Goal: Transaction & Acquisition: Purchase product/service

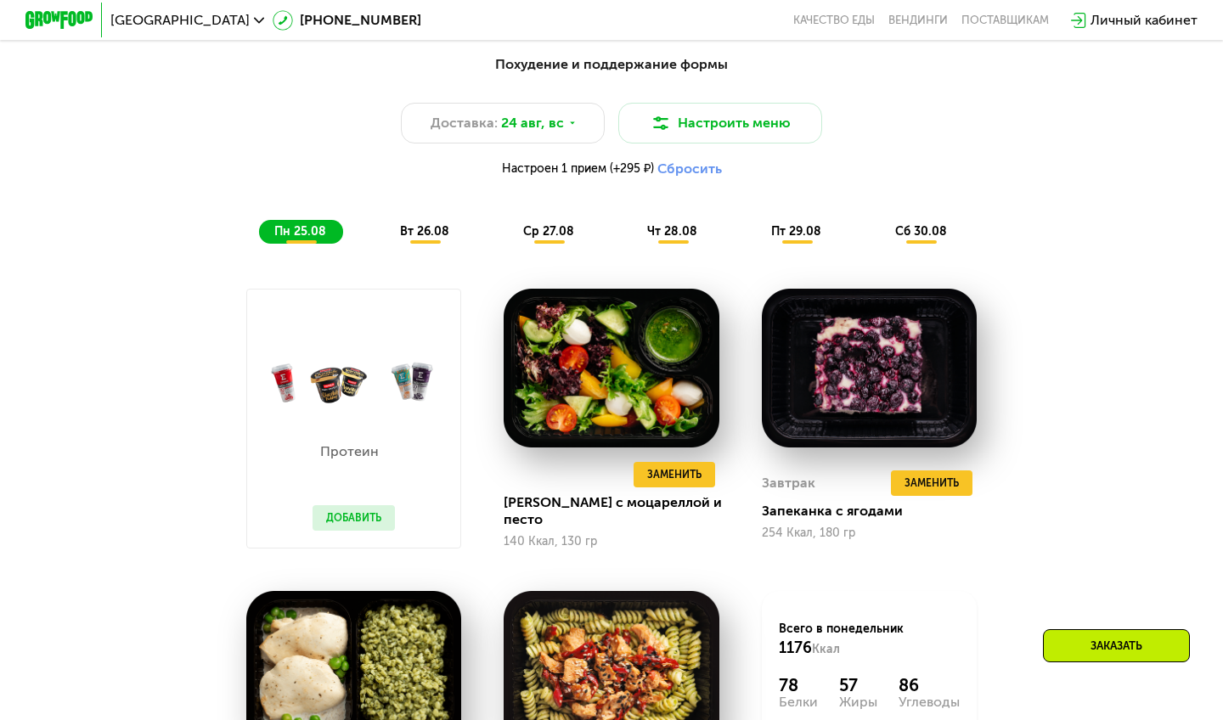
scroll to position [899, 0]
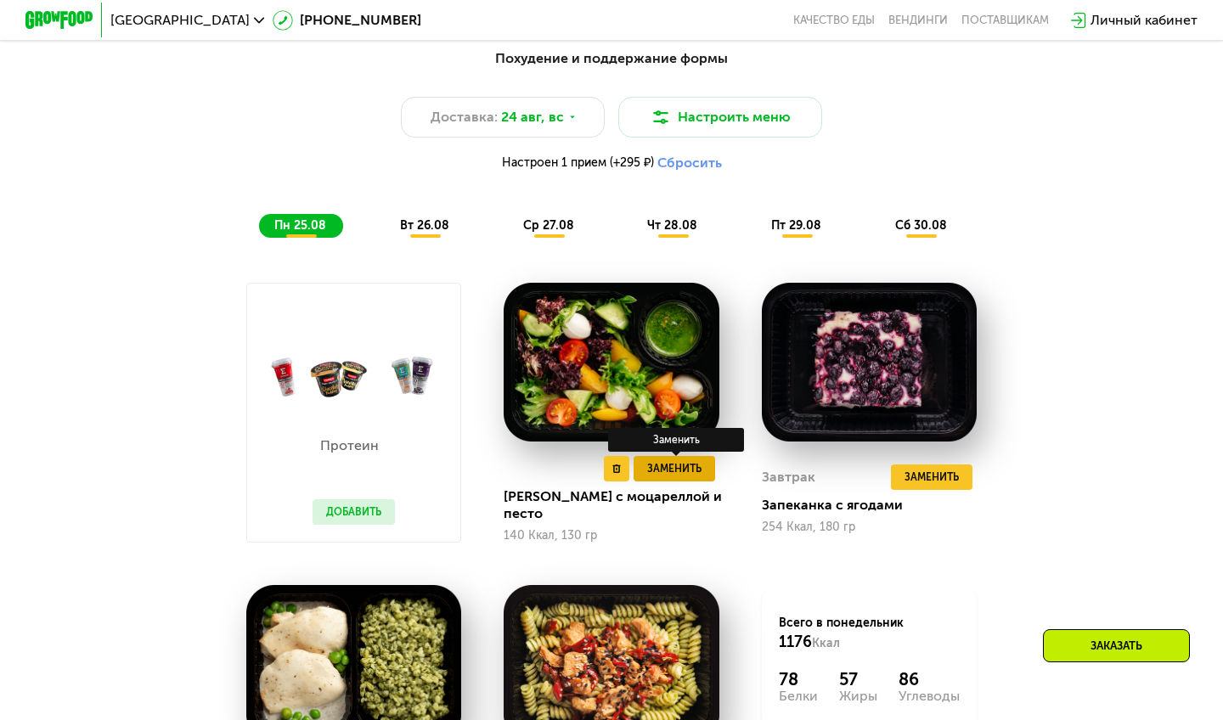
click at [687, 468] on span "Заменить" at bounding box center [674, 468] width 54 height 17
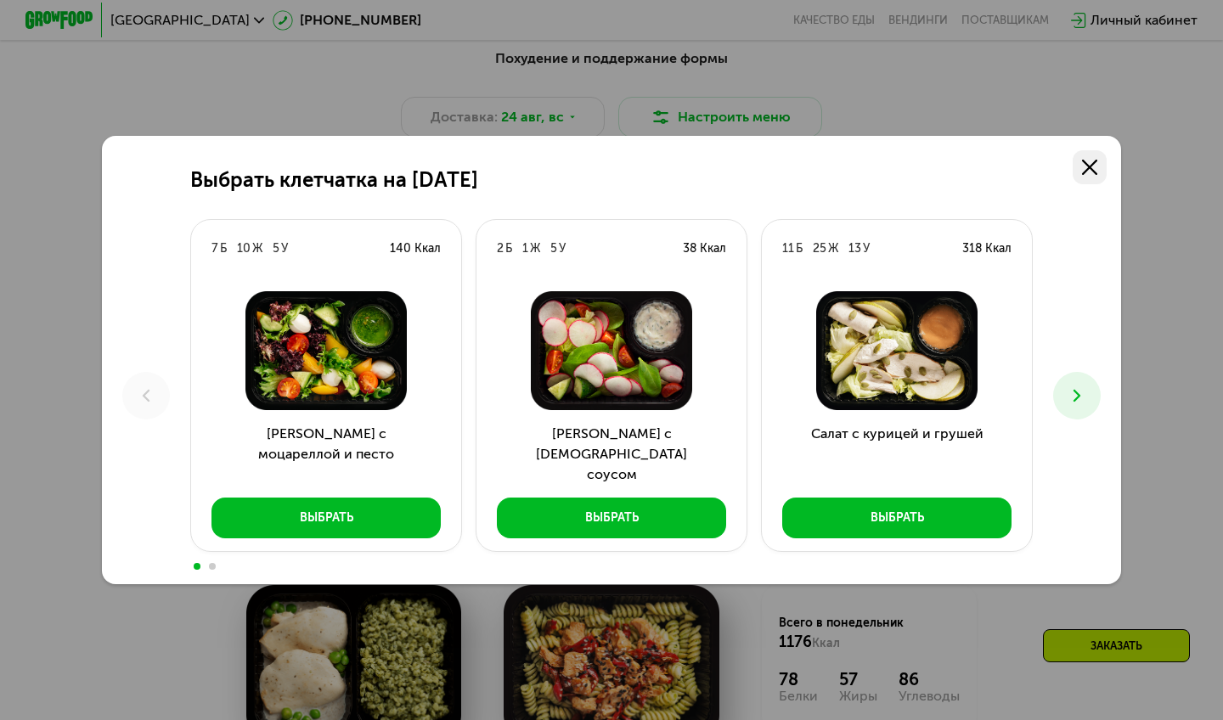
click at [1096, 165] on icon at bounding box center [1089, 167] width 15 height 15
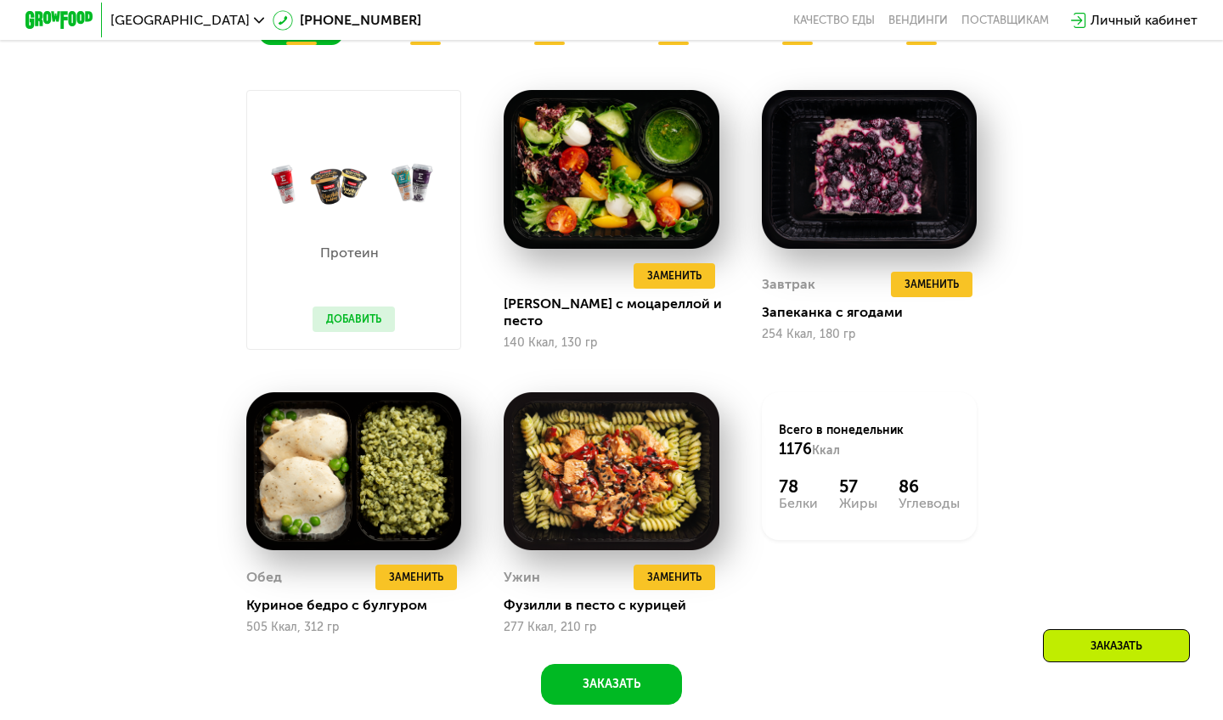
scroll to position [1095, 0]
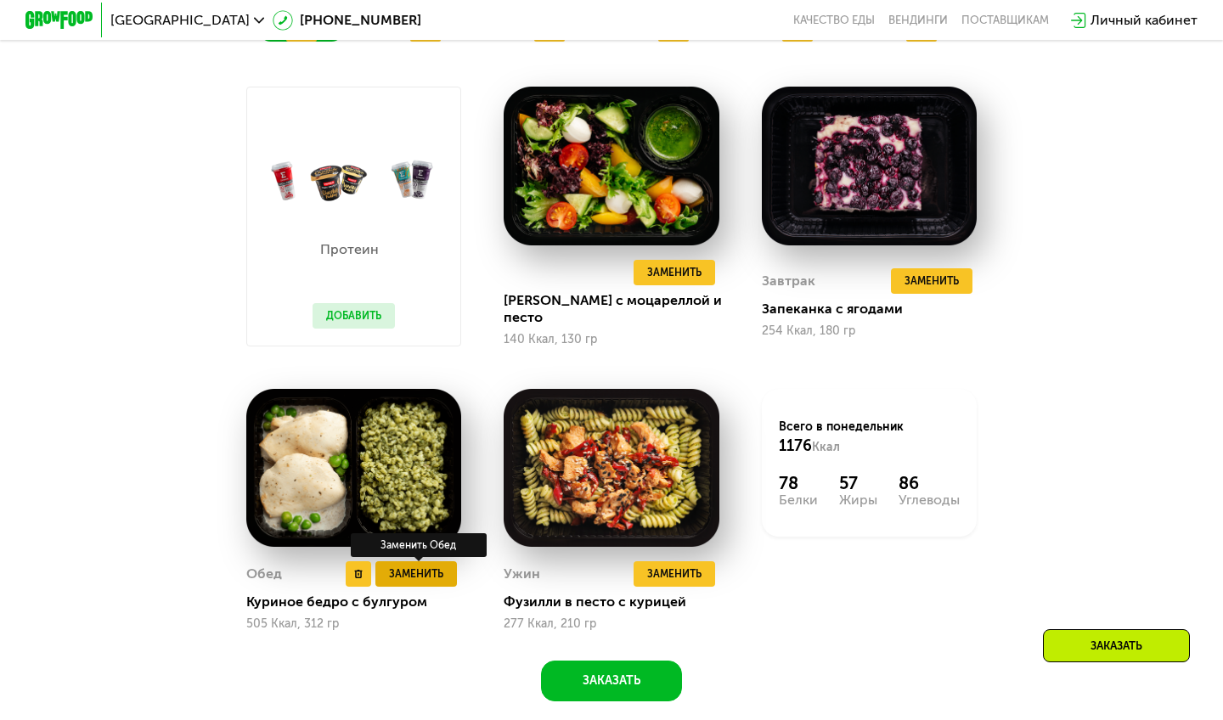
click at [426, 568] on span "Заменить" at bounding box center [416, 573] width 54 height 17
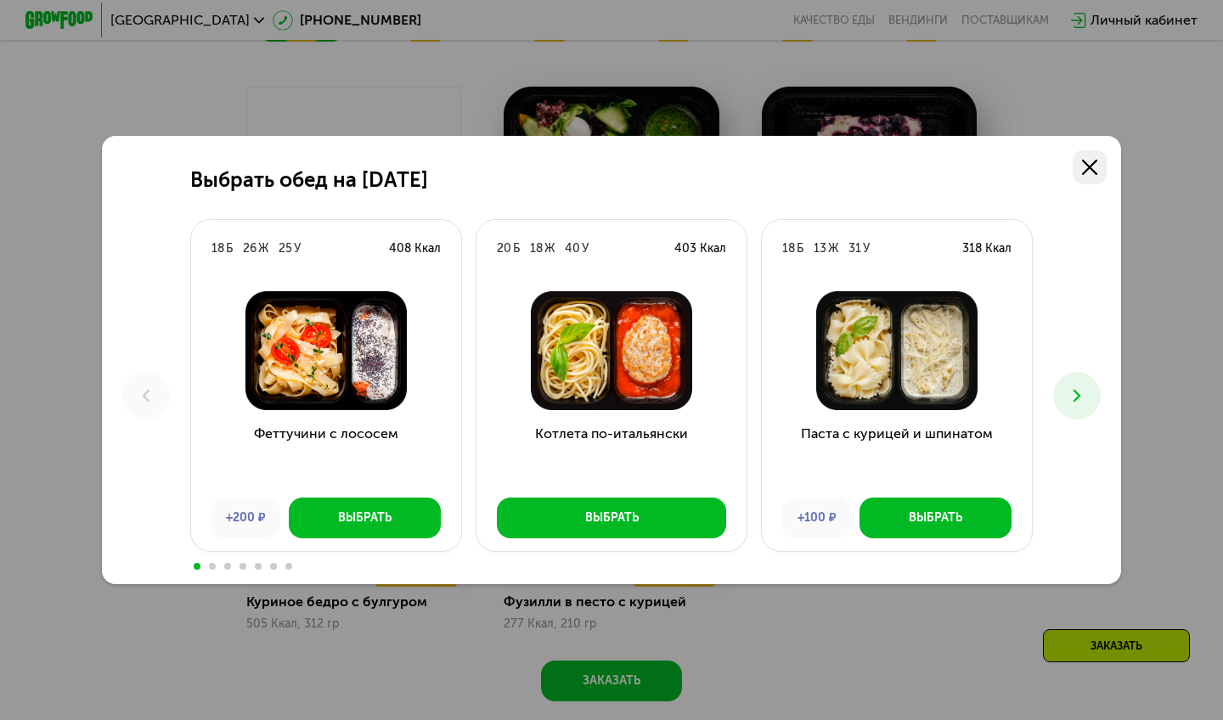
click at [1084, 169] on icon at bounding box center [1089, 167] width 15 height 15
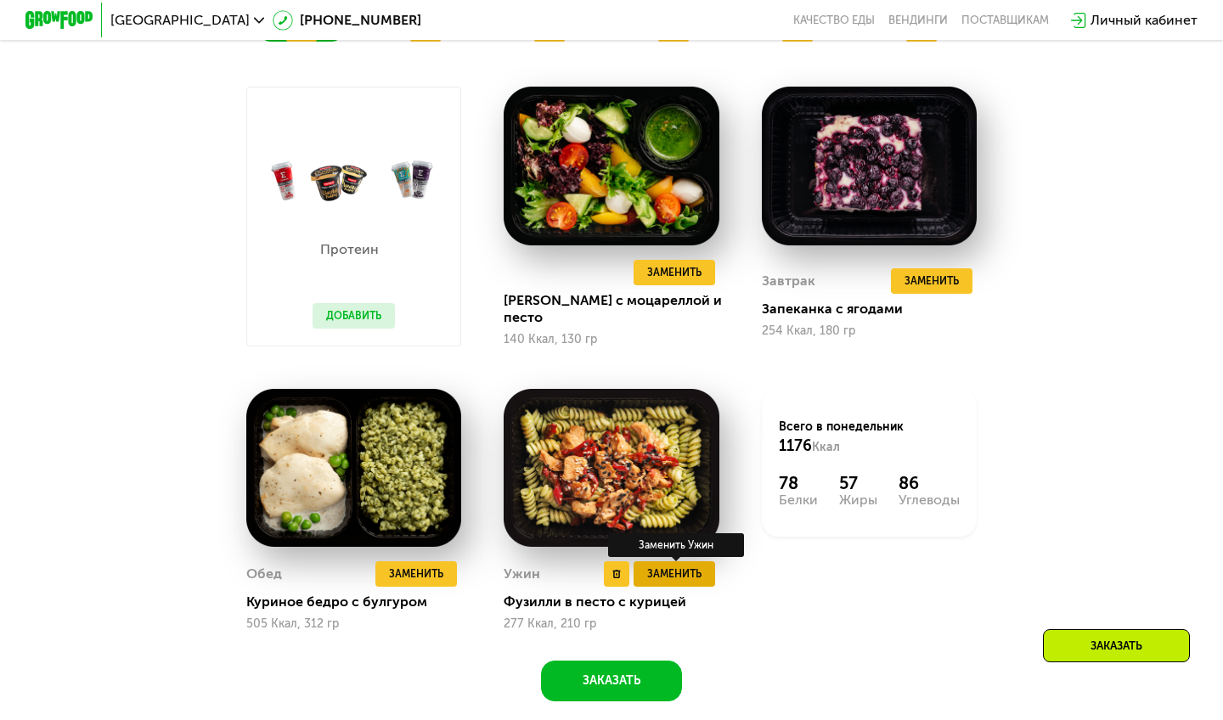
click at [672, 573] on span "Заменить" at bounding box center [674, 573] width 54 height 17
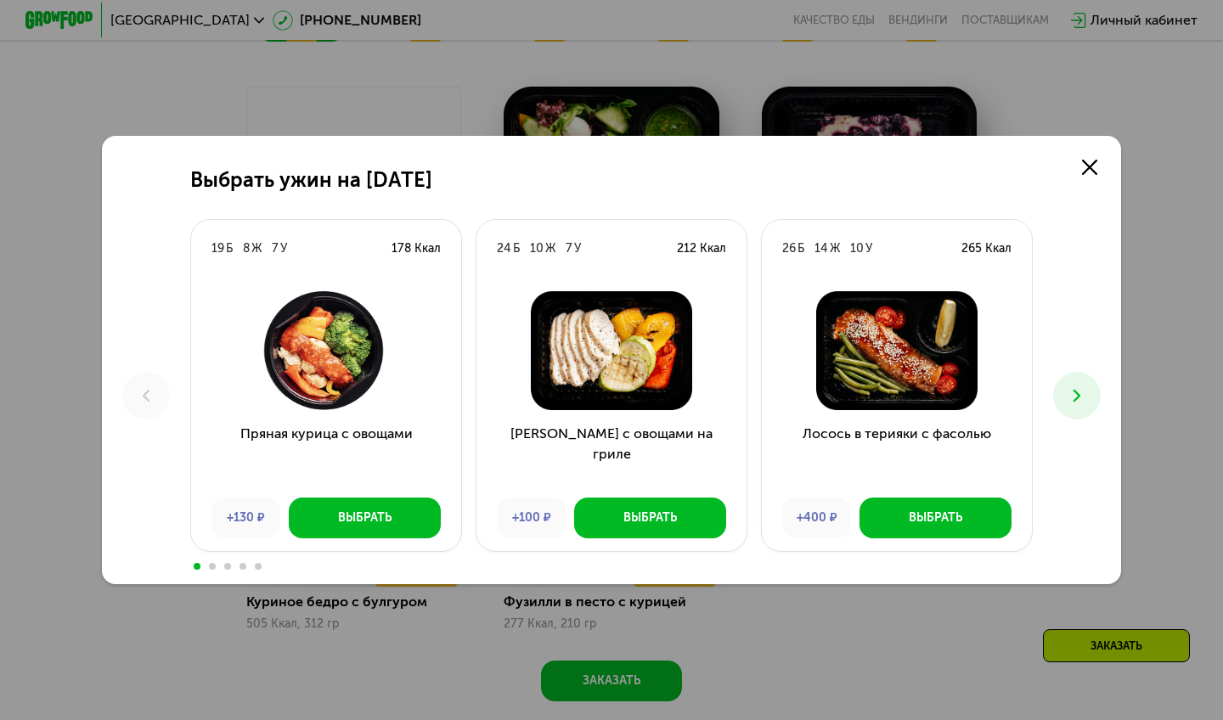
click at [1082, 391] on icon at bounding box center [1076, 395] width 20 height 20
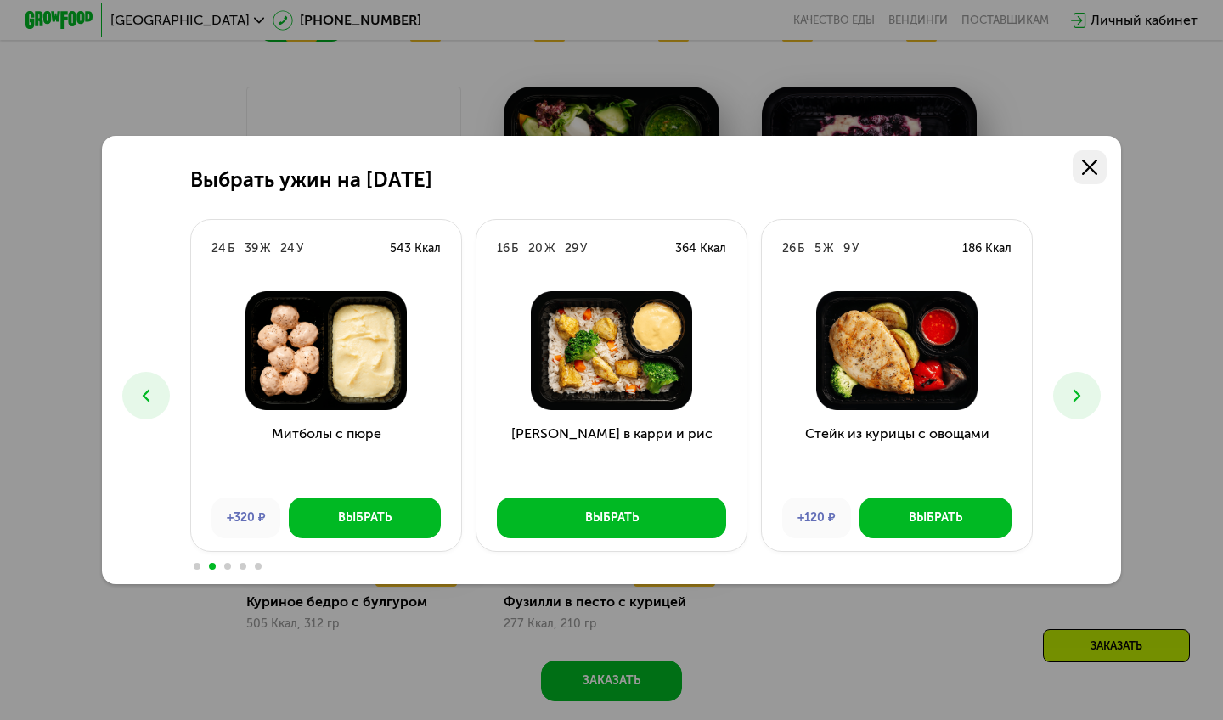
click at [1093, 168] on icon at bounding box center [1089, 167] width 15 height 15
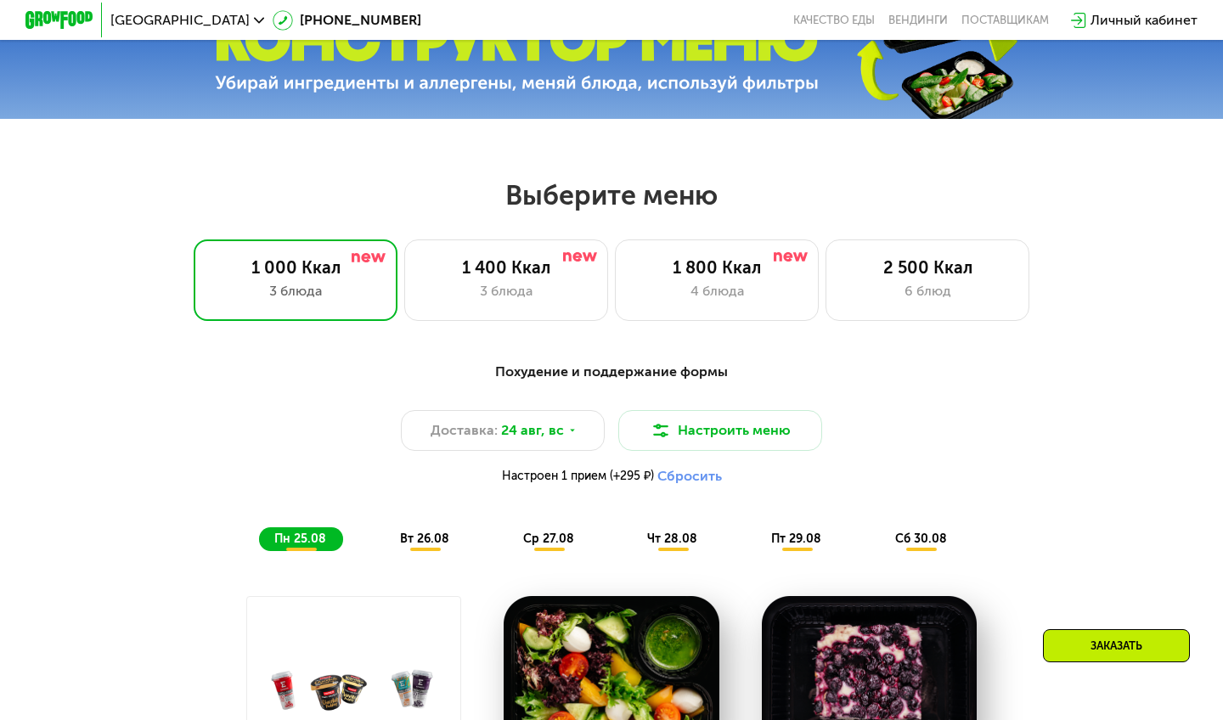
scroll to position [579, 0]
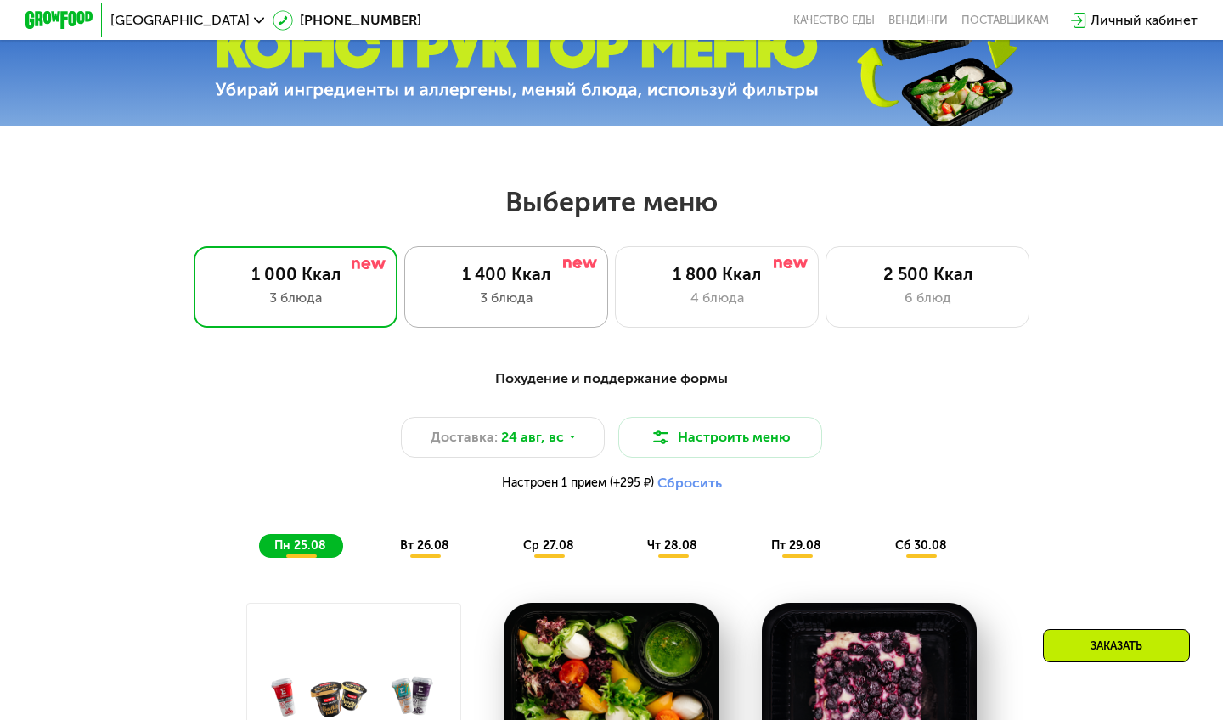
click at [615, 312] on div "1 400 Ккал 3 блюда" at bounding box center [717, 287] width 204 height 82
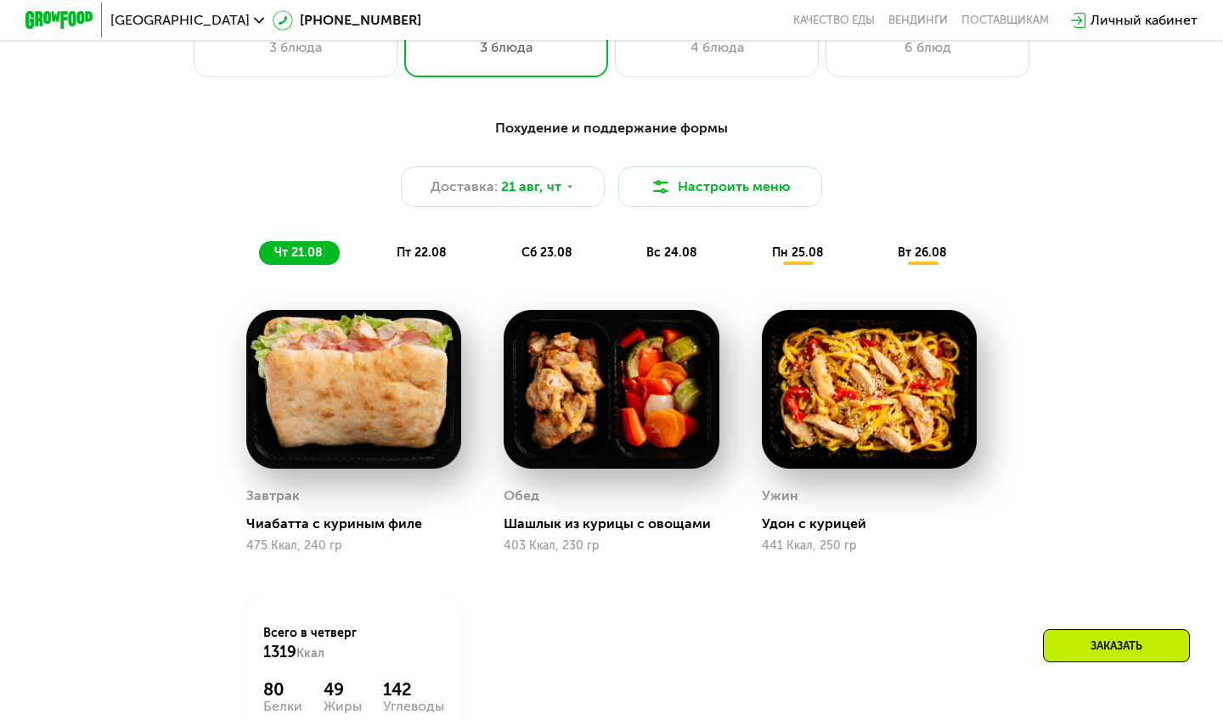
scroll to position [833, 0]
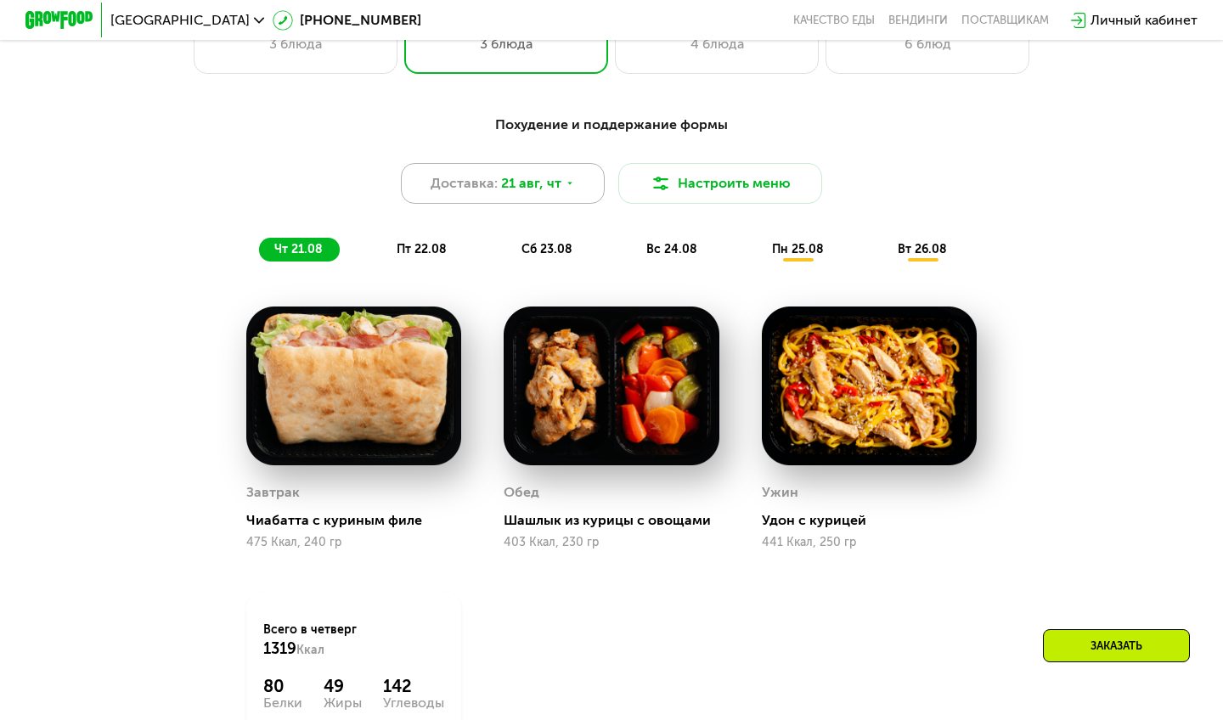
click at [580, 198] on div "Доставка: [DATE]" at bounding box center [503, 183] width 204 height 41
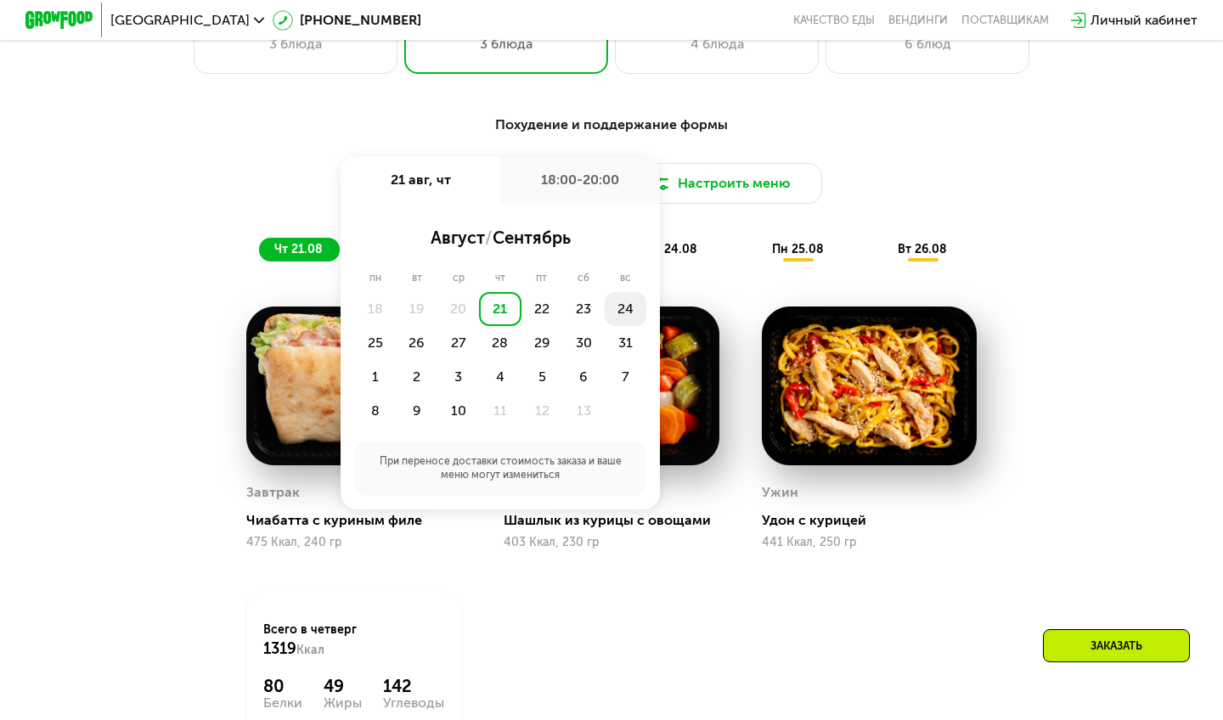
click at [396, 326] on div "24" at bounding box center [375, 343] width 42 height 34
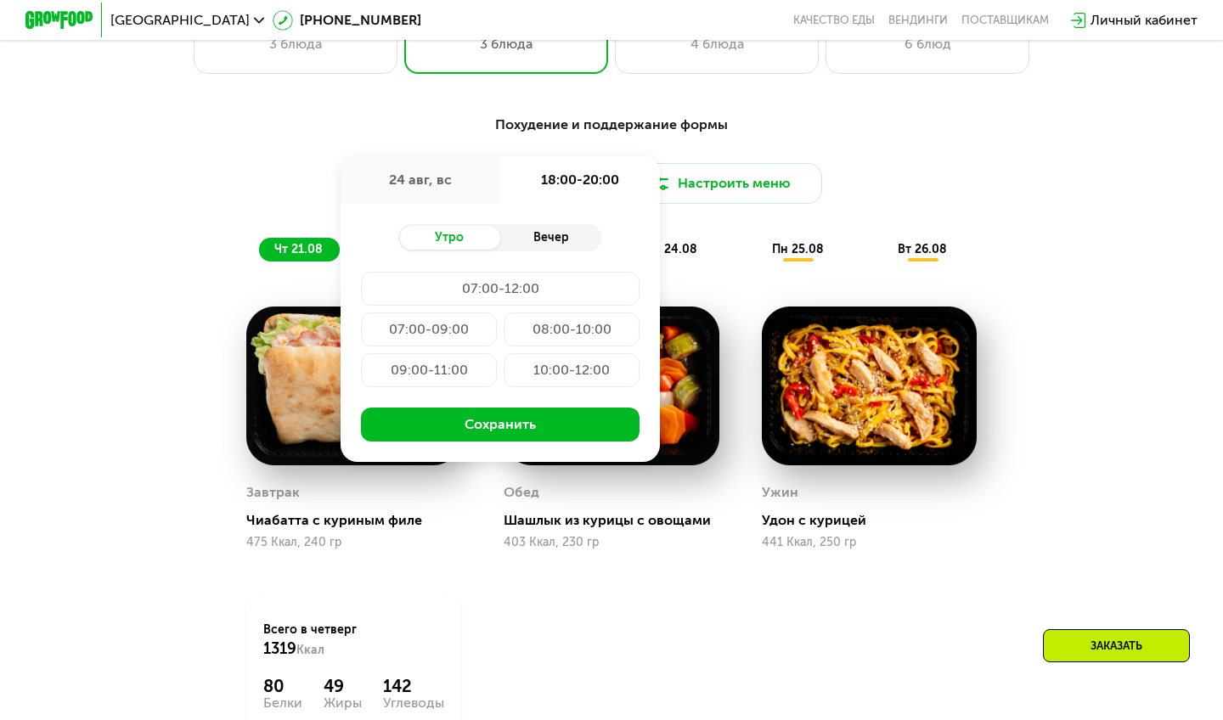
click at [538, 244] on div "Вечер" at bounding box center [551, 238] width 102 height 24
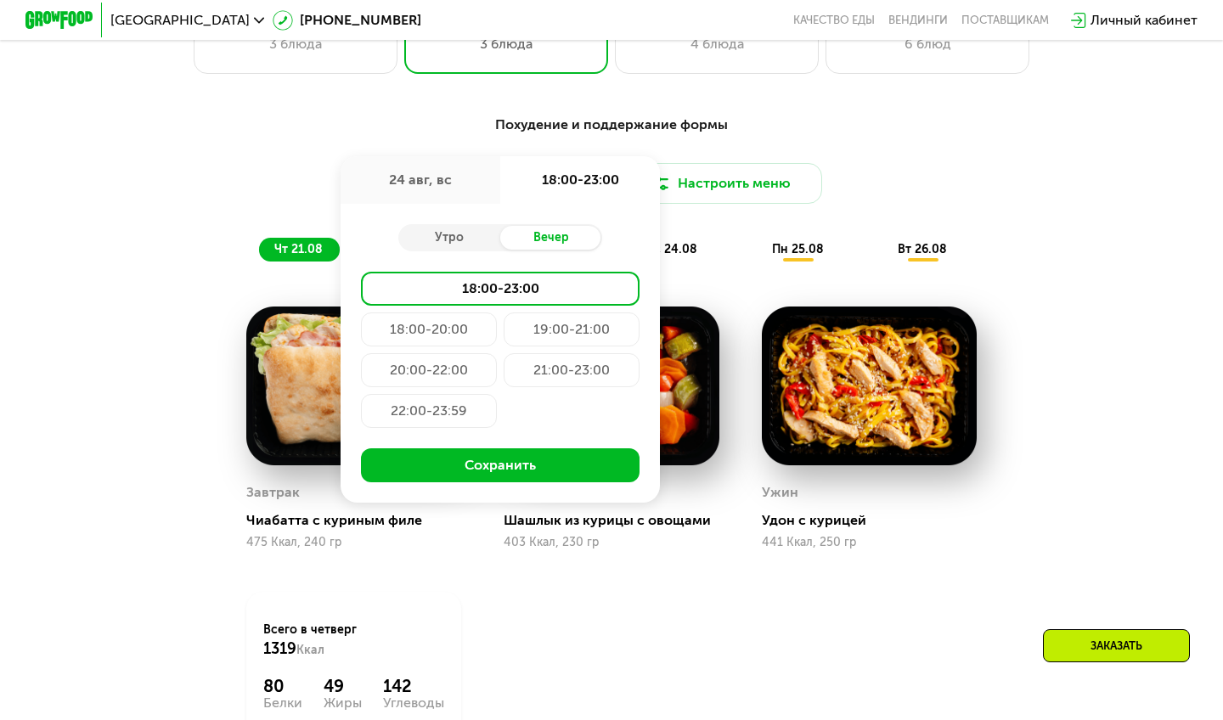
click at [503, 320] on div "18:00-20:00" at bounding box center [571, 329] width 136 height 34
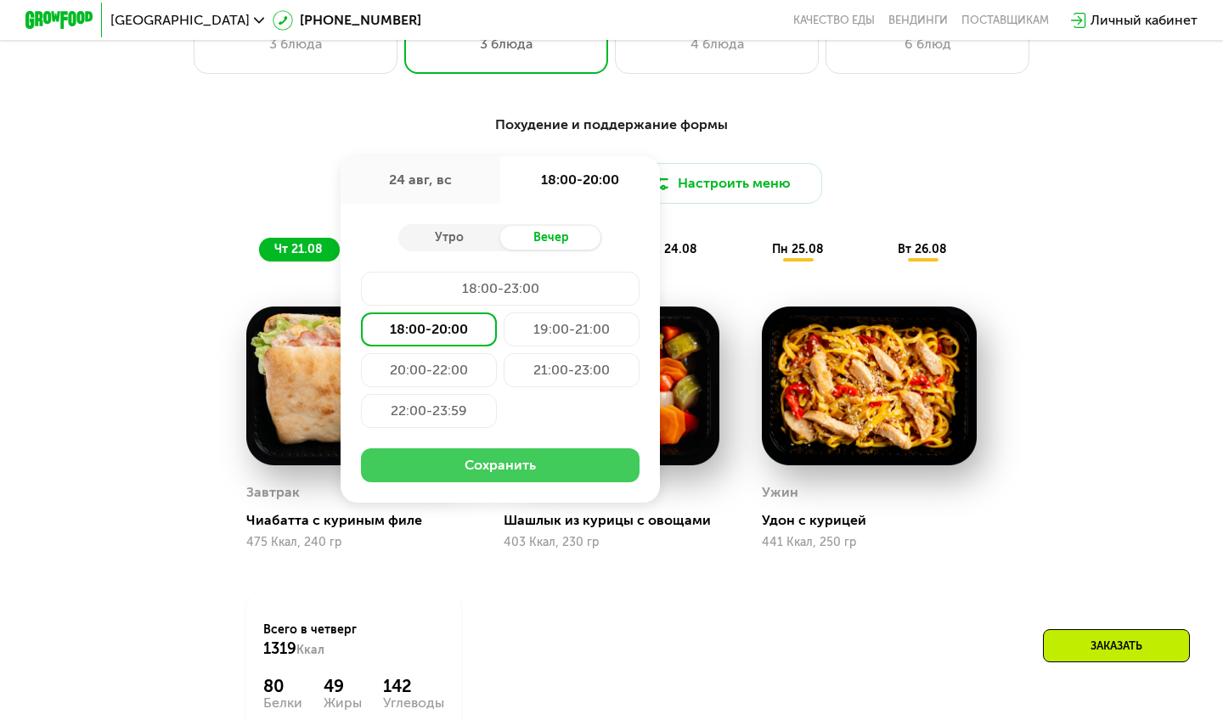
click at [490, 466] on button "Сохранить" at bounding box center [500, 465] width 278 height 34
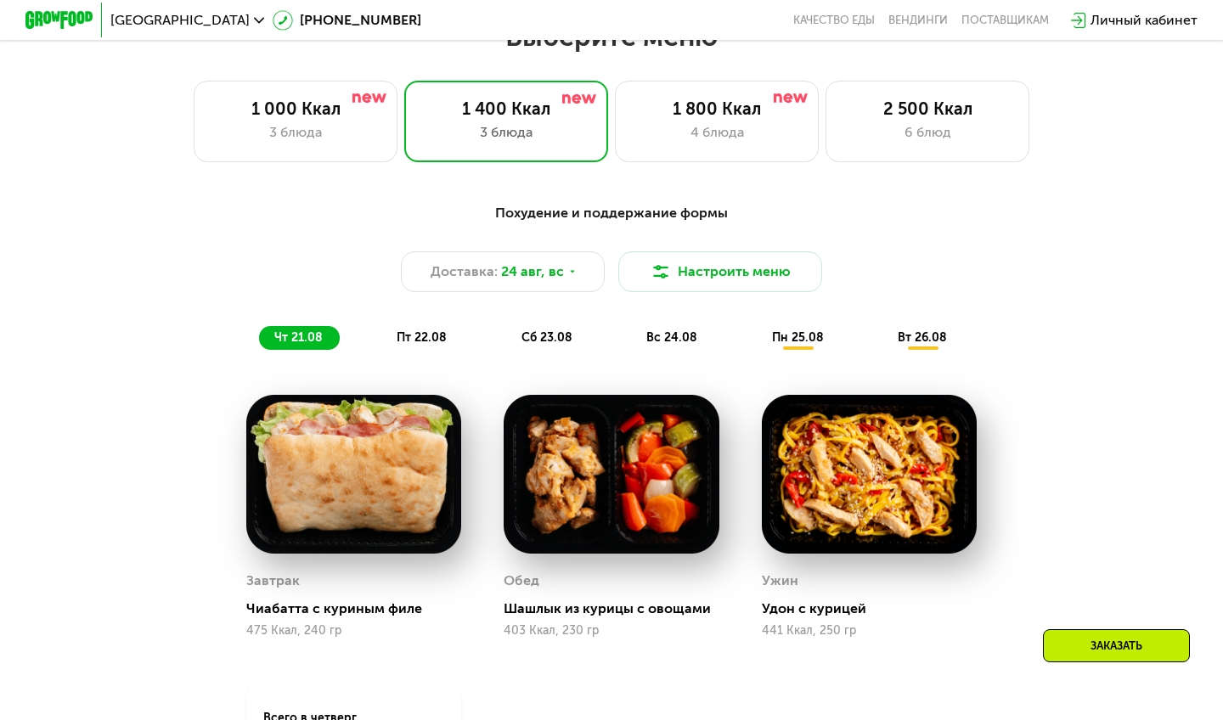
scroll to position [750, 0]
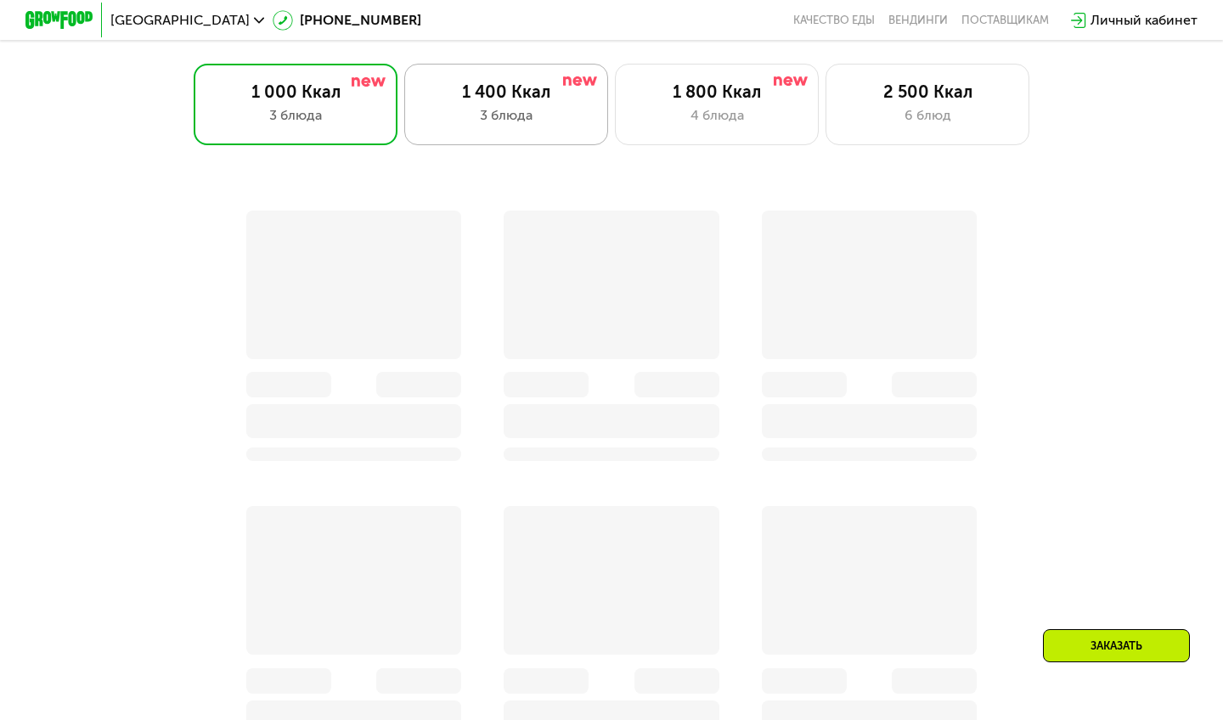
click at [562, 109] on div "3 блюда" at bounding box center [506, 115] width 168 height 20
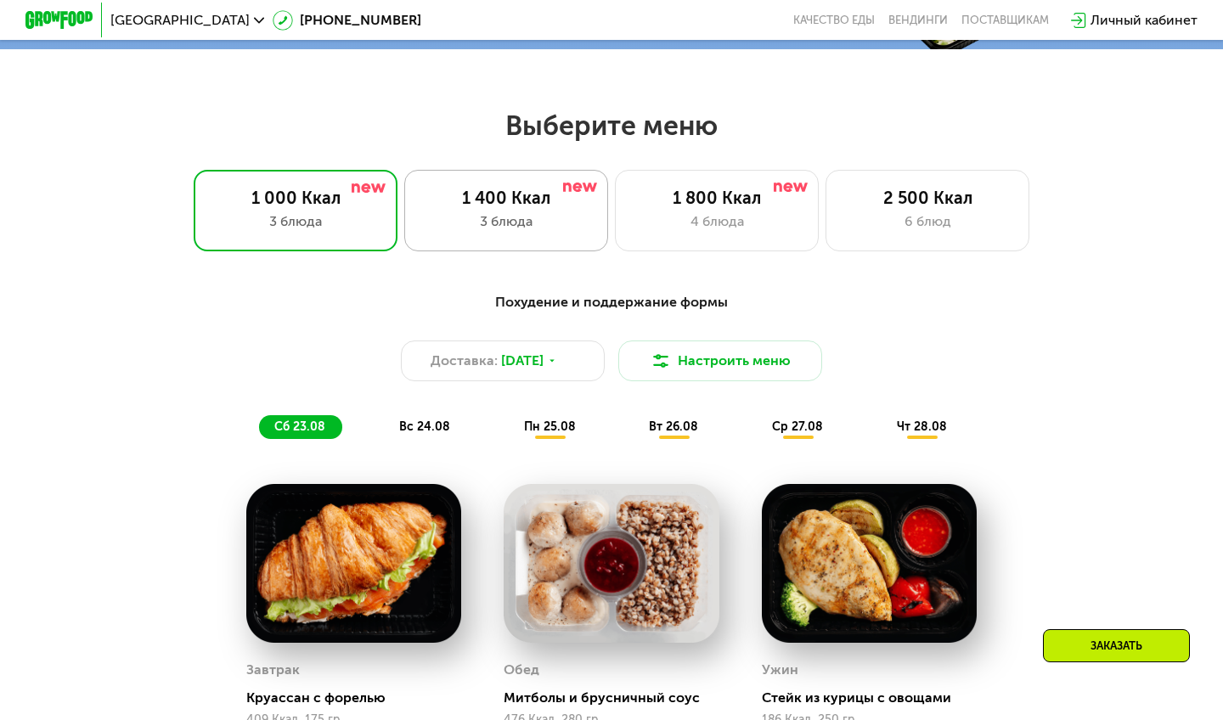
scroll to position [657, 0]
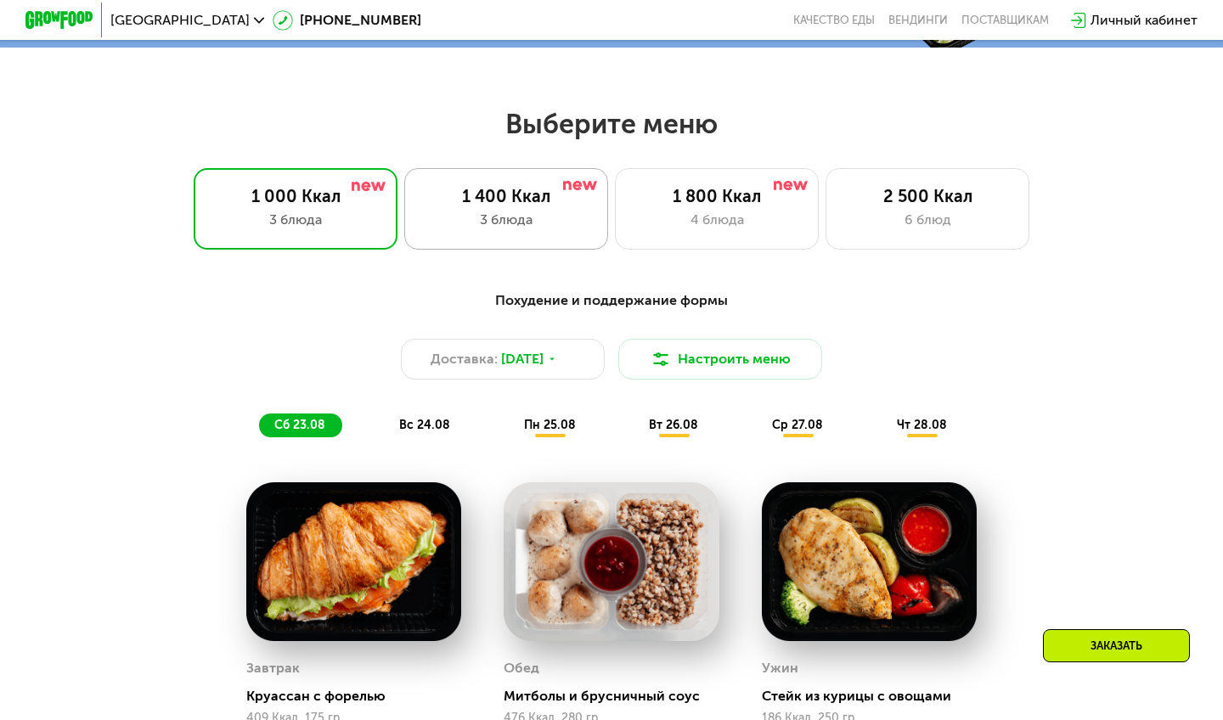
click at [526, 223] on div "3 блюда" at bounding box center [506, 220] width 168 height 20
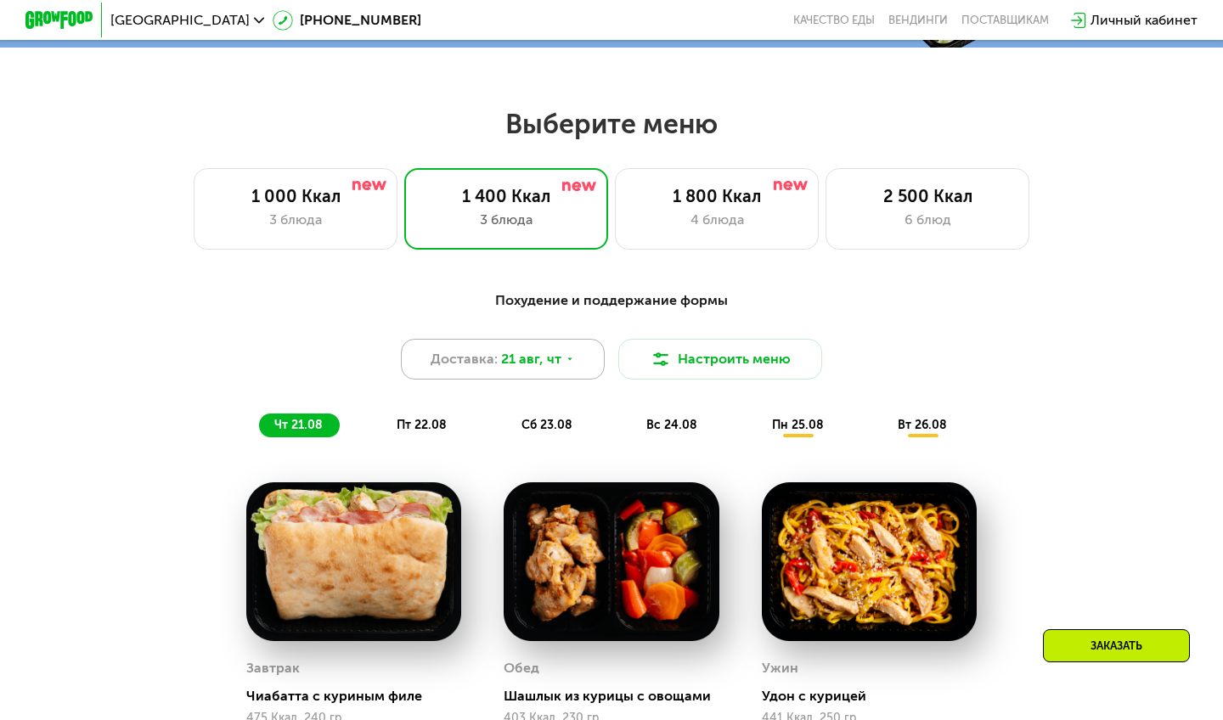
click at [556, 361] on span "21 авг, чт" at bounding box center [531, 359] width 60 height 20
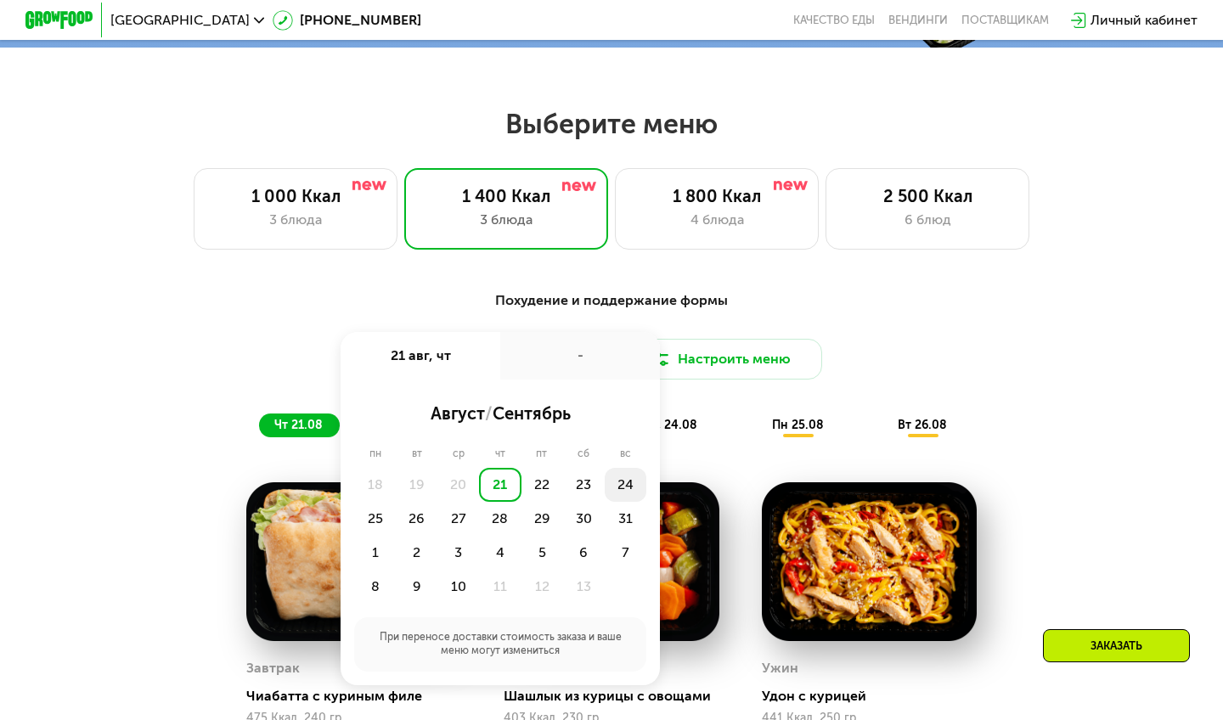
click at [396, 502] on div "24" at bounding box center [375, 519] width 42 height 34
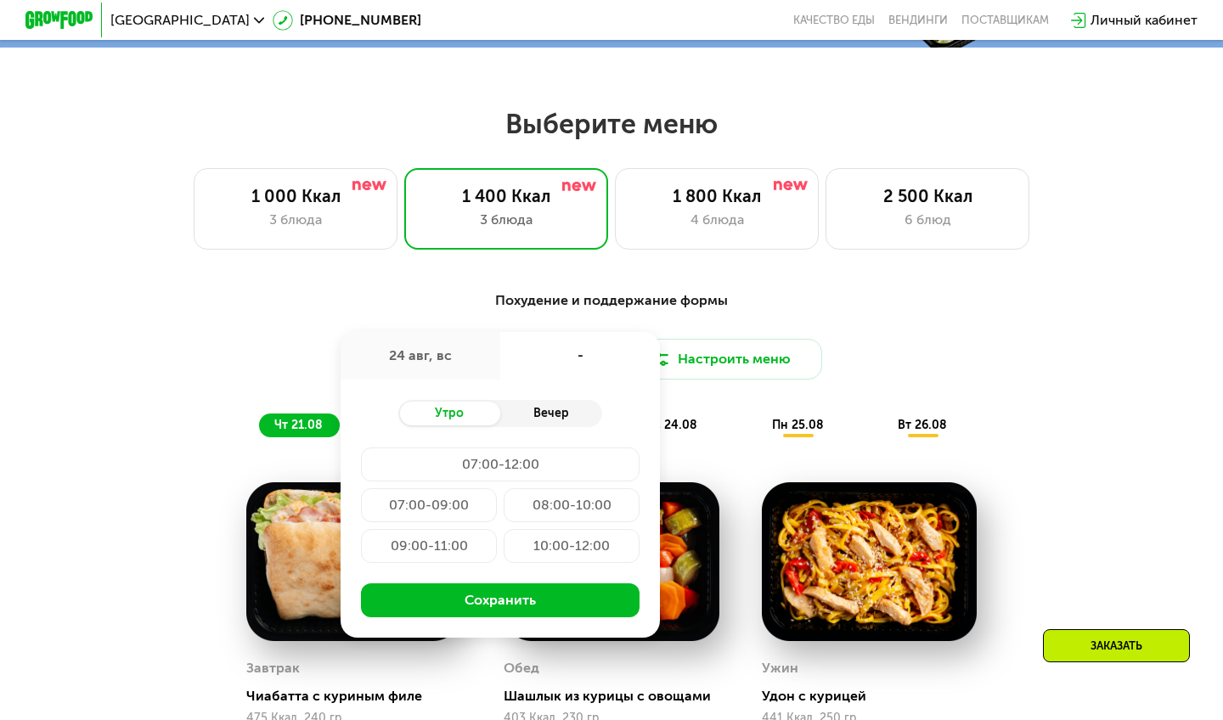
click at [556, 405] on div "Вечер" at bounding box center [551, 414] width 102 height 24
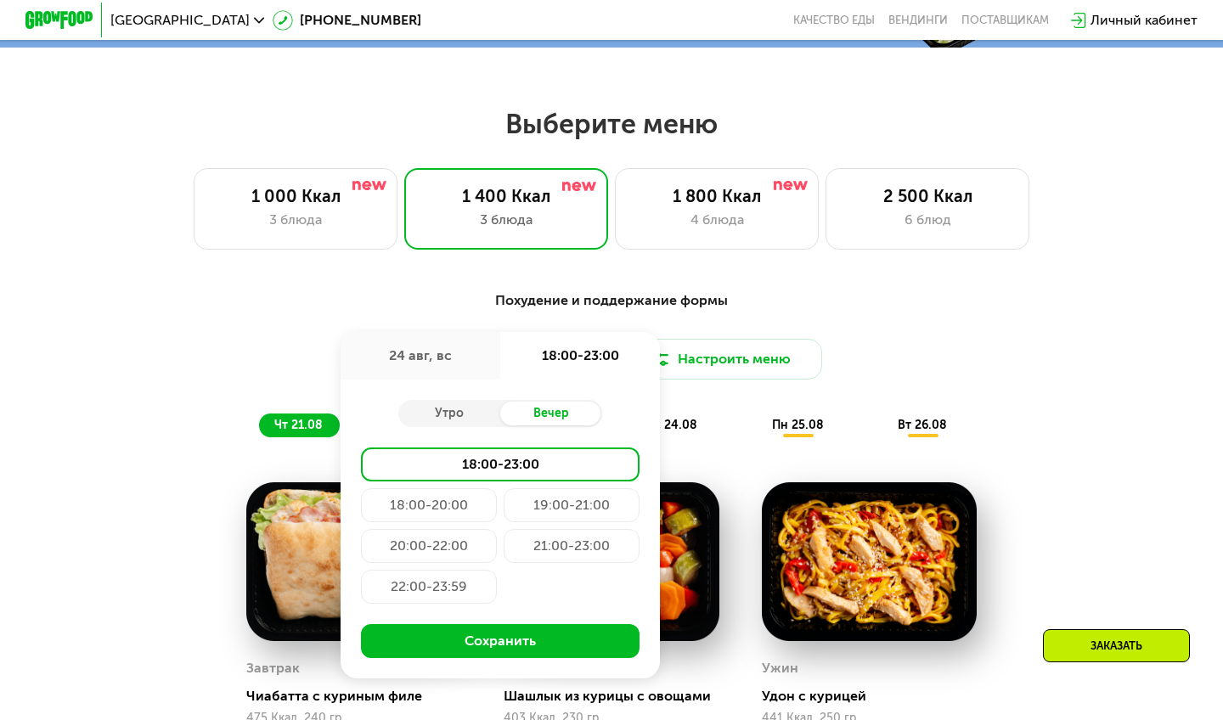
click at [503, 504] on div "18:00-20:00" at bounding box center [571, 505] width 136 height 34
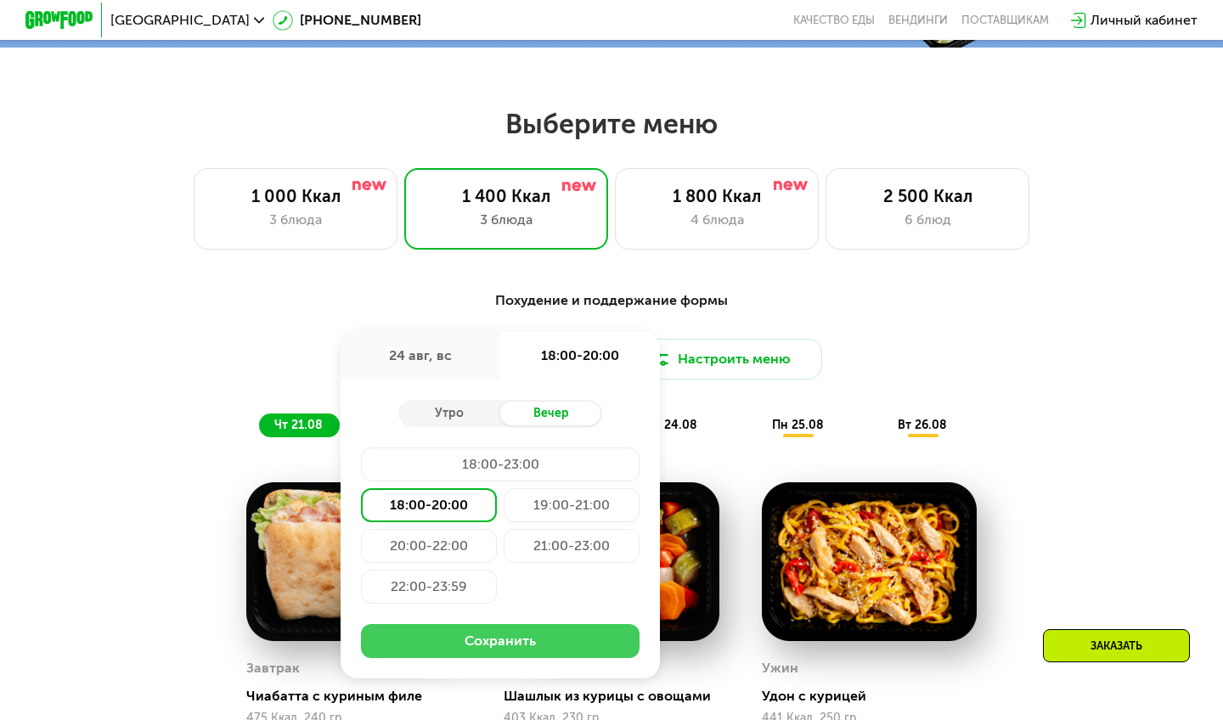
click at [498, 640] on button "Сохранить" at bounding box center [500, 641] width 278 height 34
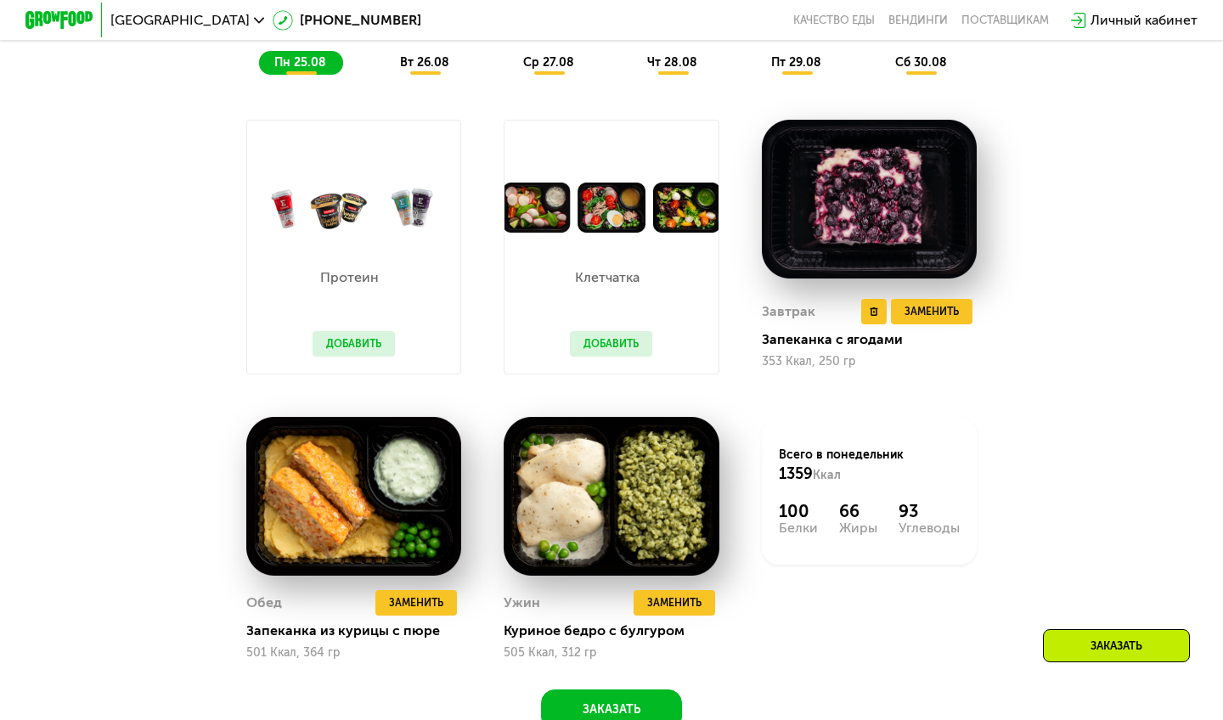
scroll to position [1036, 0]
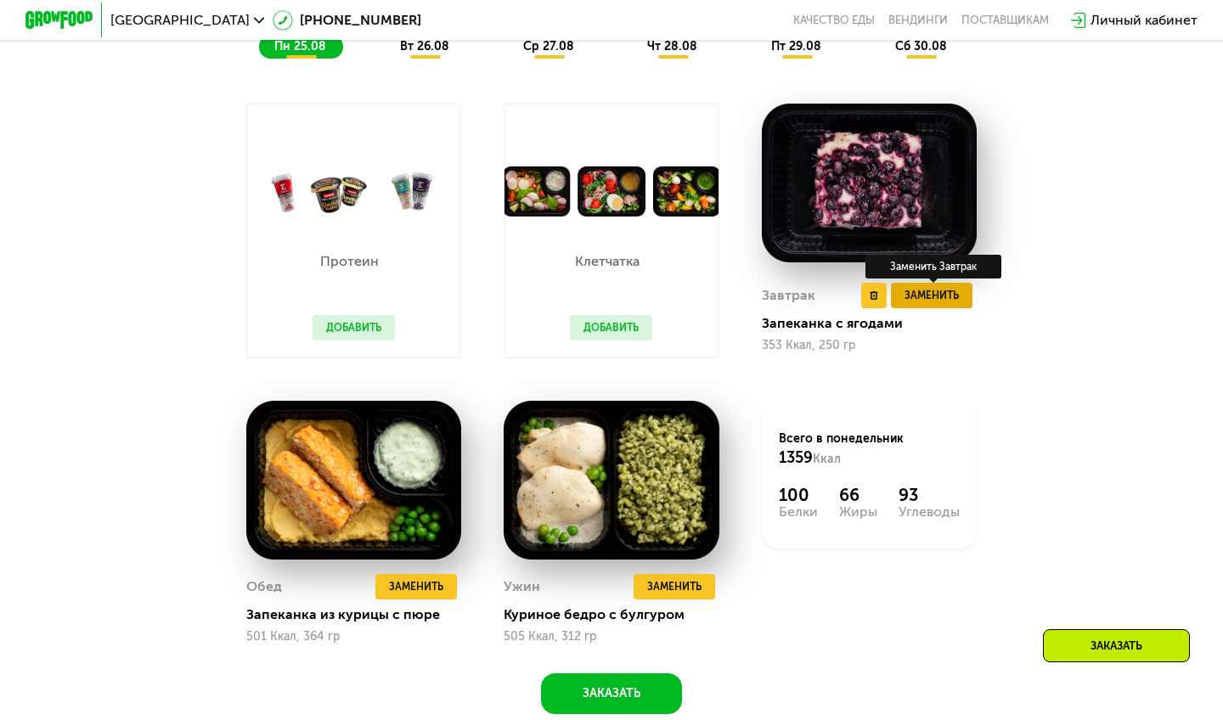
click at [938, 298] on span "Заменить" at bounding box center [931, 295] width 54 height 17
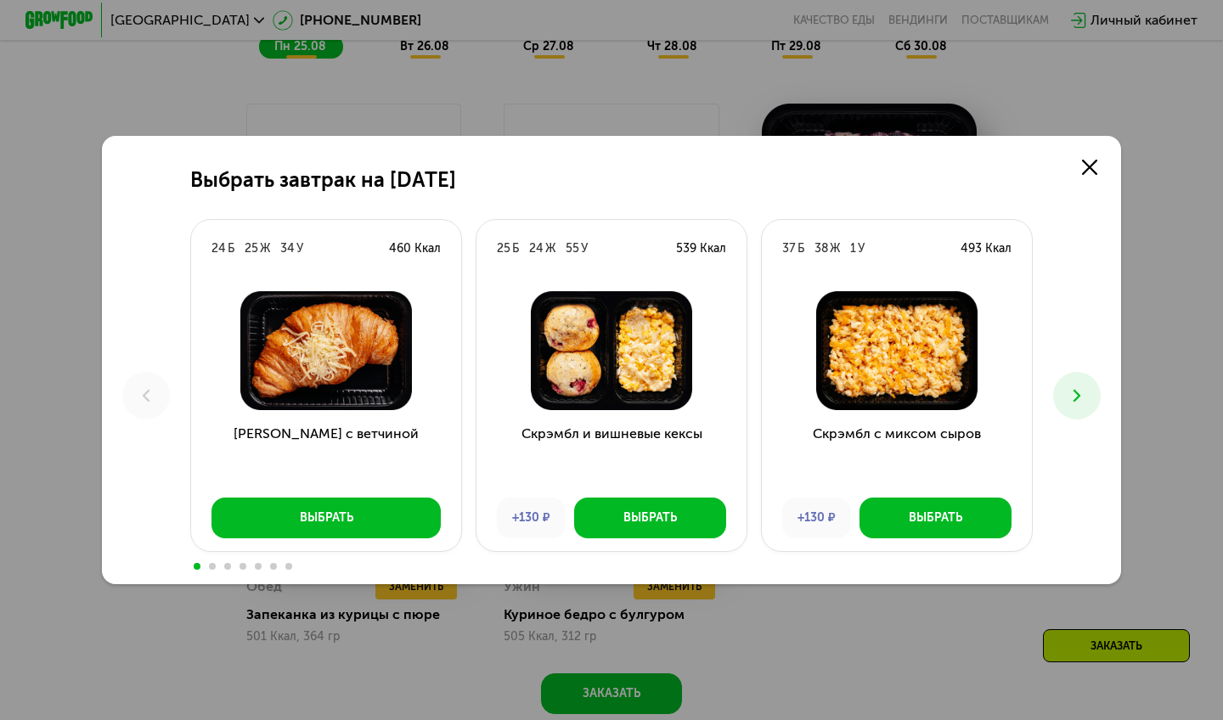
click at [1077, 396] on icon at bounding box center [1076, 395] width 20 height 20
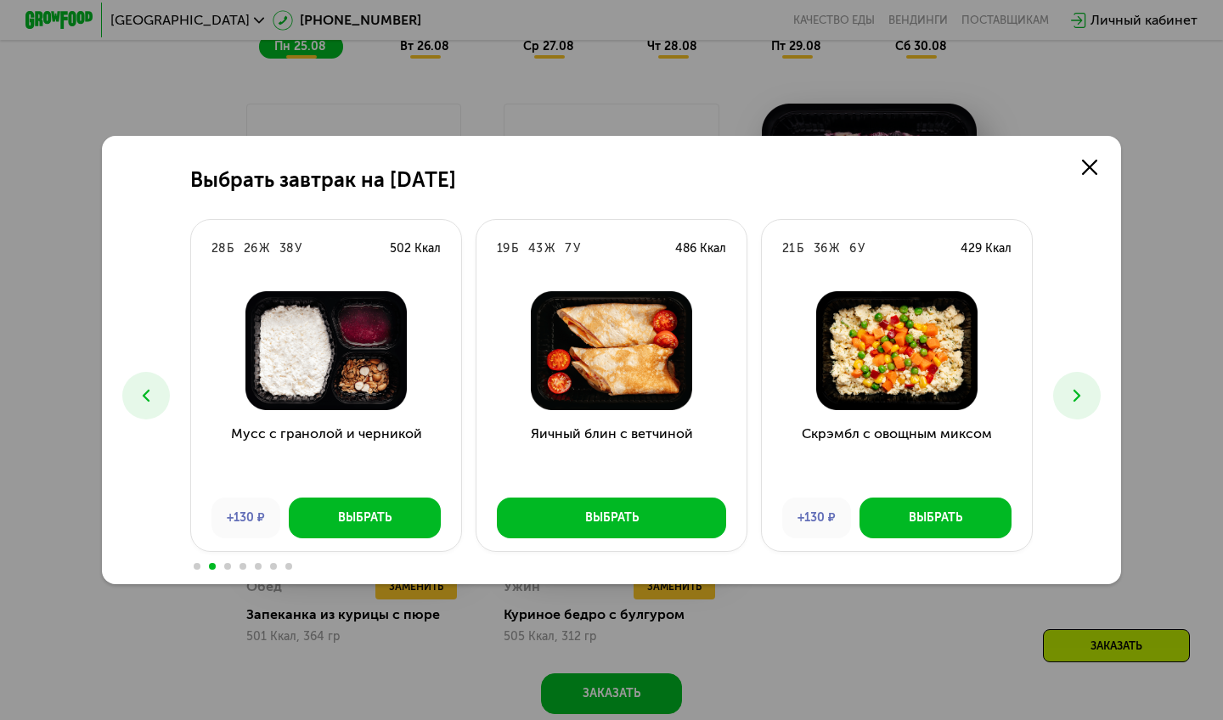
click at [1077, 397] on use at bounding box center [1076, 396] width 7 height 12
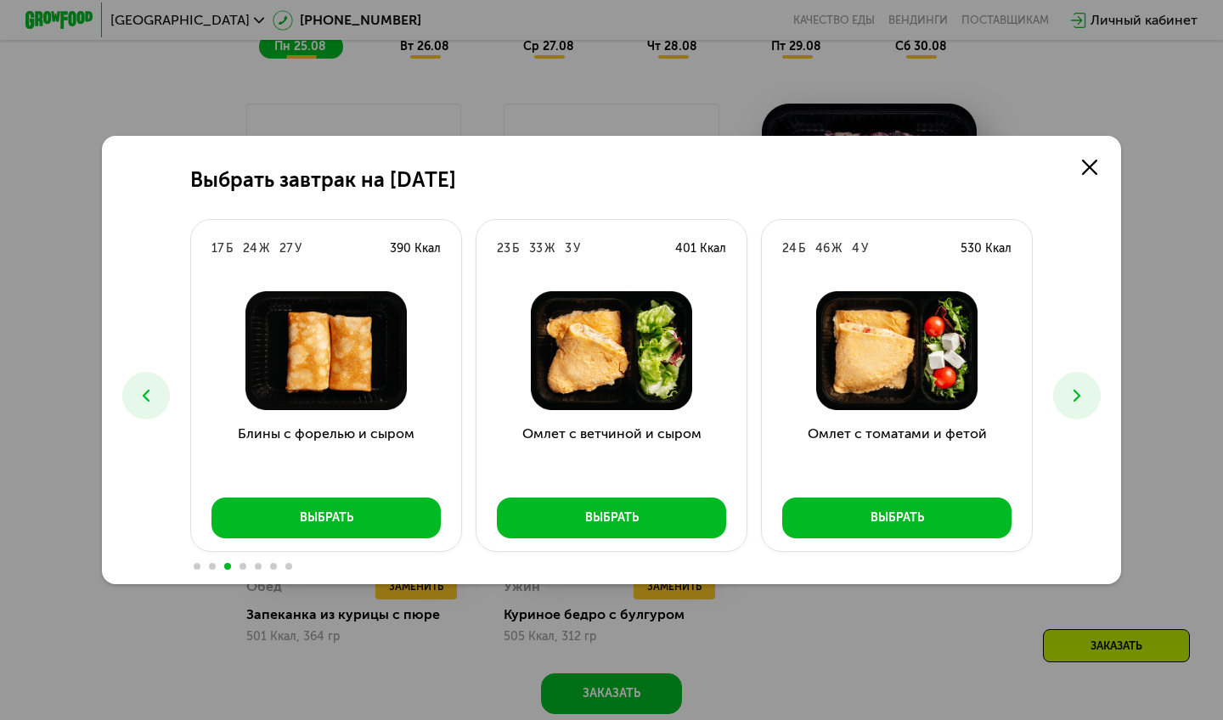
click at [1077, 397] on use at bounding box center [1076, 396] width 7 height 12
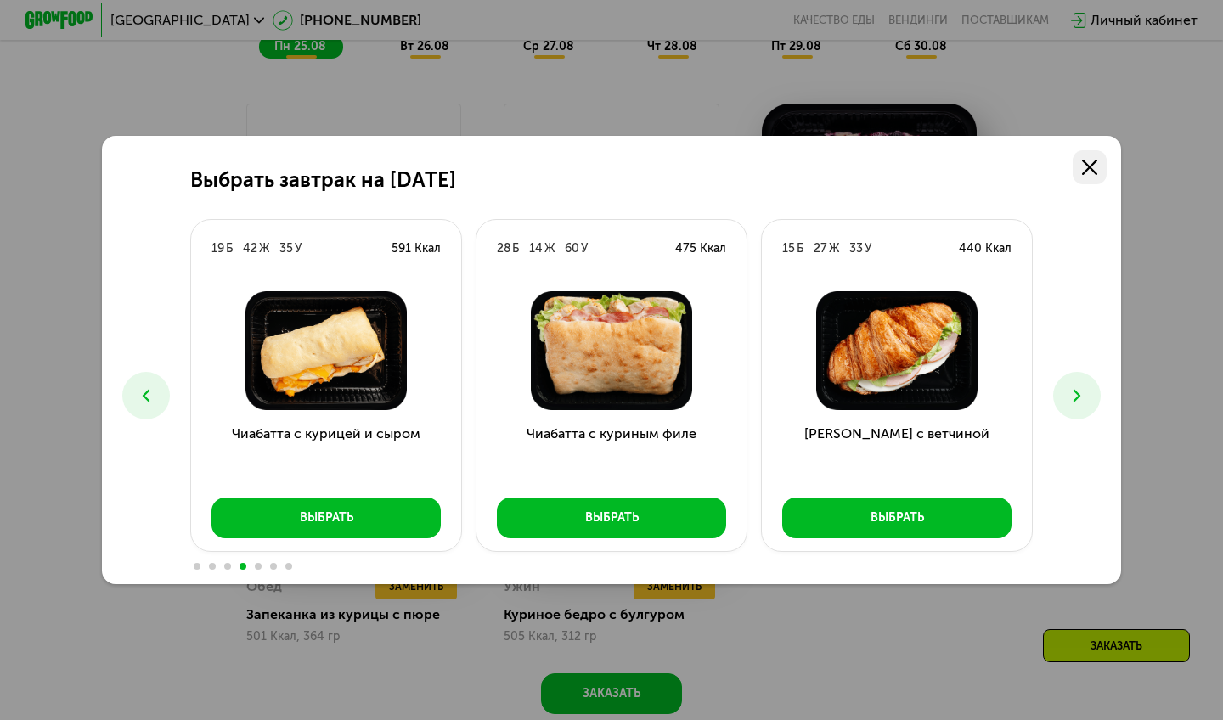
click at [1088, 169] on use at bounding box center [1089, 167] width 15 height 15
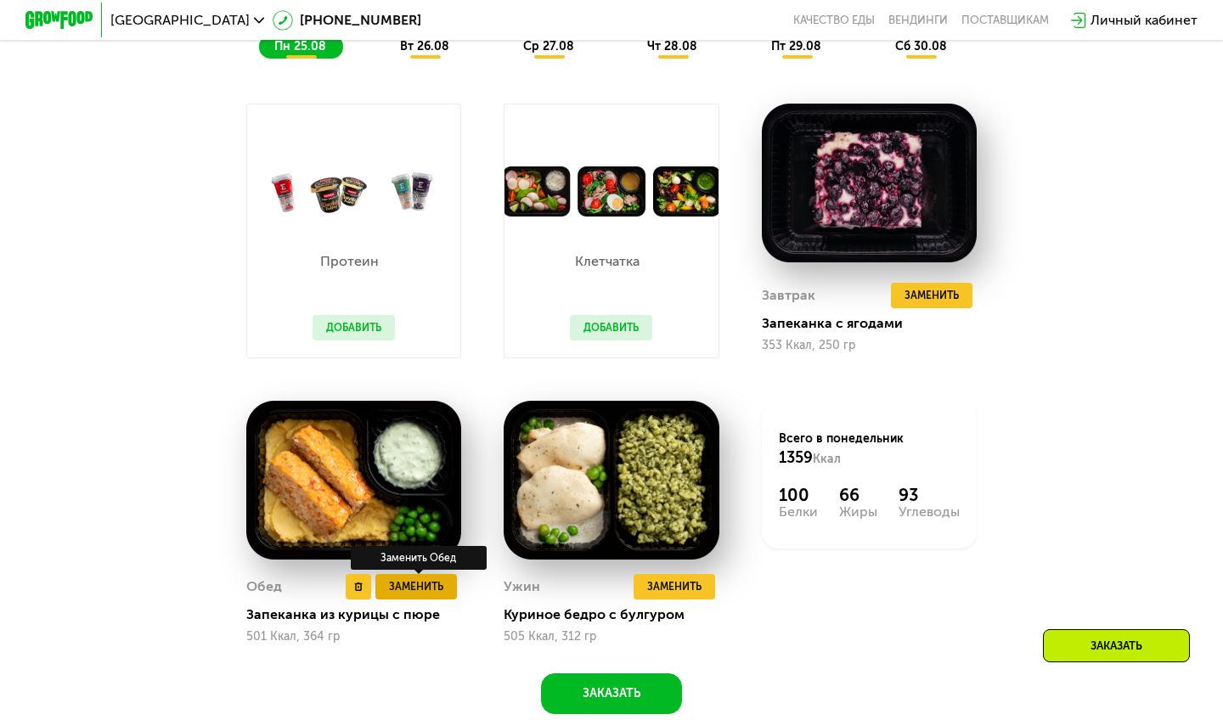
click at [422, 580] on span "Заменить" at bounding box center [416, 586] width 54 height 17
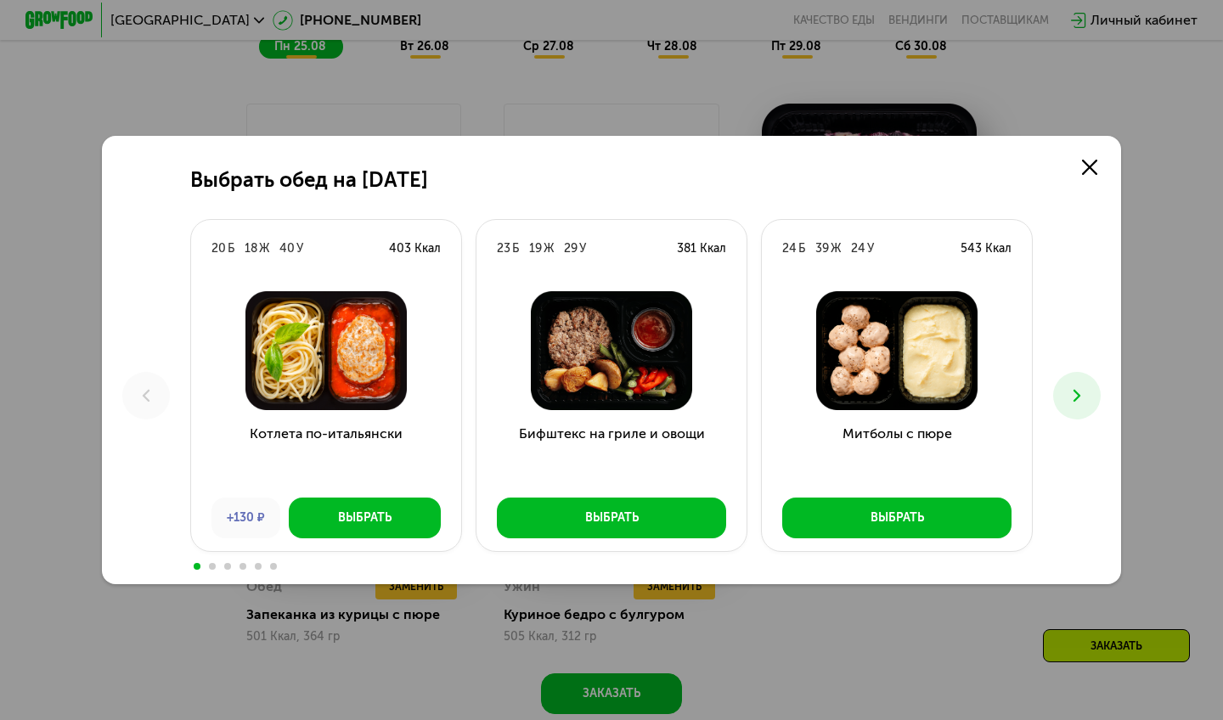
click at [1074, 405] on icon at bounding box center [1076, 395] width 20 height 20
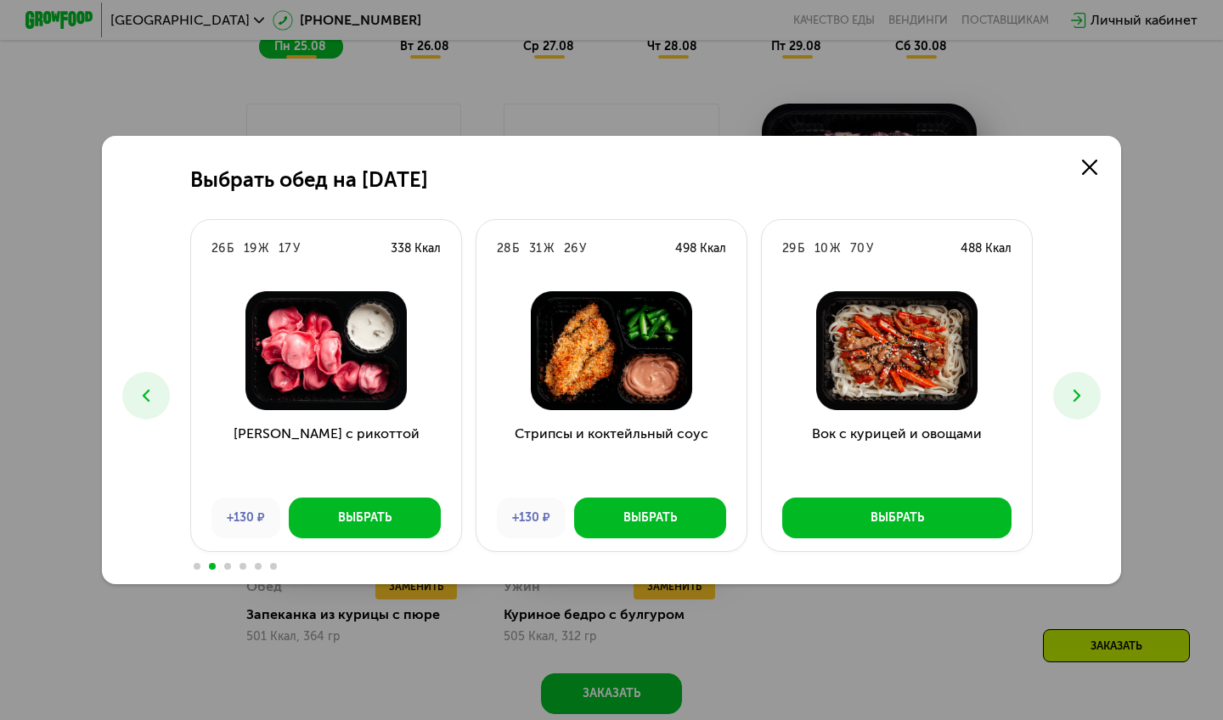
click at [1074, 406] on button at bounding box center [1077, 396] width 48 height 48
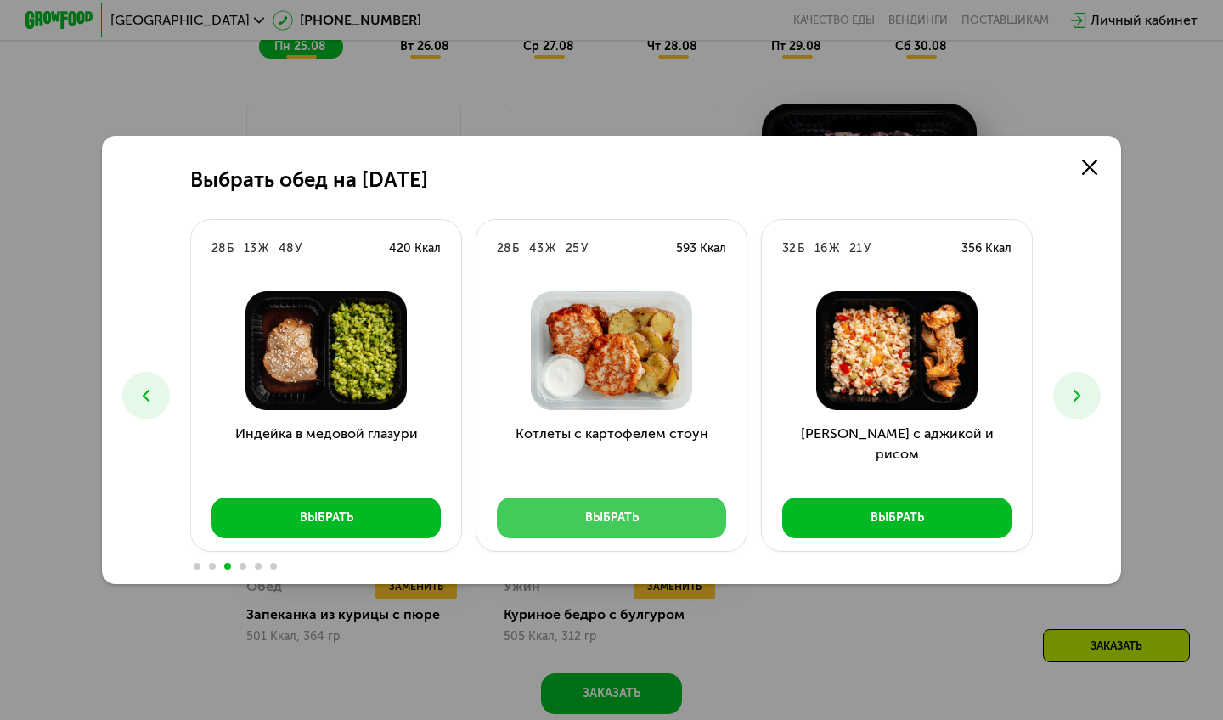
click at [655, 532] on button "Выбрать" at bounding box center [611, 518] width 229 height 41
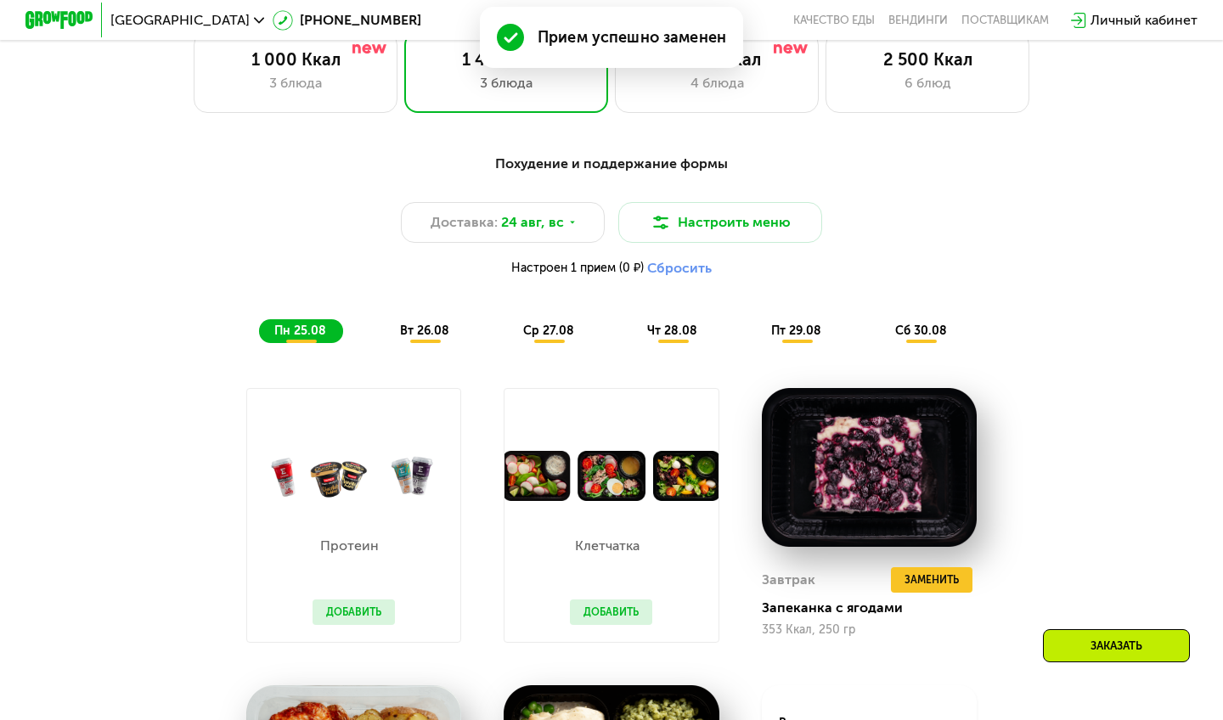
scroll to position [769, 0]
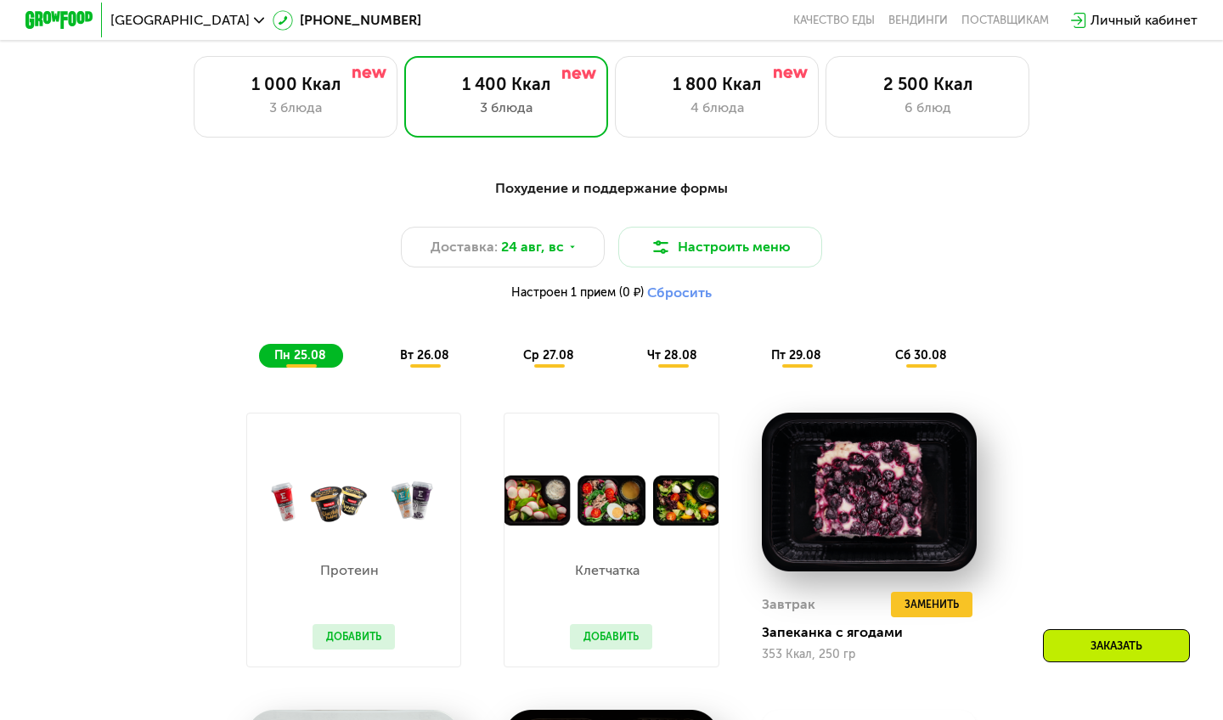
click at [440, 353] on span "вт 26.08" at bounding box center [424, 355] width 49 height 14
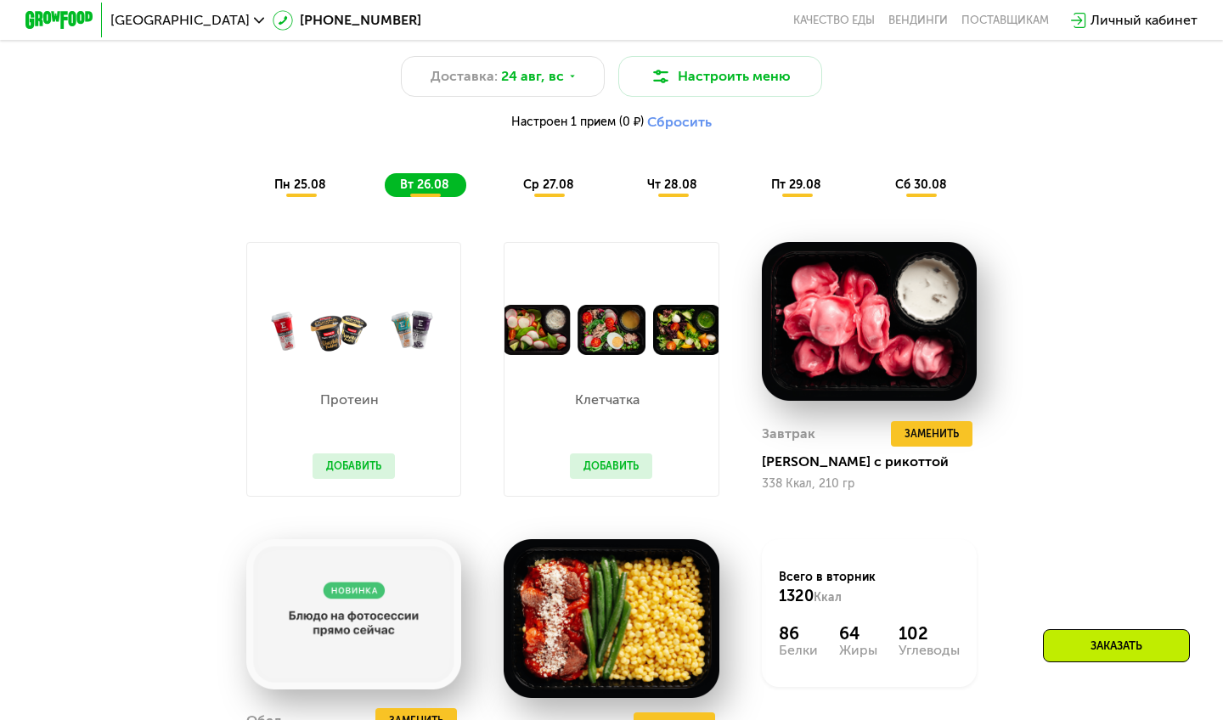
scroll to position [964, 0]
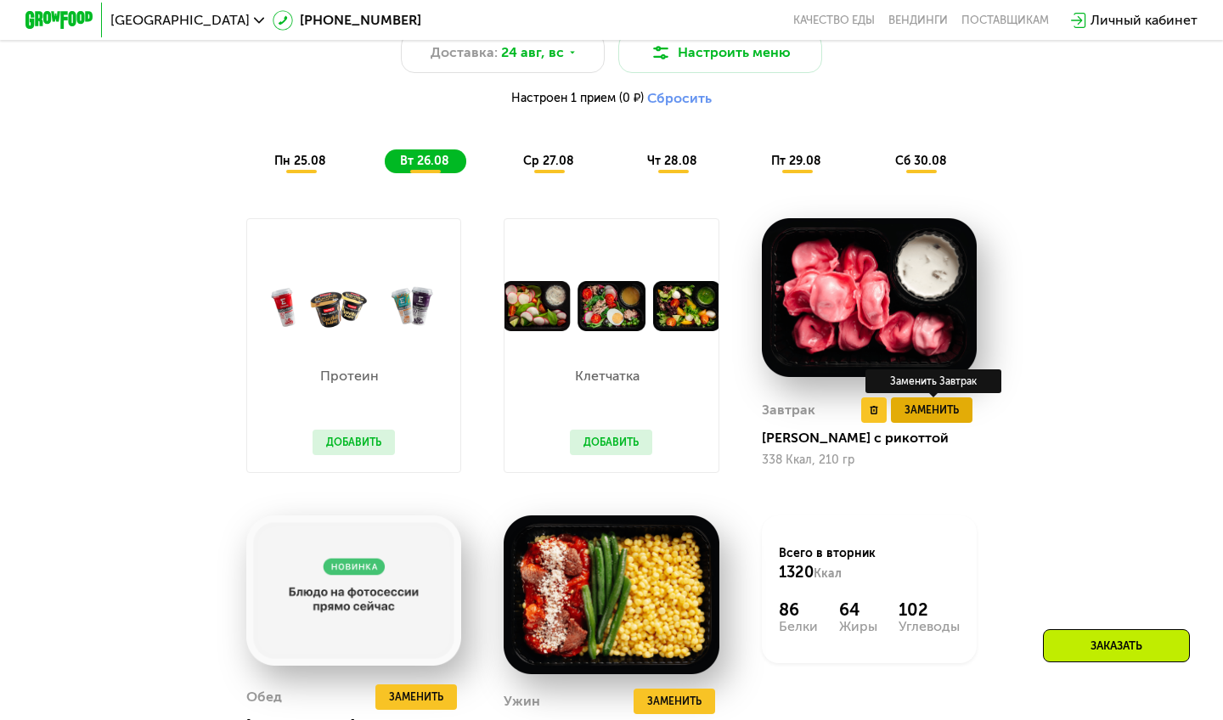
click at [922, 414] on span "Заменить" at bounding box center [931, 410] width 54 height 17
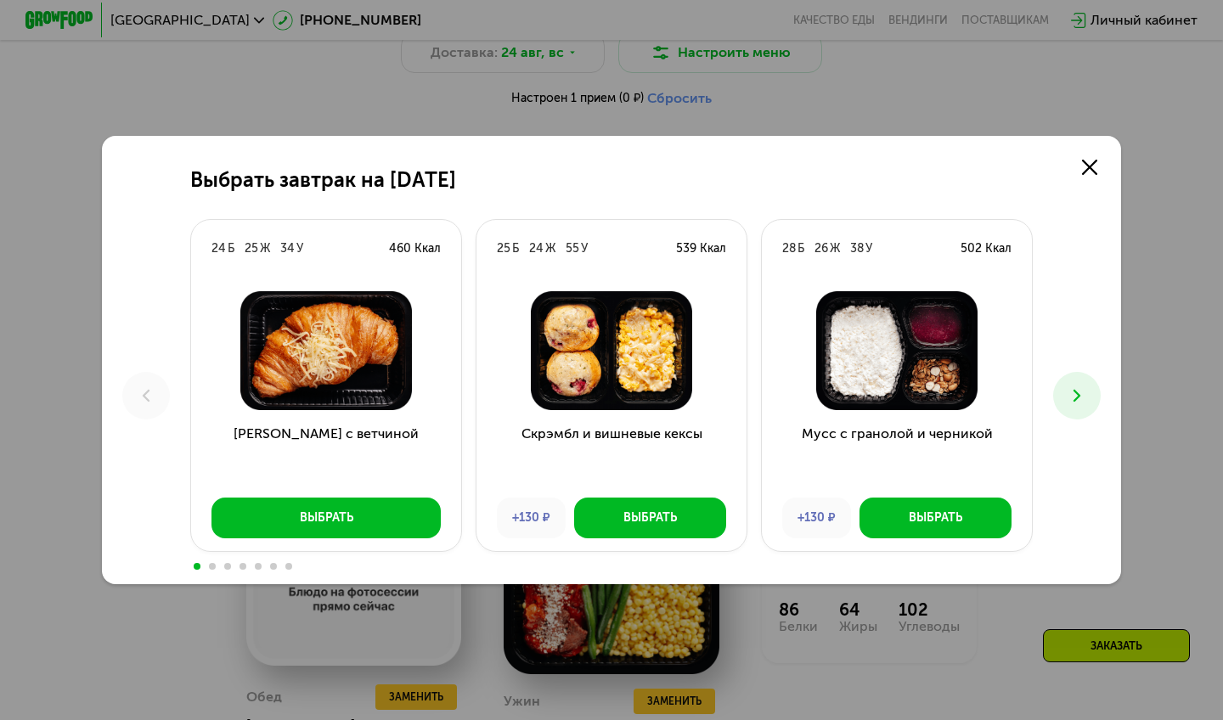
click at [1069, 400] on icon at bounding box center [1076, 395] width 20 height 20
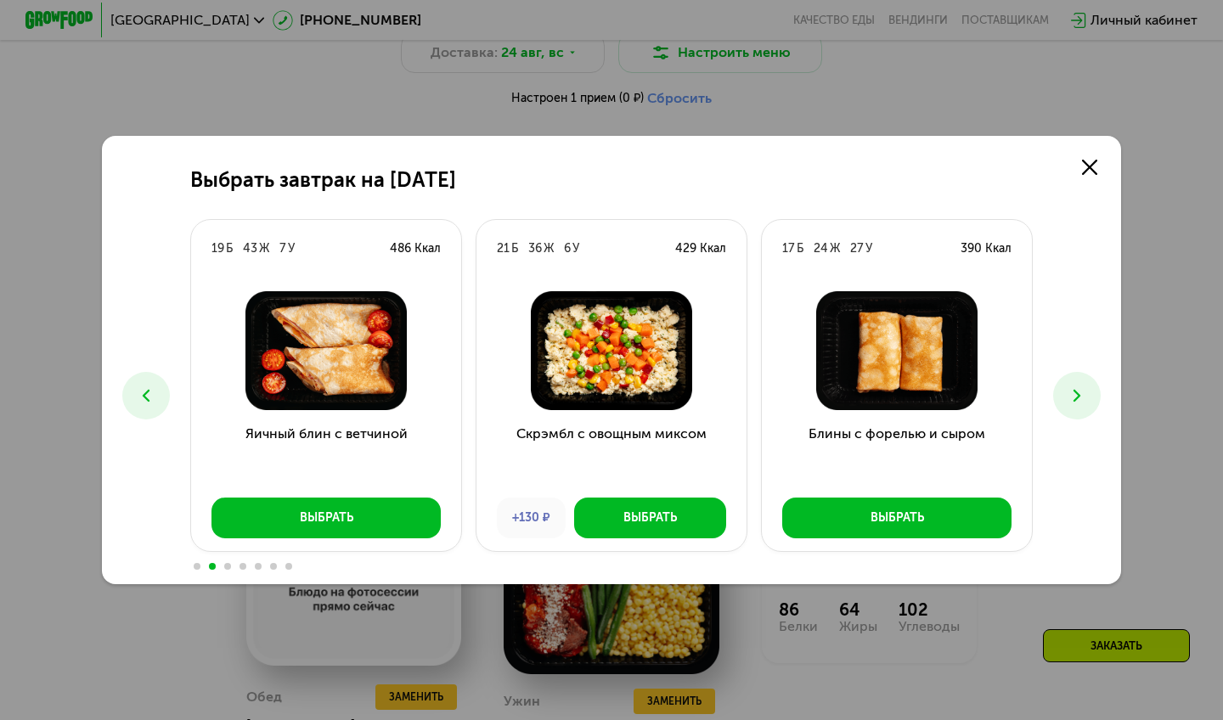
click at [1069, 400] on icon at bounding box center [1076, 395] width 20 height 20
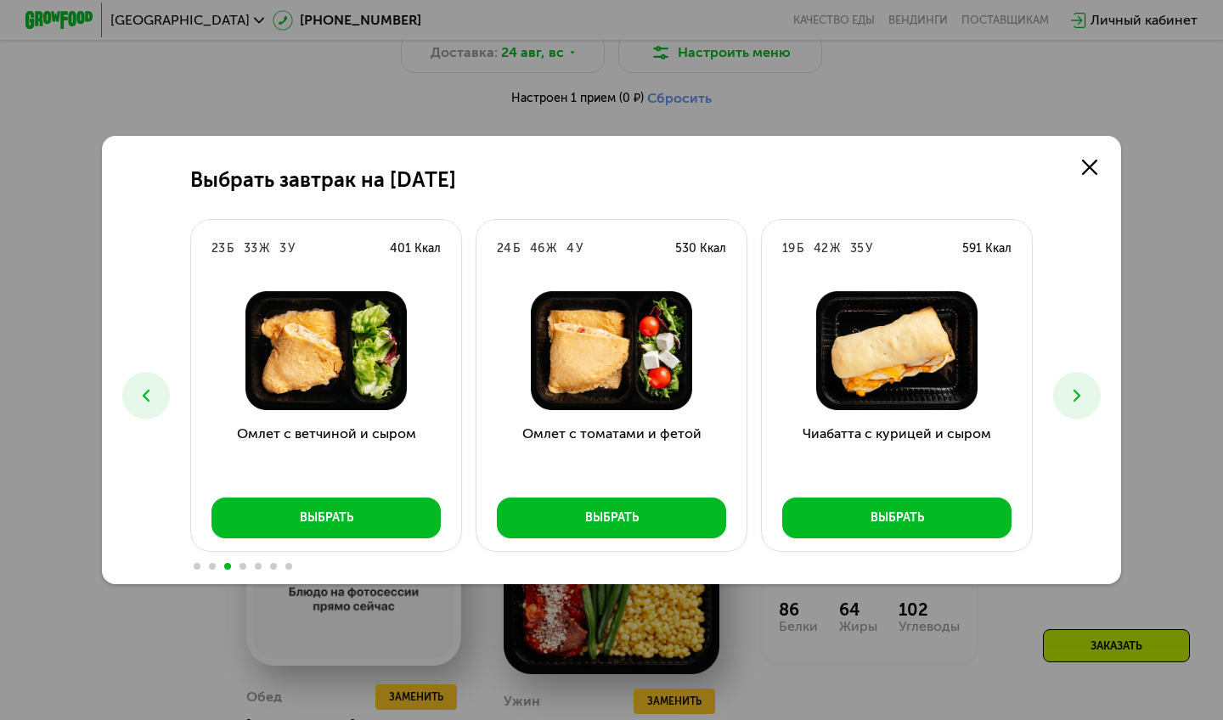
click at [1067, 396] on icon at bounding box center [1076, 395] width 20 height 20
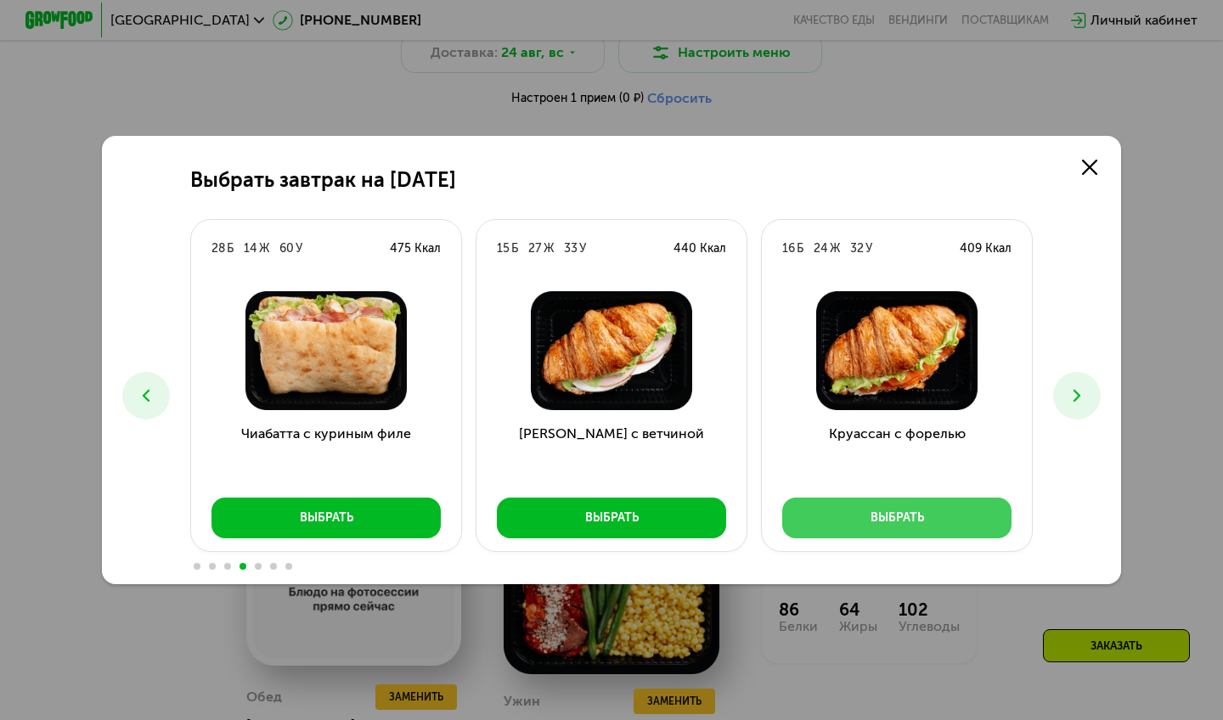
click at [863, 510] on button "Выбрать" at bounding box center [896, 518] width 229 height 41
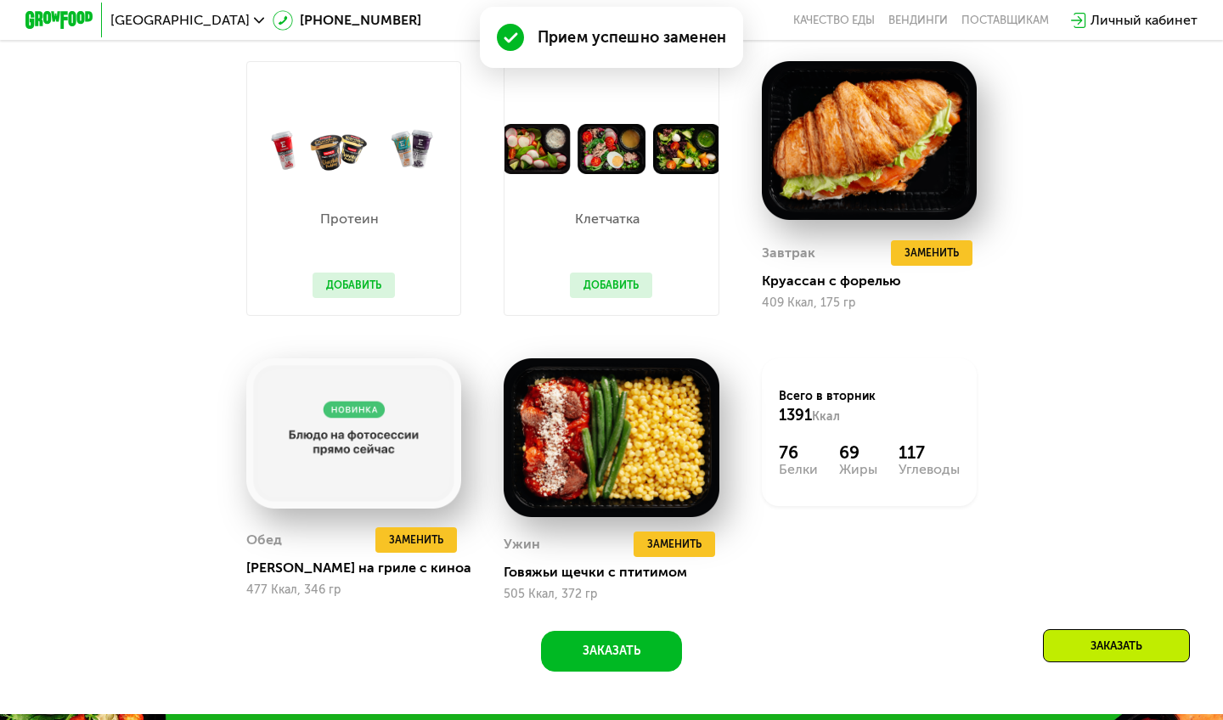
scroll to position [1134, 0]
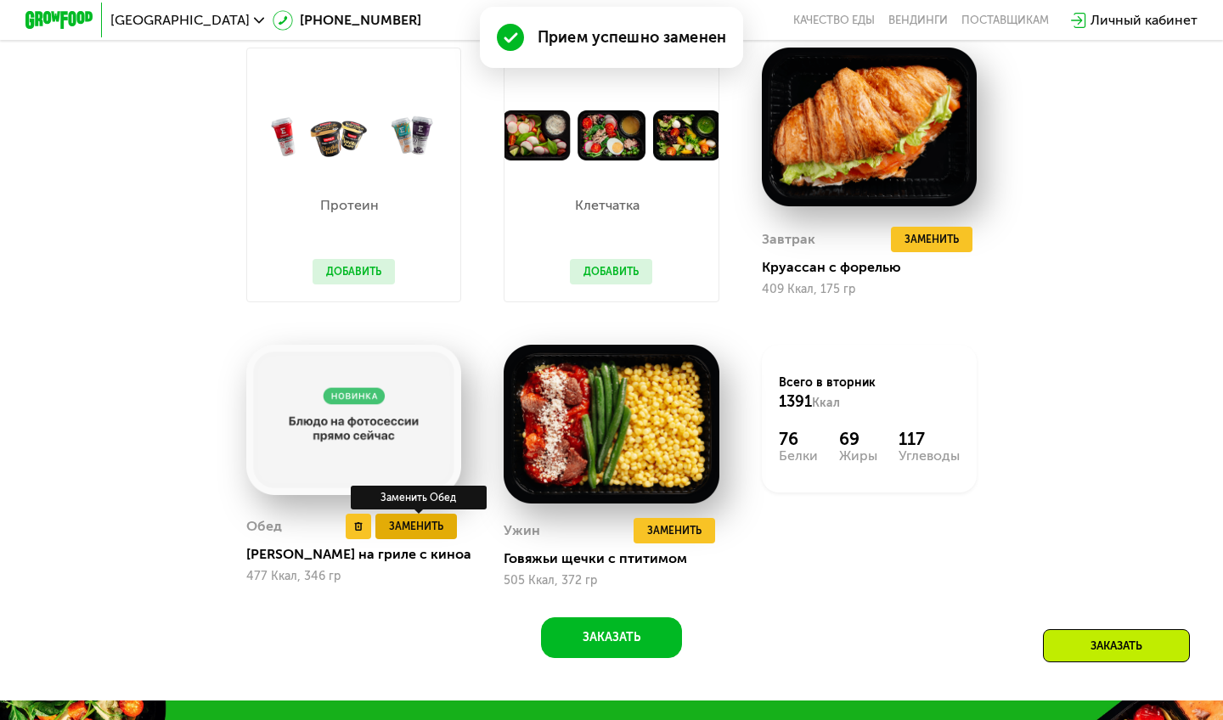
click at [416, 531] on span "Заменить" at bounding box center [416, 526] width 54 height 17
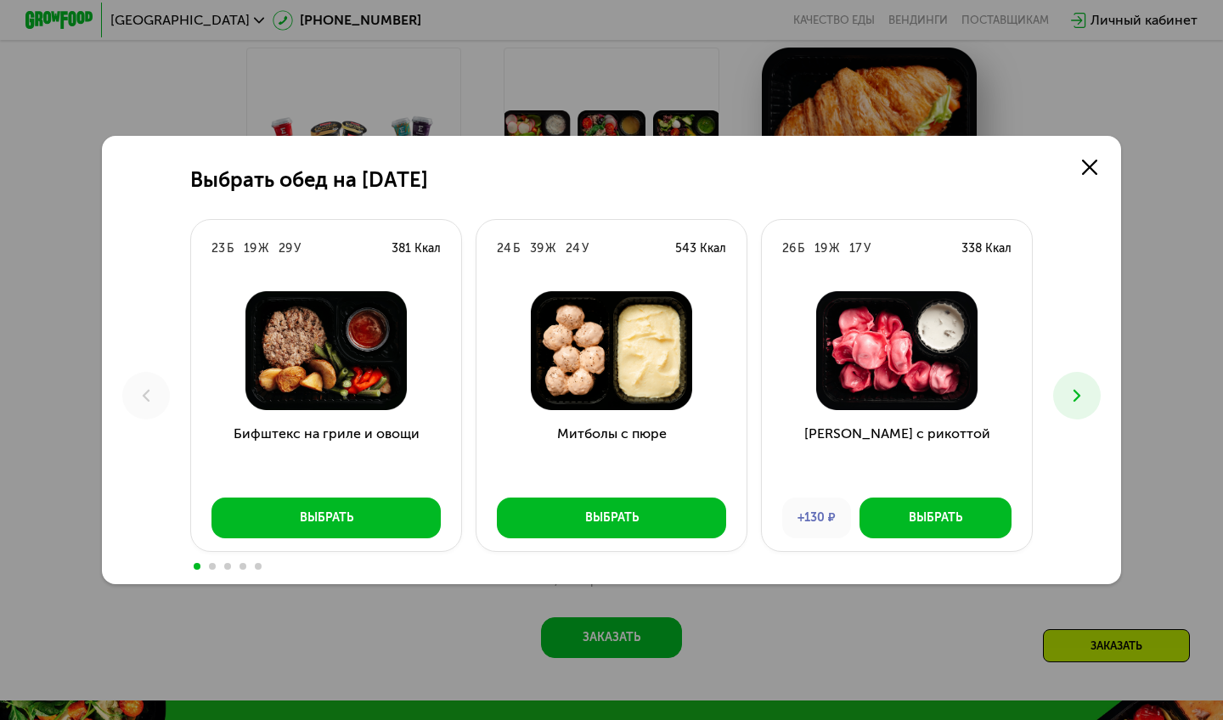
click at [1076, 392] on use at bounding box center [1076, 396] width 7 height 12
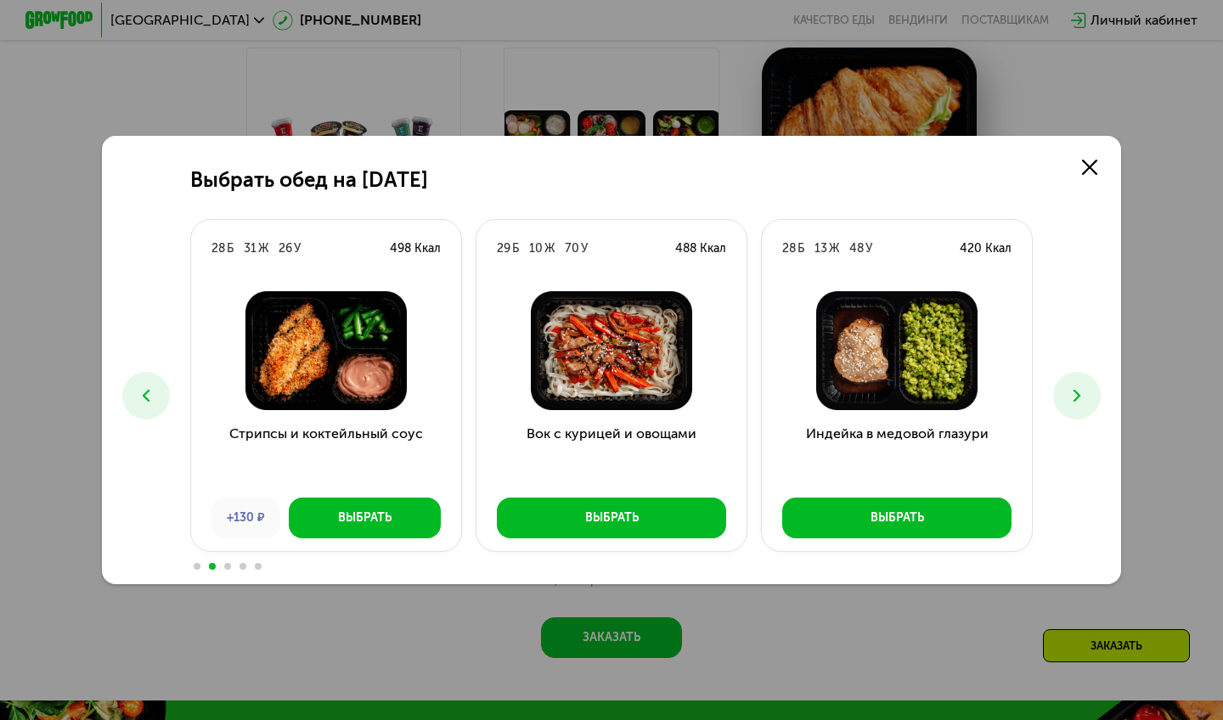
click at [1076, 392] on use at bounding box center [1076, 396] width 7 height 12
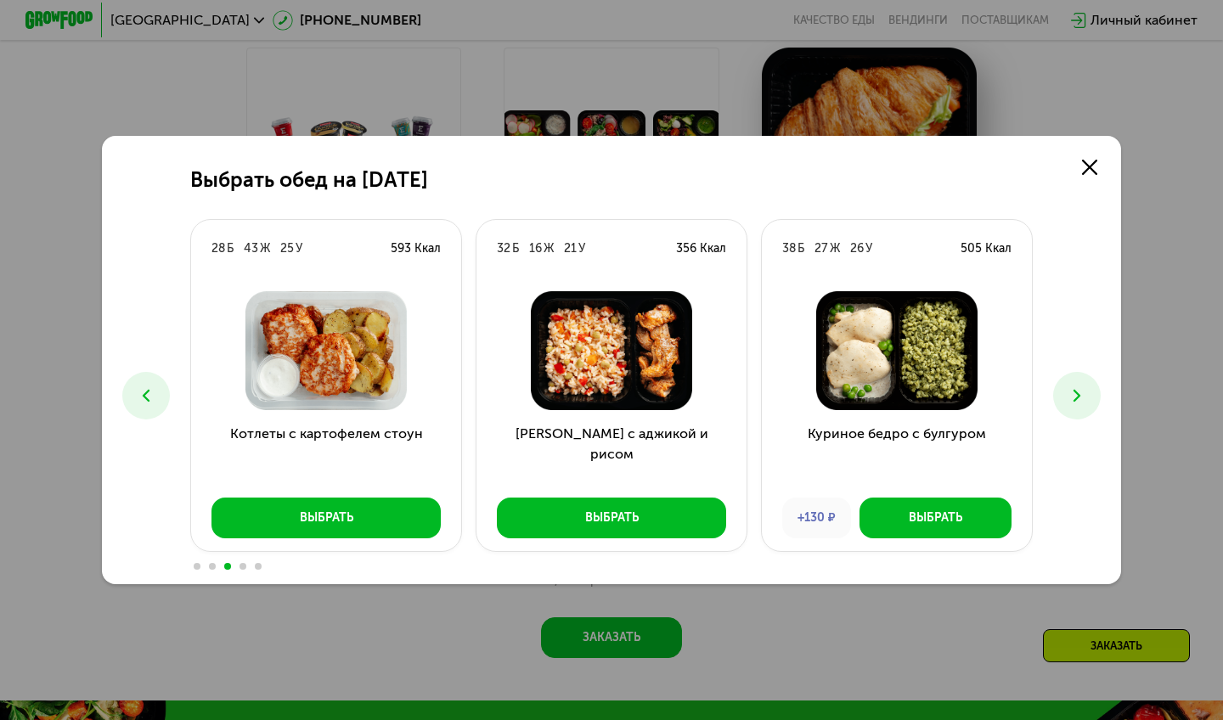
click at [1076, 392] on use at bounding box center [1076, 396] width 7 height 12
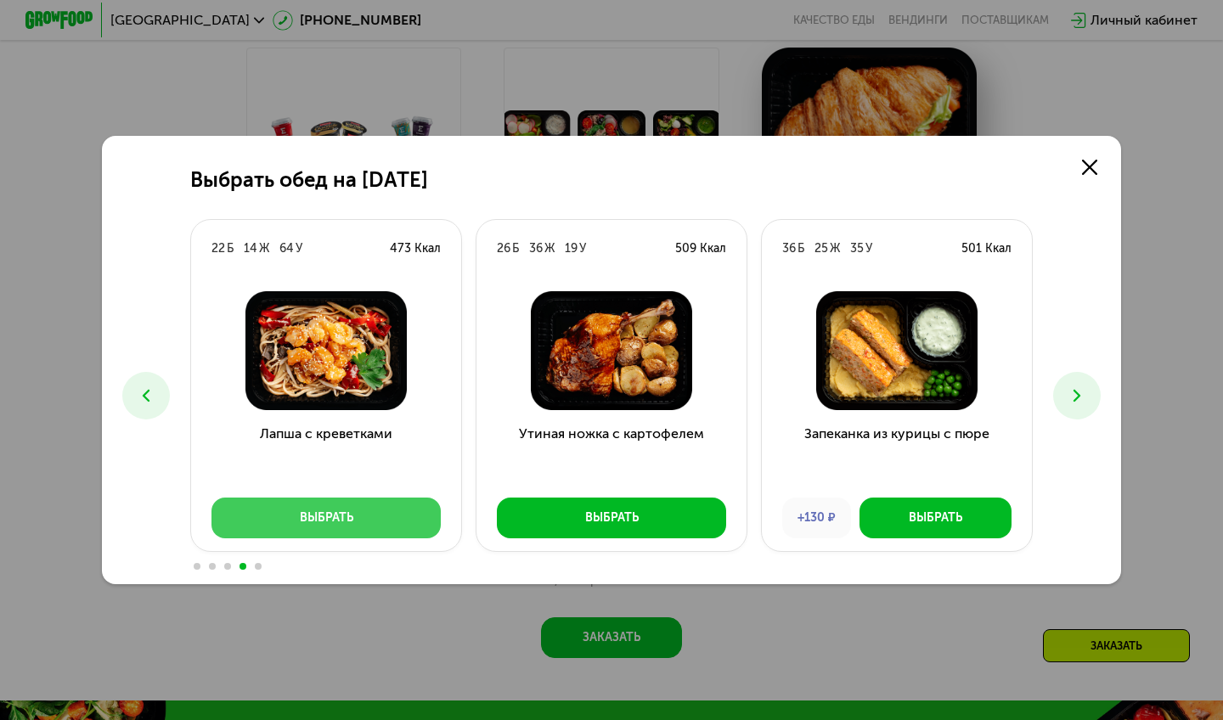
click at [402, 521] on button "Выбрать" at bounding box center [325, 518] width 229 height 41
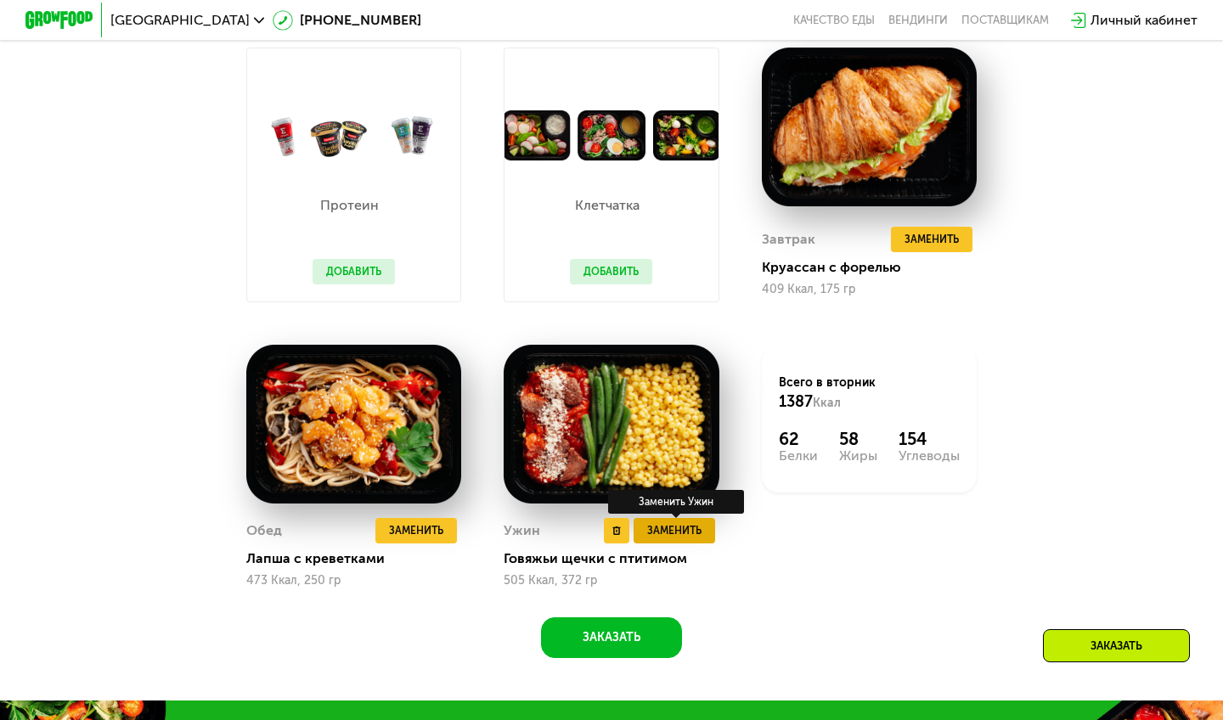
click at [675, 525] on span "Заменить" at bounding box center [674, 530] width 54 height 17
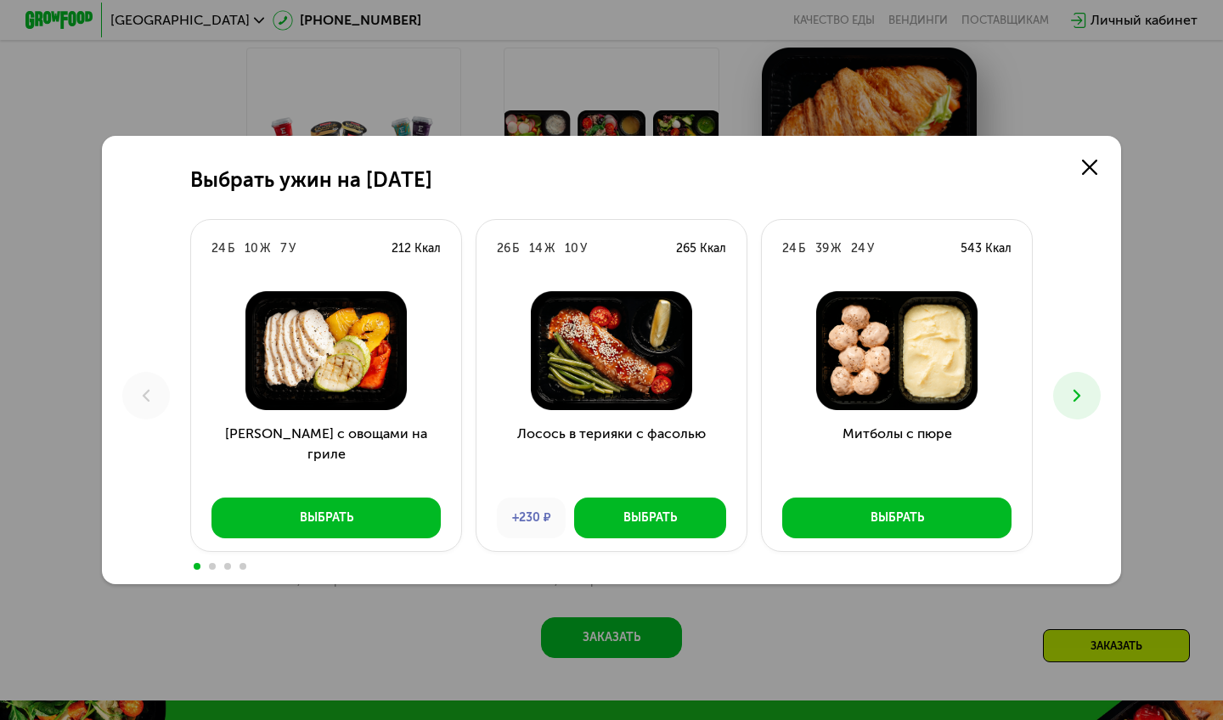
click at [1080, 384] on button at bounding box center [1077, 396] width 48 height 48
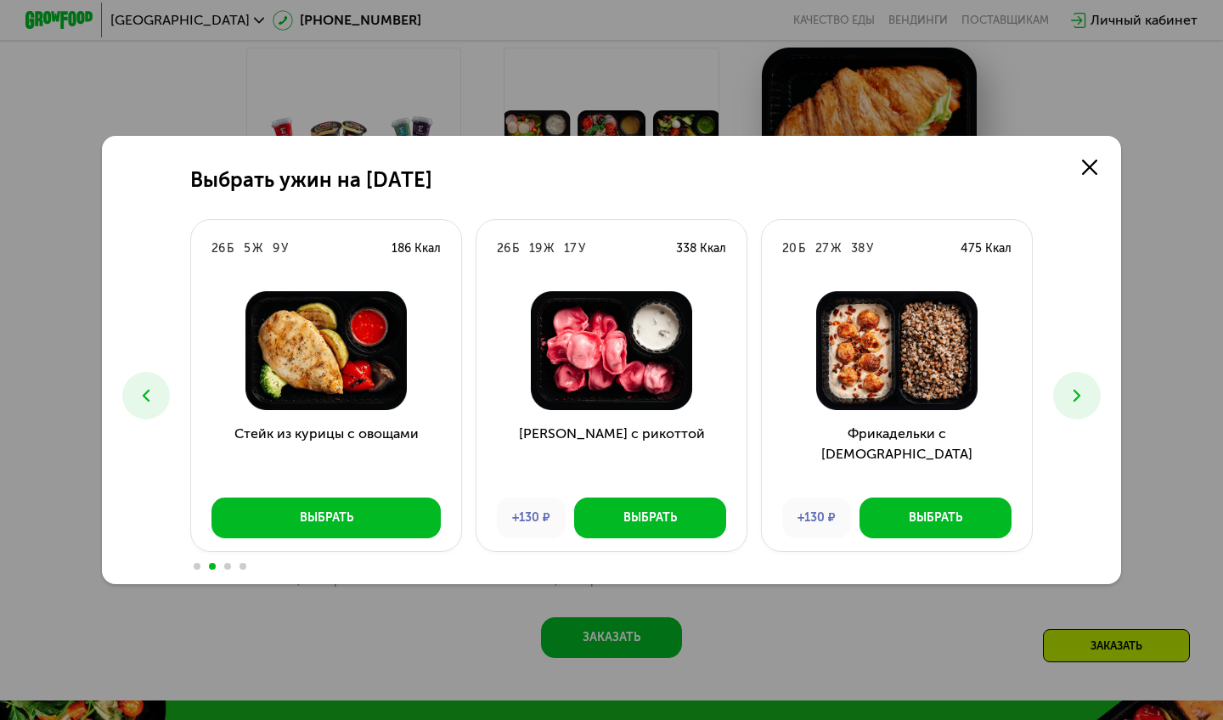
click at [149, 390] on use at bounding box center [146, 396] width 7 height 12
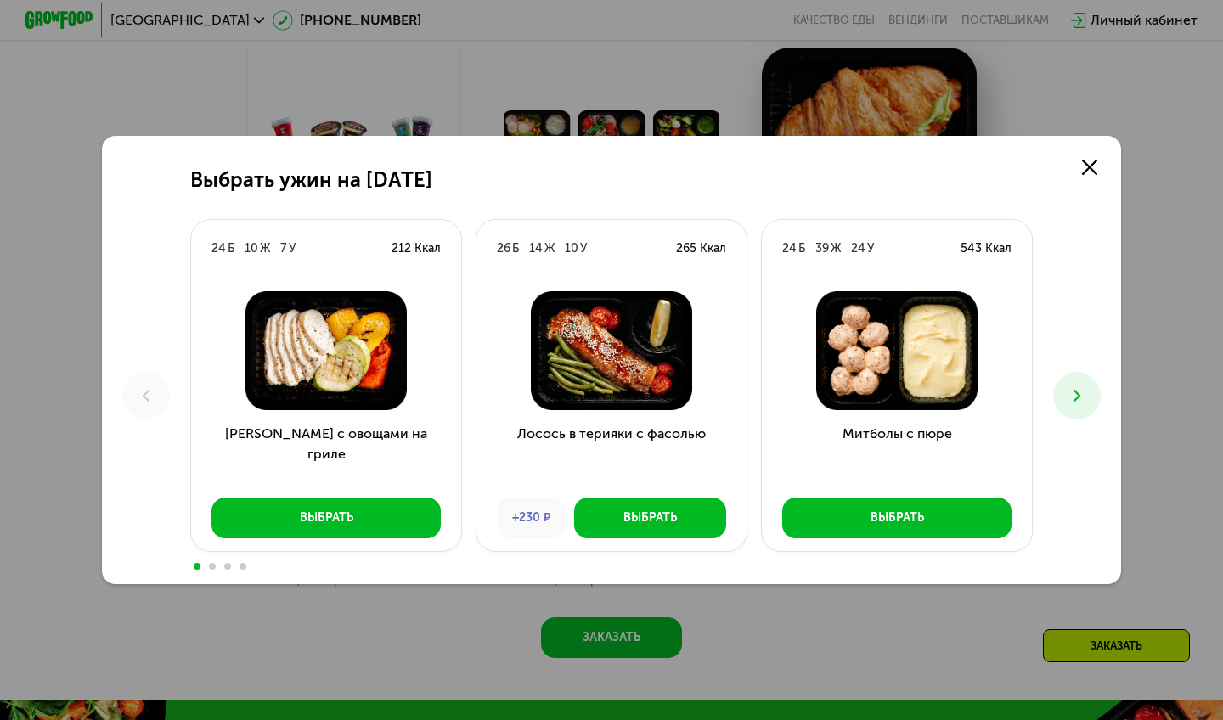
click at [1058, 400] on button at bounding box center [1077, 396] width 48 height 48
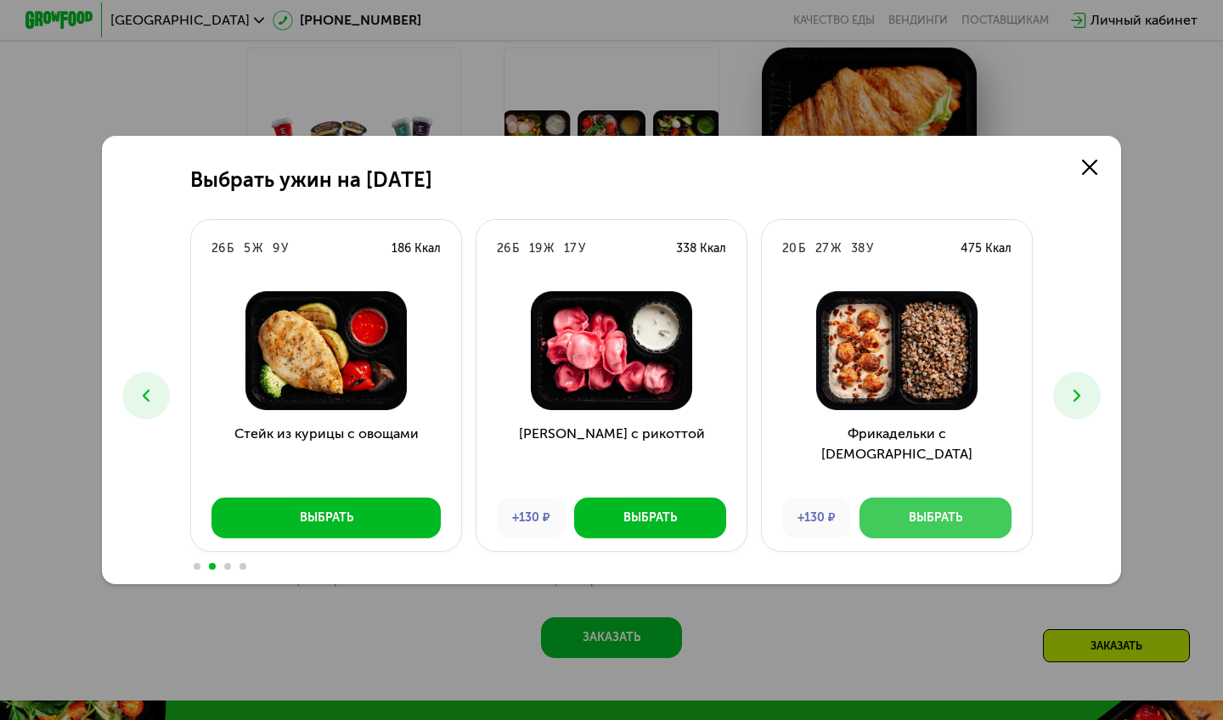
click at [964, 505] on button "Выбрать" at bounding box center [935, 518] width 152 height 41
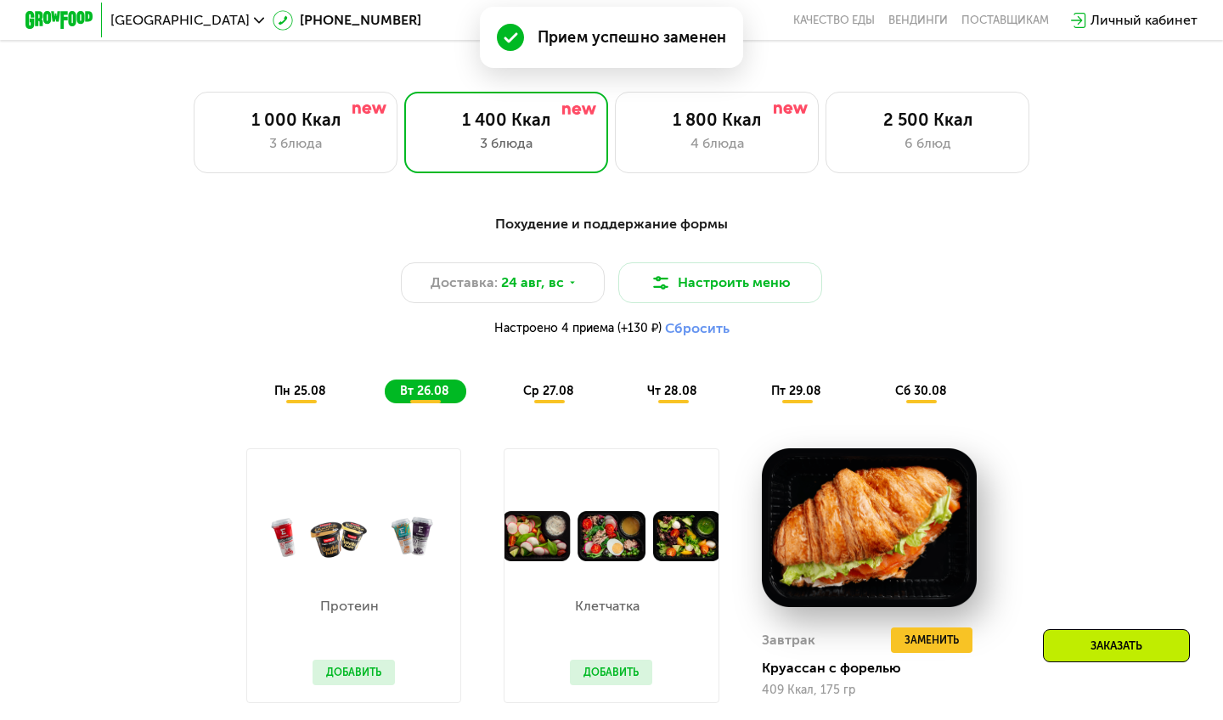
scroll to position [711, 0]
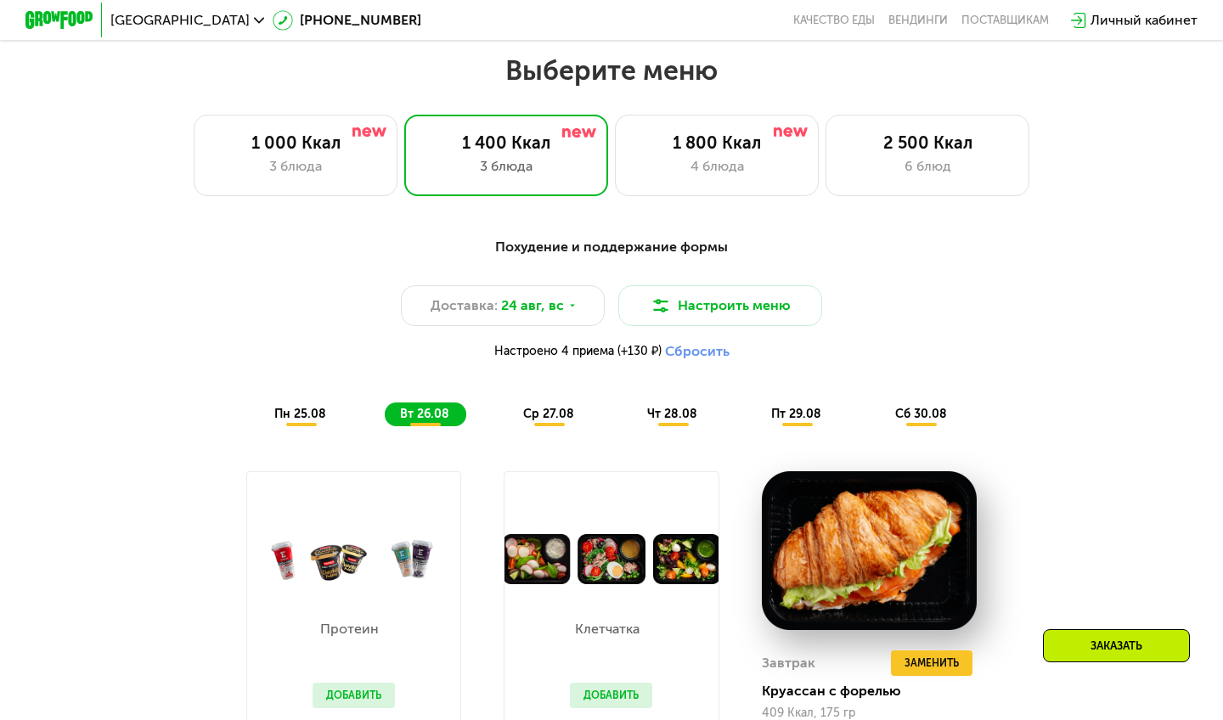
click at [536, 407] on span "ср 27.08" at bounding box center [548, 414] width 51 height 14
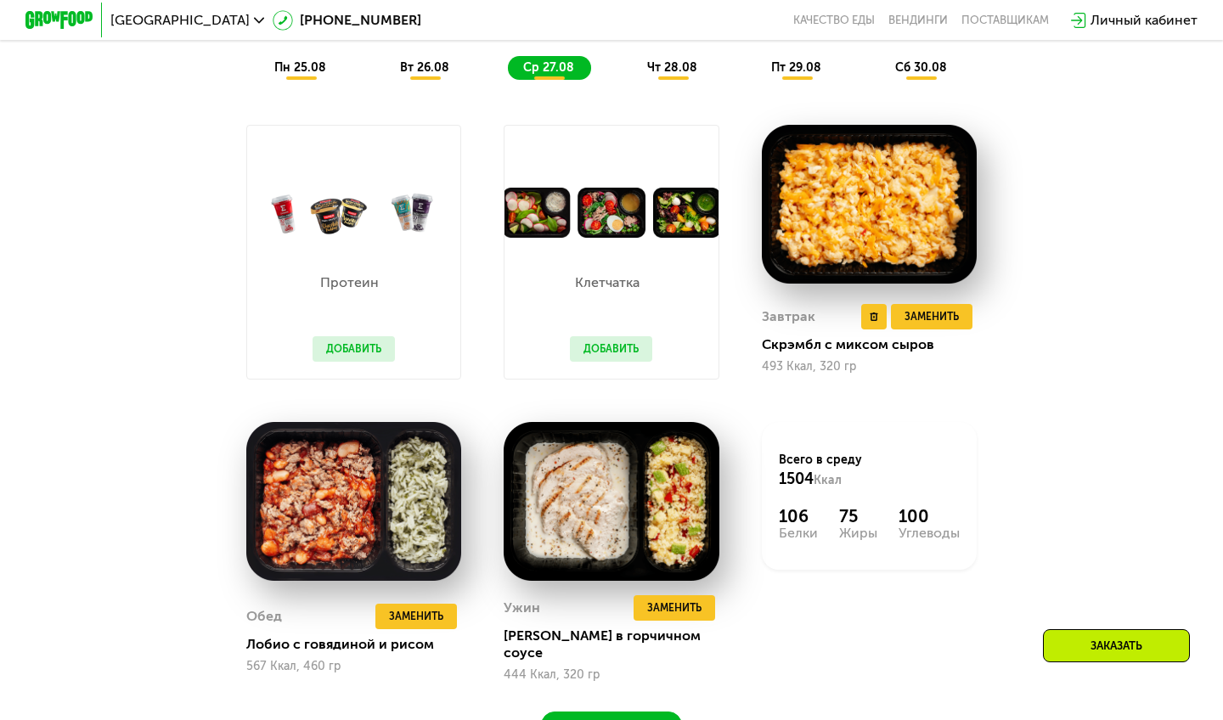
scroll to position [1060, 0]
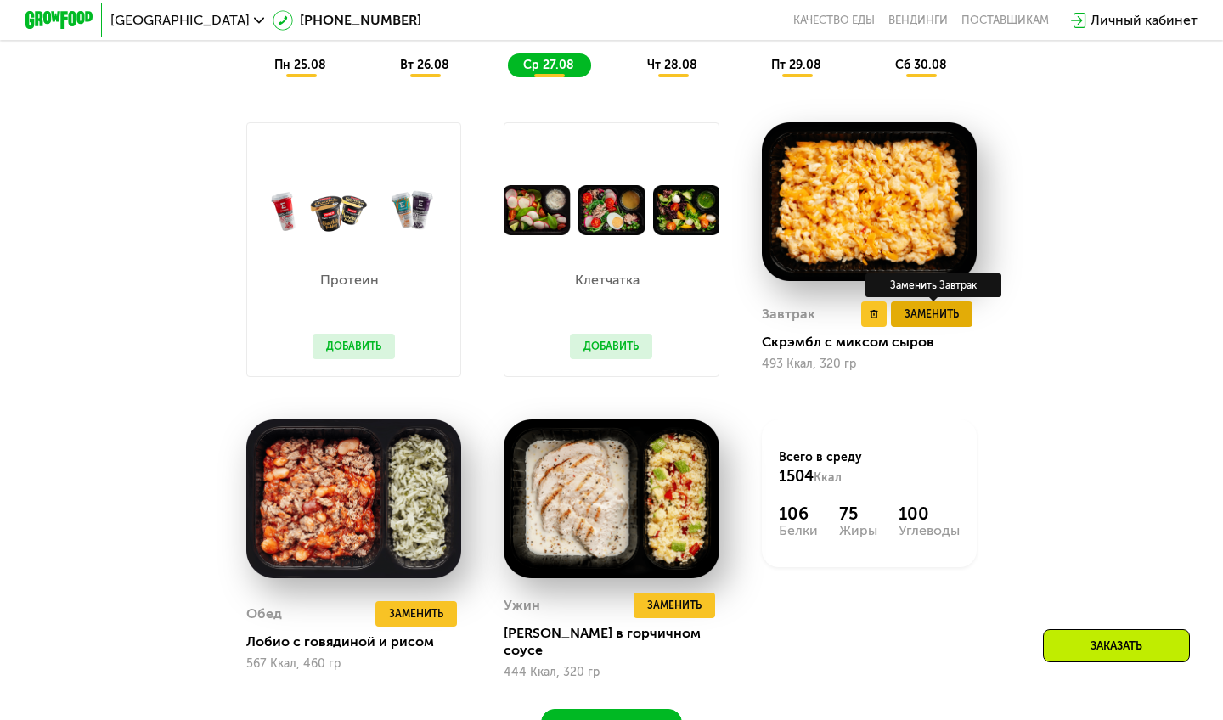
click at [931, 322] on button "Заменить" at bounding box center [932, 313] width 82 height 25
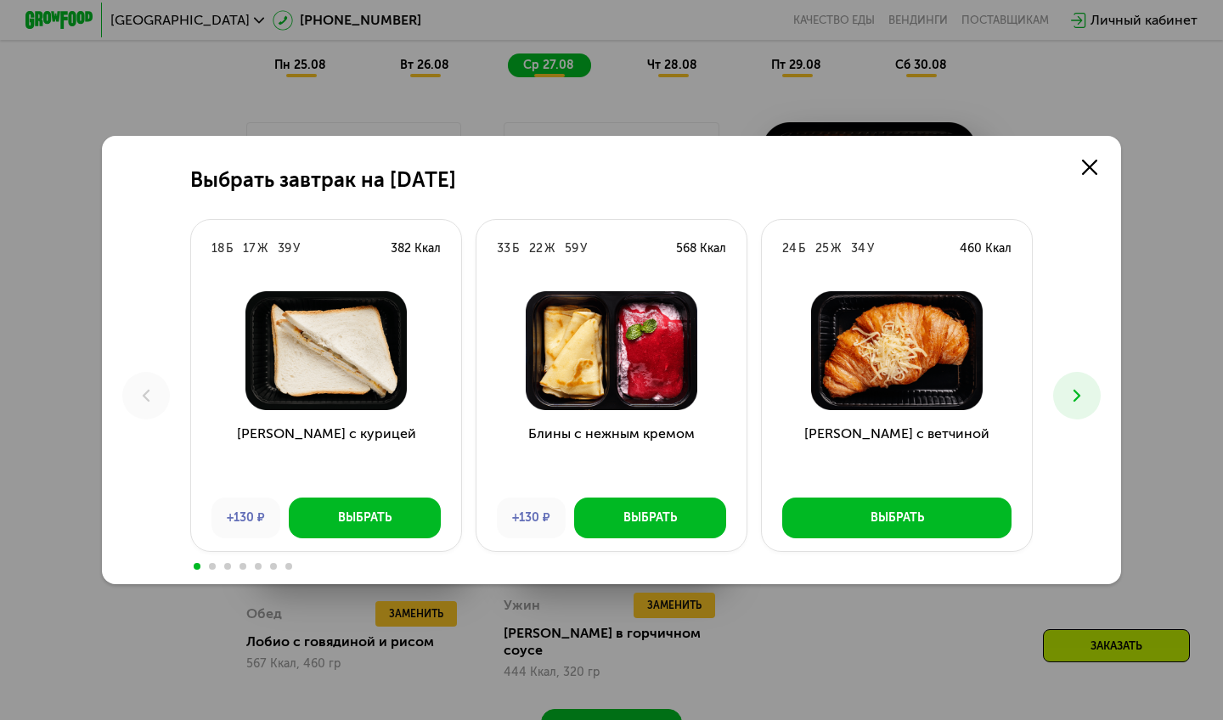
click at [1066, 409] on button at bounding box center [1077, 396] width 48 height 48
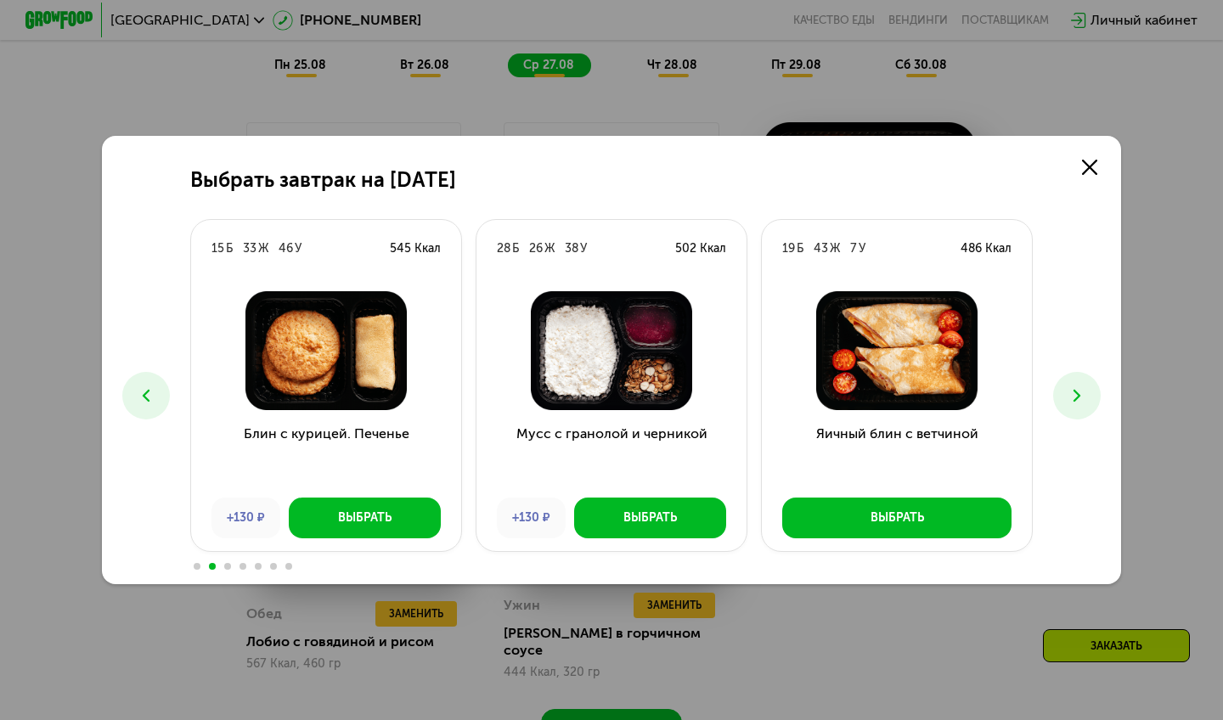
click at [1066, 409] on button at bounding box center [1077, 396] width 48 height 48
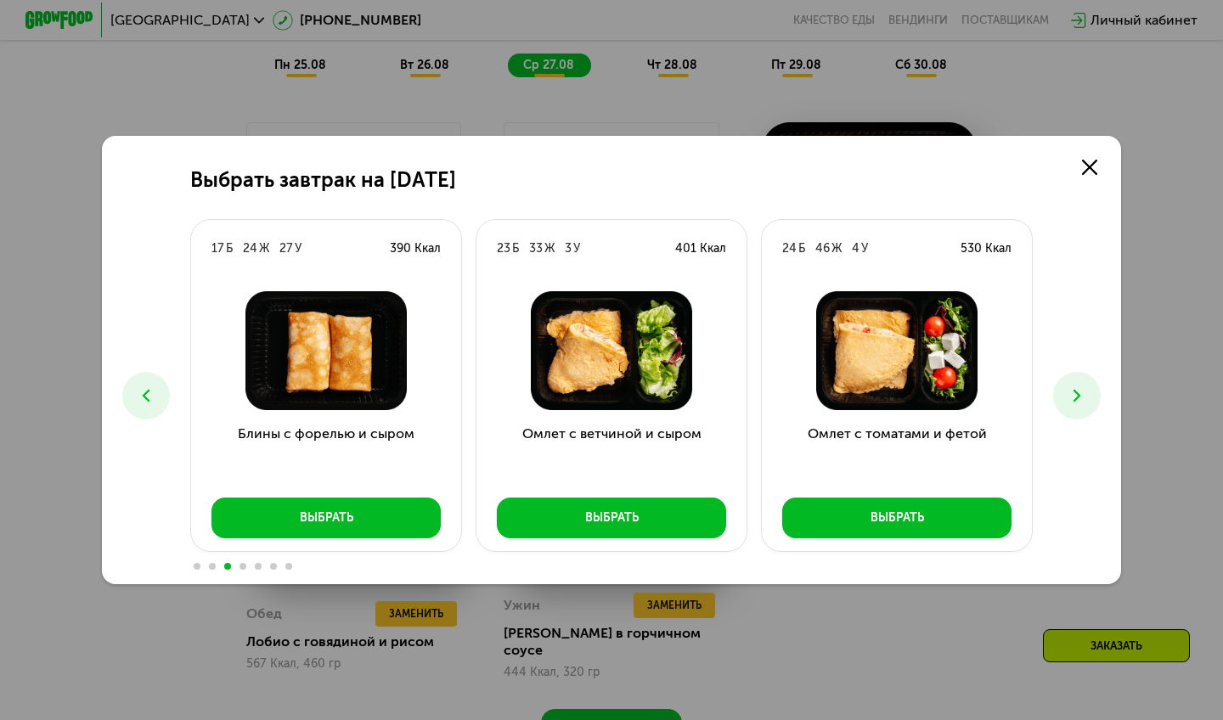
click at [1066, 409] on button at bounding box center [1077, 396] width 48 height 48
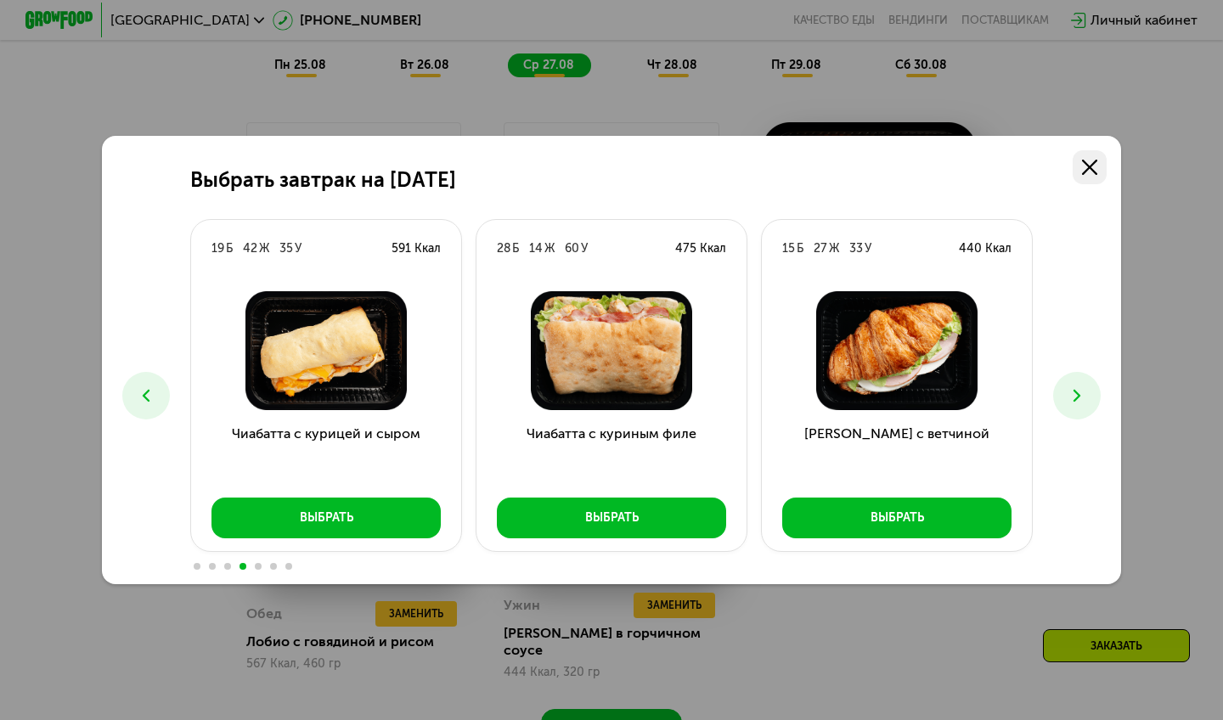
click at [1088, 168] on use at bounding box center [1089, 167] width 15 height 15
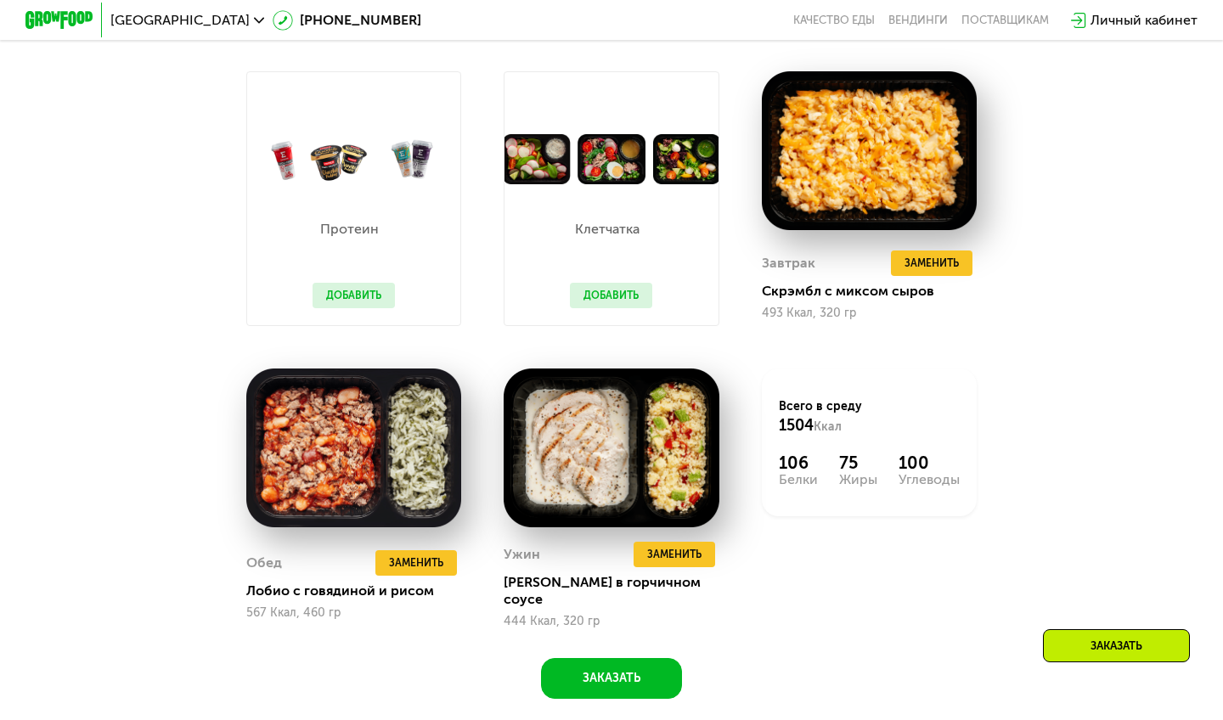
scroll to position [1116, 0]
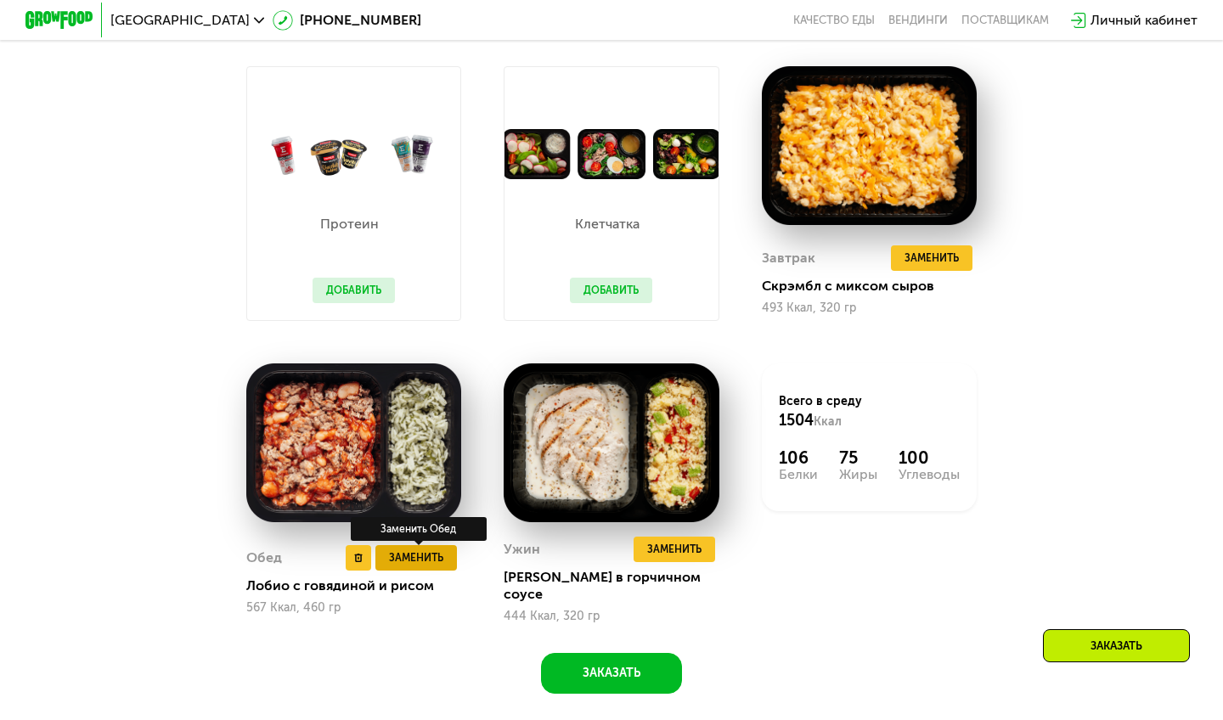
click at [409, 550] on span "Заменить" at bounding box center [416, 557] width 54 height 17
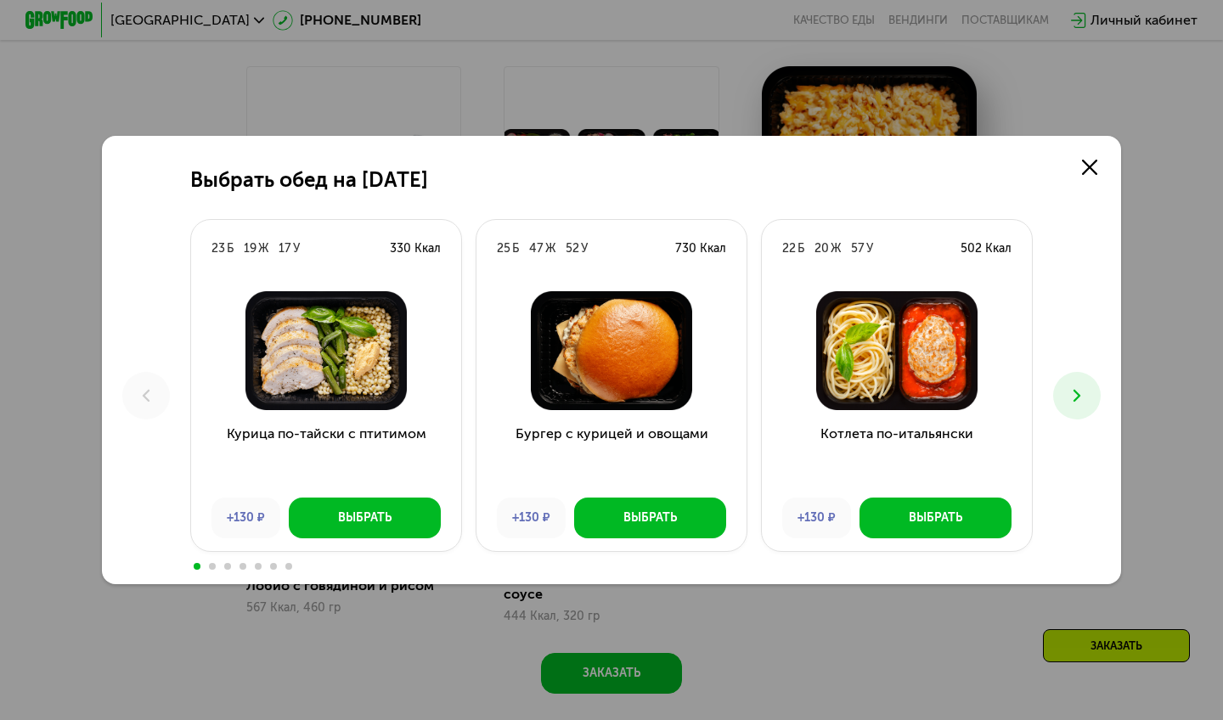
click at [1064, 390] on button at bounding box center [1077, 396] width 48 height 48
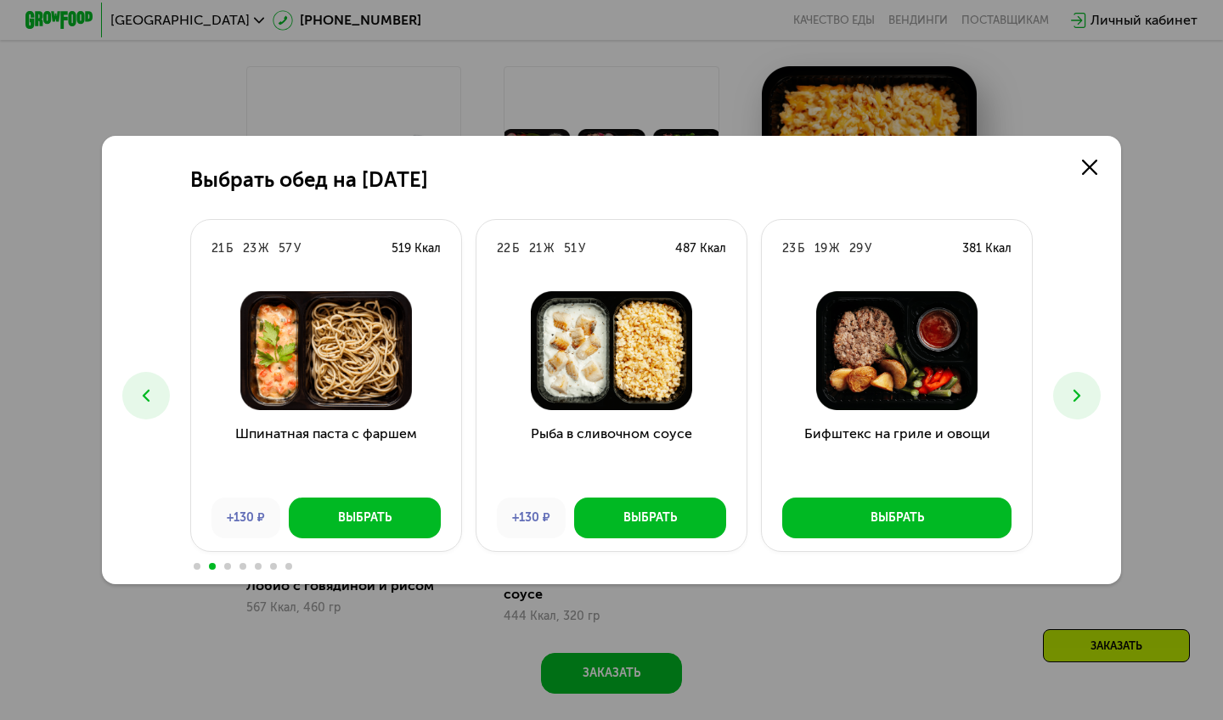
click at [140, 397] on icon at bounding box center [146, 395] width 20 height 20
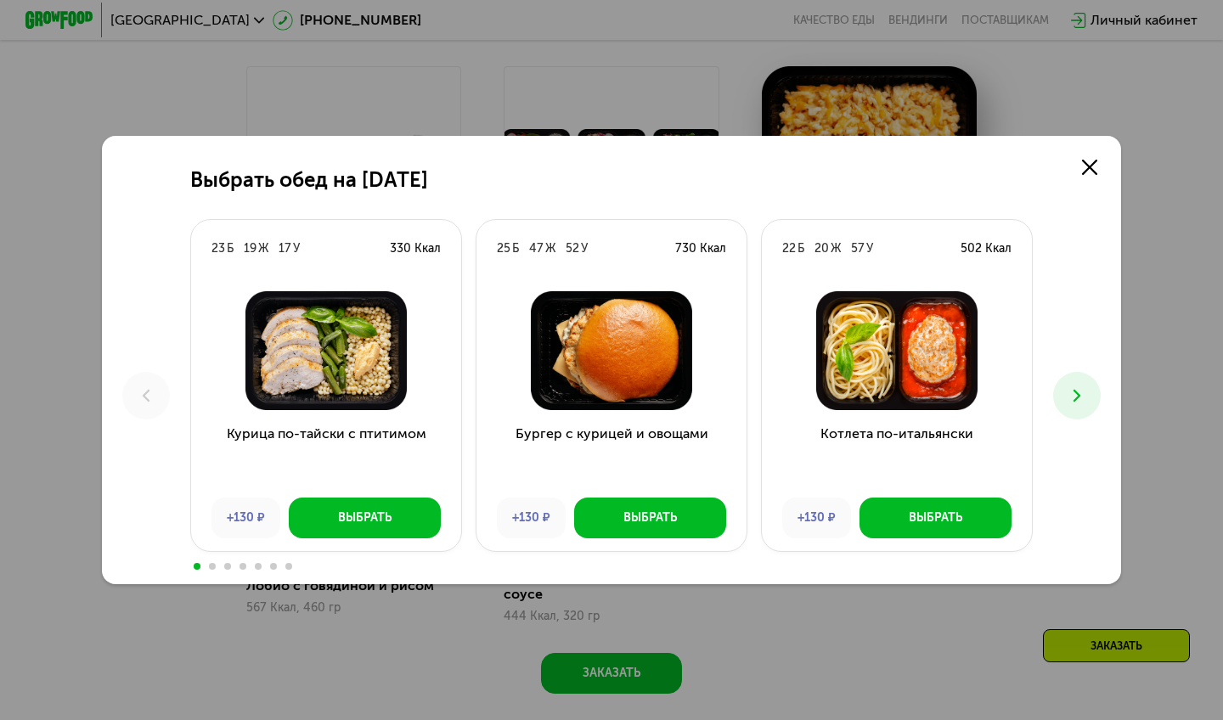
click at [1066, 374] on button at bounding box center [1077, 396] width 48 height 48
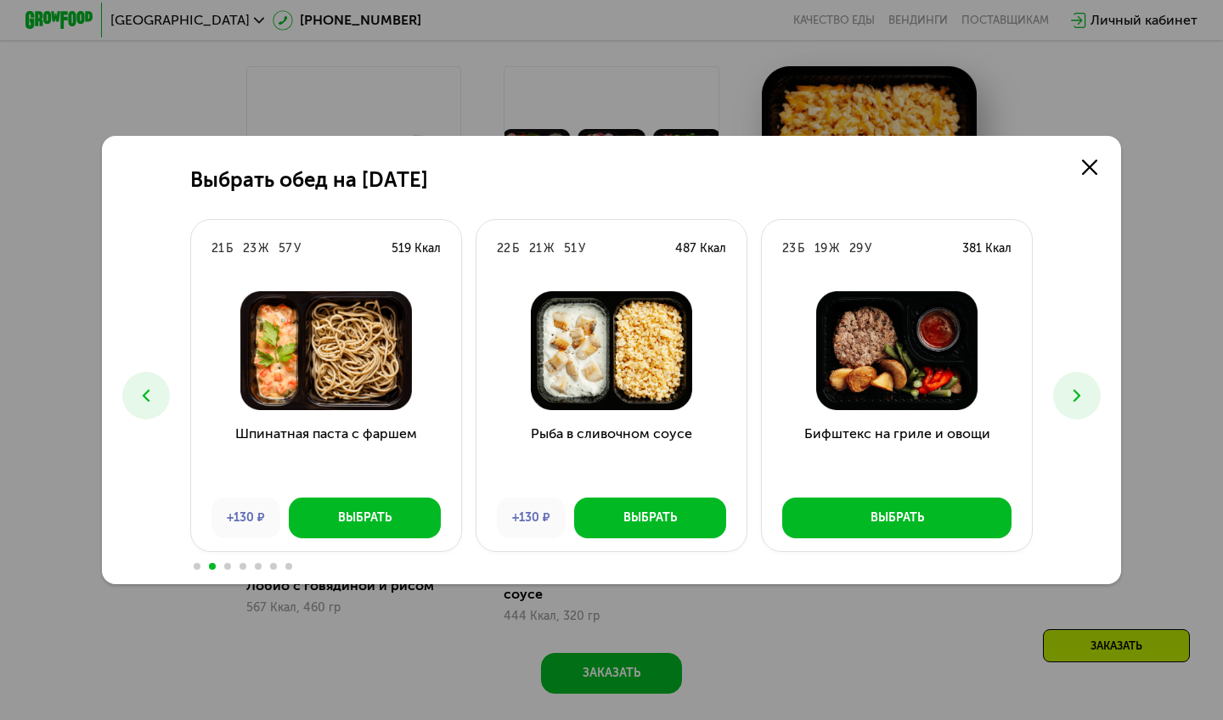
click at [1067, 387] on icon at bounding box center [1076, 395] width 20 height 20
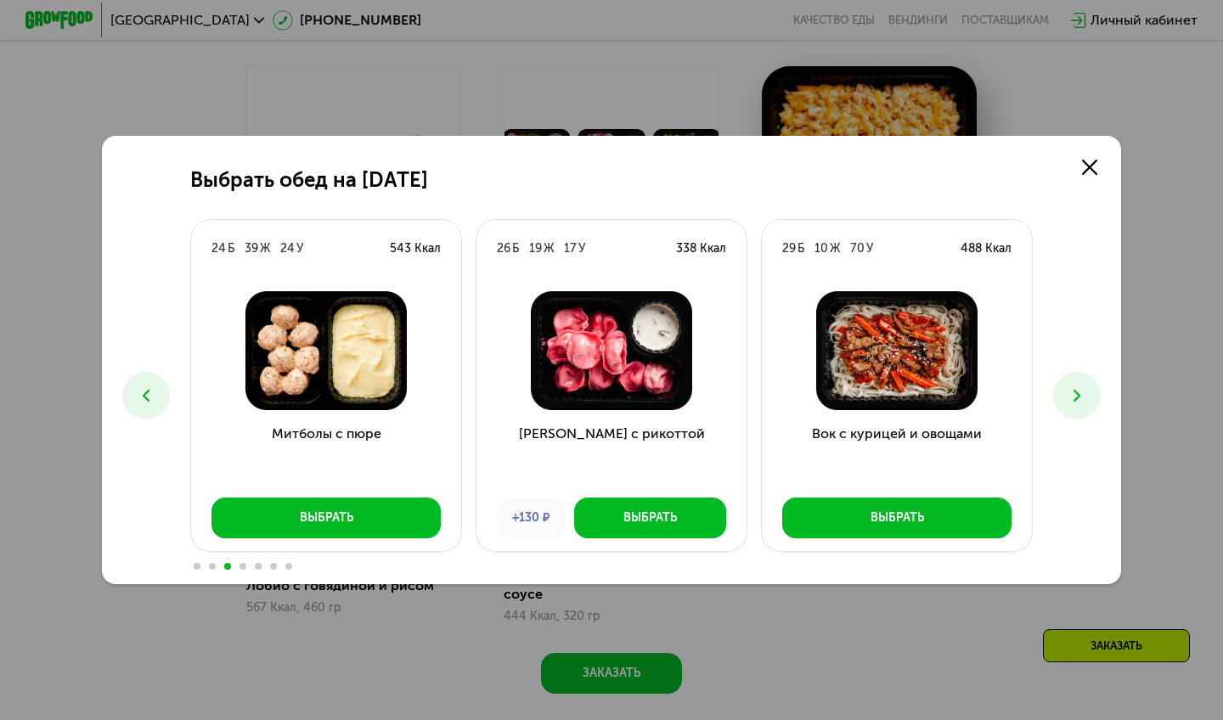
click at [1067, 387] on icon at bounding box center [1076, 395] width 20 height 20
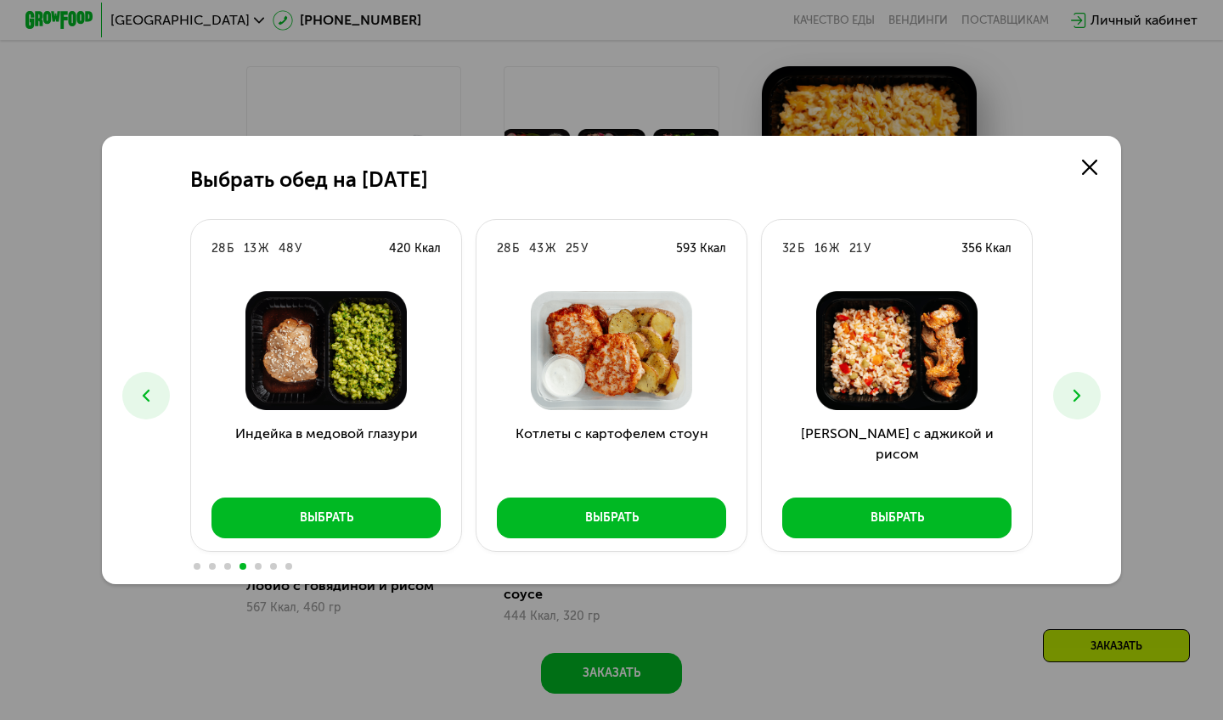
click at [1072, 392] on icon at bounding box center [1076, 395] width 20 height 20
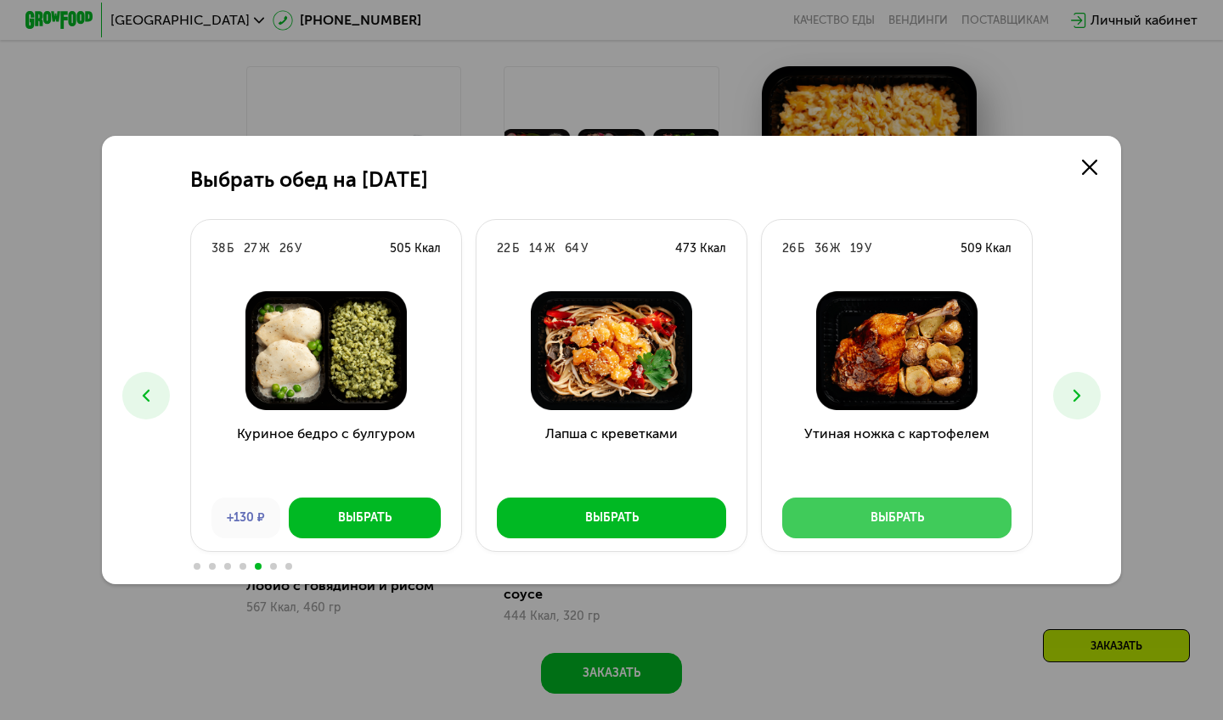
click at [881, 526] on div "Выбрать" at bounding box center [896, 517] width 53 height 17
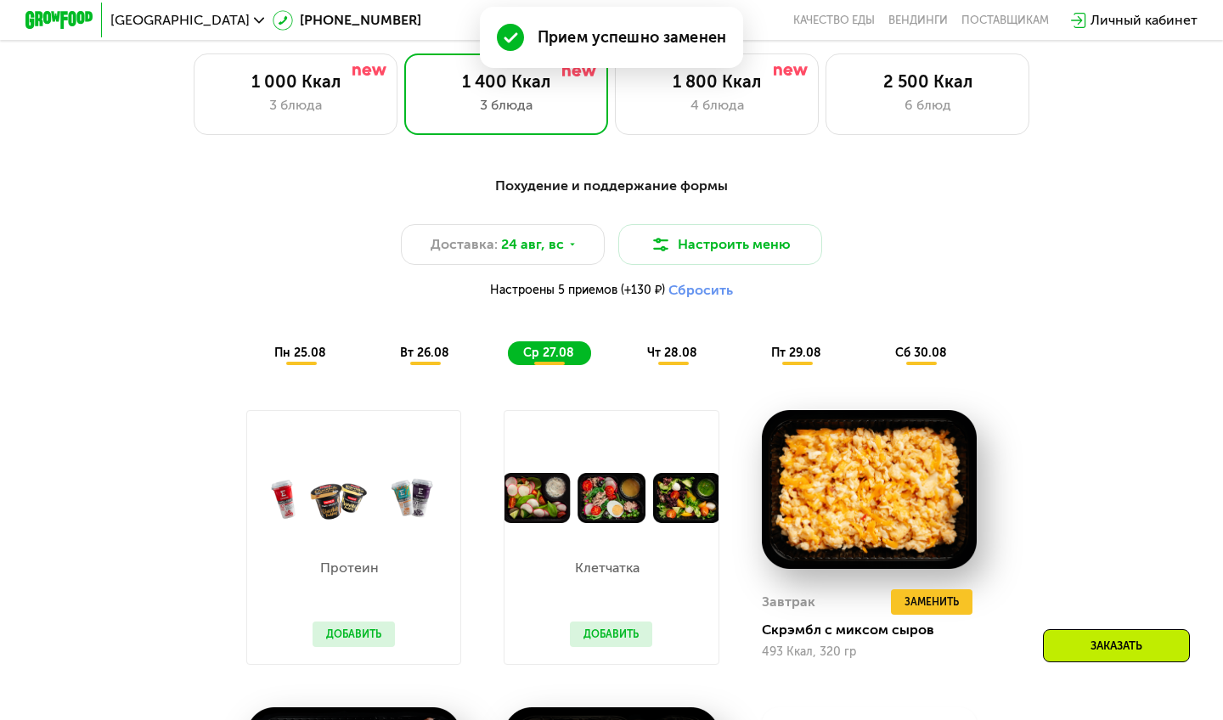
scroll to position [755, 0]
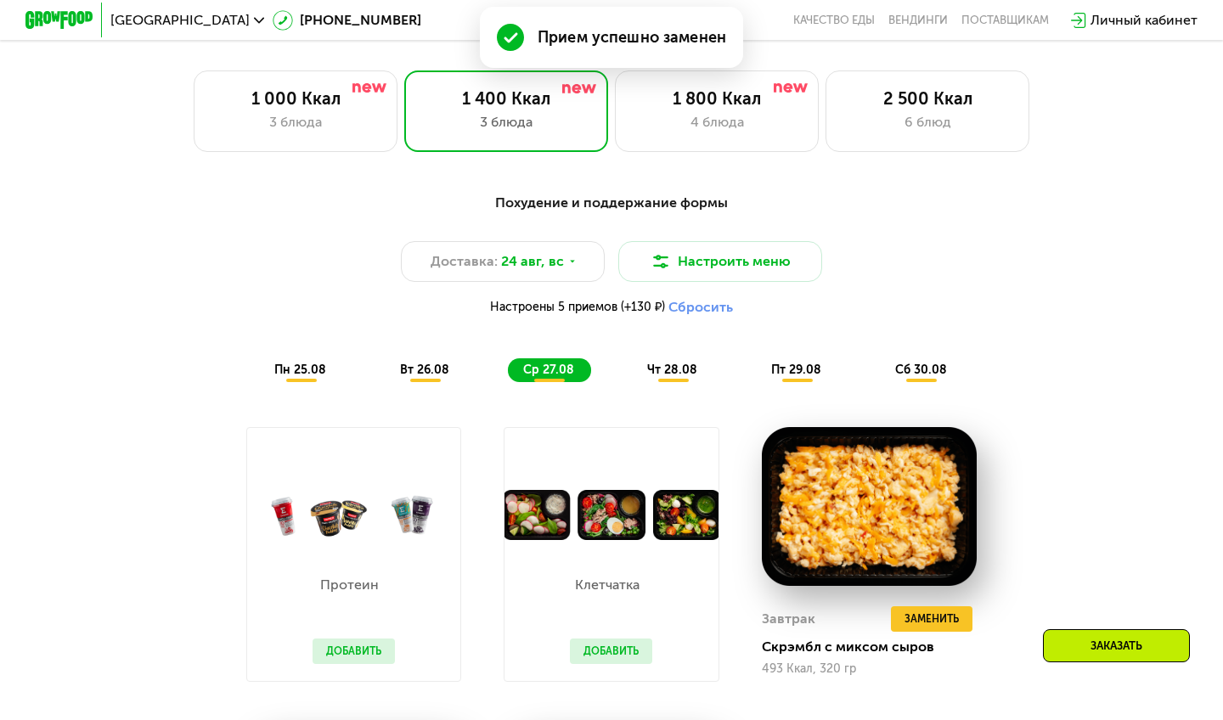
click at [677, 370] on span "чт 28.08" at bounding box center [672, 370] width 50 height 14
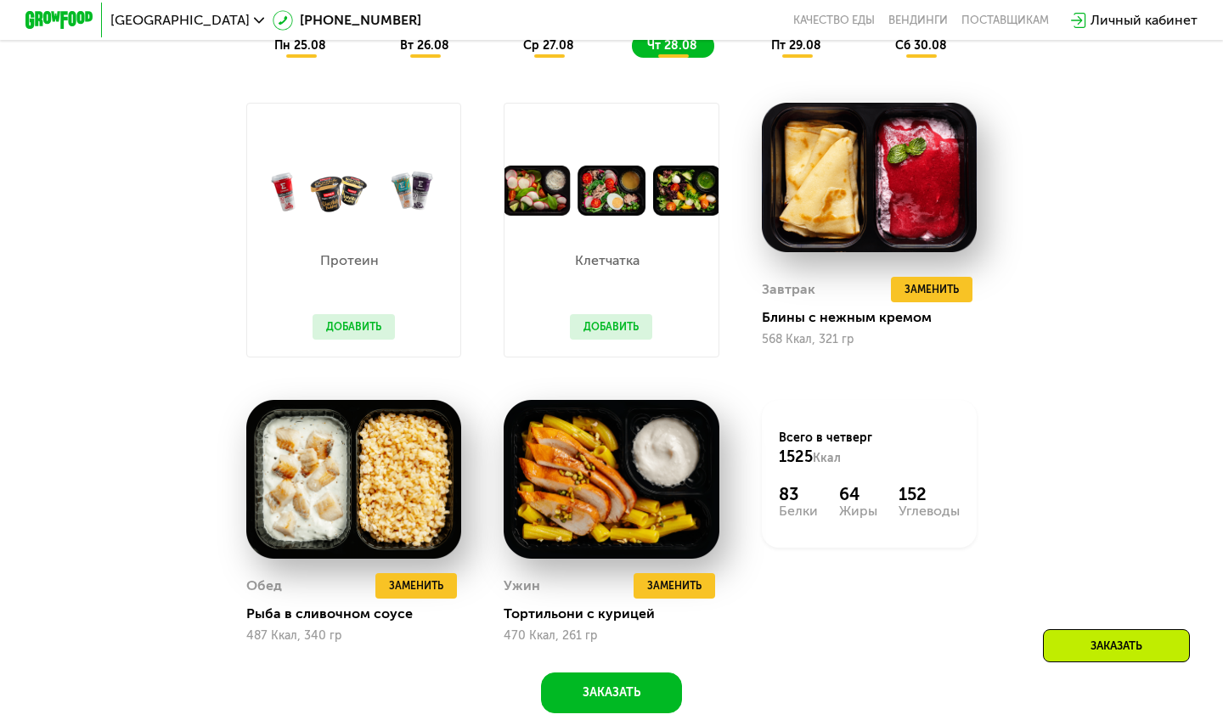
scroll to position [1094, 0]
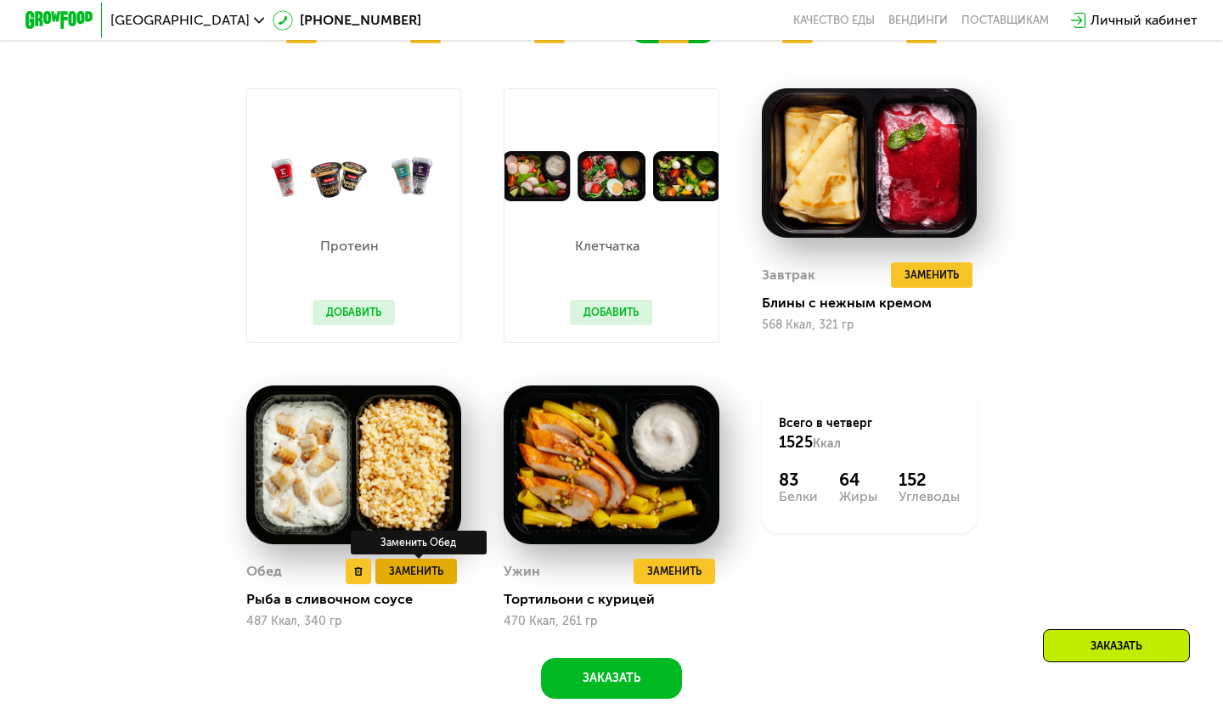
click at [433, 572] on span "Заменить" at bounding box center [416, 571] width 54 height 17
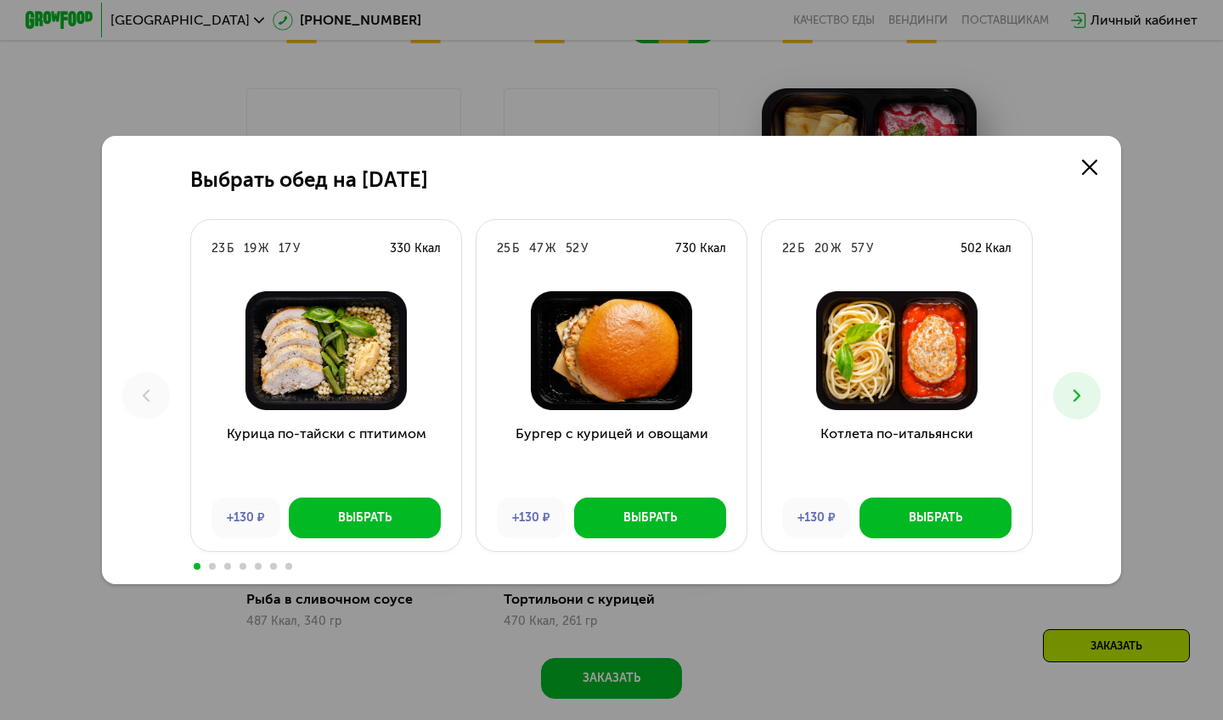
click at [1066, 396] on icon at bounding box center [1076, 395] width 20 height 20
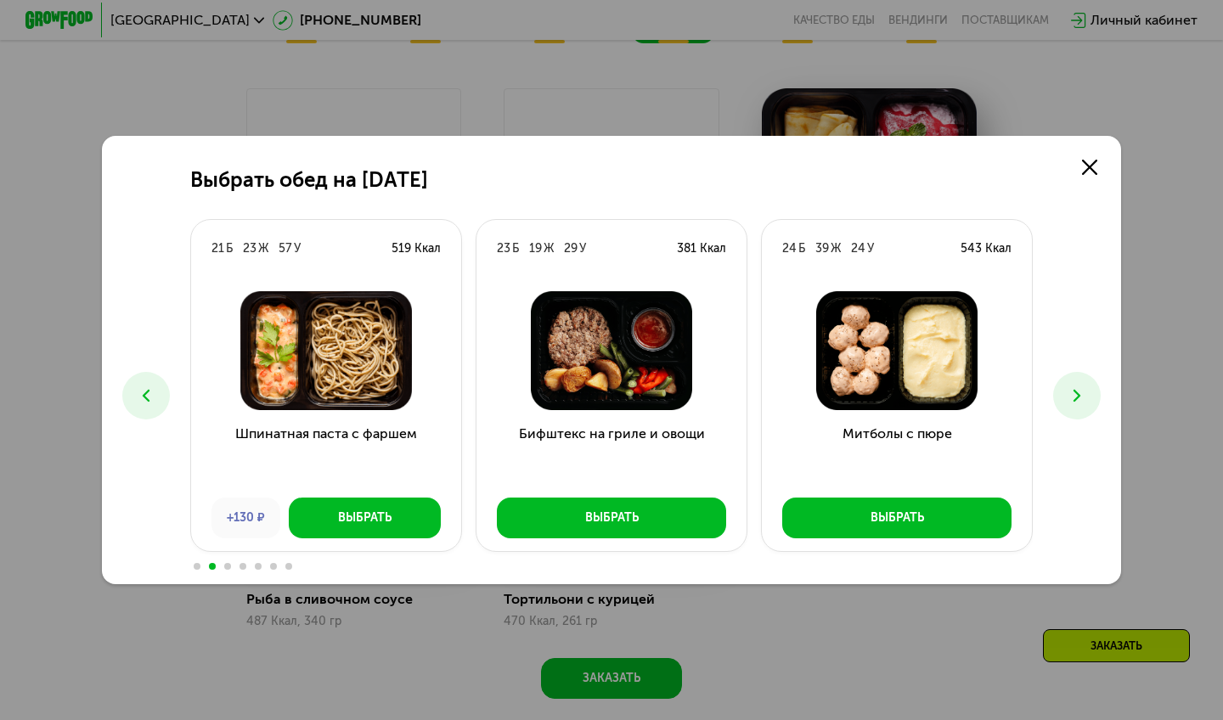
click at [1066, 396] on icon at bounding box center [1076, 395] width 20 height 20
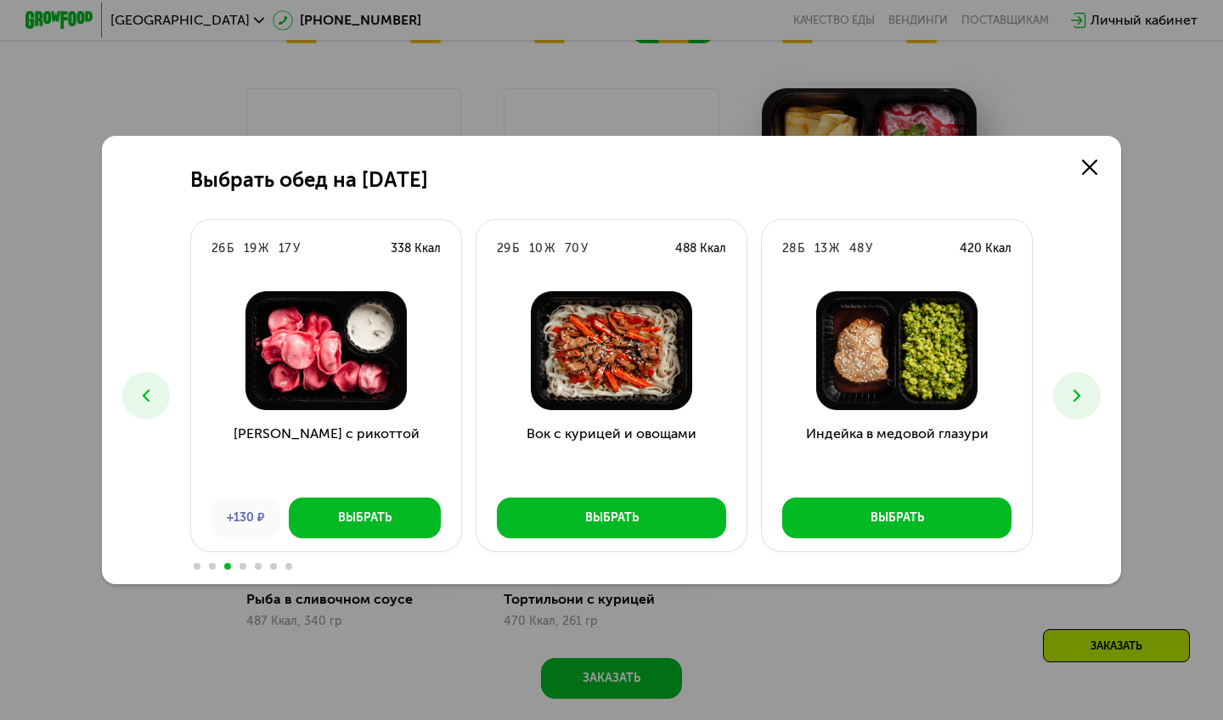
click at [1074, 400] on icon at bounding box center [1076, 395] width 20 height 20
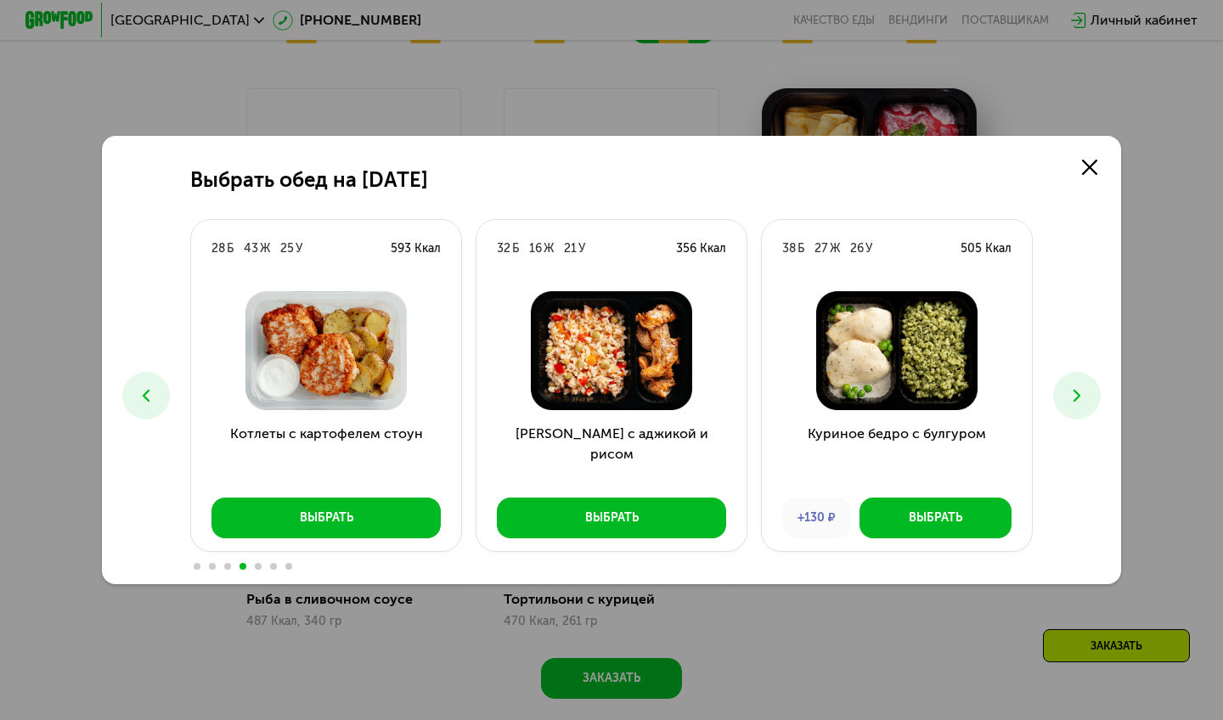
click at [1074, 400] on use at bounding box center [1076, 396] width 7 height 12
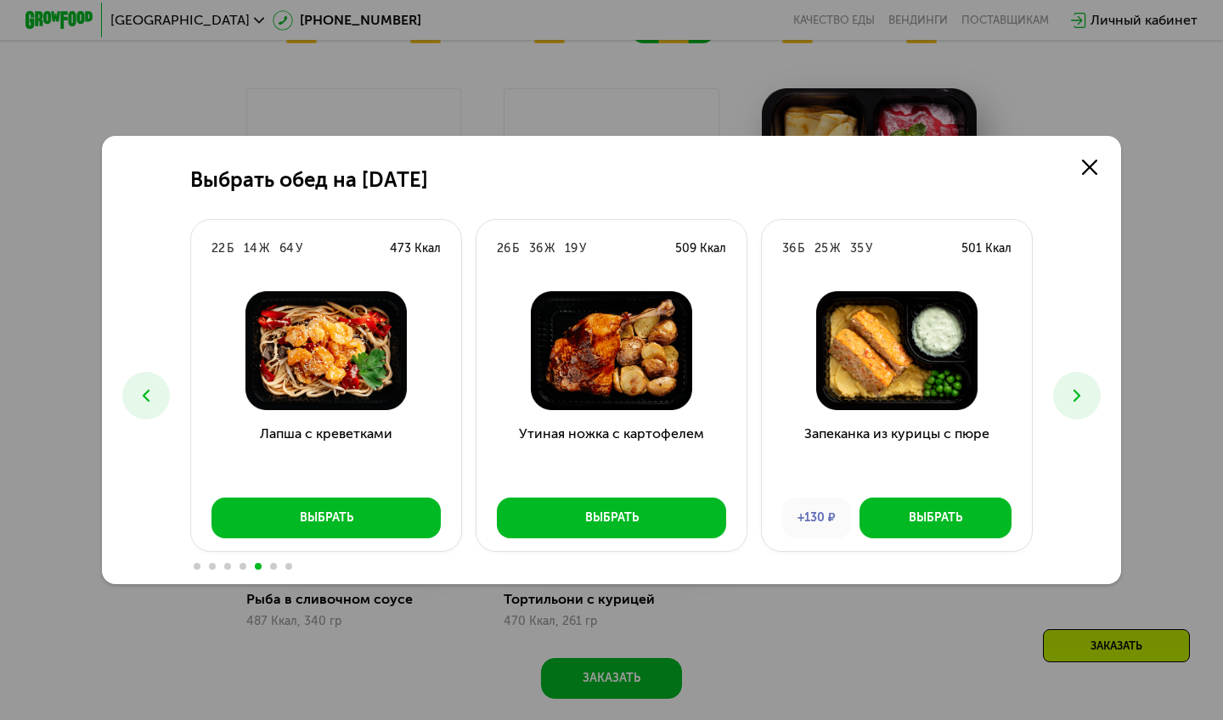
click at [155, 402] on icon at bounding box center [146, 395] width 20 height 20
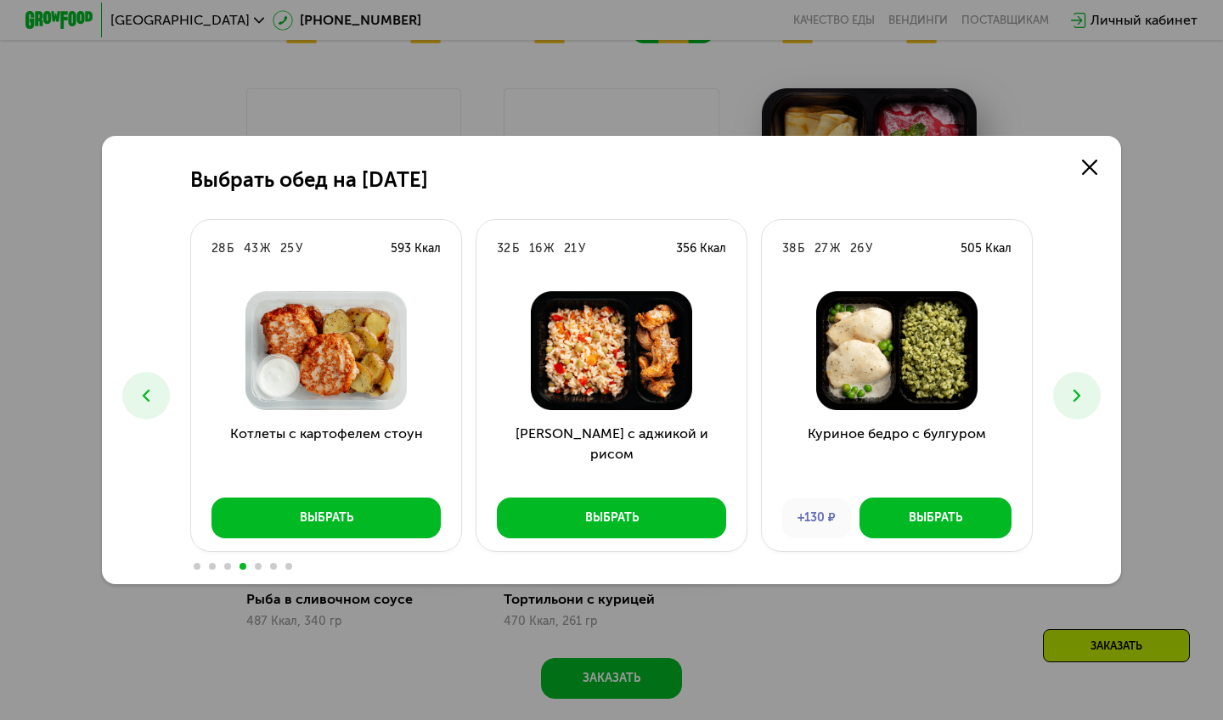
click at [155, 402] on icon at bounding box center [146, 395] width 20 height 20
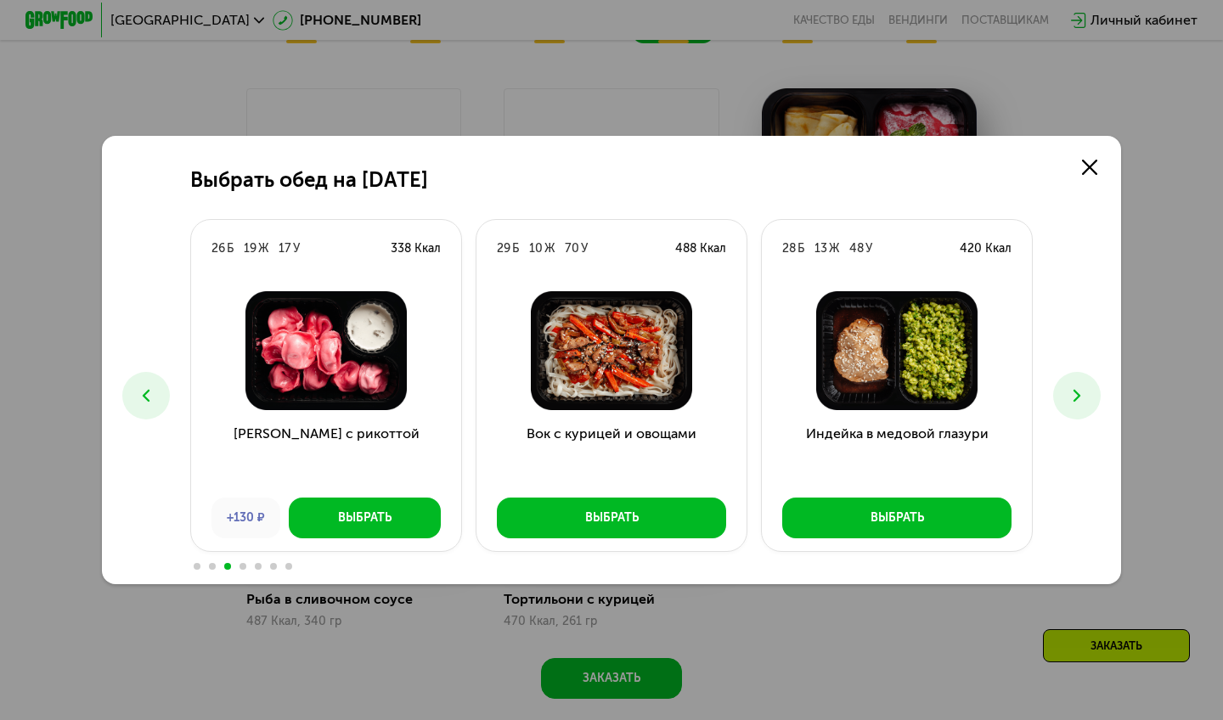
click at [155, 402] on icon at bounding box center [146, 395] width 20 height 20
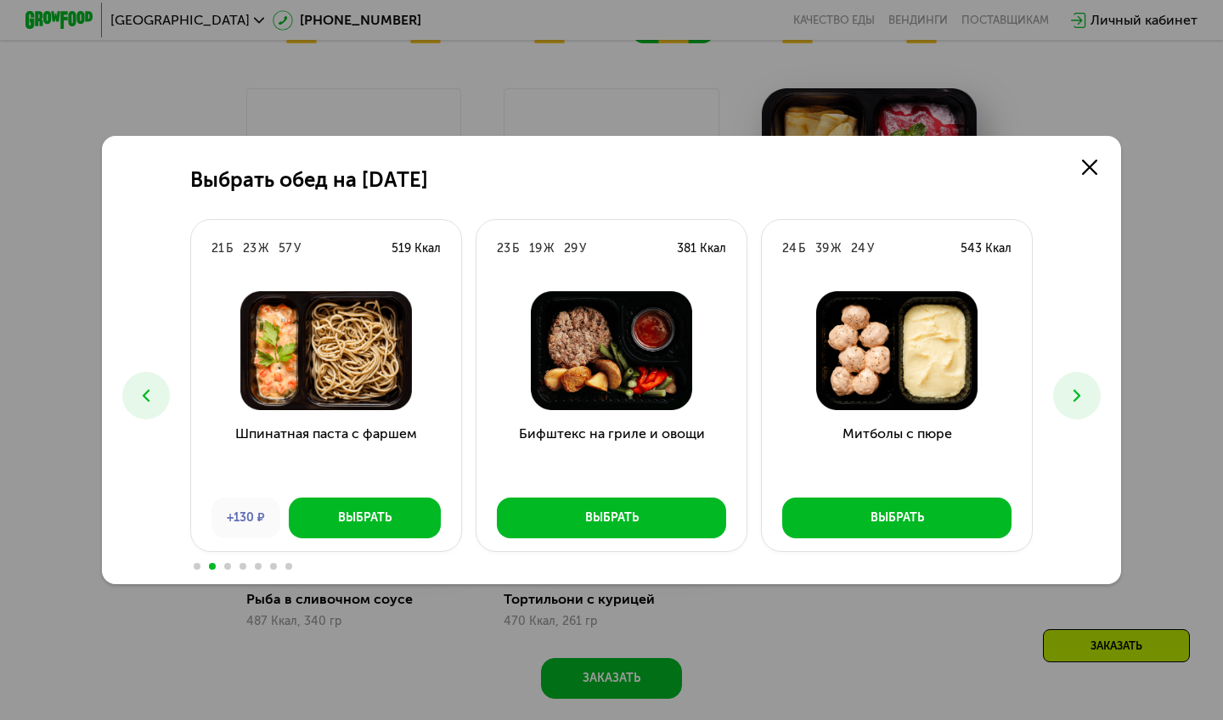
click at [155, 402] on icon at bounding box center [146, 395] width 20 height 20
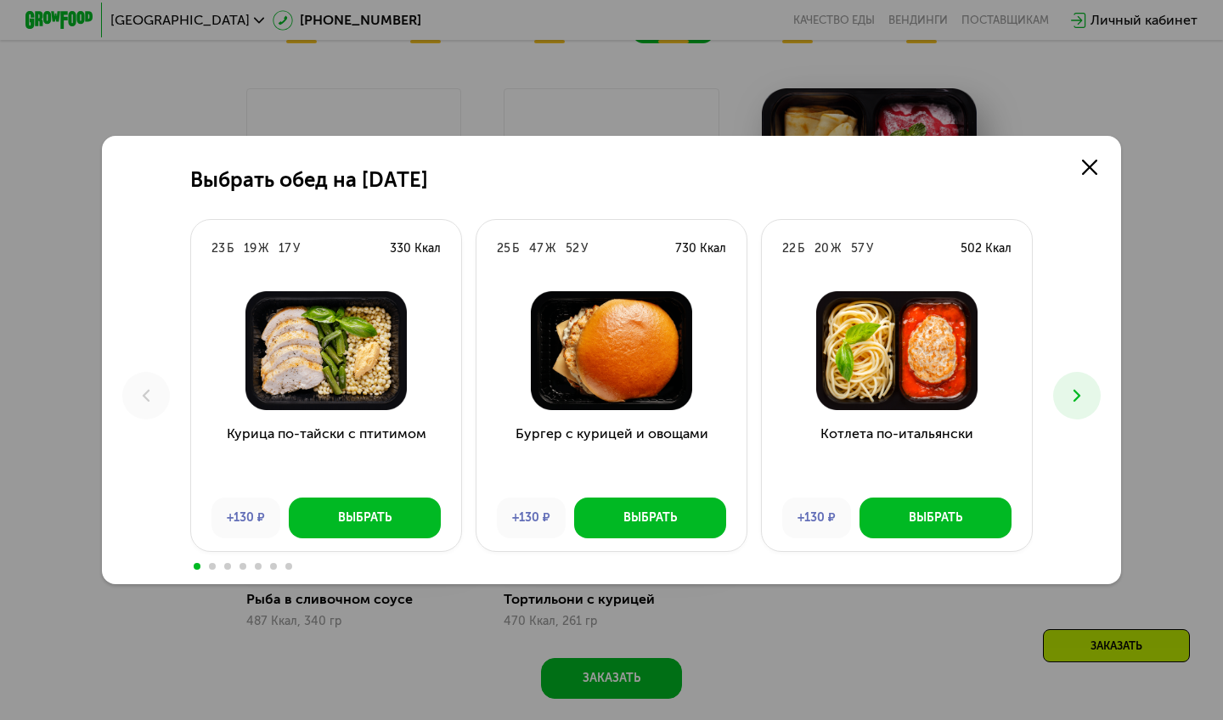
click at [1088, 410] on button at bounding box center [1077, 396] width 48 height 48
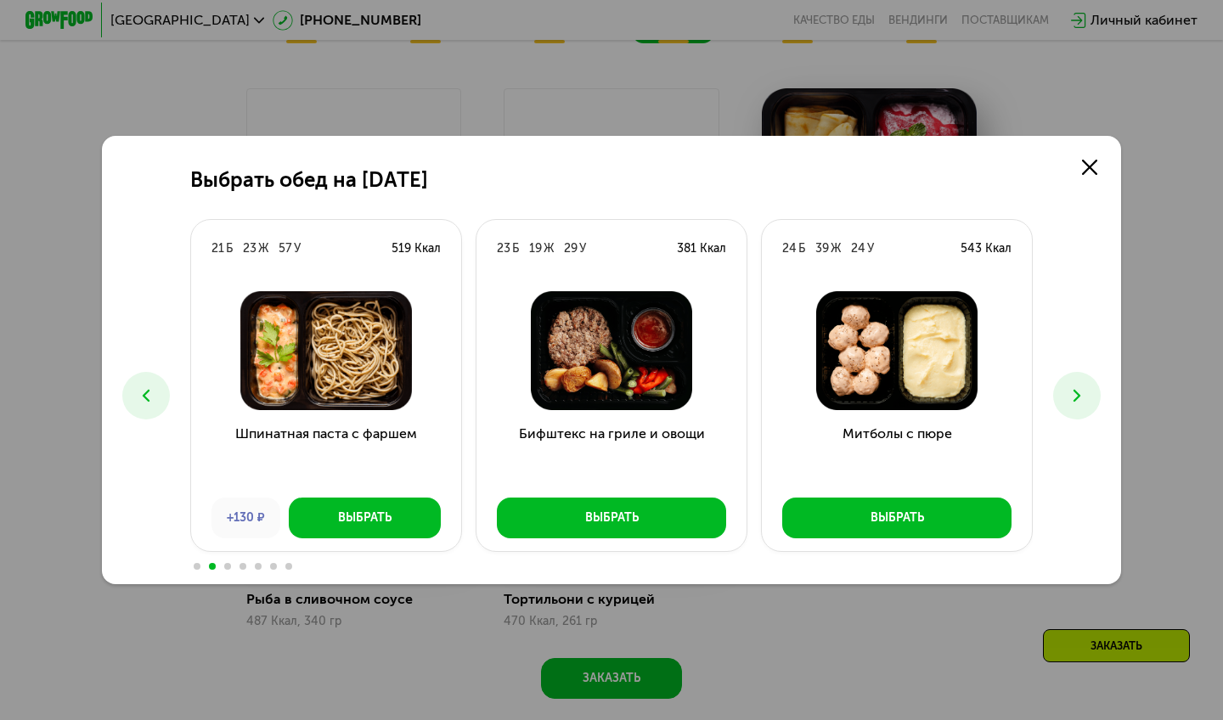
click at [1088, 409] on button at bounding box center [1077, 396] width 48 height 48
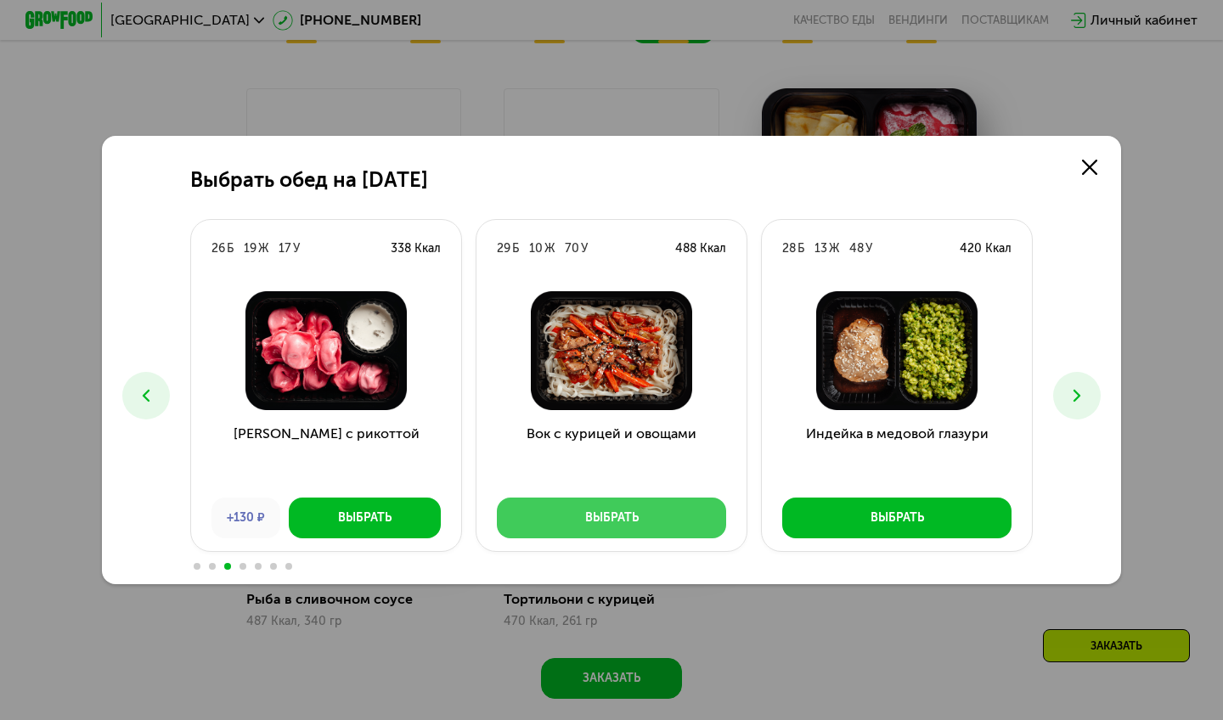
click at [621, 514] on div "Выбрать" at bounding box center [611, 517] width 53 height 17
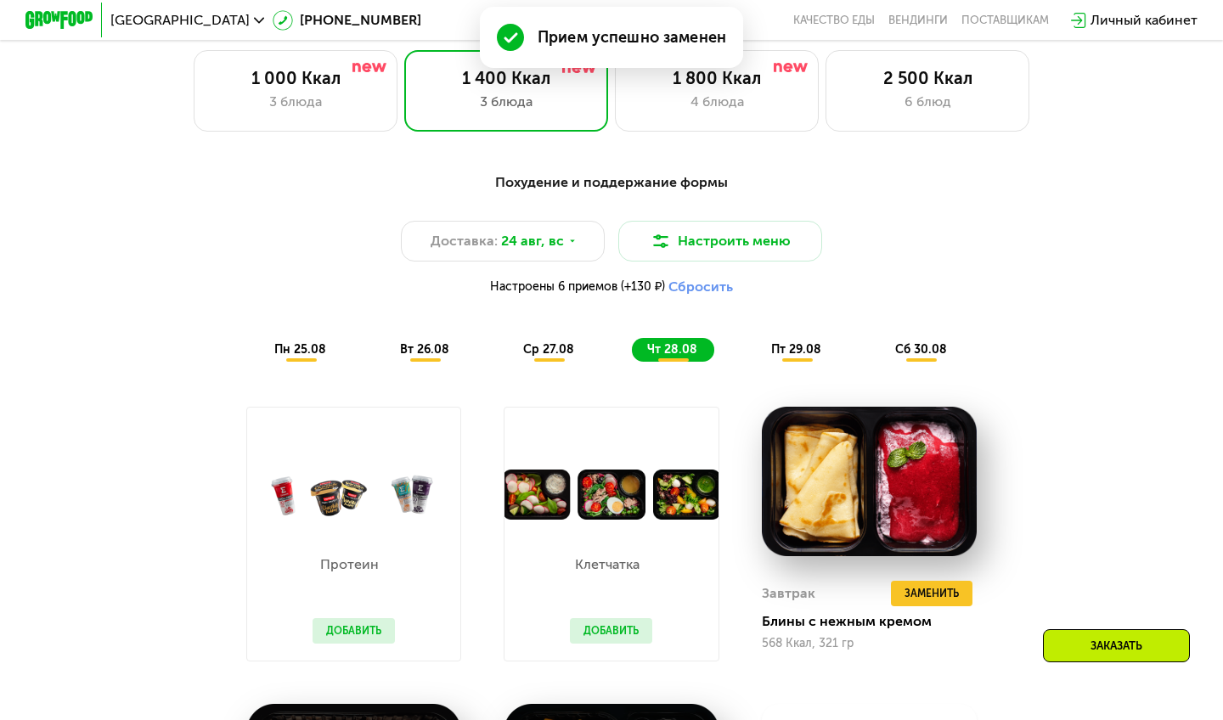
scroll to position [773, 0]
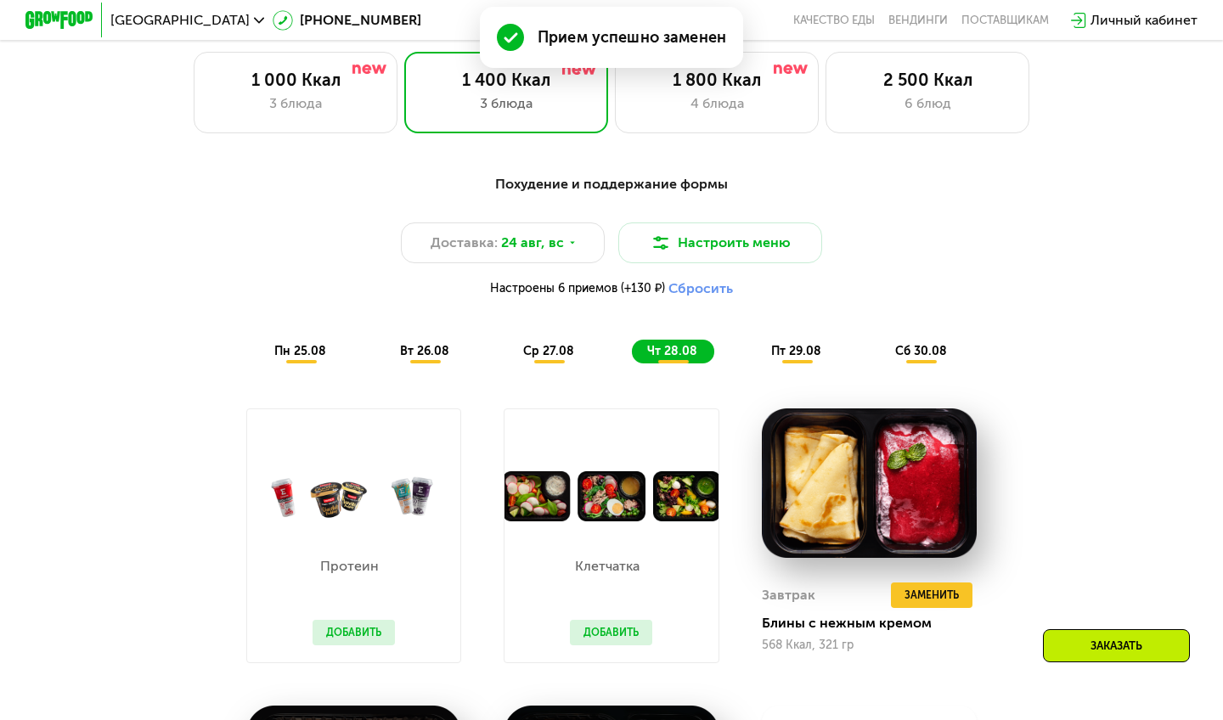
click at [880, 361] on div "пт 29.08" at bounding box center [922, 352] width 84 height 24
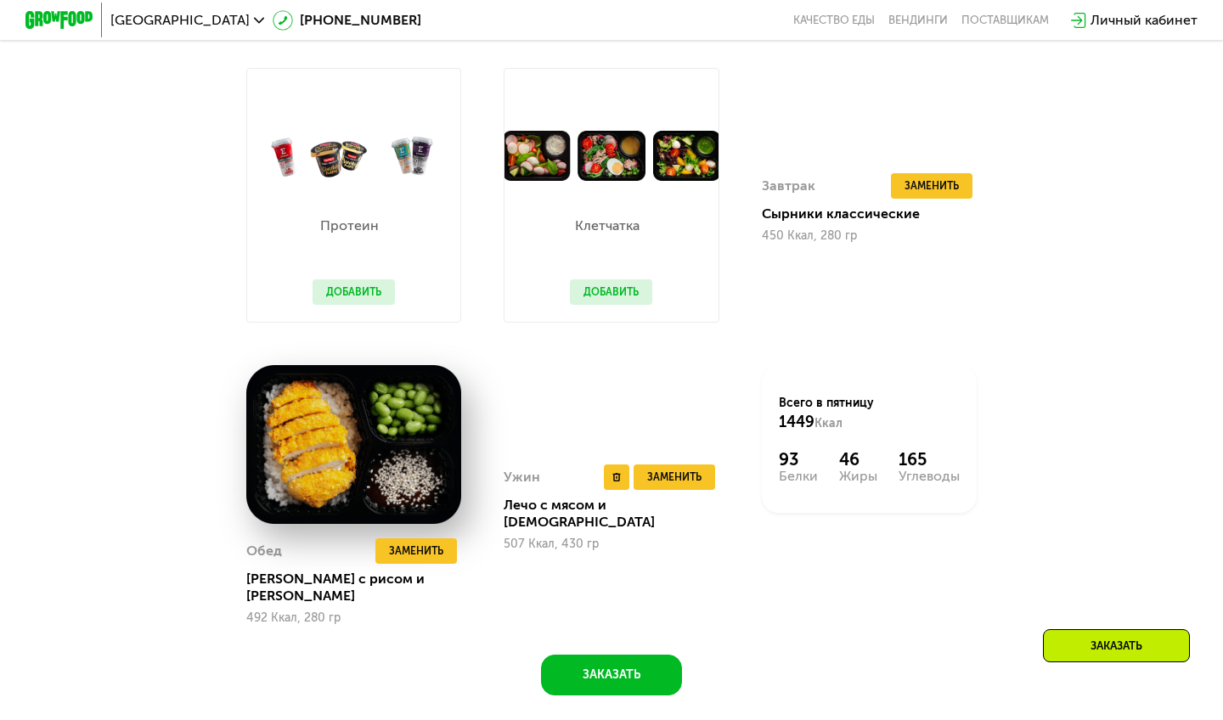
scroll to position [1144, 0]
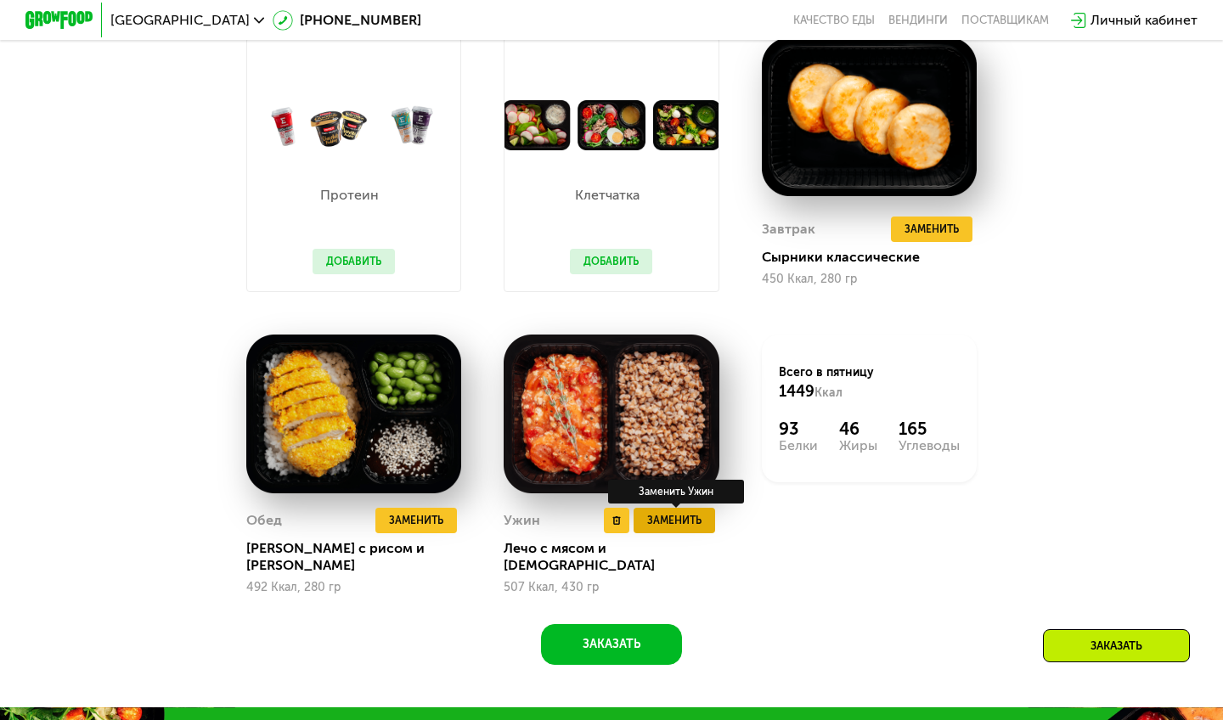
click at [686, 522] on span "Заменить" at bounding box center [674, 520] width 54 height 17
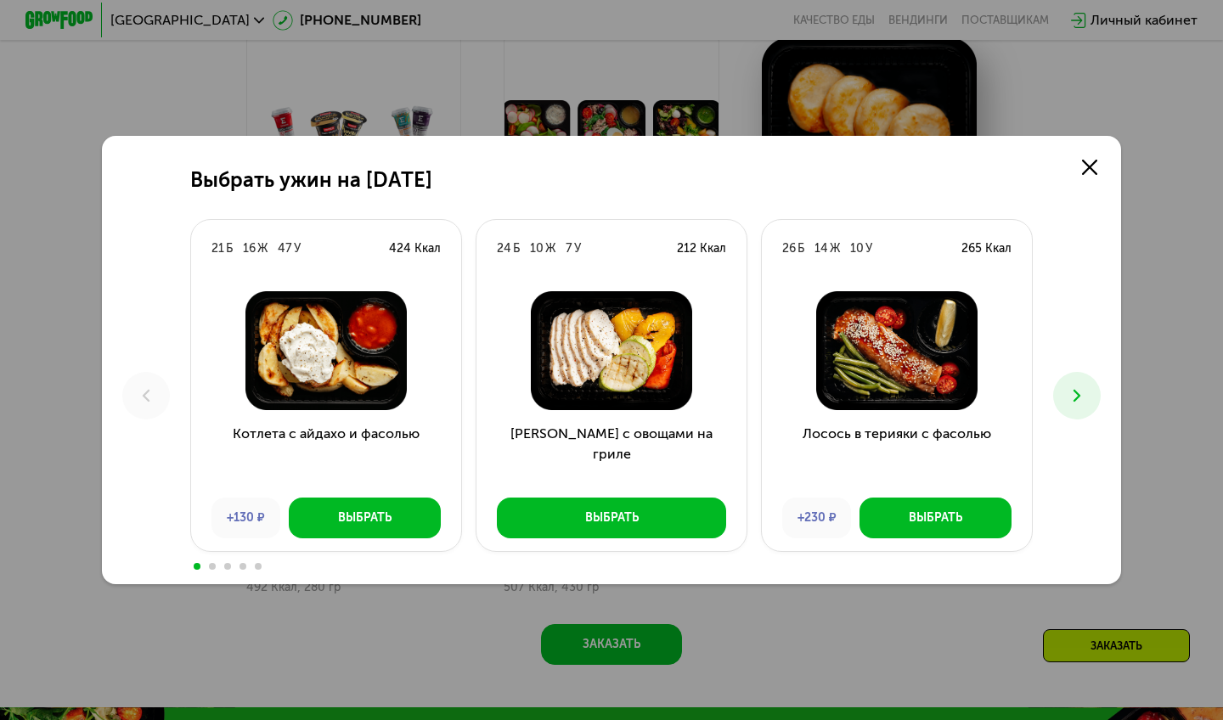
click at [1062, 401] on button at bounding box center [1077, 396] width 48 height 48
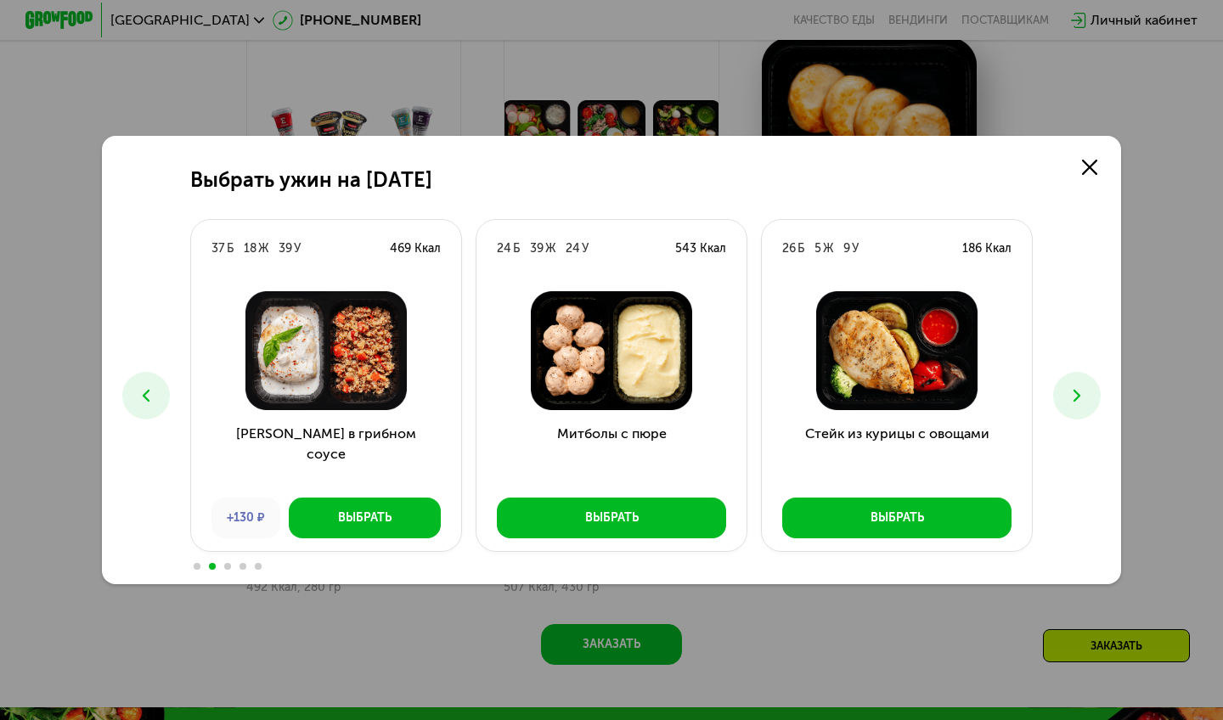
click at [1062, 402] on button at bounding box center [1077, 396] width 48 height 48
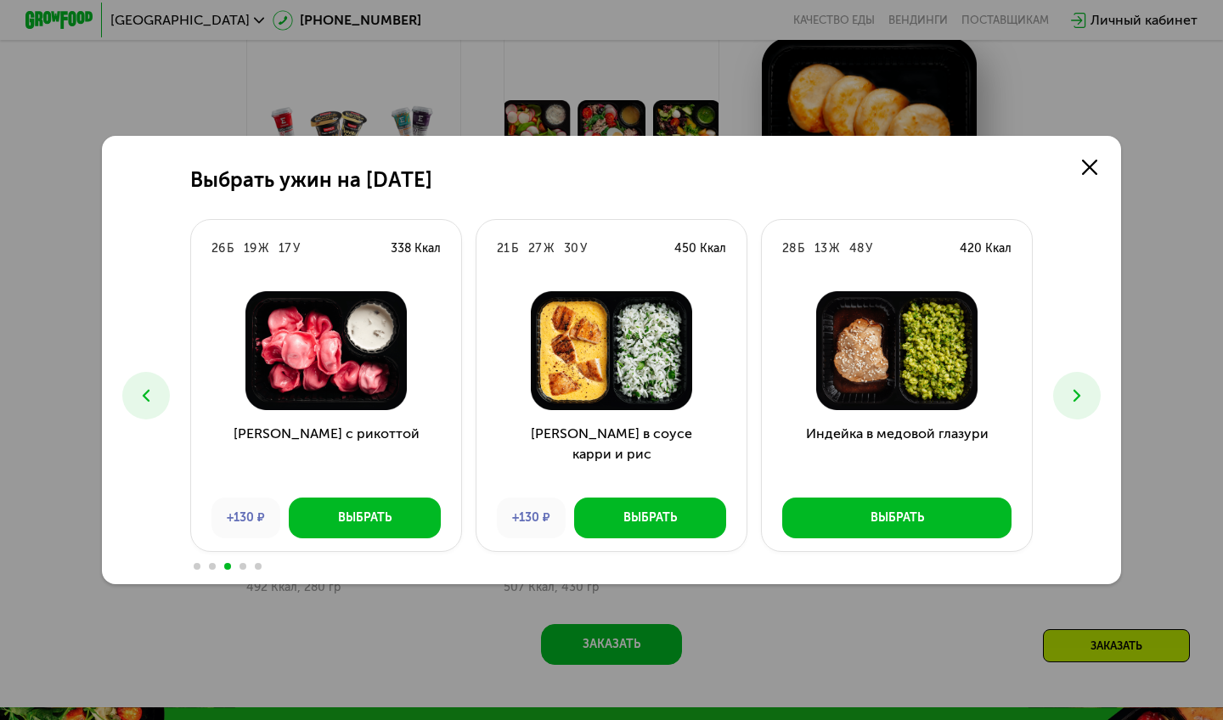
click at [1062, 402] on button at bounding box center [1077, 396] width 48 height 48
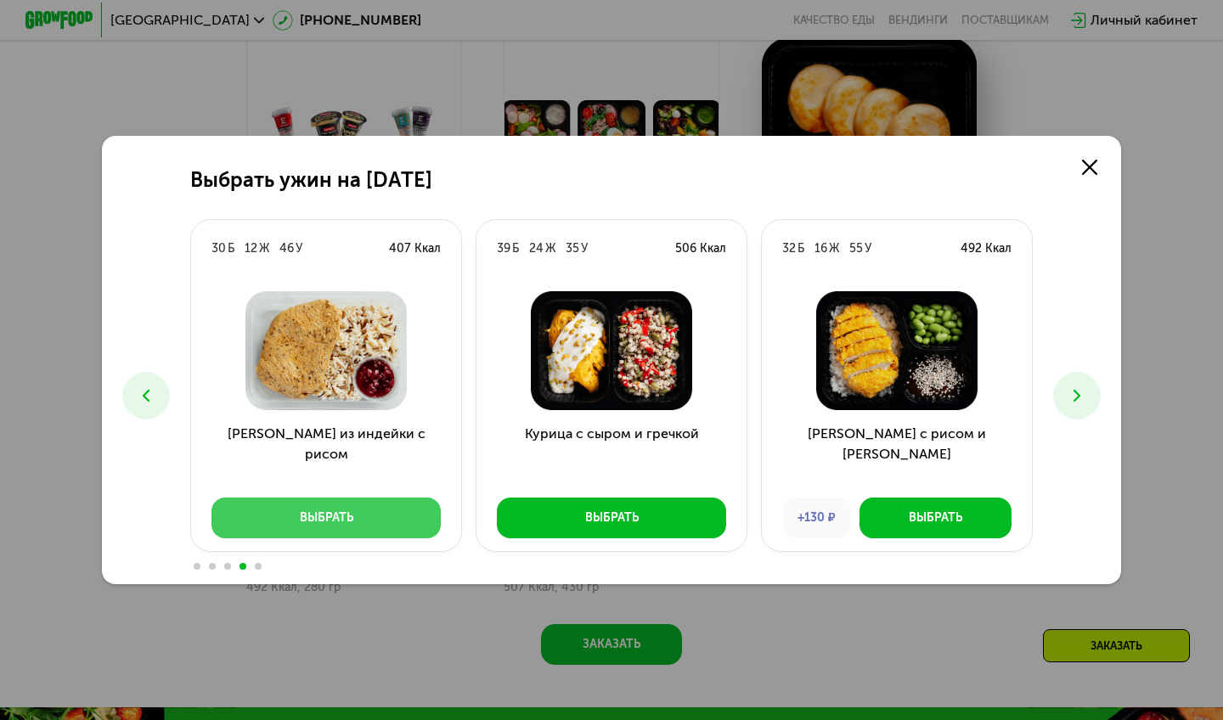
click at [389, 520] on button "Выбрать" at bounding box center [325, 518] width 229 height 41
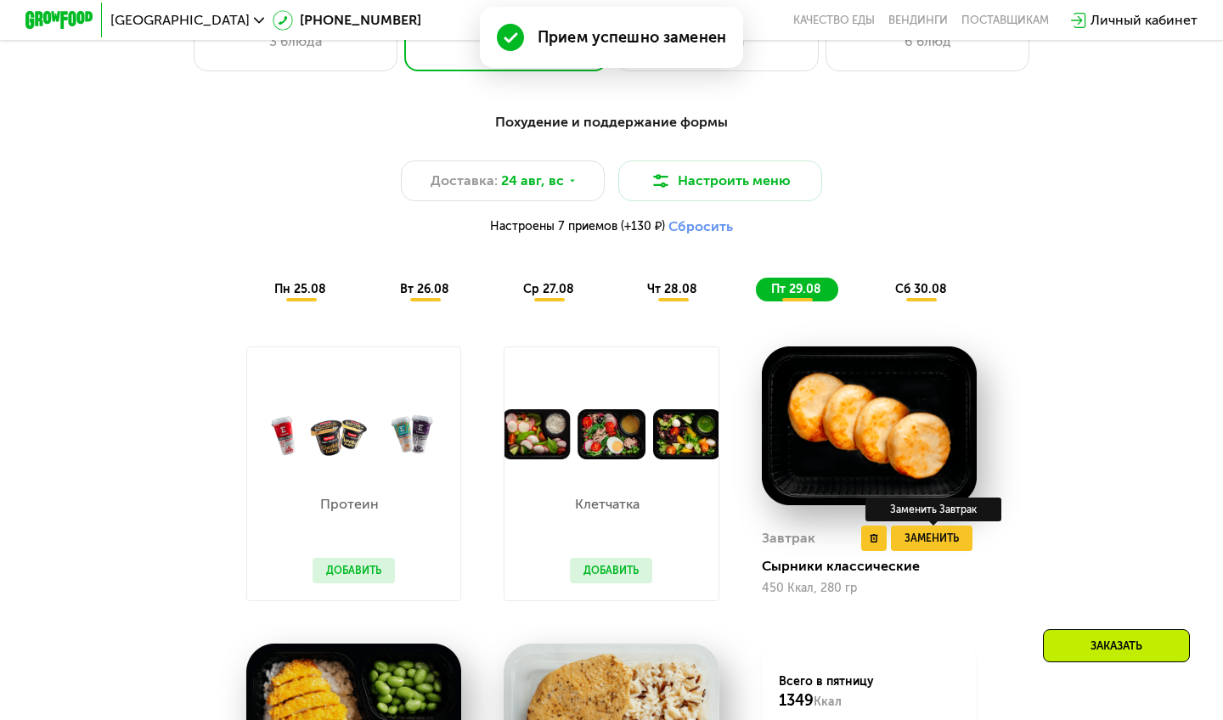
scroll to position [831, 0]
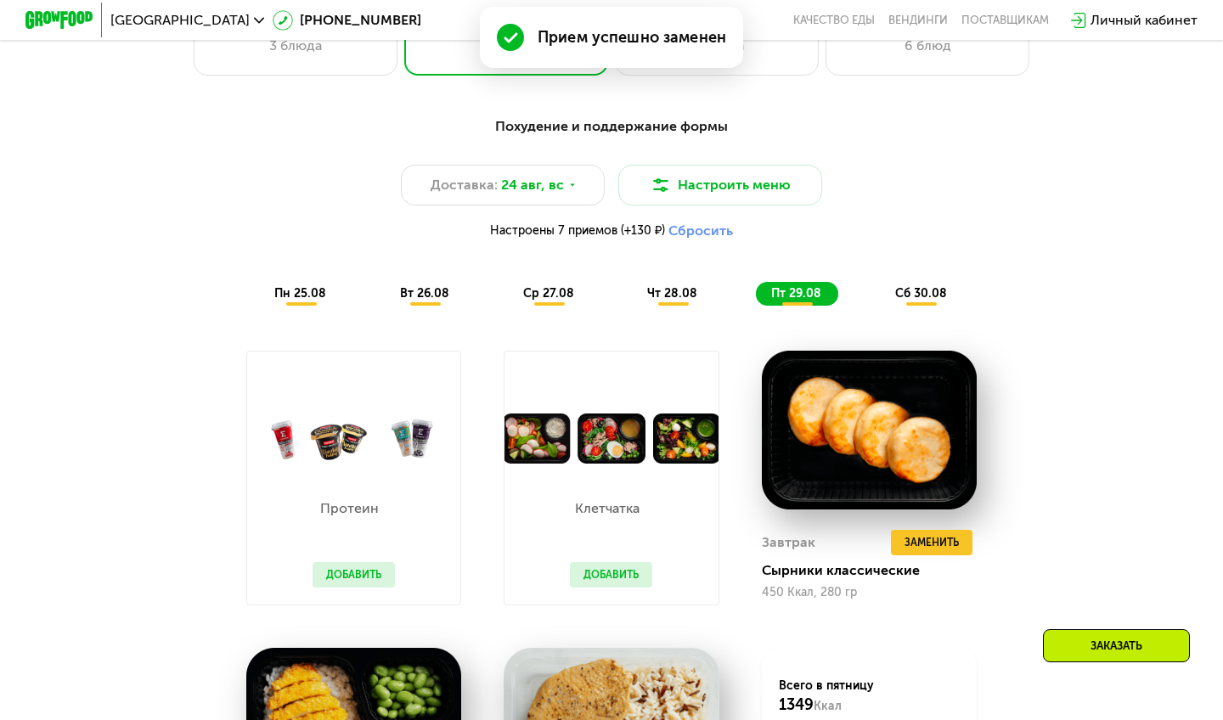
click at [914, 288] on span "сб 30.08" at bounding box center [921, 293] width 52 height 14
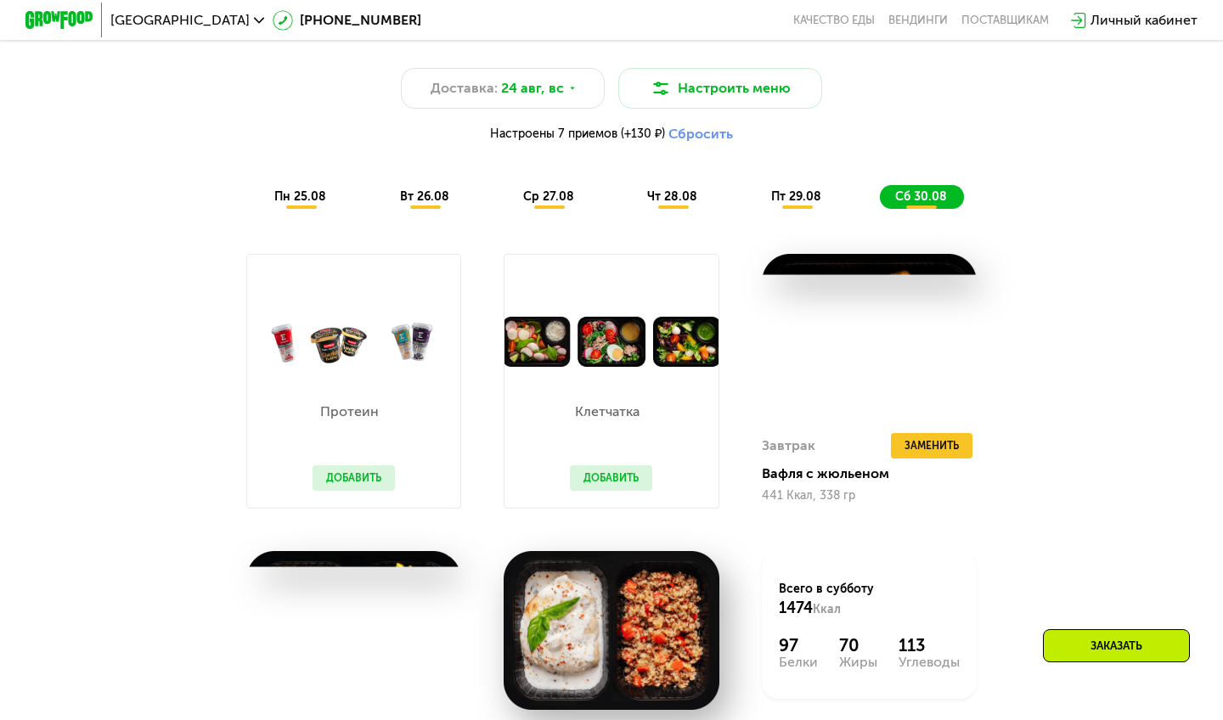
scroll to position [931, 0]
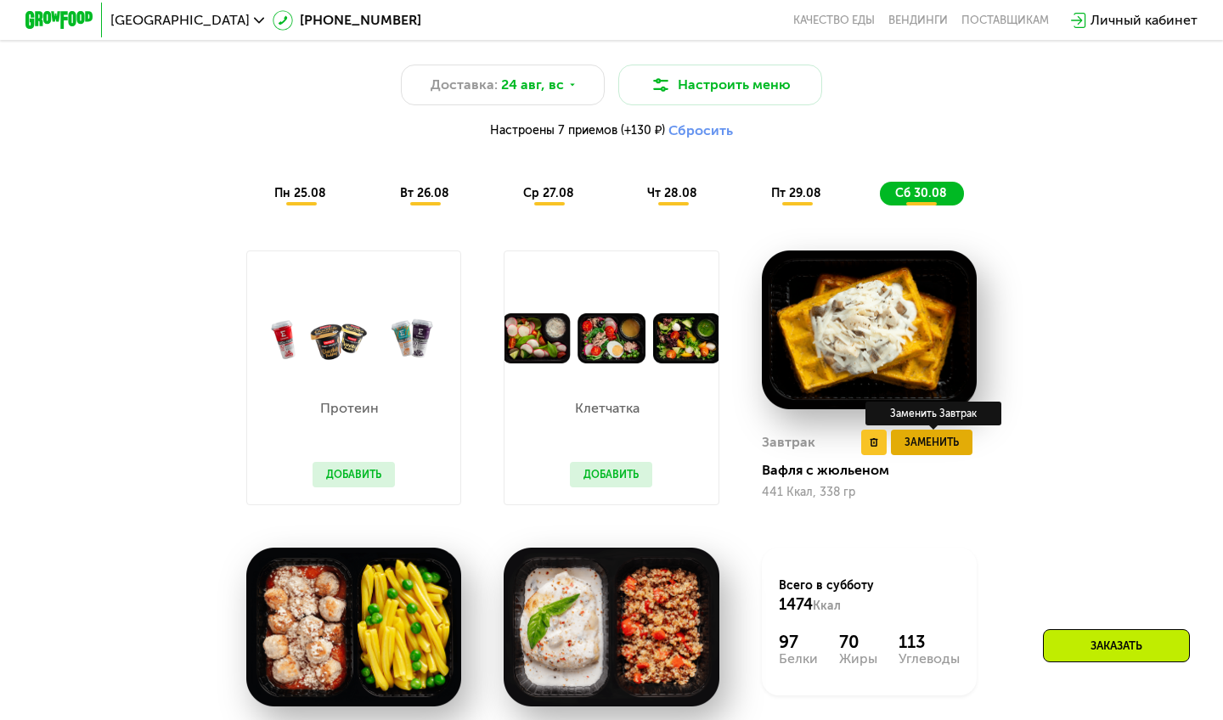
click at [921, 438] on span "Заменить" at bounding box center [931, 442] width 54 height 17
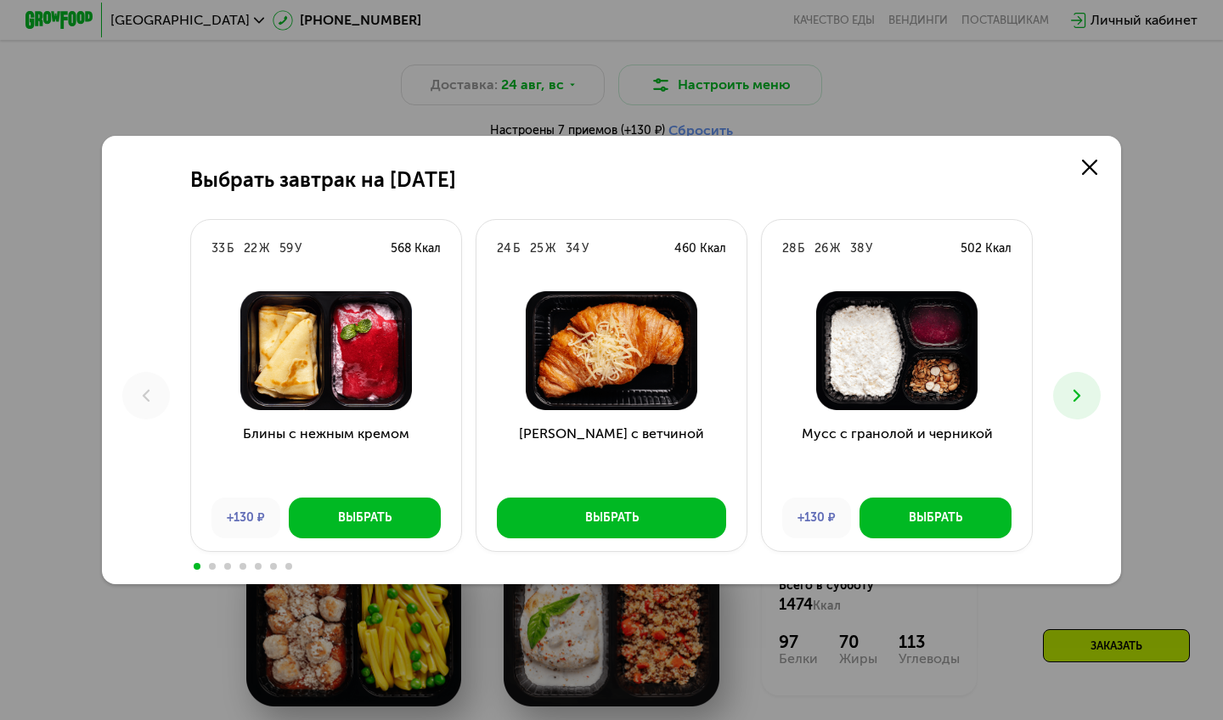
click at [1082, 392] on icon at bounding box center [1076, 395] width 20 height 20
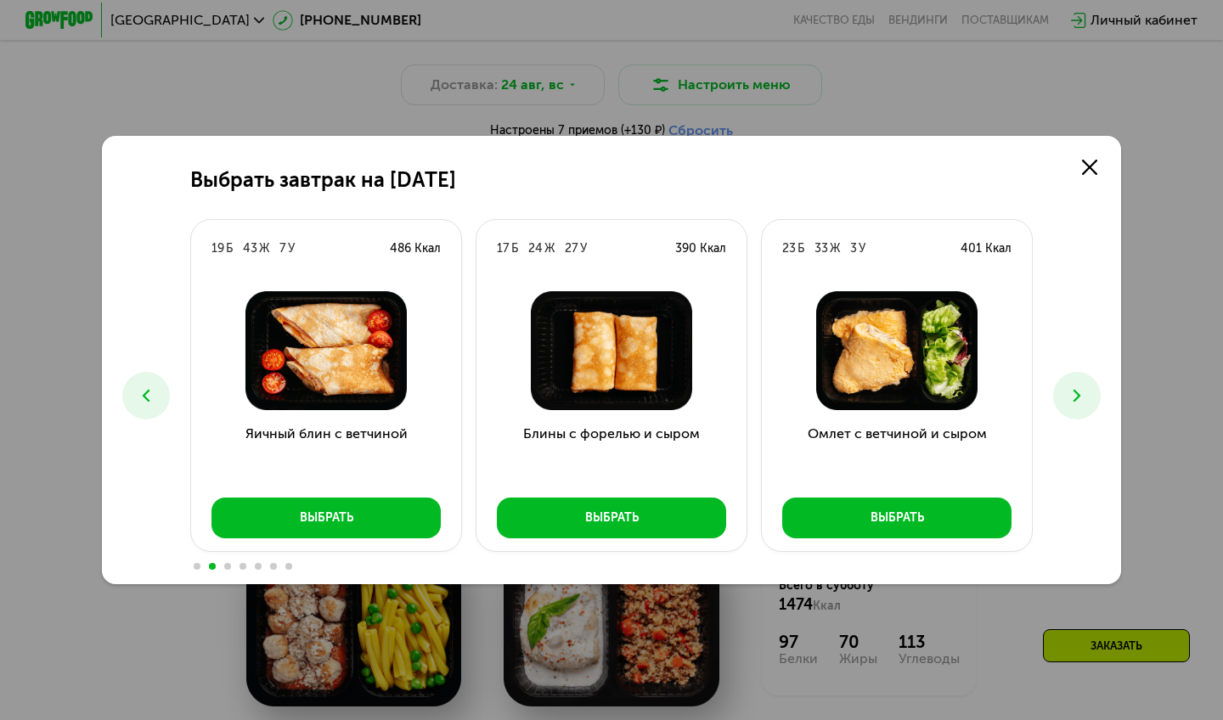
click at [1072, 407] on button at bounding box center [1077, 396] width 48 height 48
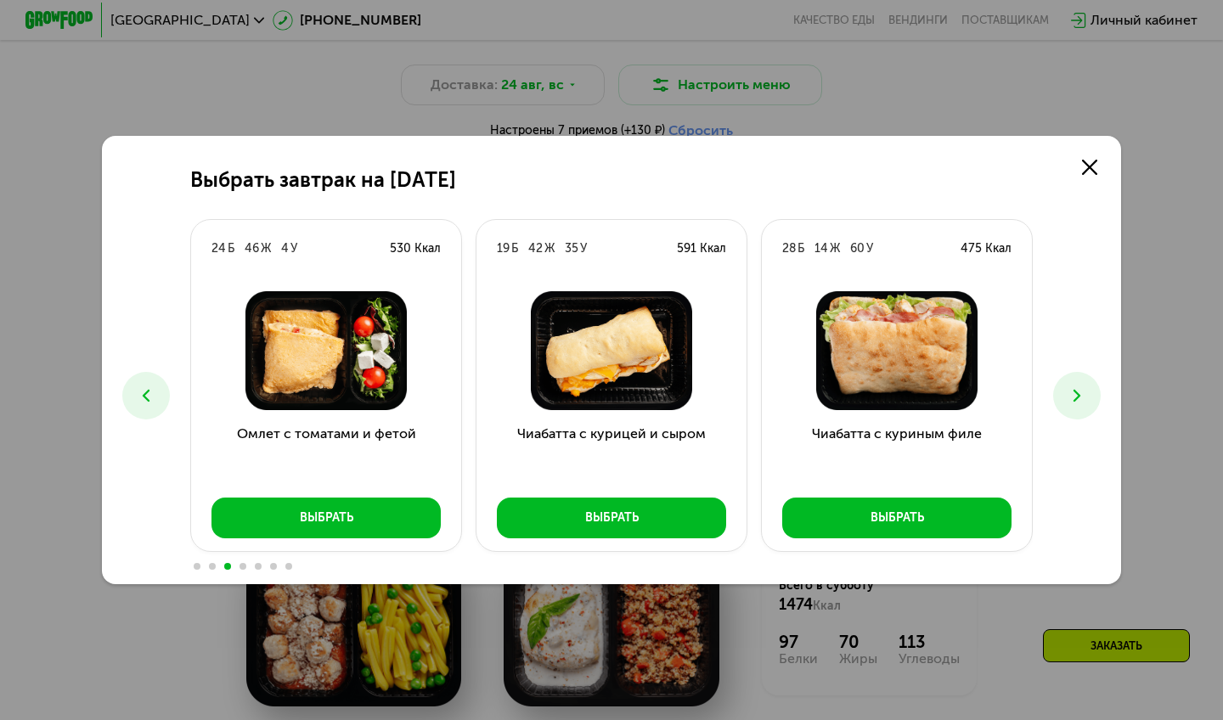
click at [1072, 407] on button at bounding box center [1077, 396] width 48 height 48
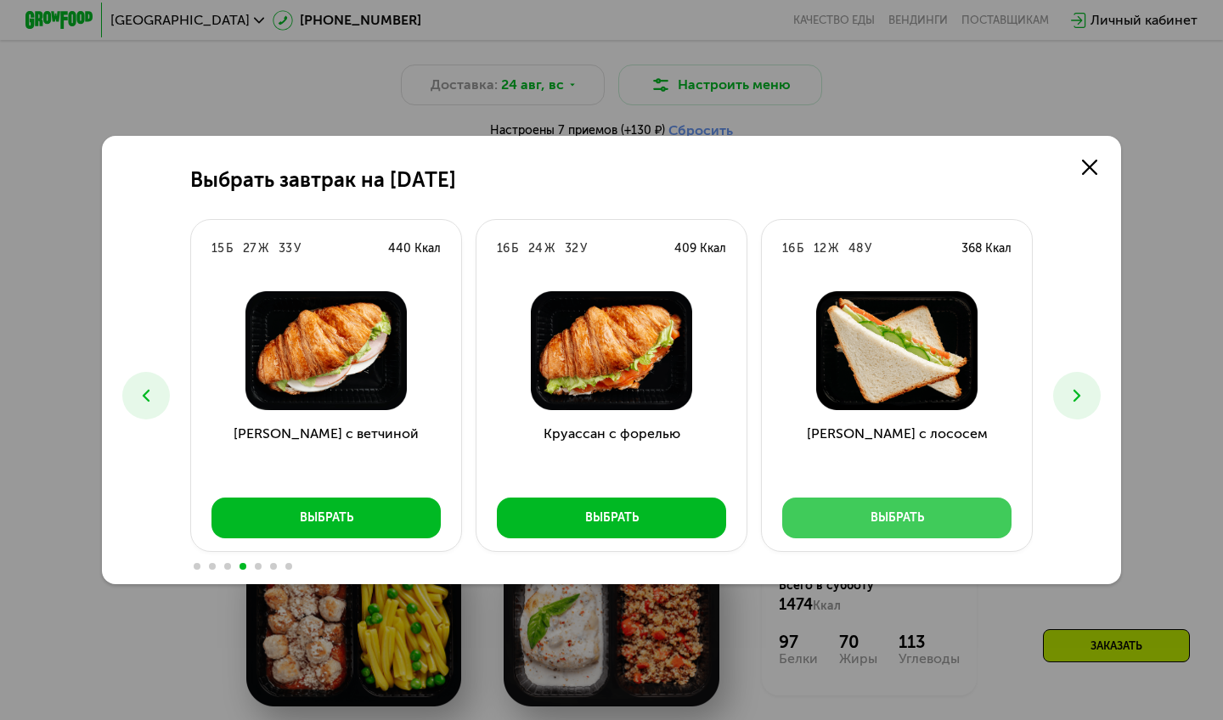
click at [890, 508] on button "Выбрать" at bounding box center [896, 518] width 229 height 41
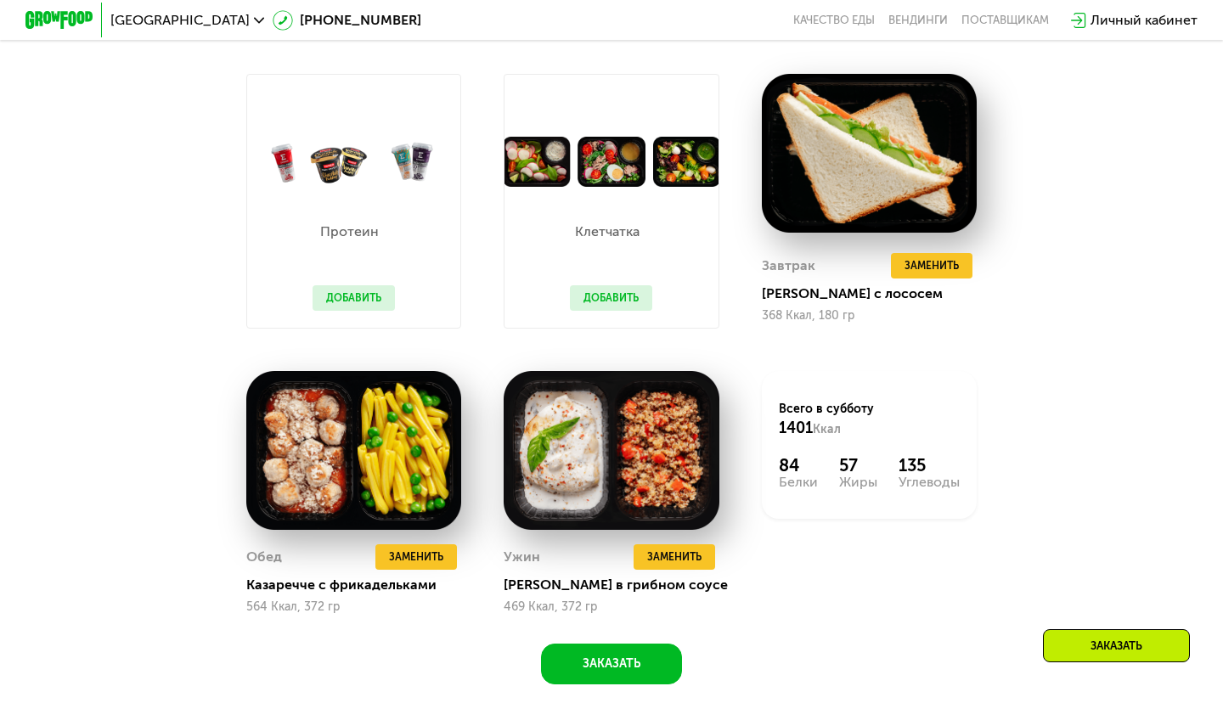
scroll to position [1109, 0]
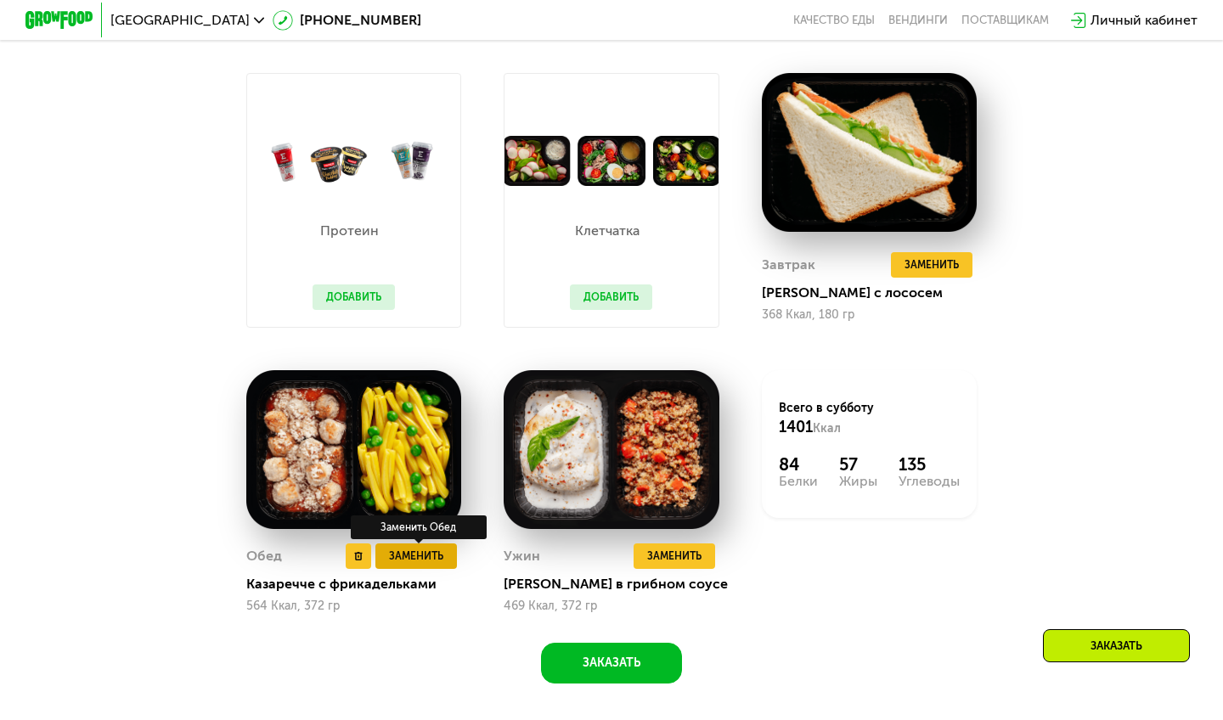
click at [447, 554] on button "Заменить" at bounding box center [416, 555] width 82 height 25
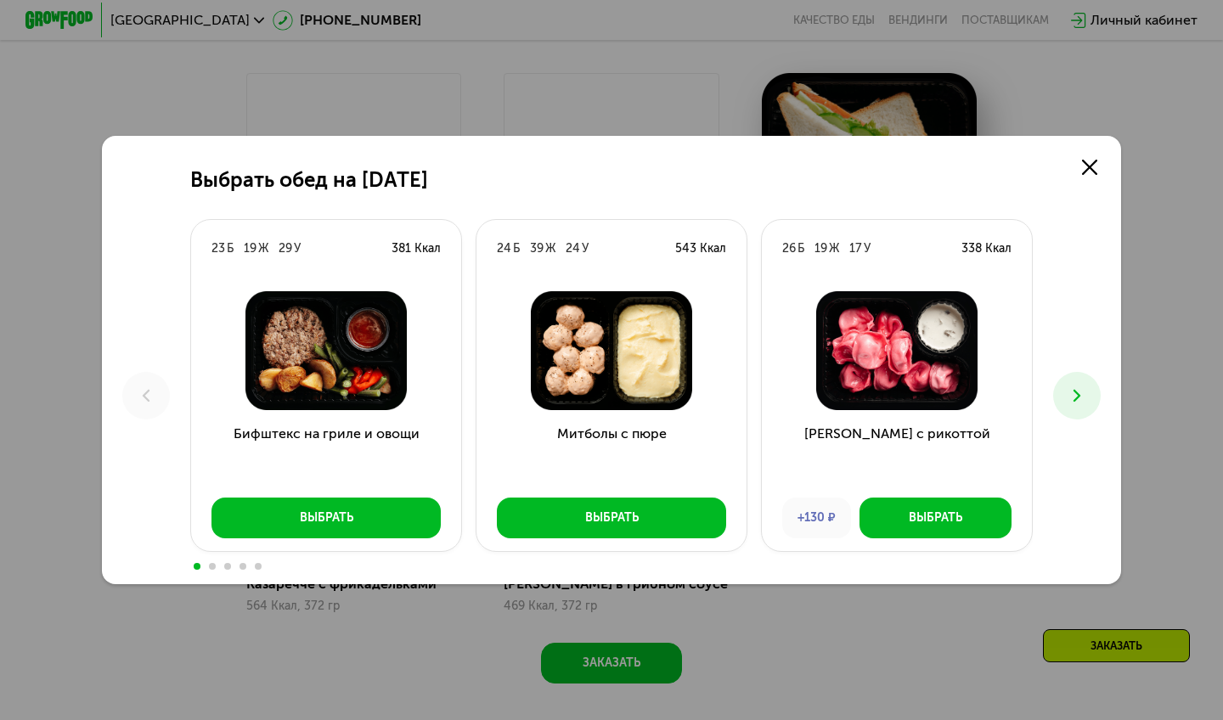
click at [1088, 393] on button at bounding box center [1077, 396] width 48 height 48
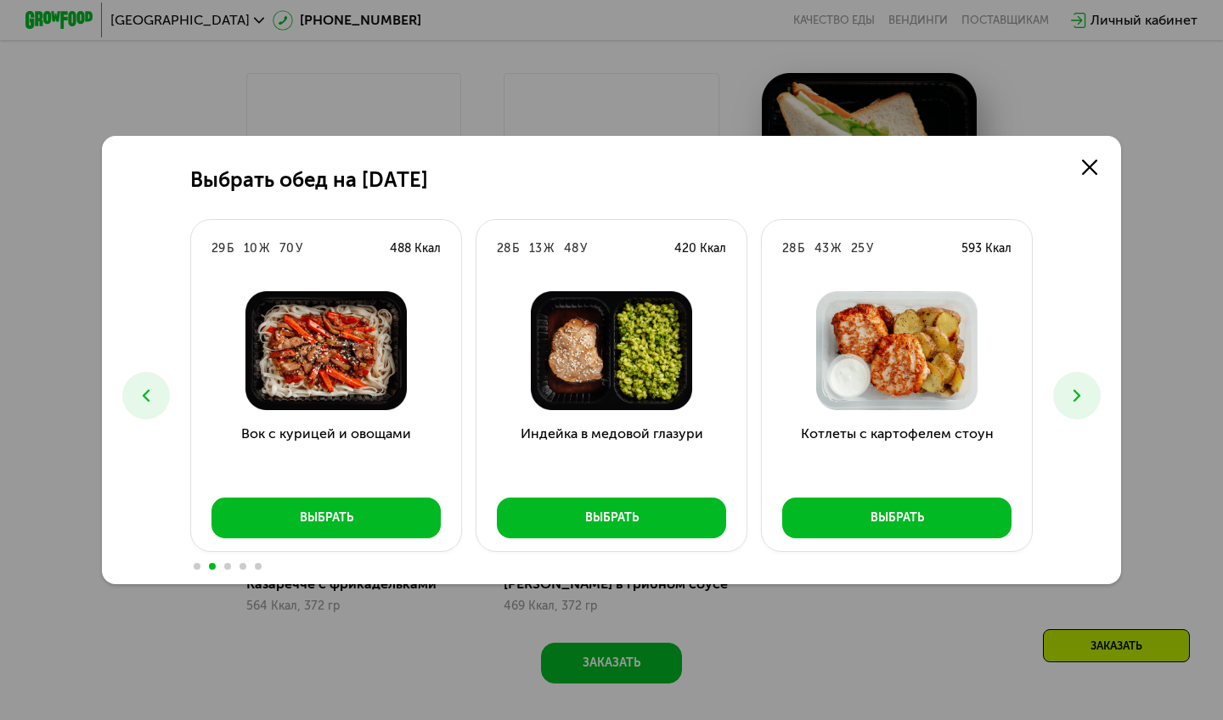
click at [1088, 393] on button at bounding box center [1077, 396] width 48 height 48
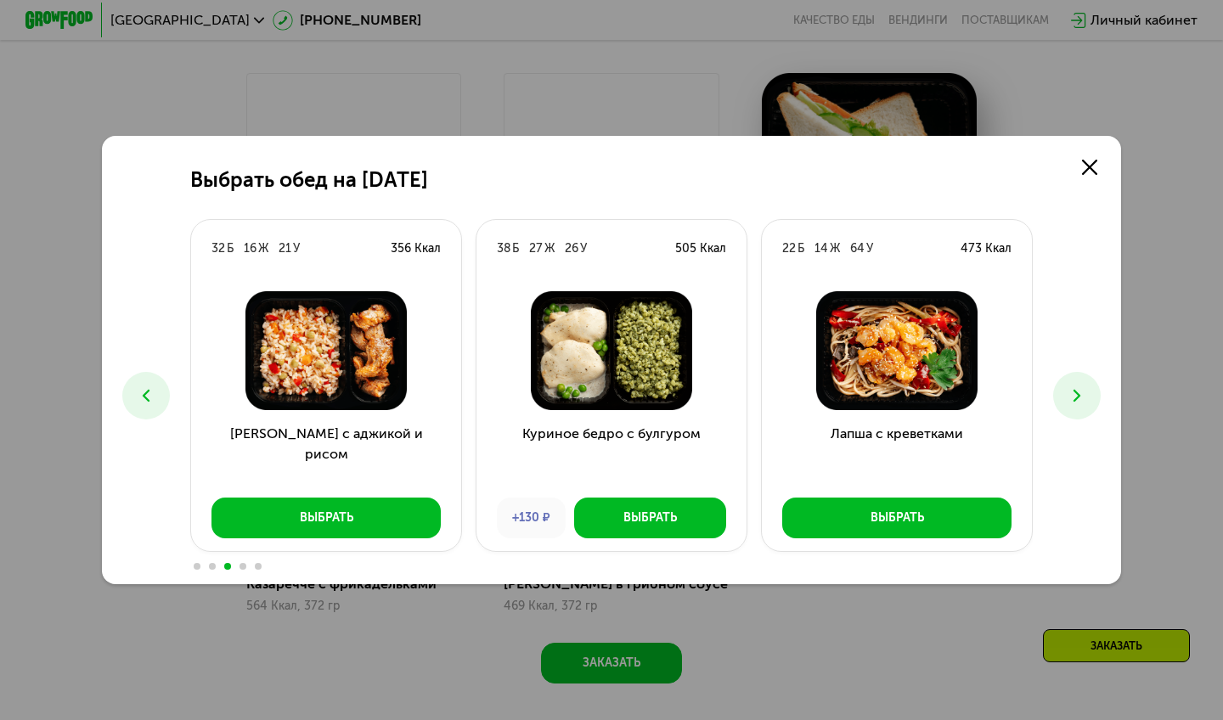
click at [132, 388] on button at bounding box center [146, 396] width 48 height 48
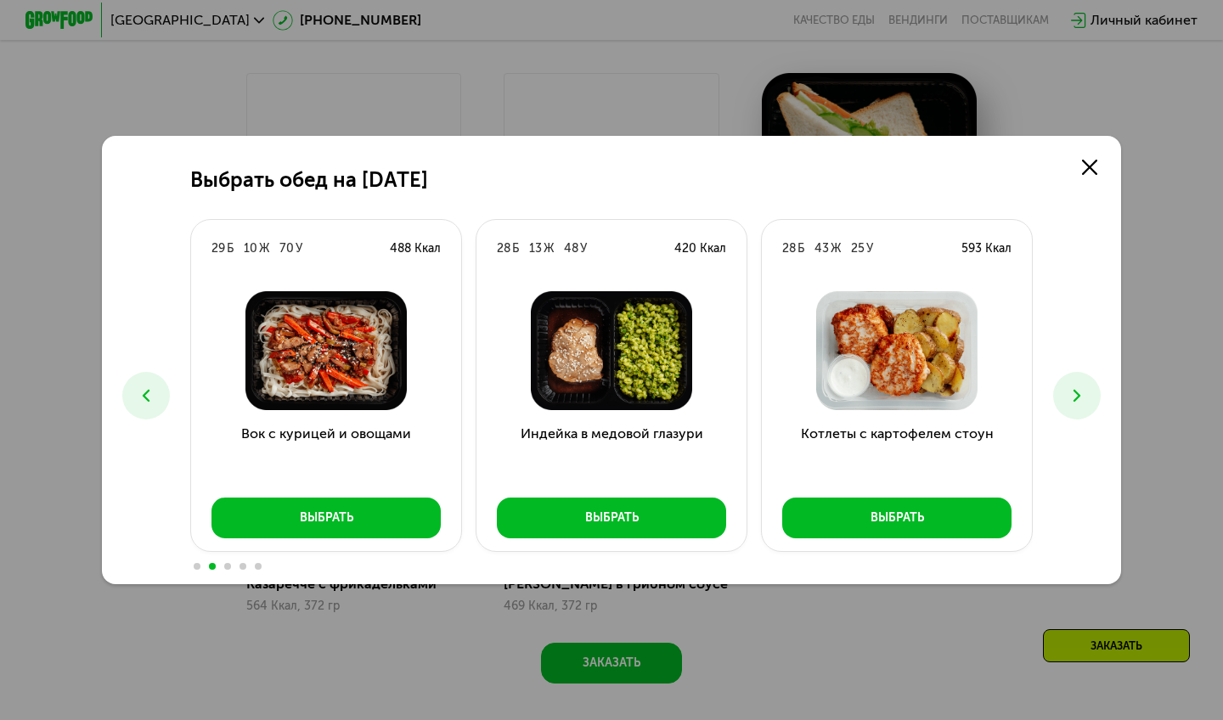
click at [1078, 408] on button at bounding box center [1077, 396] width 48 height 48
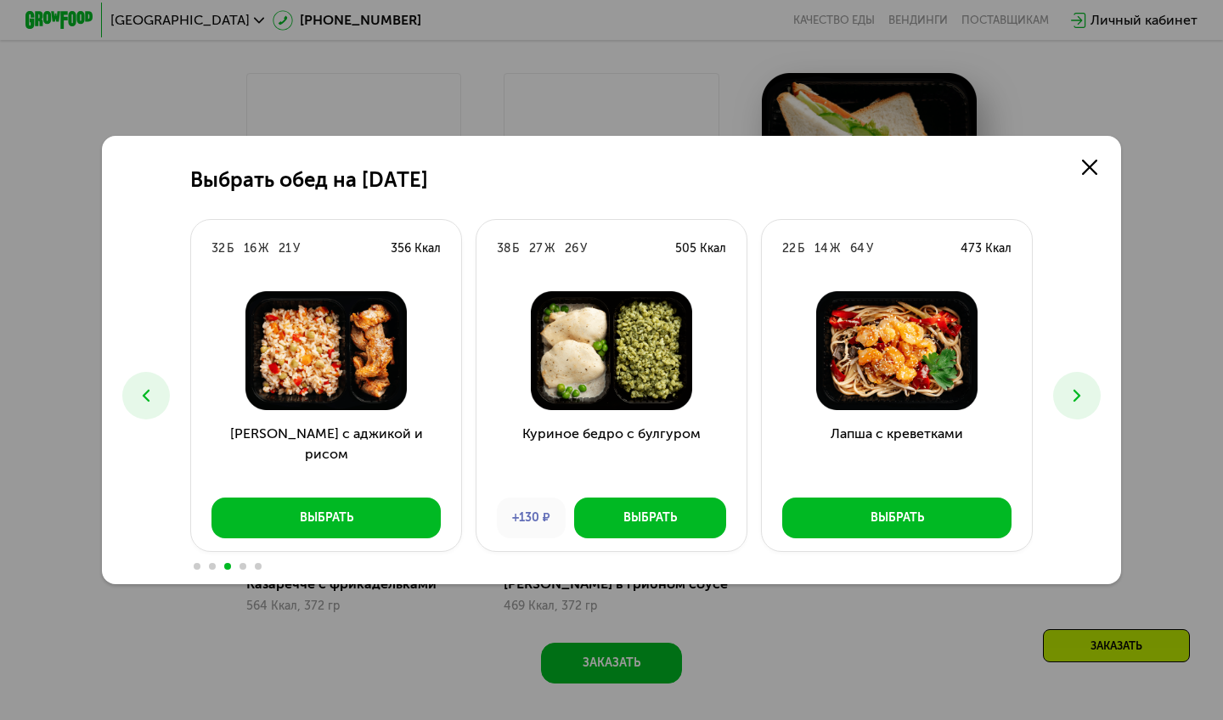
click at [1077, 408] on button at bounding box center [1077, 396] width 48 height 48
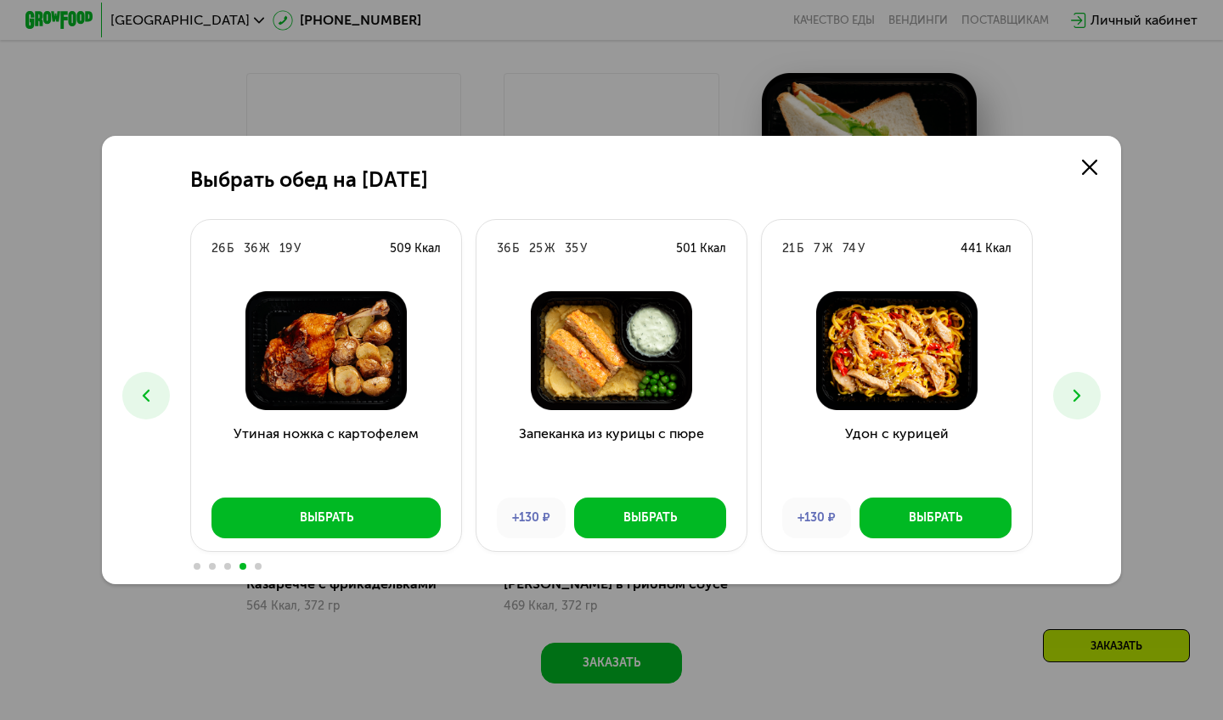
click at [1077, 408] on button at bounding box center [1077, 396] width 48 height 48
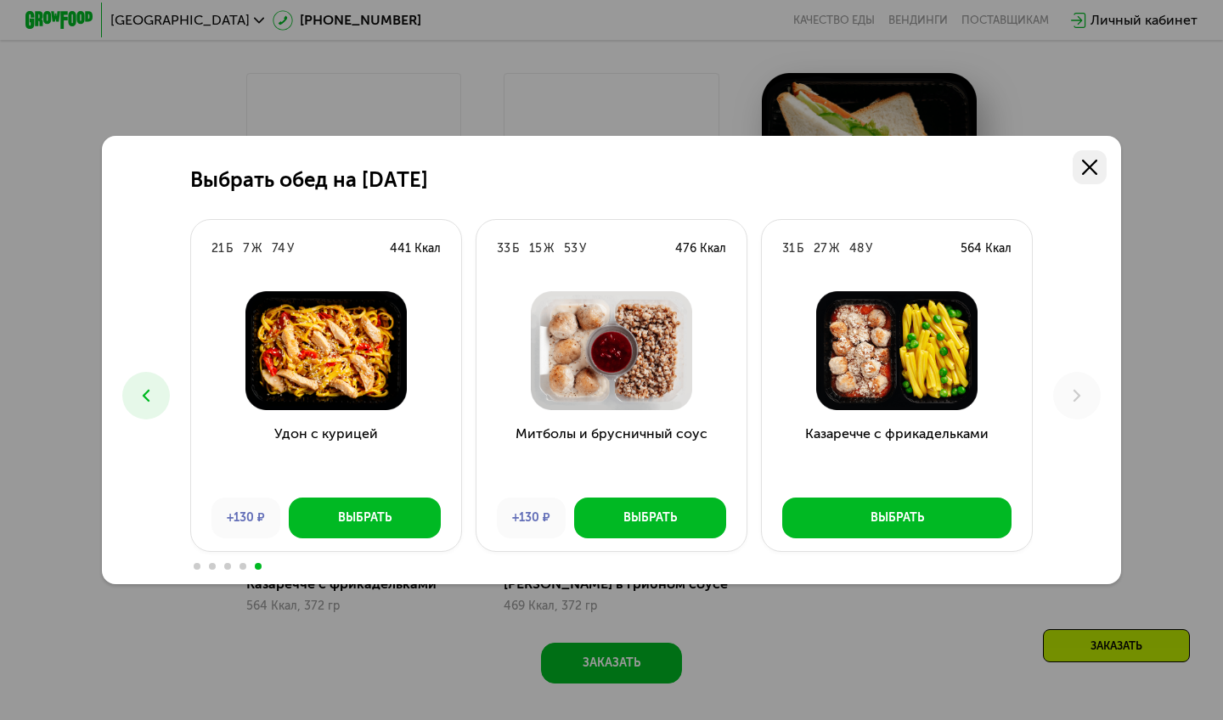
click at [1097, 160] on link at bounding box center [1089, 167] width 34 height 34
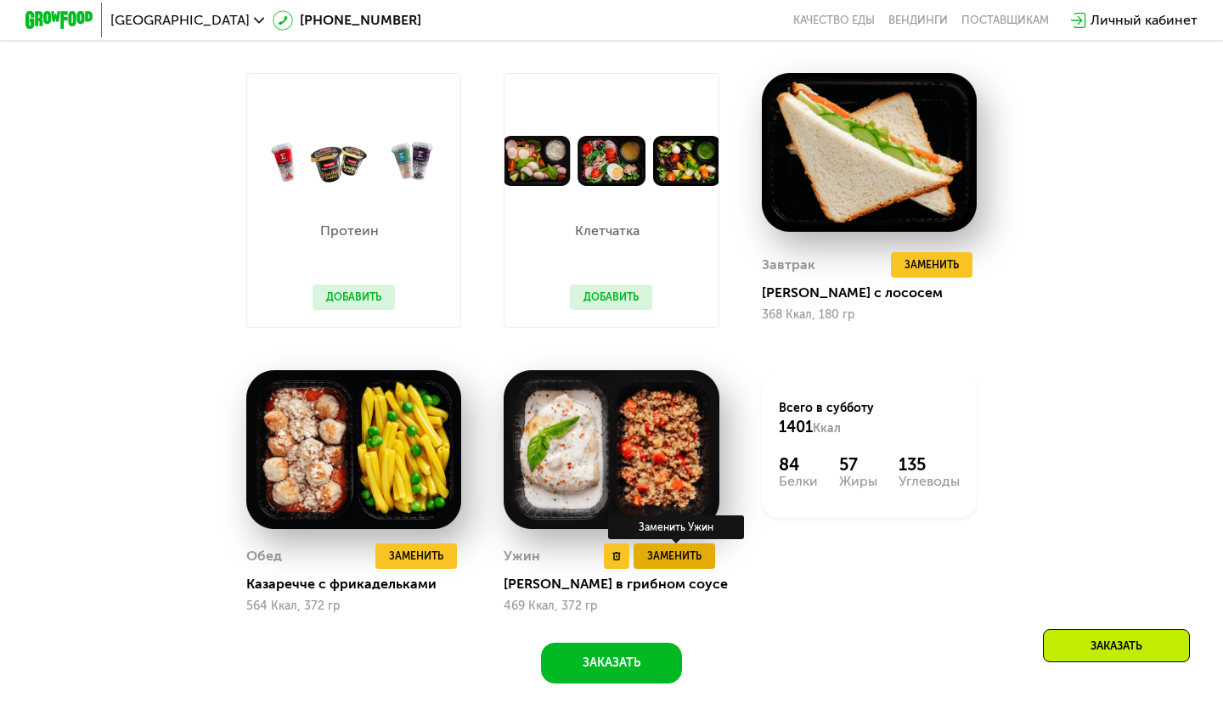
click at [685, 557] on span "Заменить" at bounding box center [674, 556] width 54 height 17
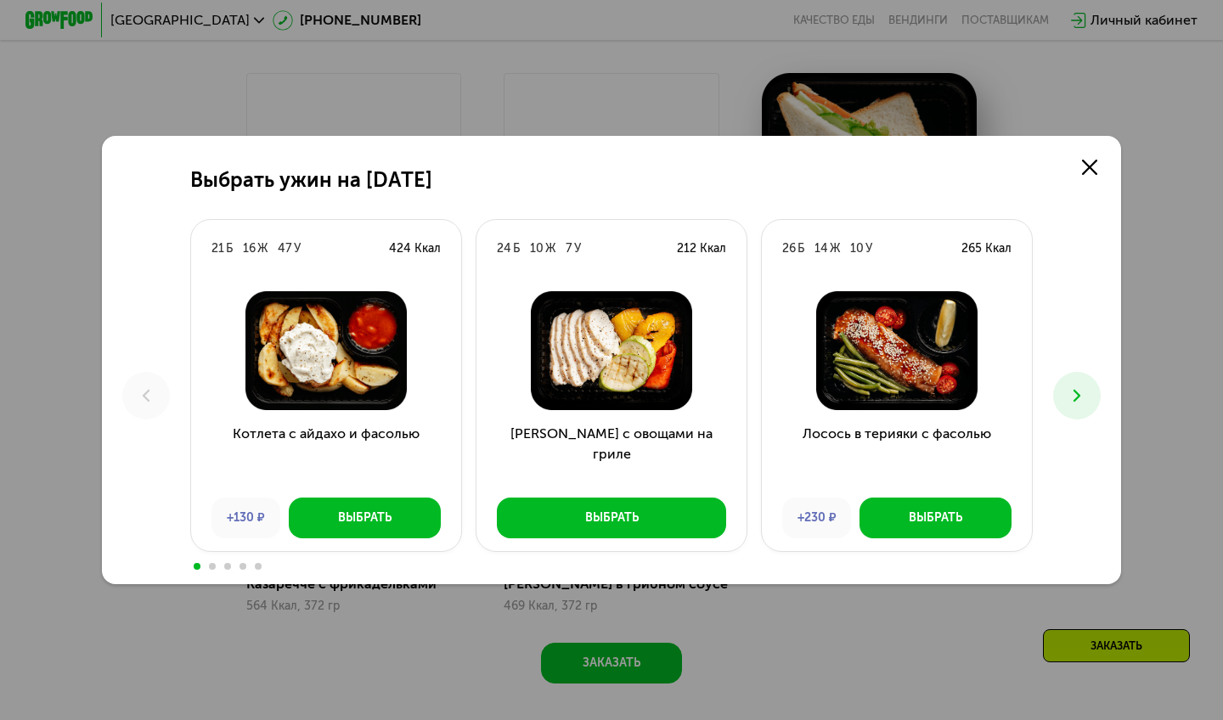
click at [1062, 405] on button at bounding box center [1077, 396] width 48 height 48
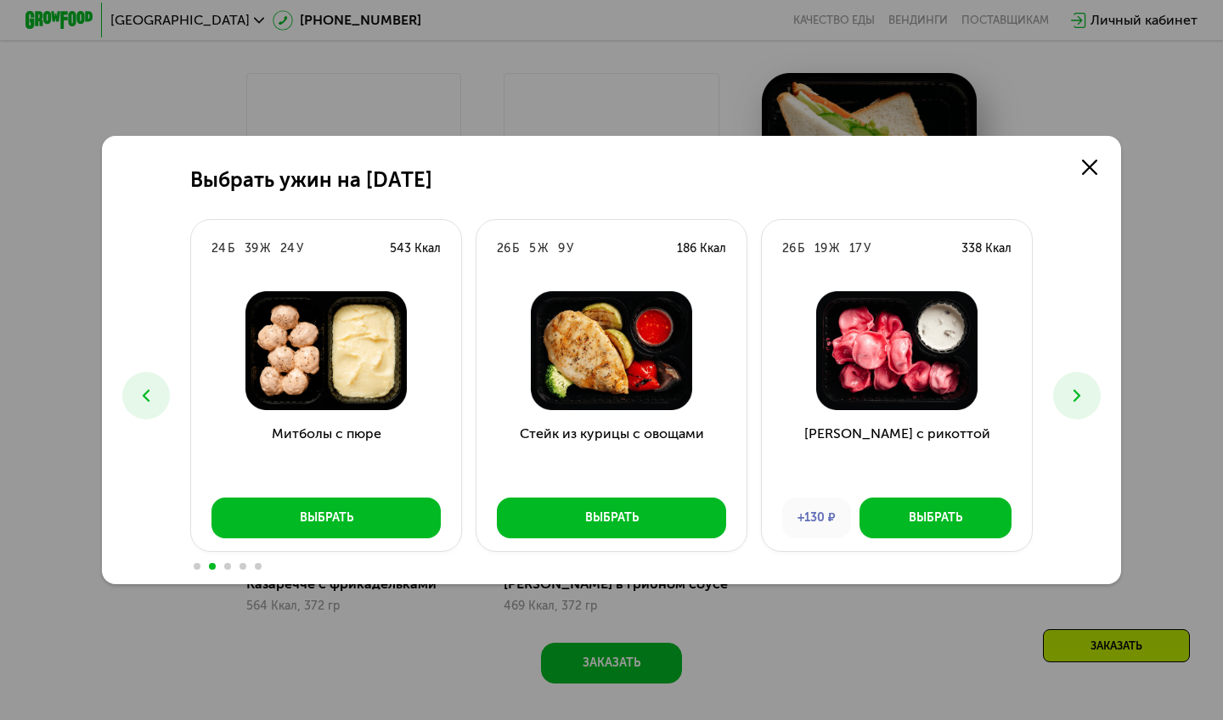
click at [1062, 405] on button at bounding box center [1077, 396] width 48 height 48
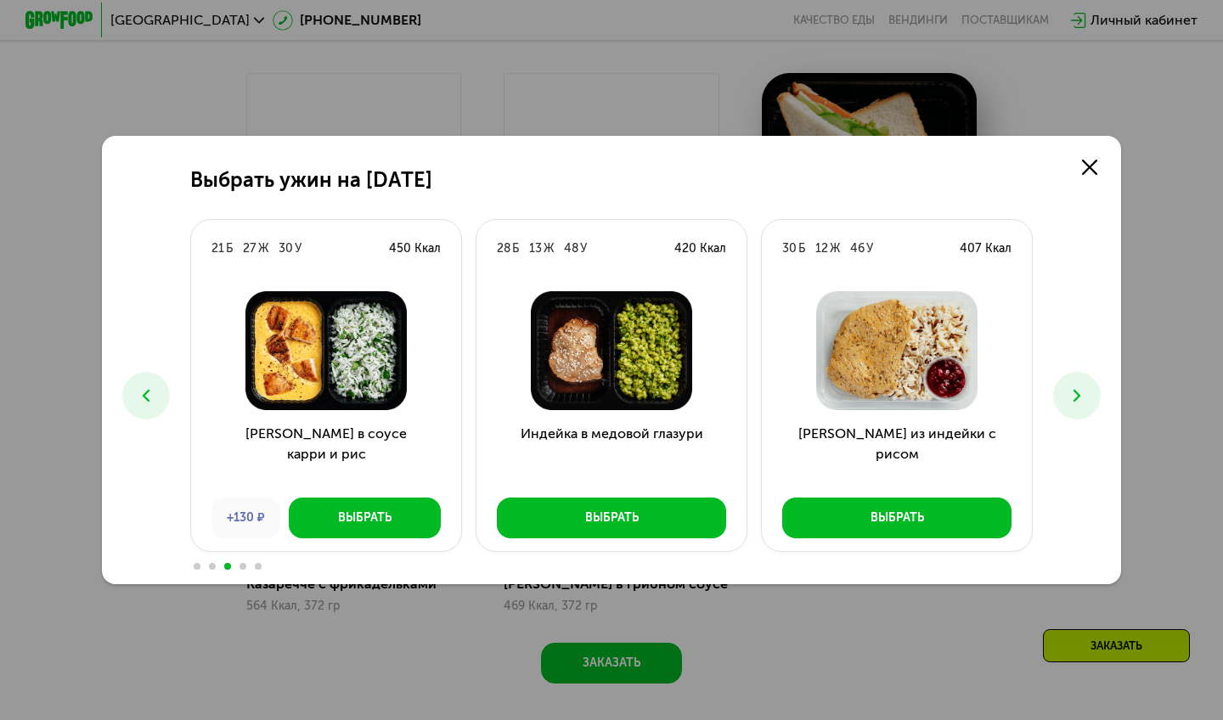
click at [1062, 406] on button at bounding box center [1077, 396] width 48 height 48
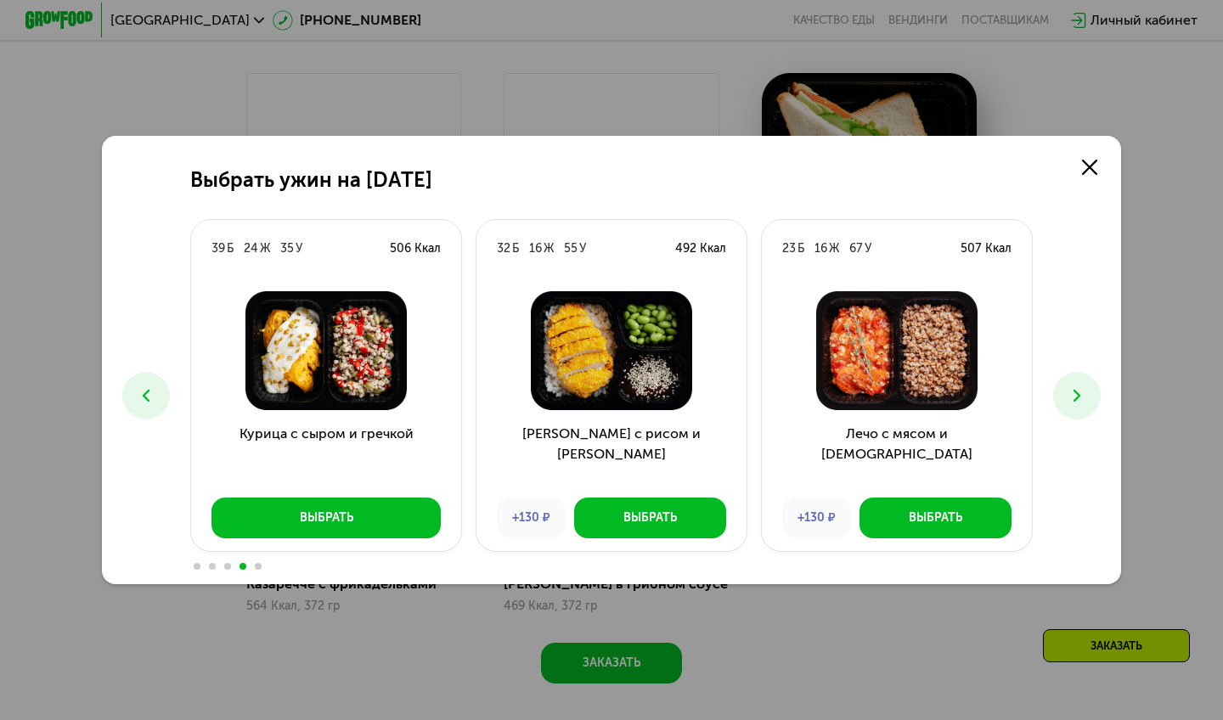
click at [1062, 406] on button at bounding box center [1077, 396] width 48 height 48
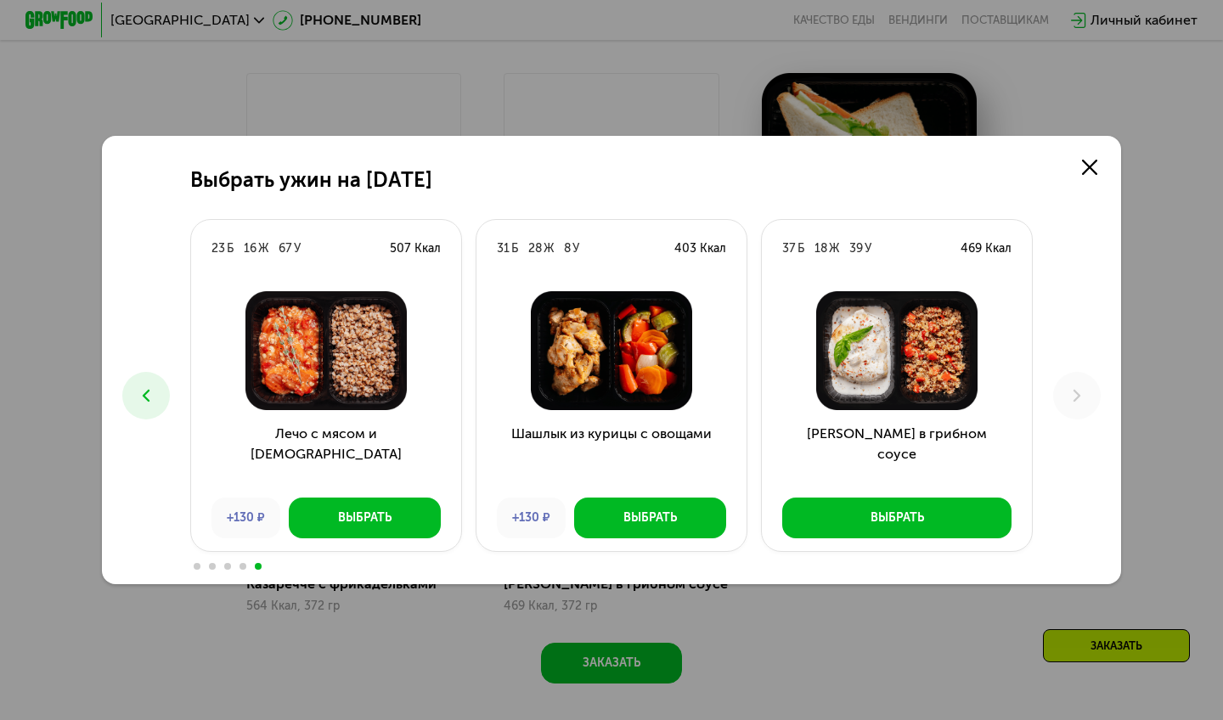
click at [141, 390] on icon at bounding box center [146, 395] width 20 height 20
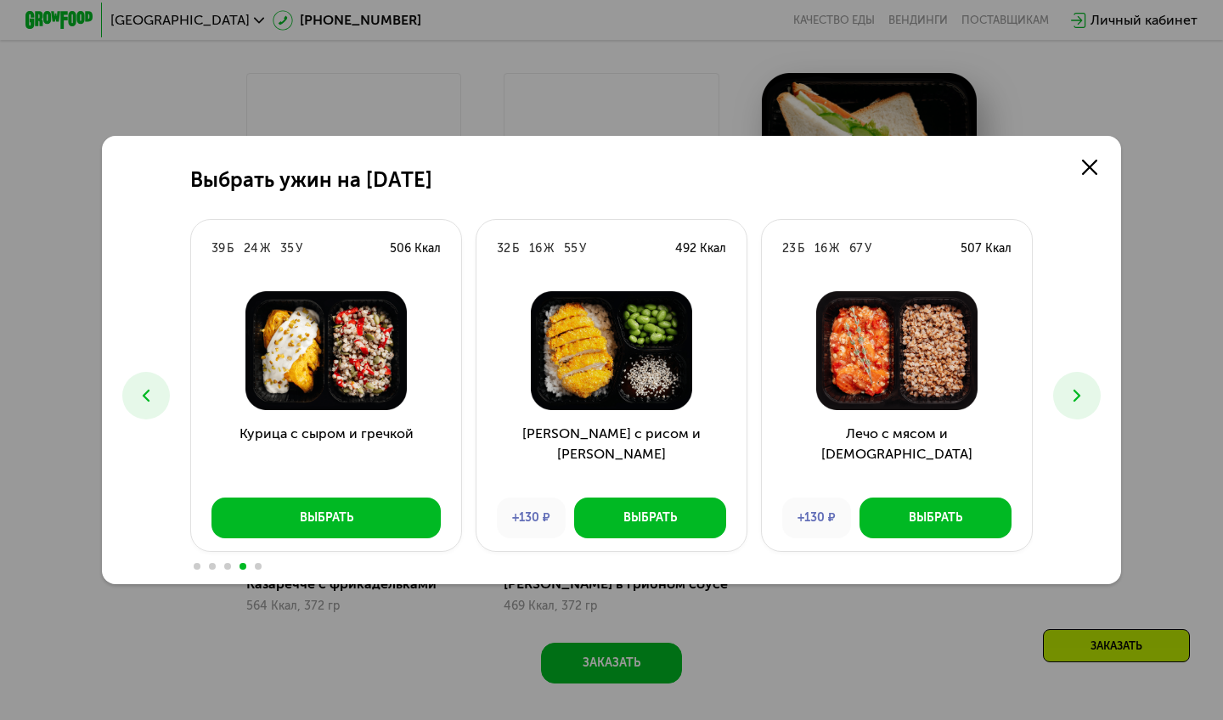
click at [141, 390] on icon at bounding box center [146, 395] width 20 height 20
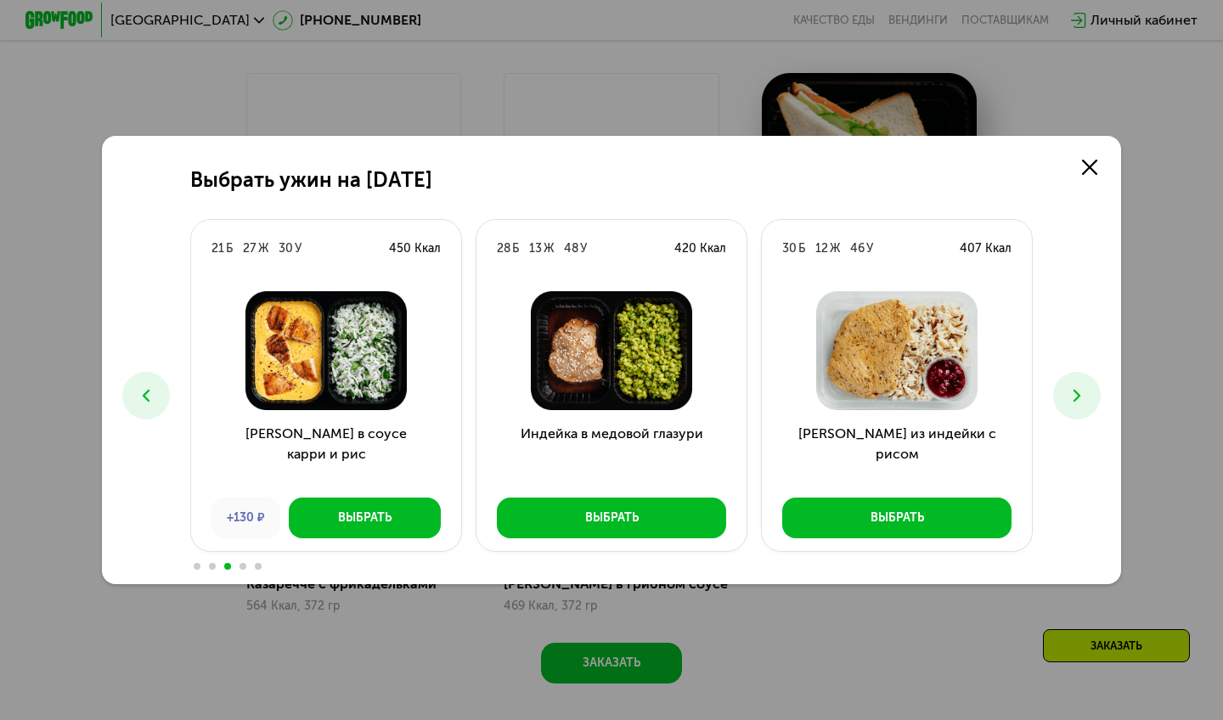
click at [141, 390] on icon at bounding box center [146, 395] width 20 height 20
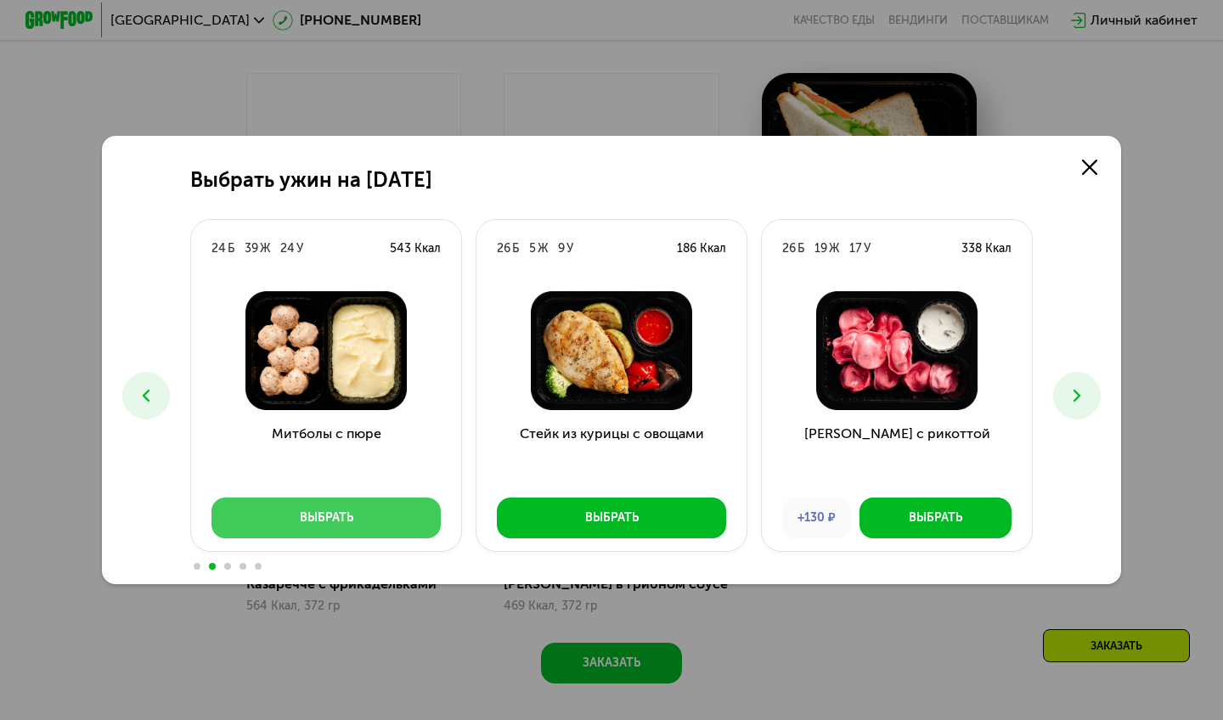
click at [306, 528] on button "Выбрать" at bounding box center [325, 518] width 229 height 41
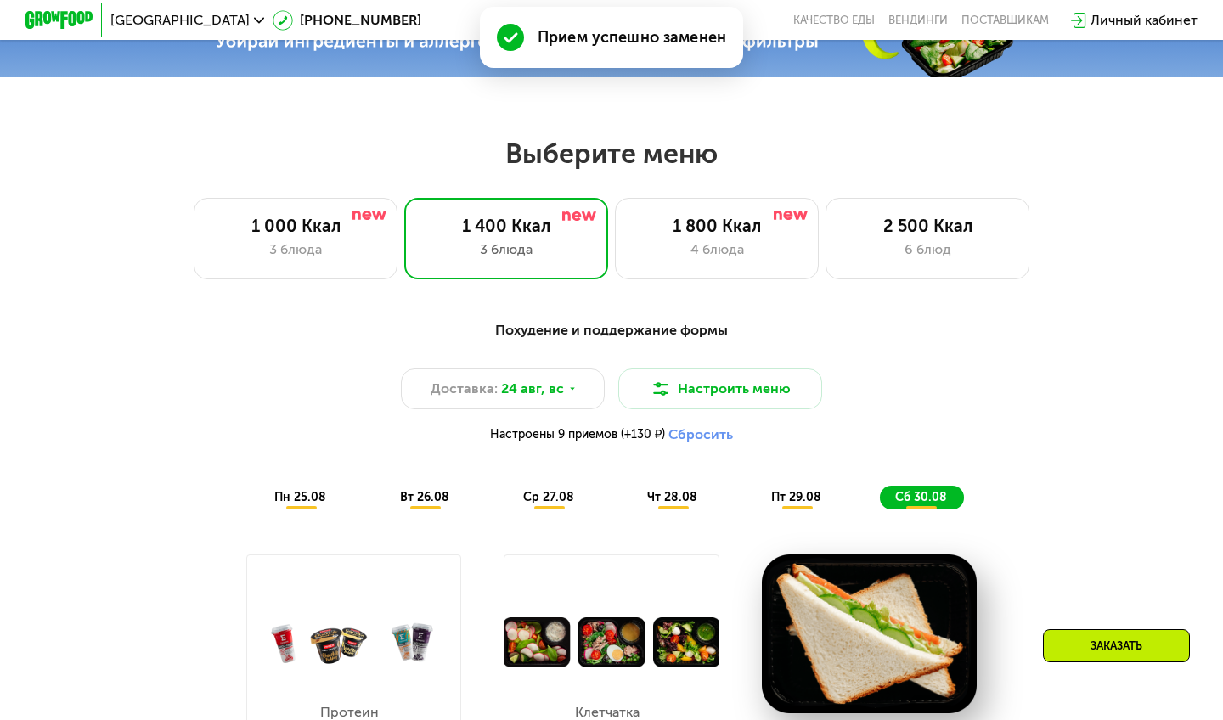
scroll to position [645, 0]
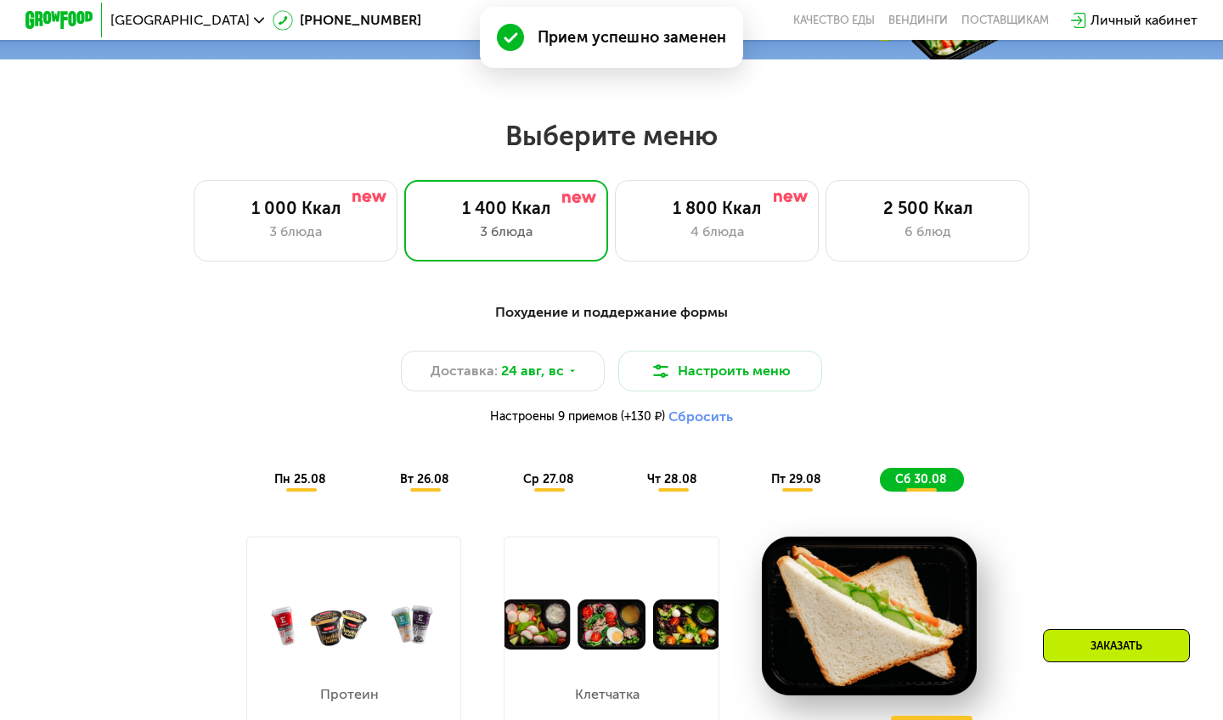
click at [385, 487] on div "пн 25.08" at bounding box center [426, 480] width 82 height 24
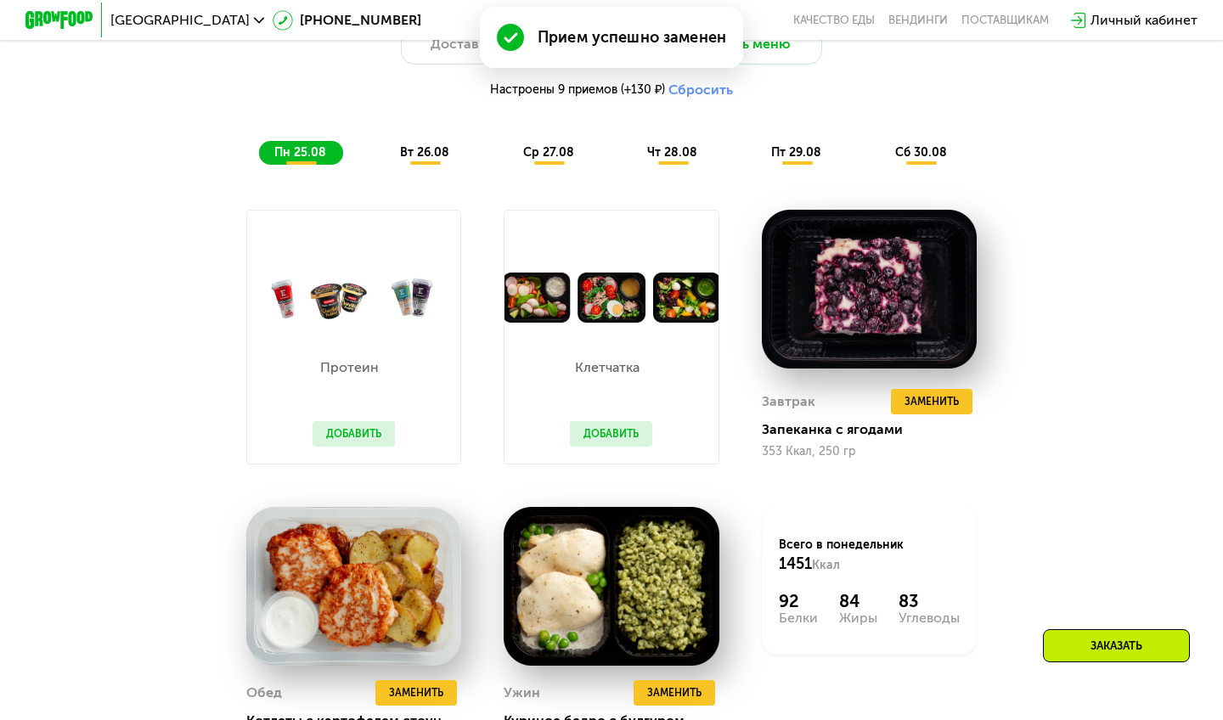
scroll to position [974, 0]
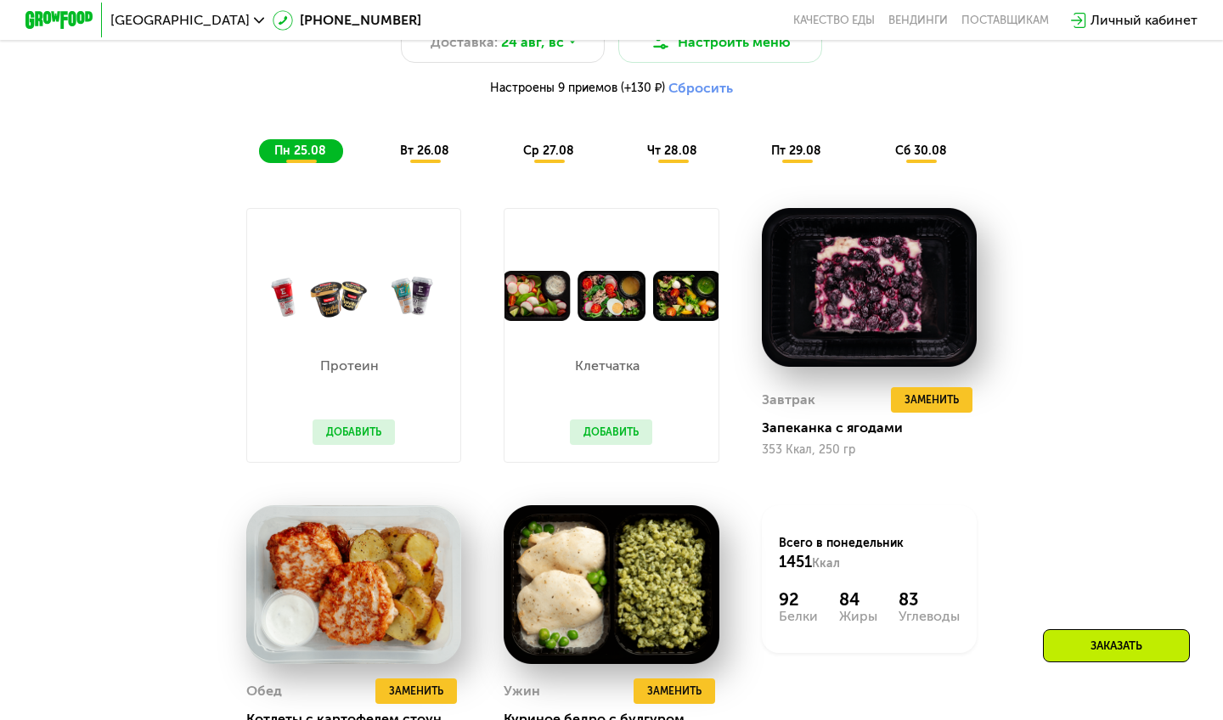
click at [508, 157] on div "вт 26.08" at bounding box center [549, 151] width 83 height 24
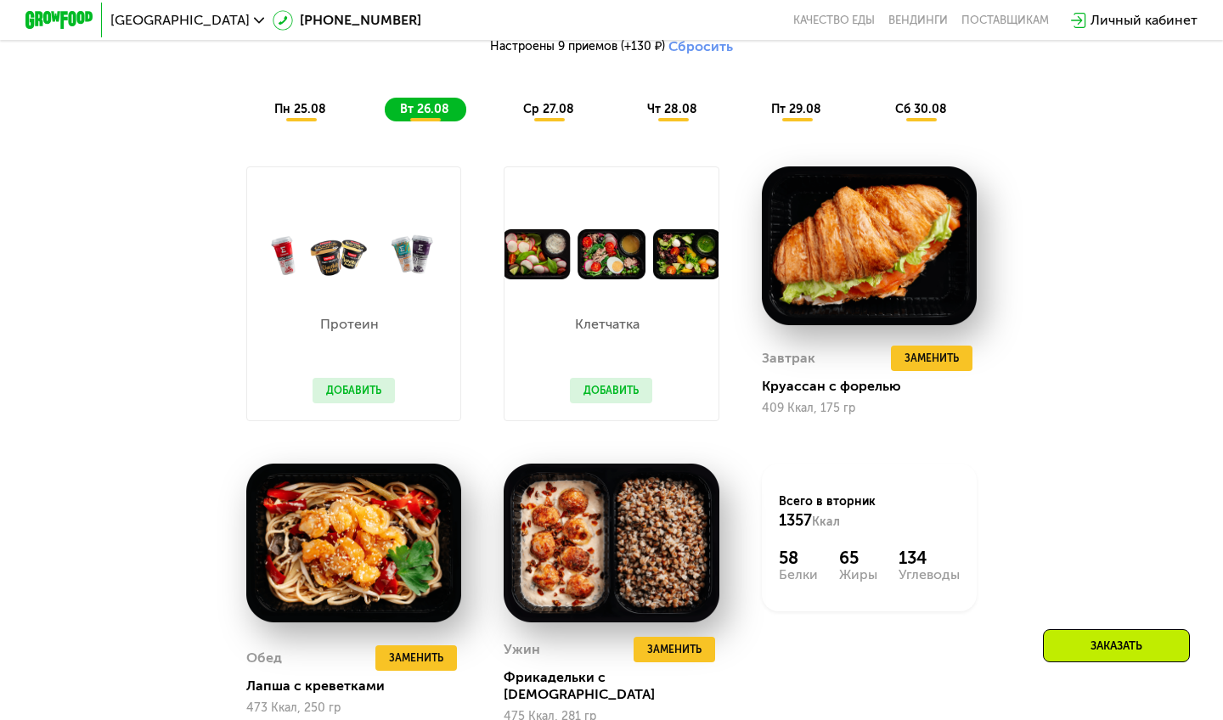
scroll to position [993, 0]
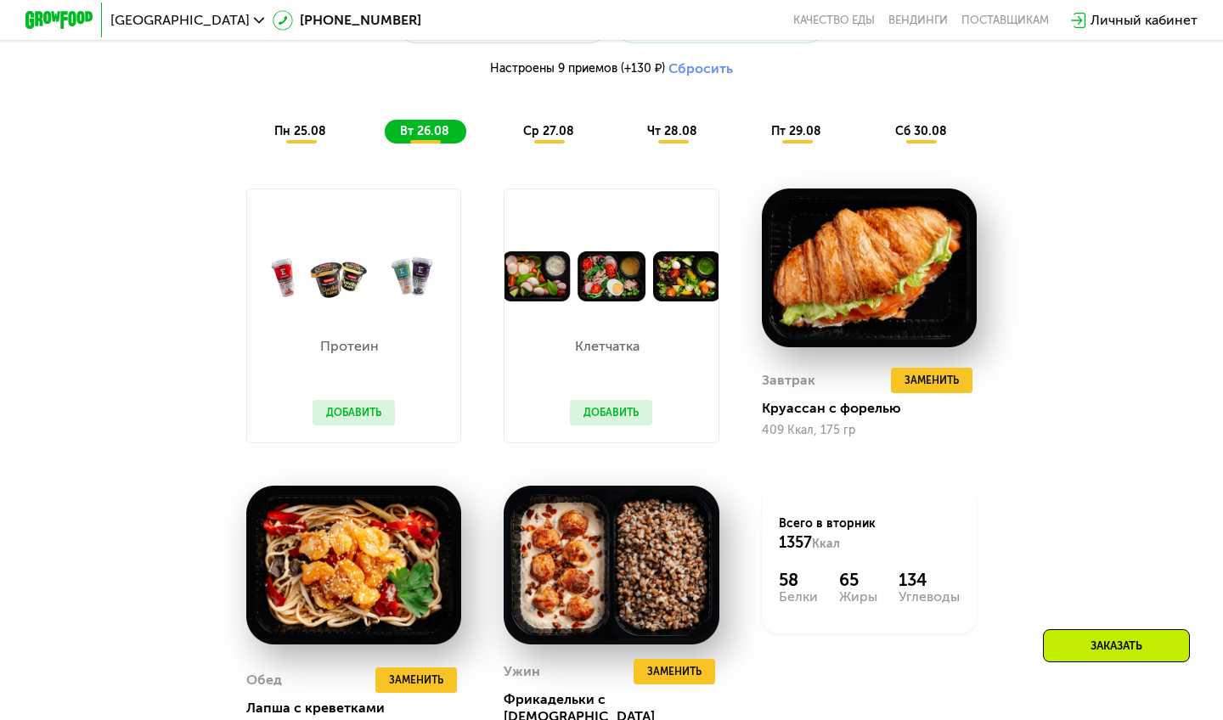
click at [555, 133] on span "ср 27.08" at bounding box center [548, 131] width 51 height 14
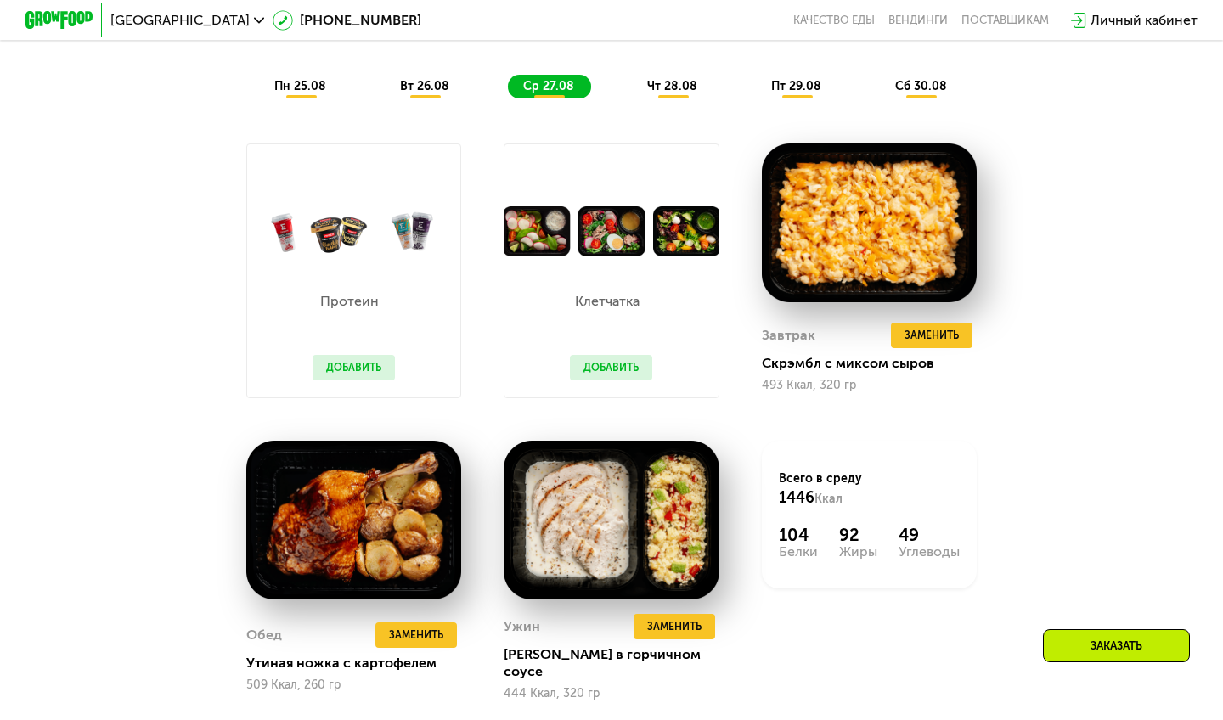
scroll to position [1032, 0]
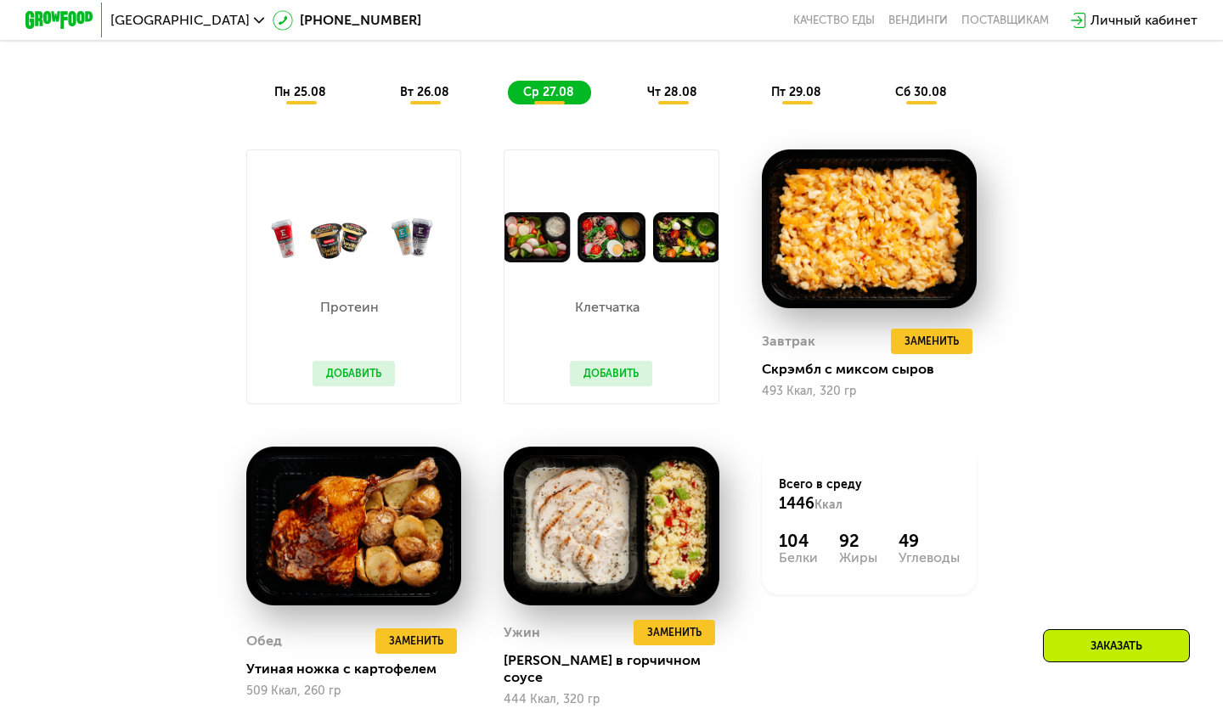
click at [678, 97] on span "чт 28.08" at bounding box center [672, 92] width 50 height 14
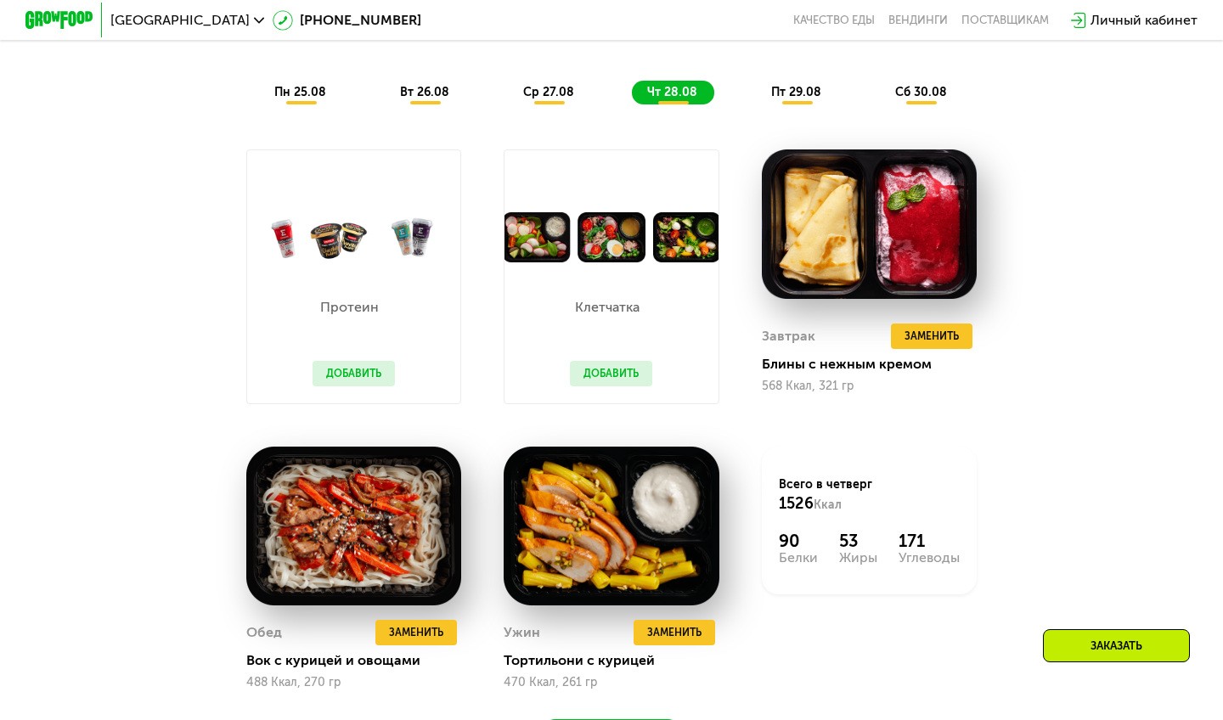
click at [563, 87] on span "ср 27.08" at bounding box center [548, 92] width 51 height 14
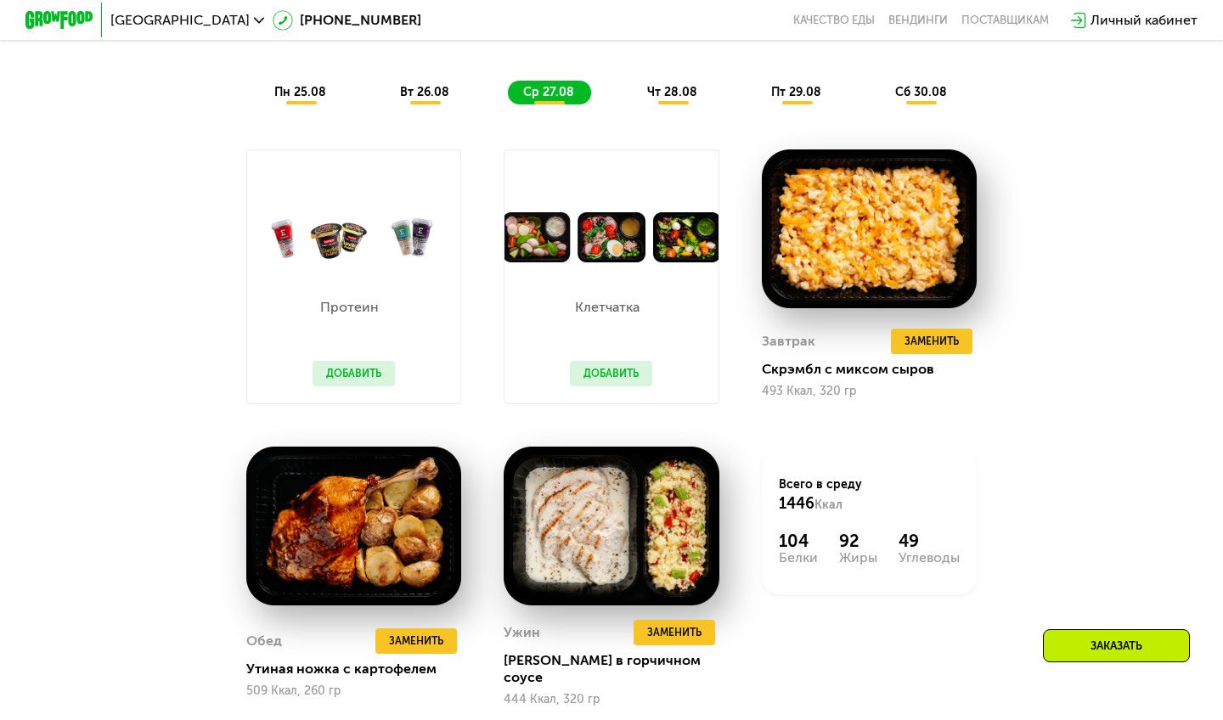
click at [508, 81] on div "вт 26.08" at bounding box center [549, 93] width 83 height 24
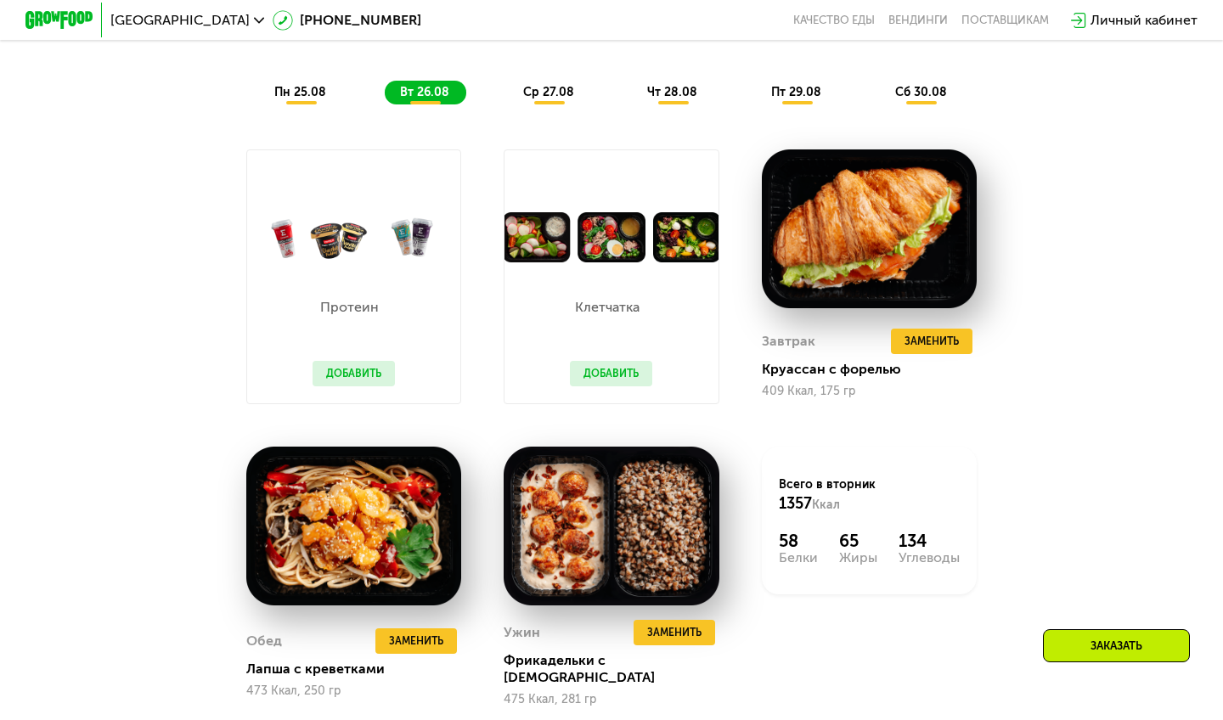
click at [632, 96] on div "ср 27.08" at bounding box center [673, 93] width 82 height 24
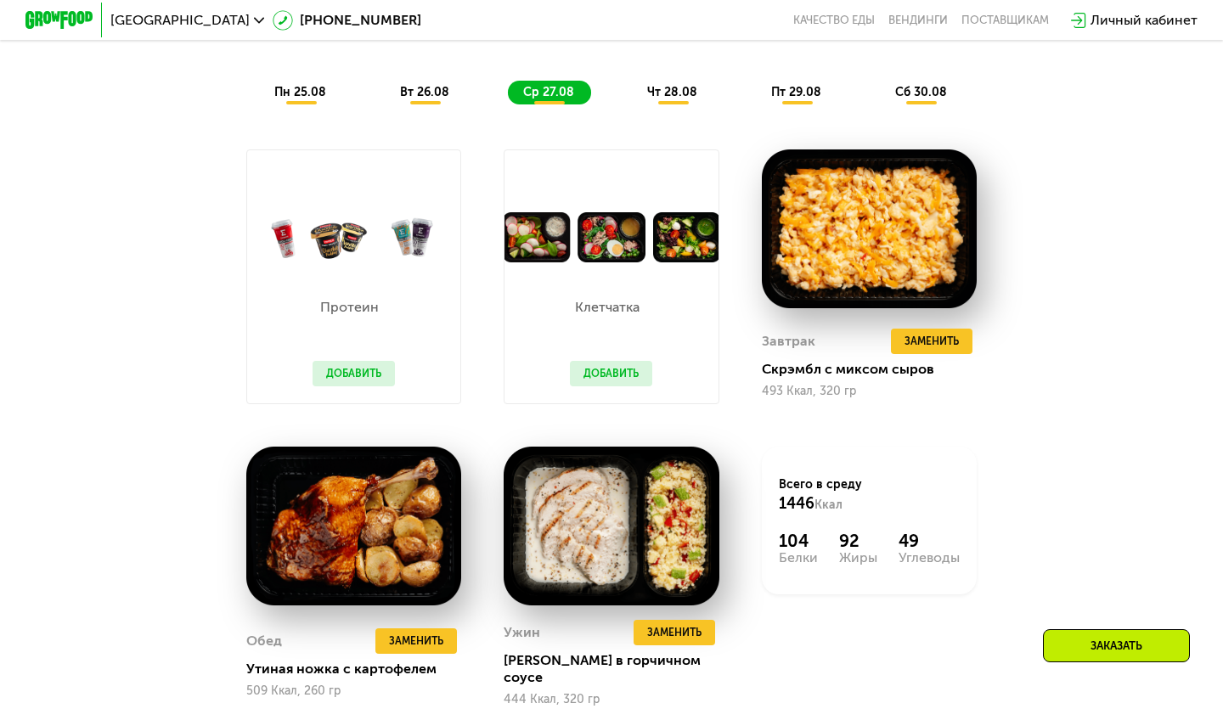
click at [657, 93] on span "чт 28.08" at bounding box center [672, 92] width 50 height 14
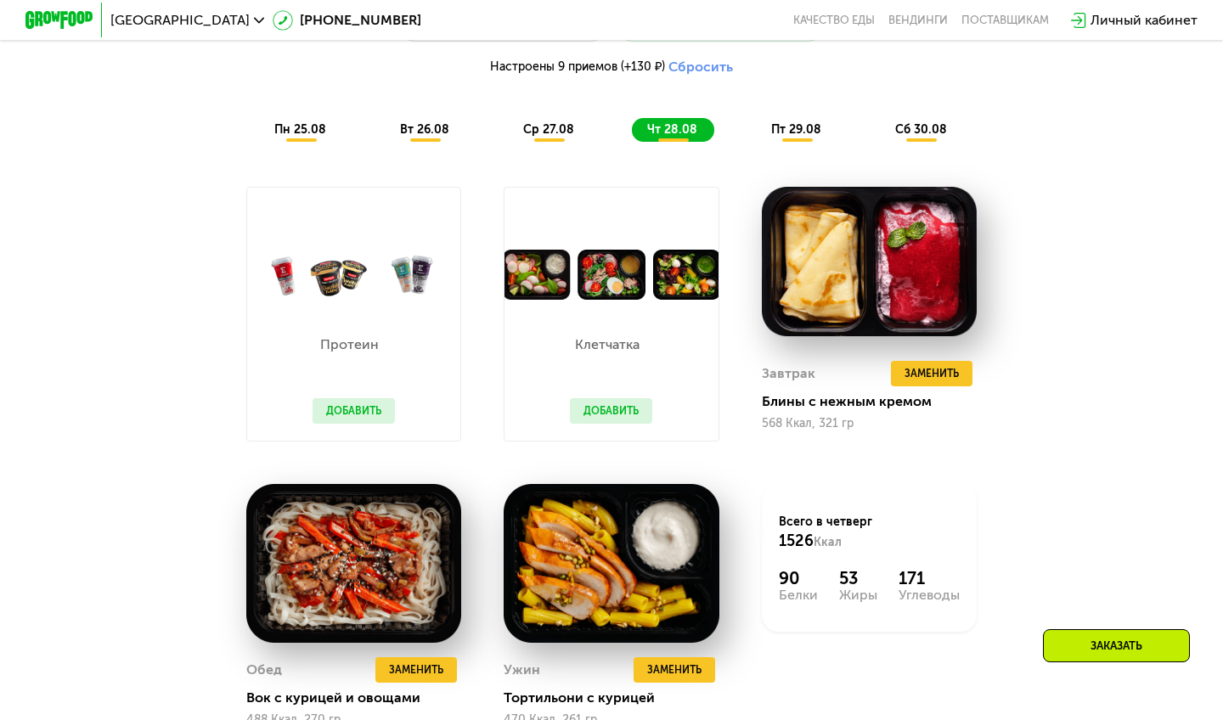
scroll to position [995, 0]
click at [777, 133] on span "пт 29.08" at bounding box center [796, 129] width 50 height 14
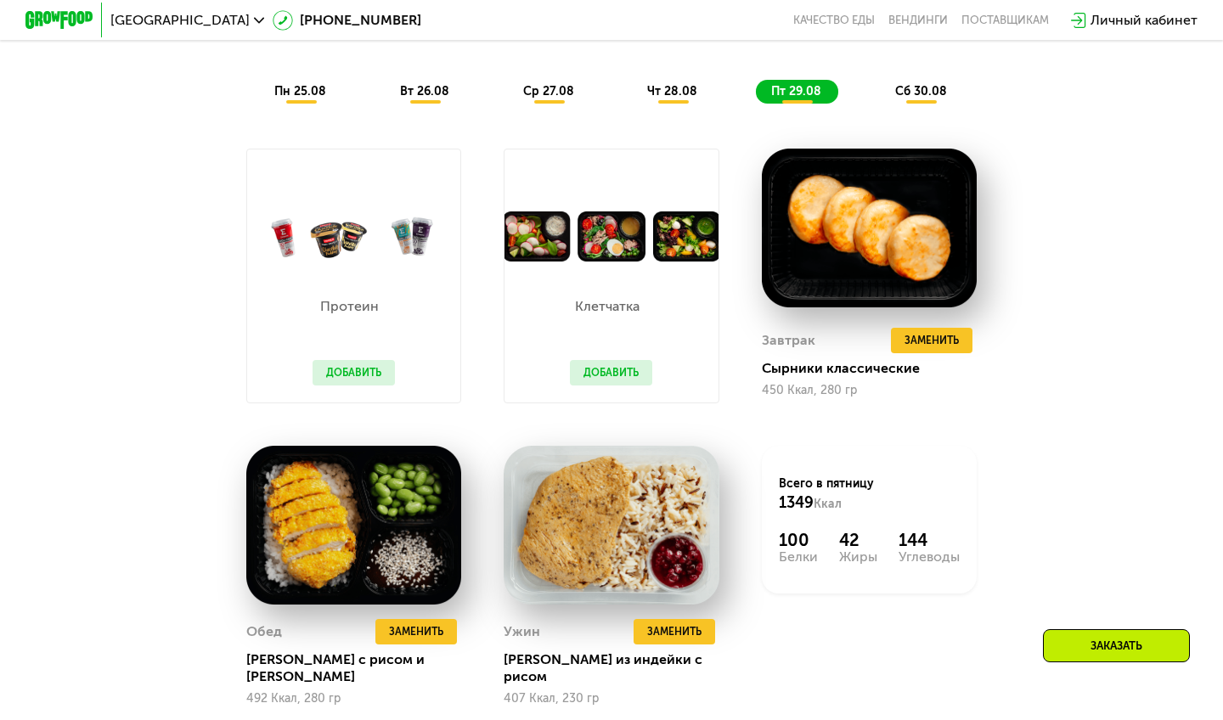
scroll to position [1028, 0]
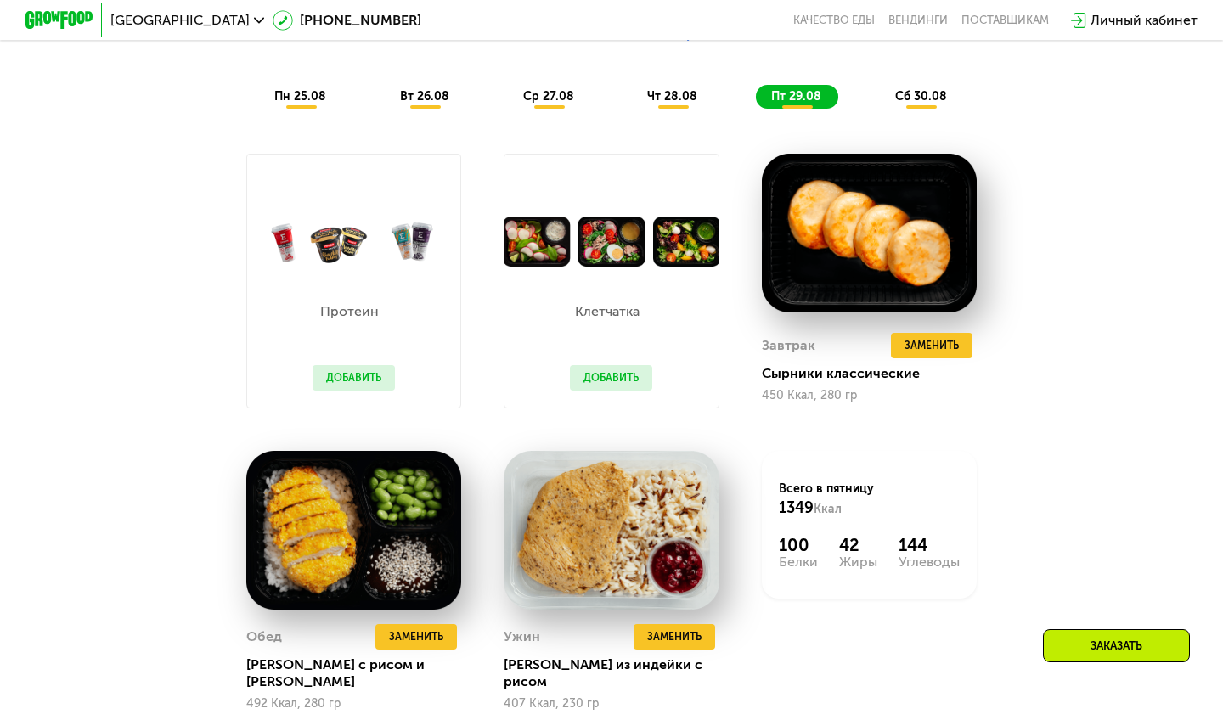
click at [435, 99] on span "вт 26.08" at bounding box center [424, 96] width 49 height 14
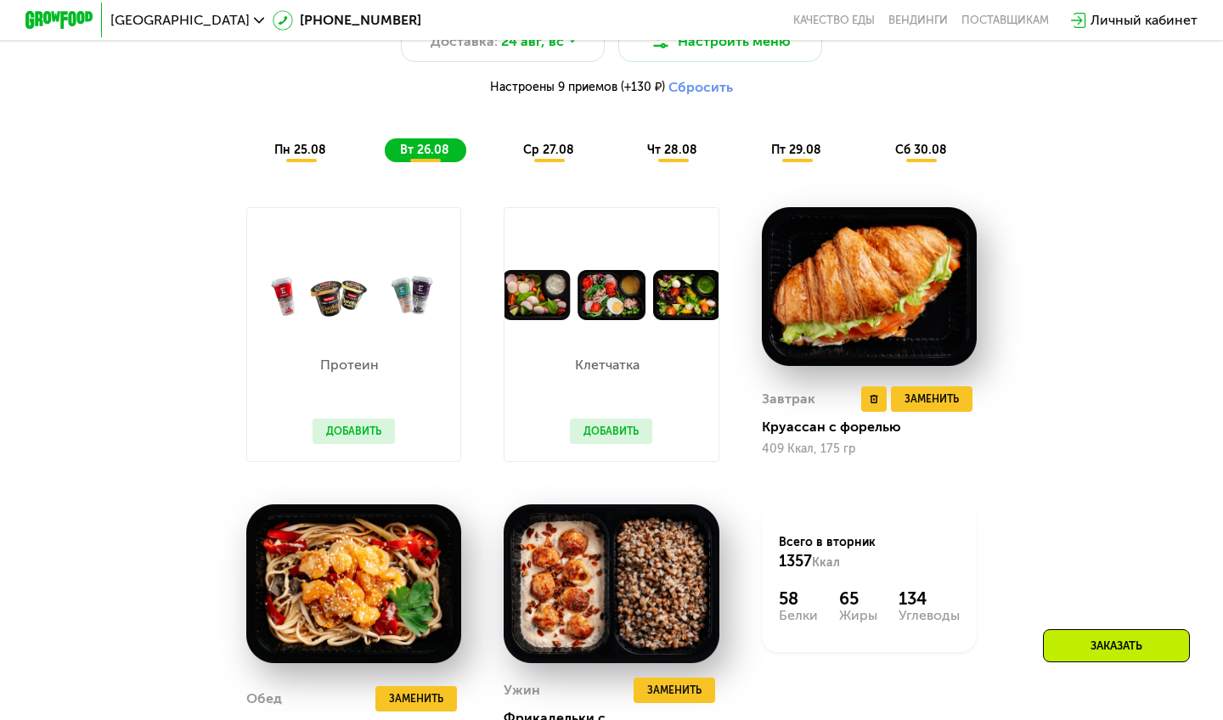
scroll to position [968, 0]
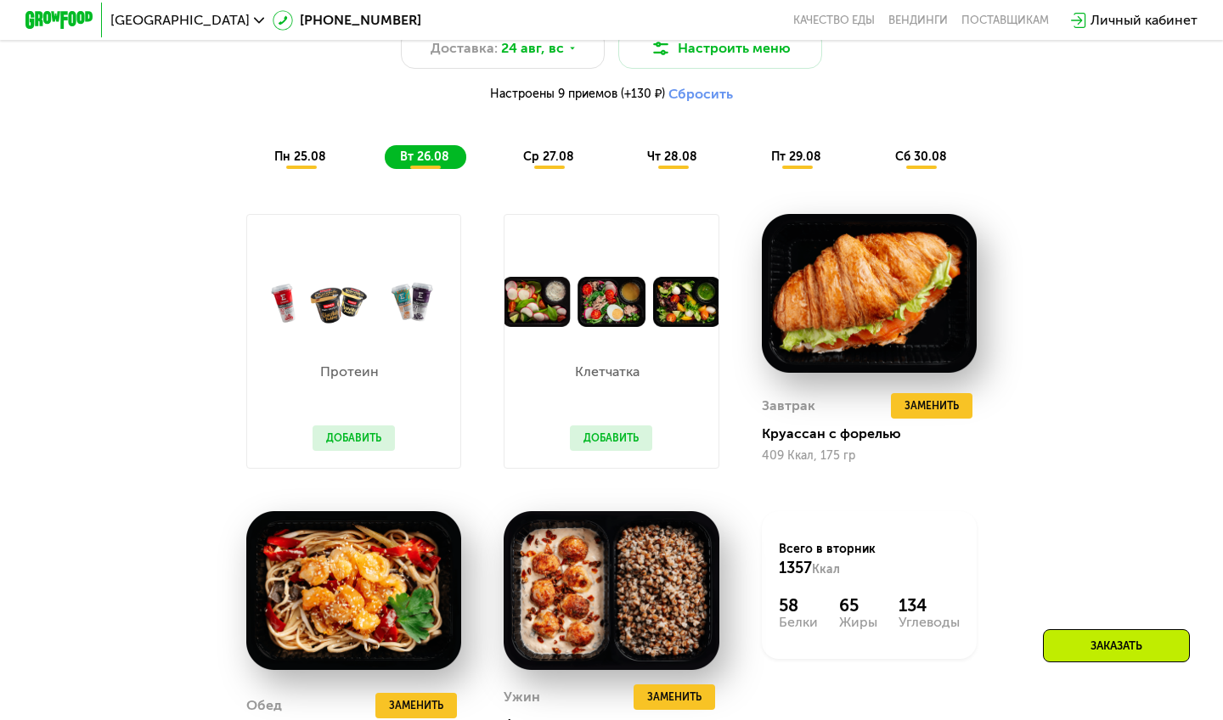
click at [923, 149] on span "сб 30.08" at bounding box center [921, 156] width 52 height 14
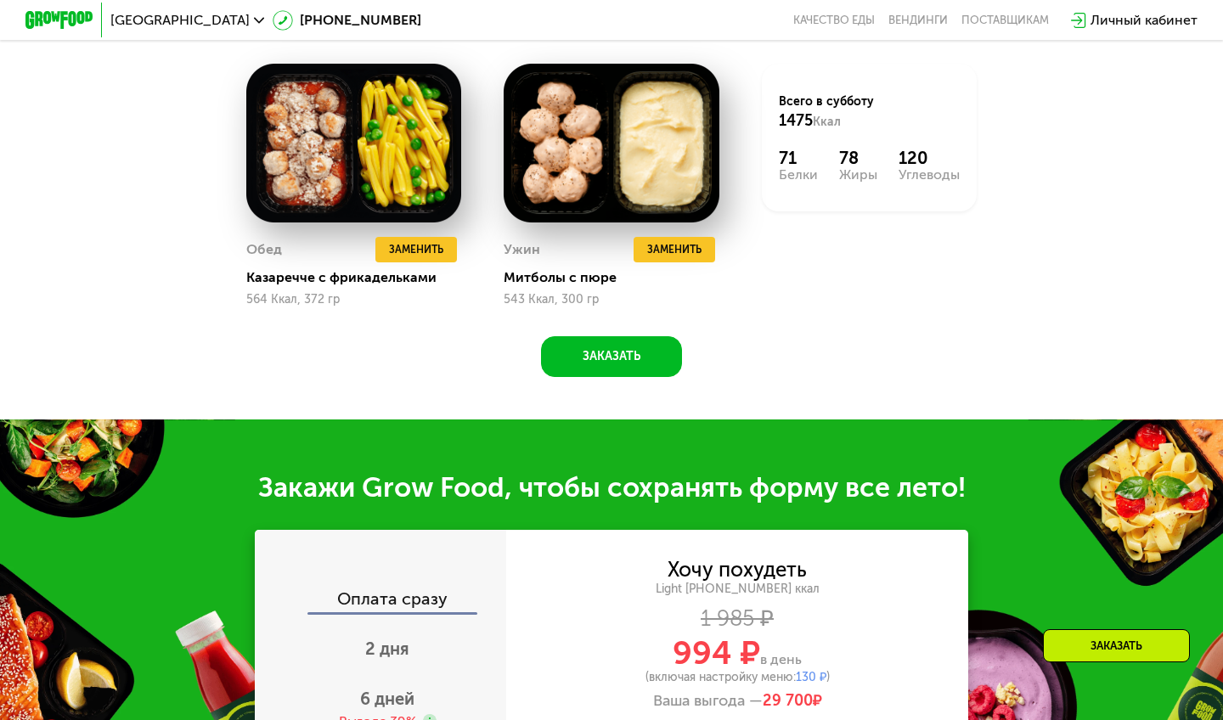
scroll to position [1411, 0]
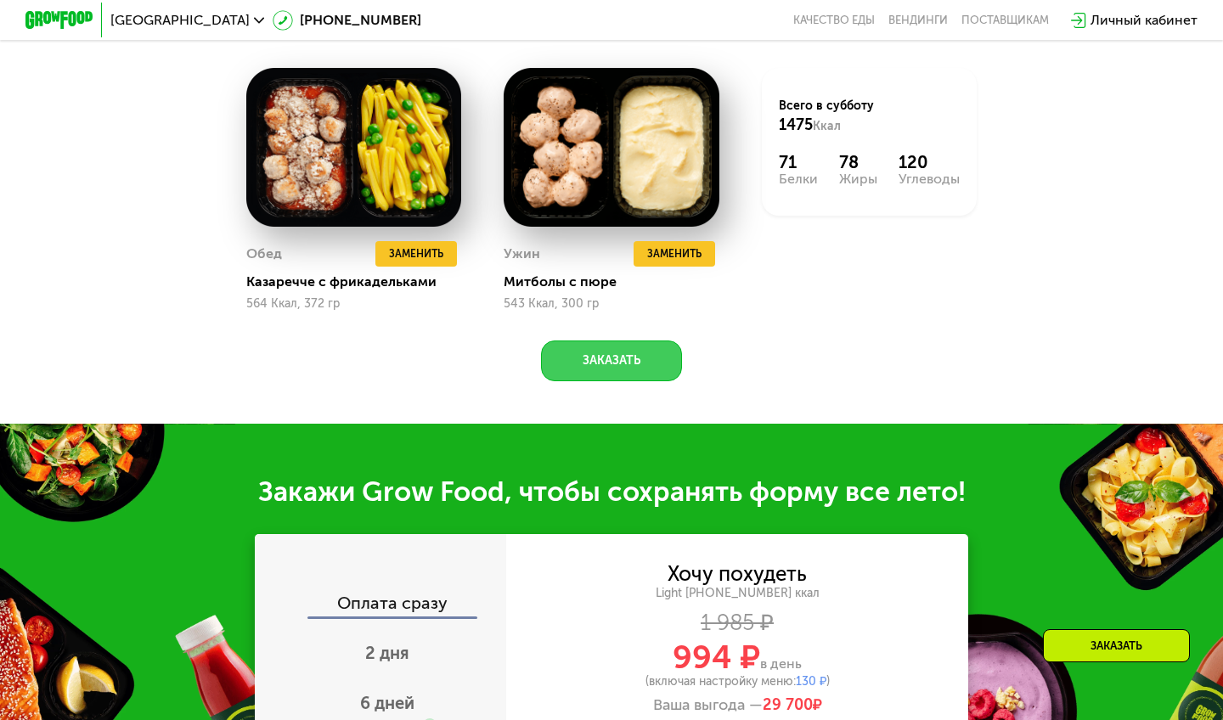
click at [626, 352] on button "Заказать" at bounding box center [611, 360] width 141 height 41
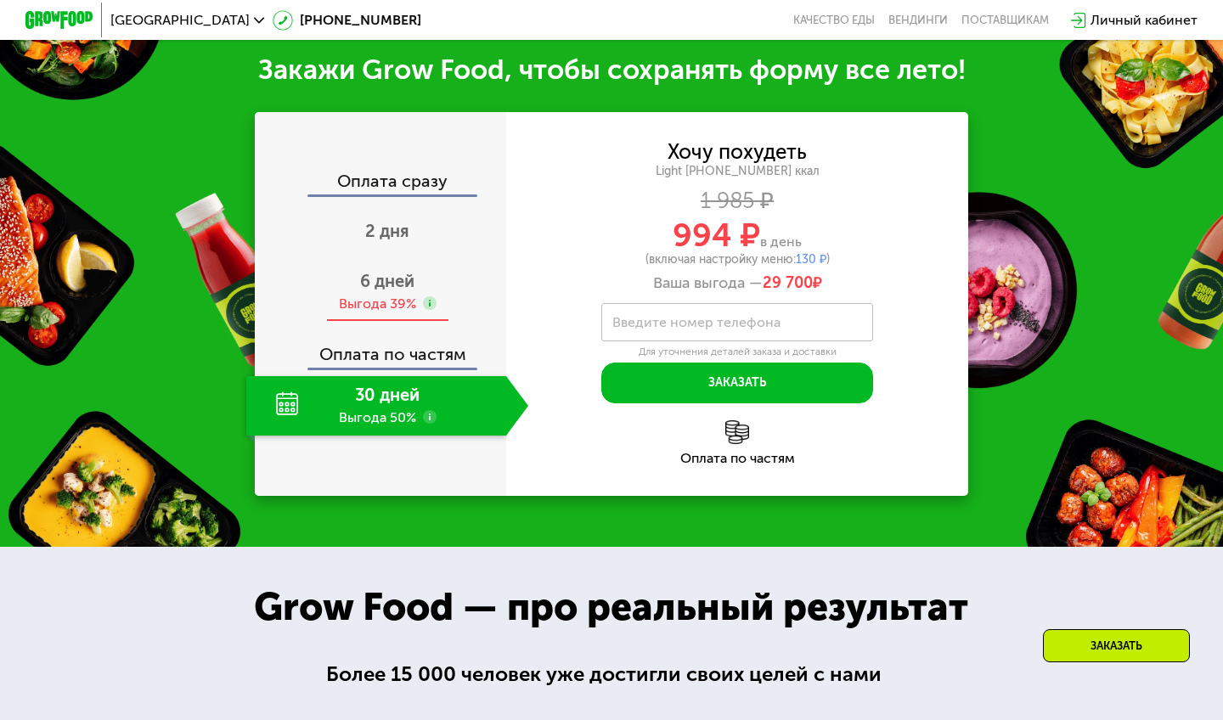
click at [396, 290] on span "6 дней" at bounding box center [387, 281] width 54 height 20
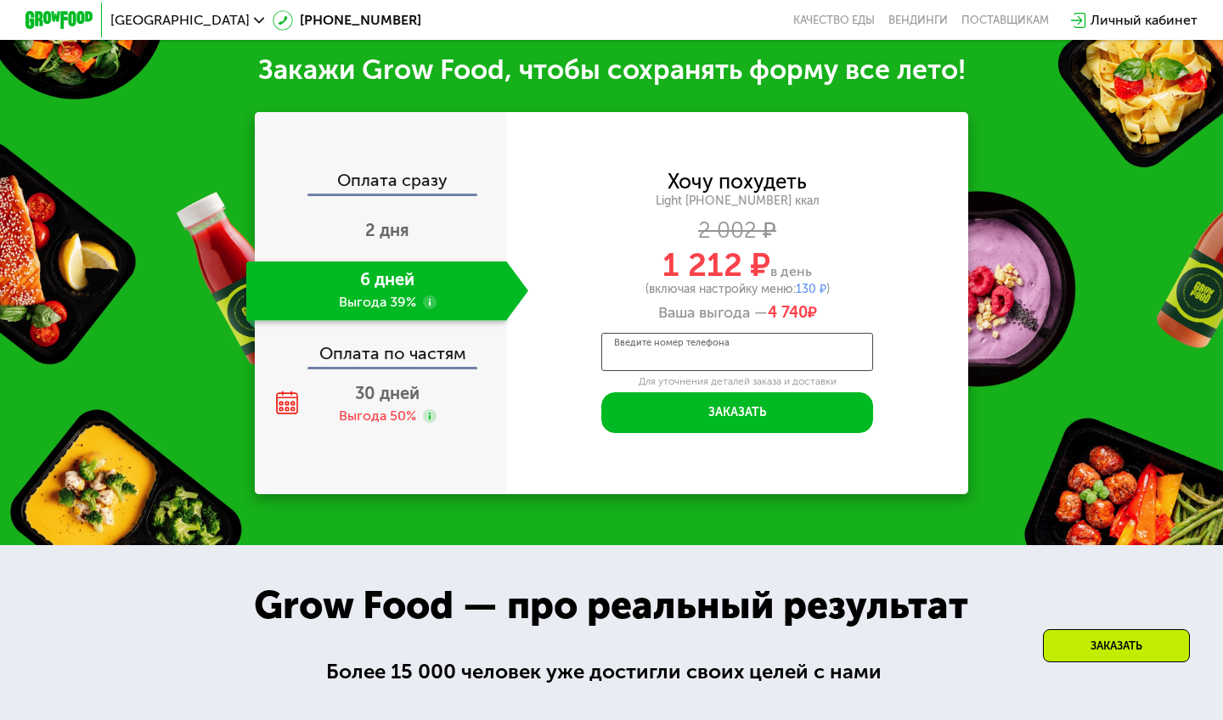
click at [750, 337] on input "Введите номер телефона" at bounding box center [737, 352] width 272 height 38
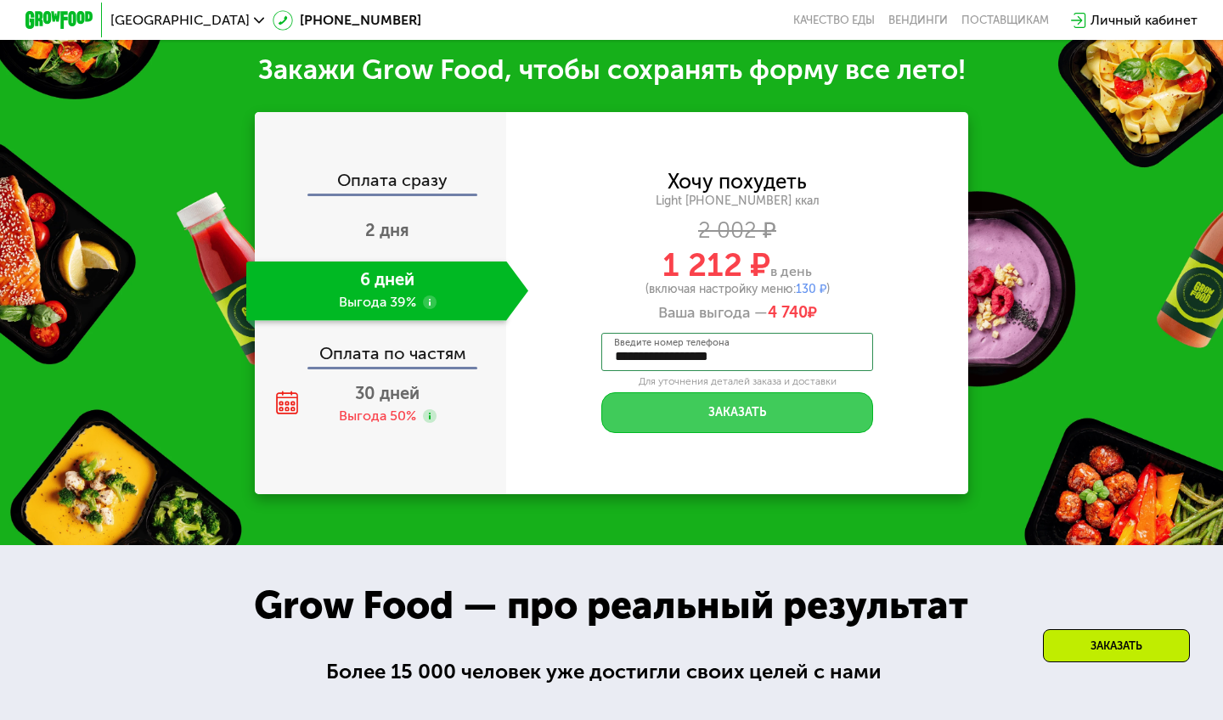
type input "**********"
click at [727, 418] on button "Заказать" at bounding box center [737, 412] width 272 height 41
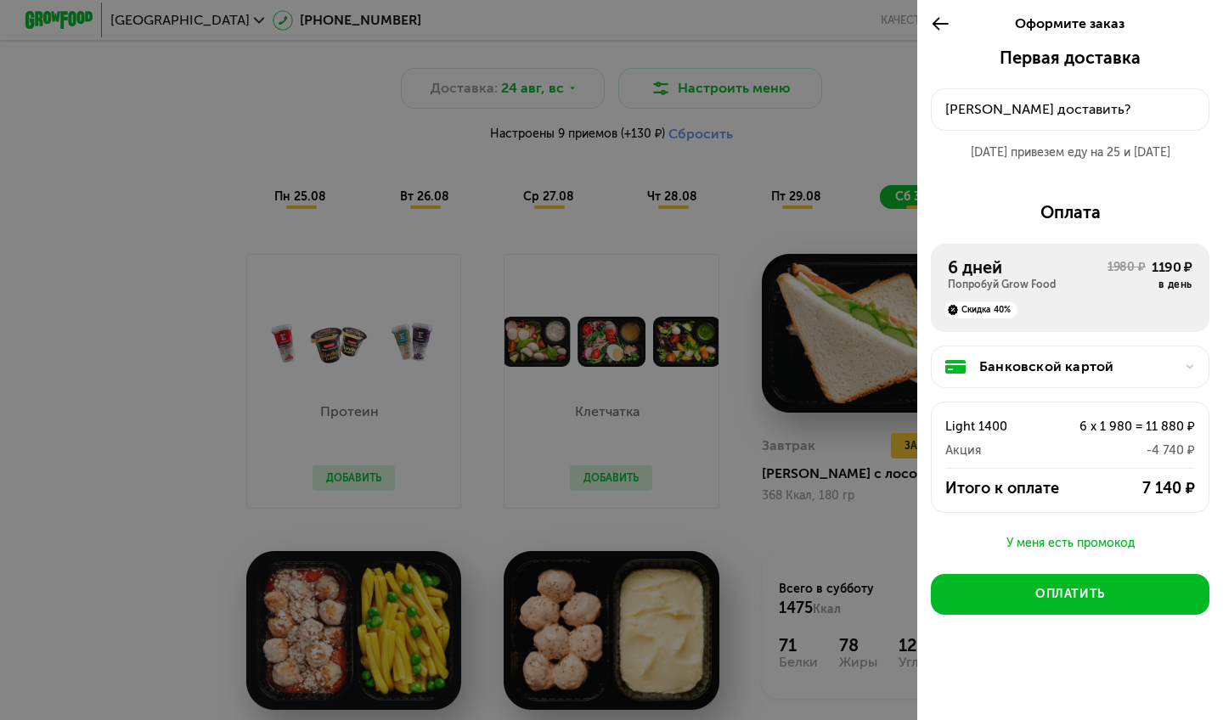
scroll to position [913, 0]
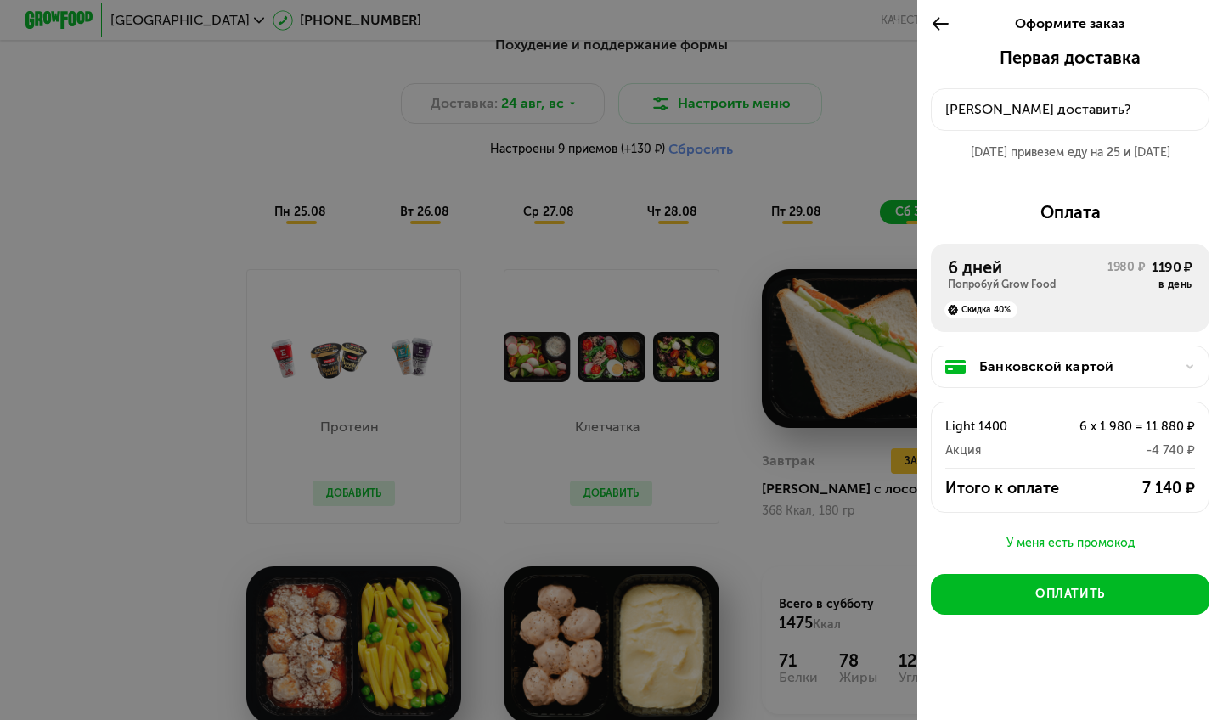
click at [1065, 114] on div "Куда доставить?" at bounding box center [1070, 109] width 250 height 20
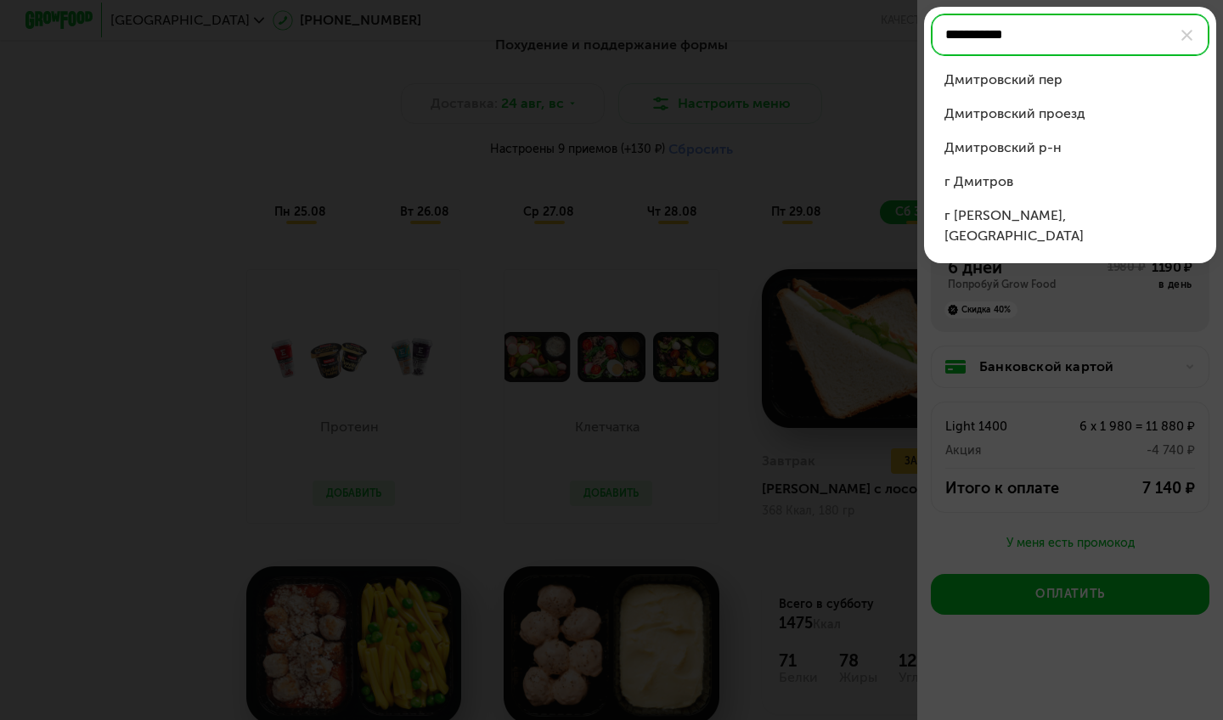
drag, startPoint x: 1050, startPoint y: 48, endPoint x: 1039, endPoint y: 152, distance: 104.2
click at [1039, 152] on div "Дмитровский р-н" at bounding box center [1069, 148] width 251 height 20
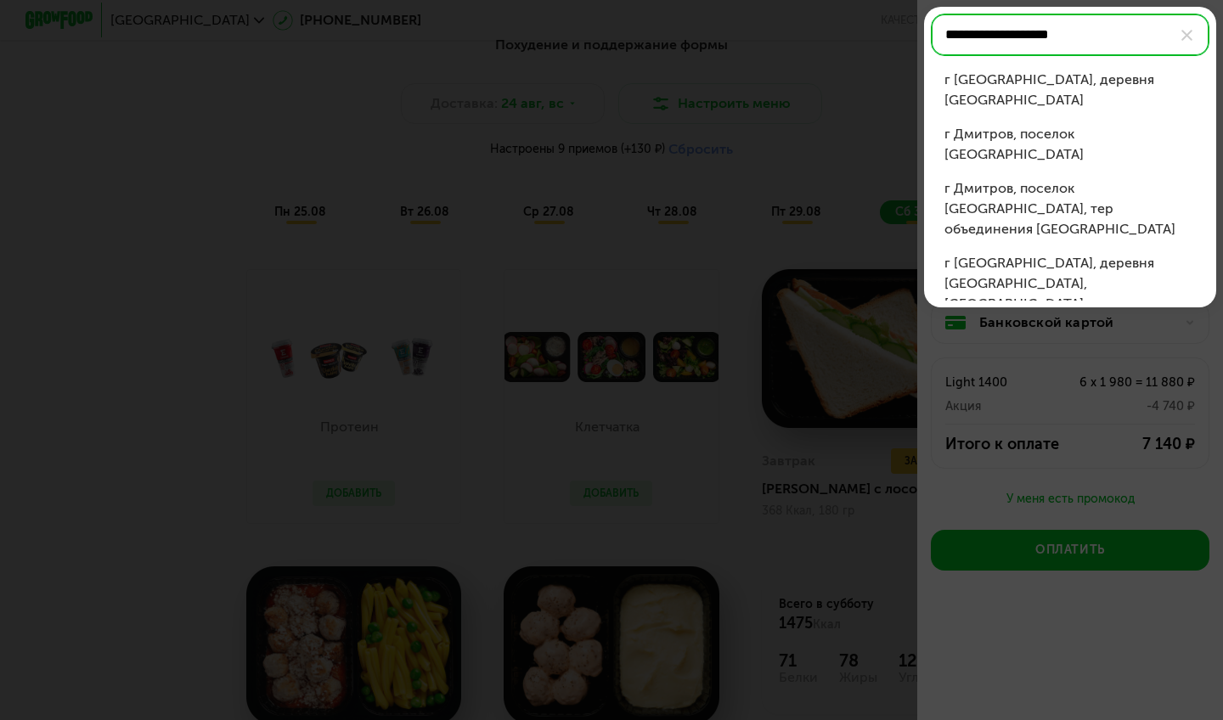
click at [1075, 84] on div "г Дмитров, деревня Подосинки" at bounding box center [1069, 90] width 251 height 41
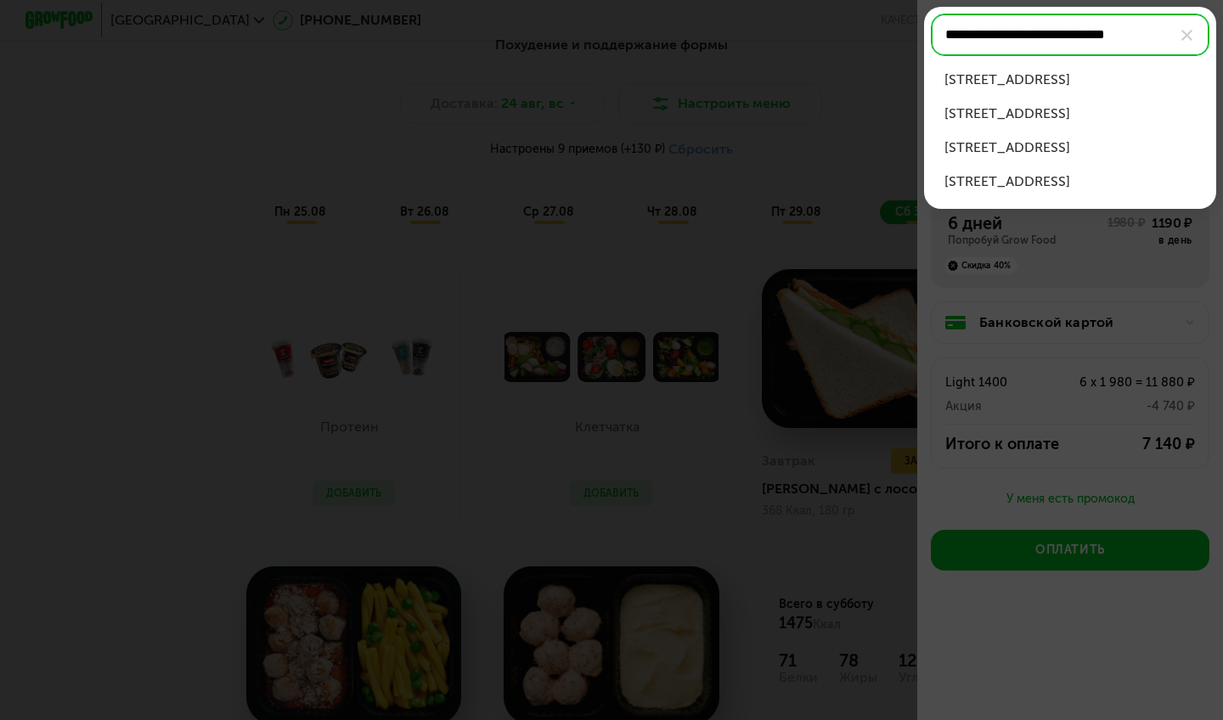
click at [1110, 151] on div "г Дмитров, деревня Подосинки, ул Новые Подосинки, д 32" at bounding box center [1069, 148] width 251 height 20
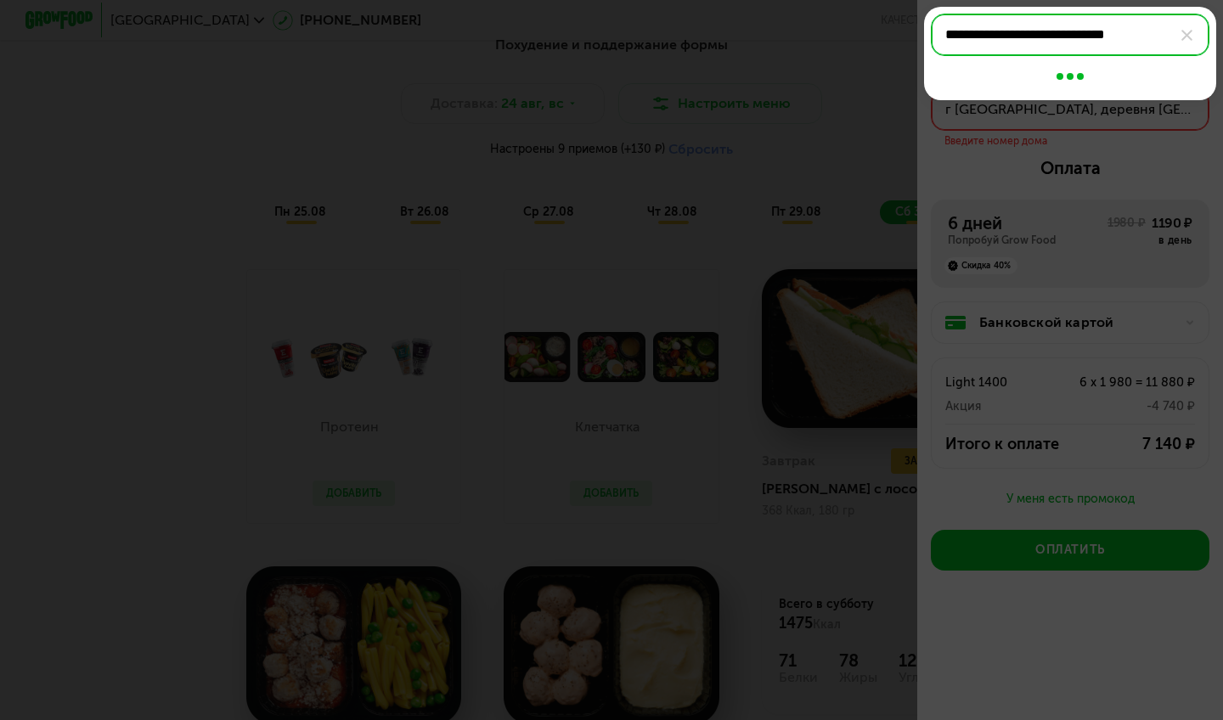
type input "**********"
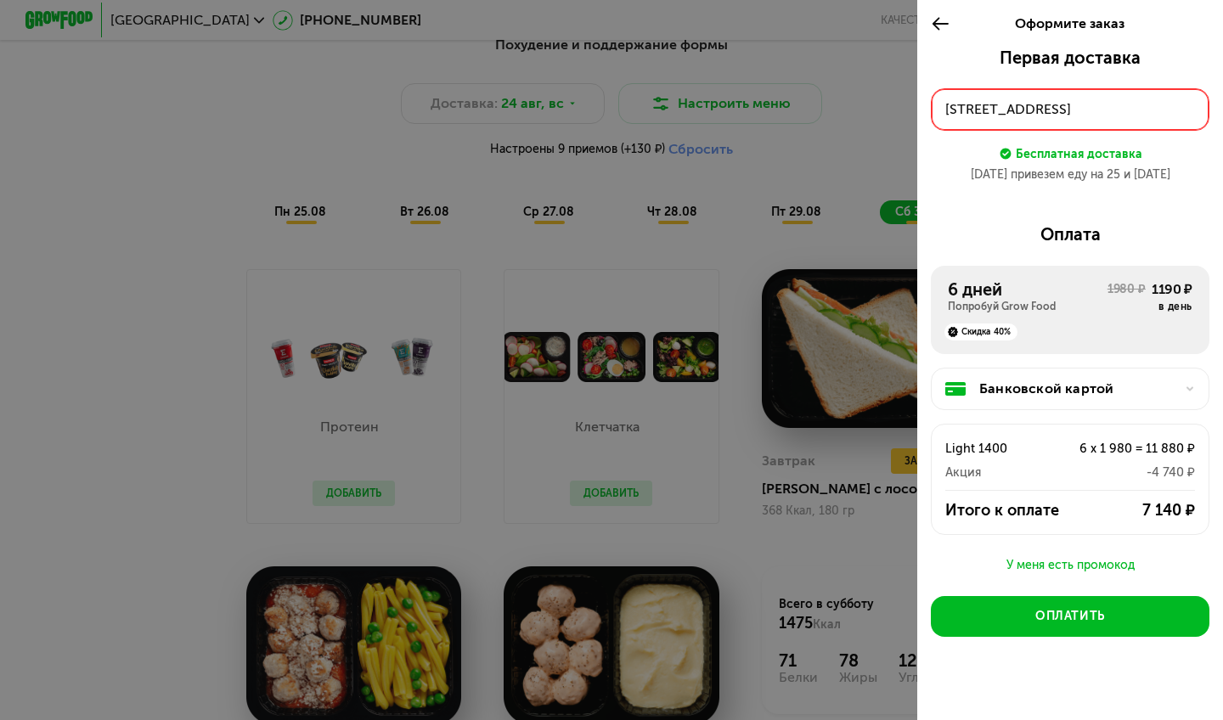
click at [1103, 393] on div "Банковской картой" at bounding box center [1076, 389] width 195 height 20
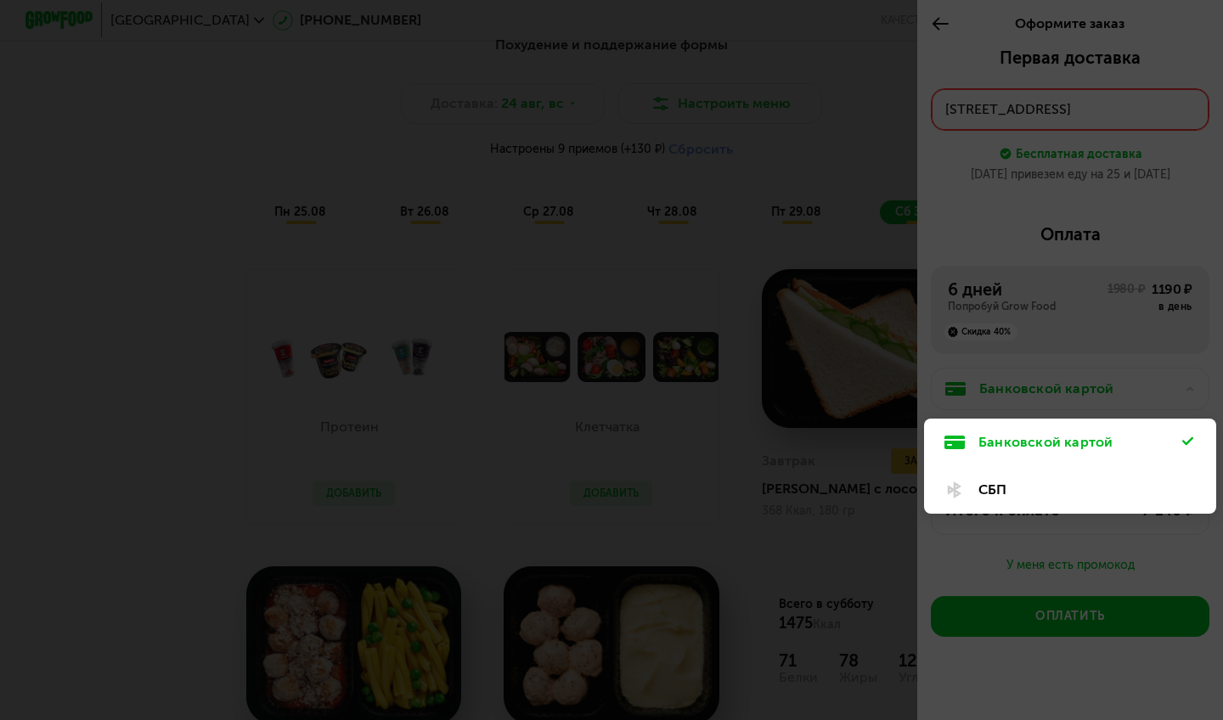
click at [1121, 431] on div "Банковской картой" at bounding box center [1070, 443] width 292 height 48
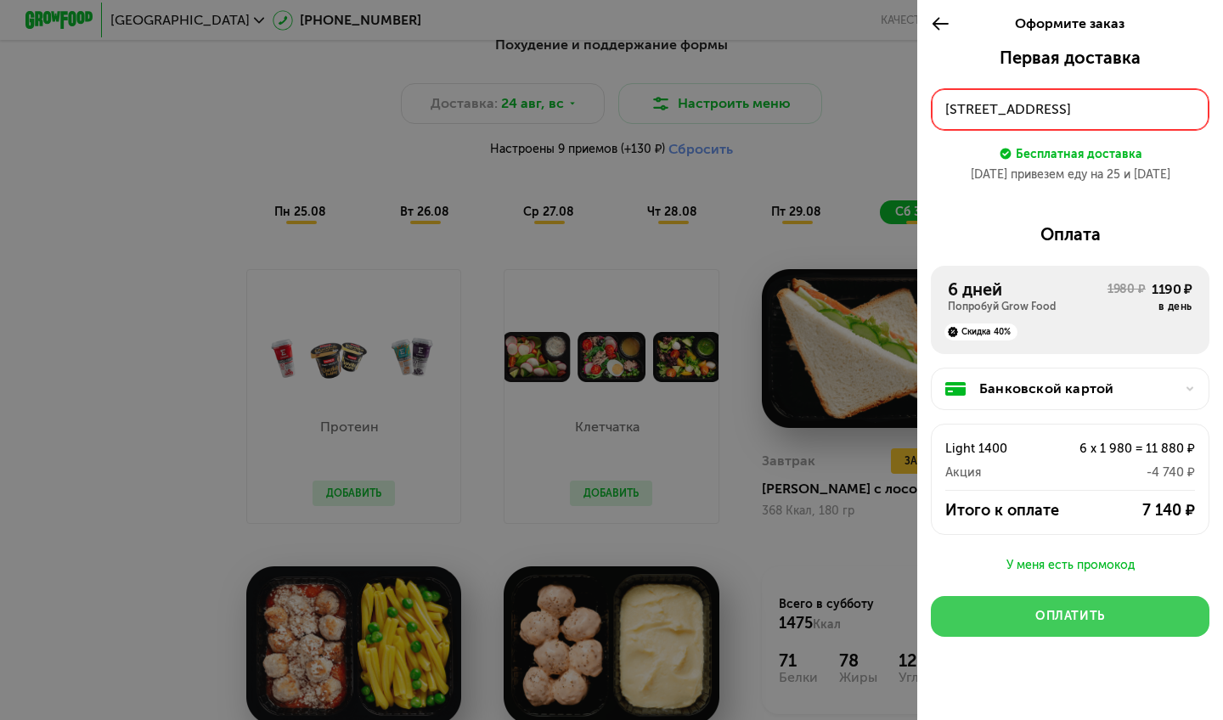
click at [1072, 610] on div "Оплатить" at bounding box center [1070, 616] width 70 height 17
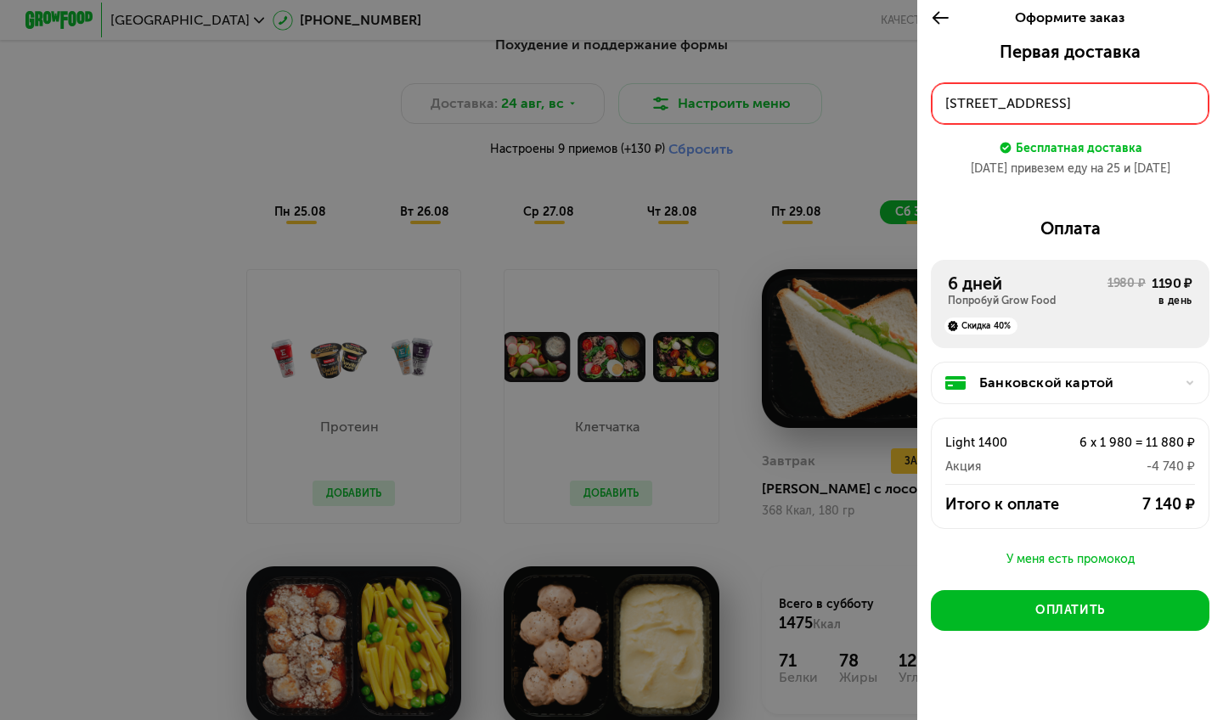
scroll to position [0, 0]
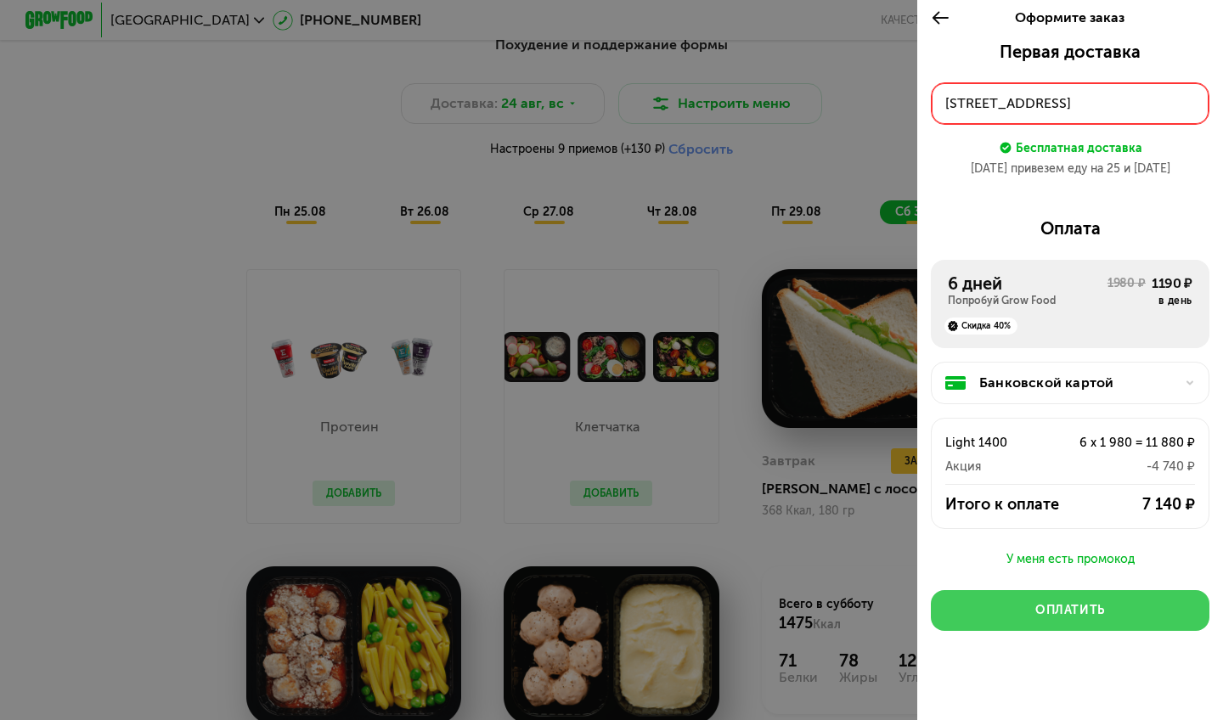
click at [1080, 615] on div "Оплатить" at bounding box center [1070, 610] width 70 height 17
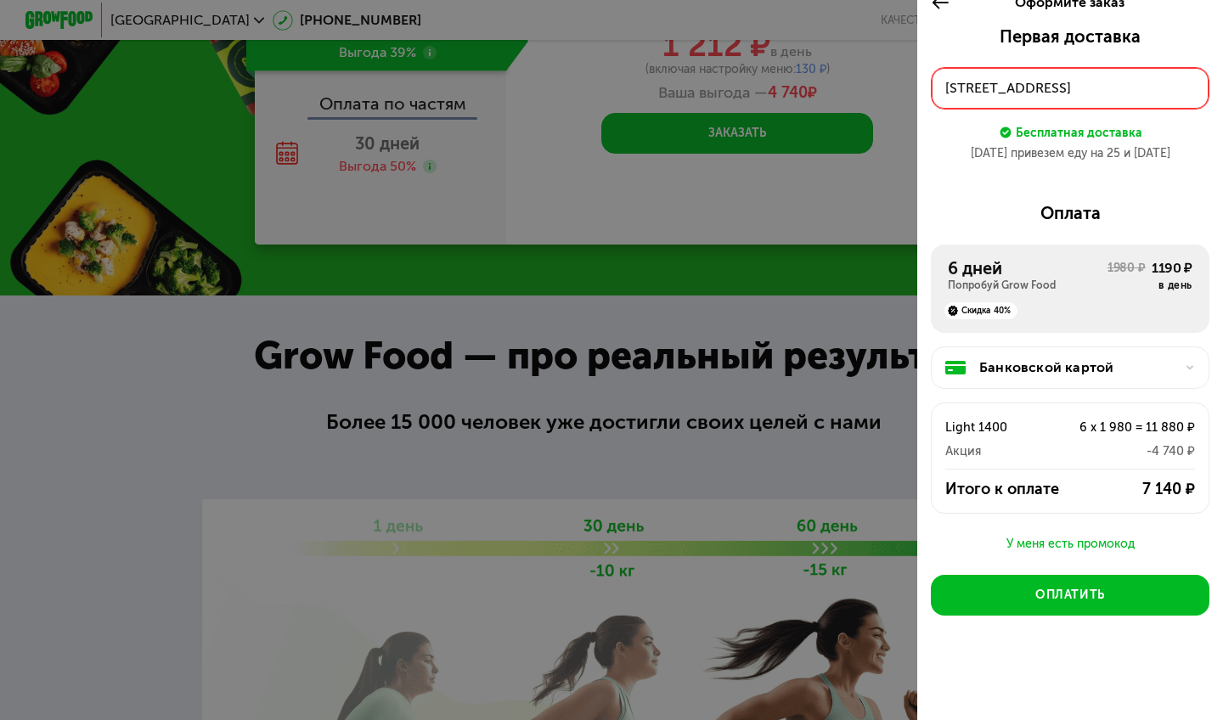
scroll to position [2083, 0]
click at [1125, 484] on div "7 140 ₽" at bounding box center [1138, 489] width 112 height 20
click at [1159, 488] on div "7 140 ₽" at bounding box center [1138, 489] width 112 height 20
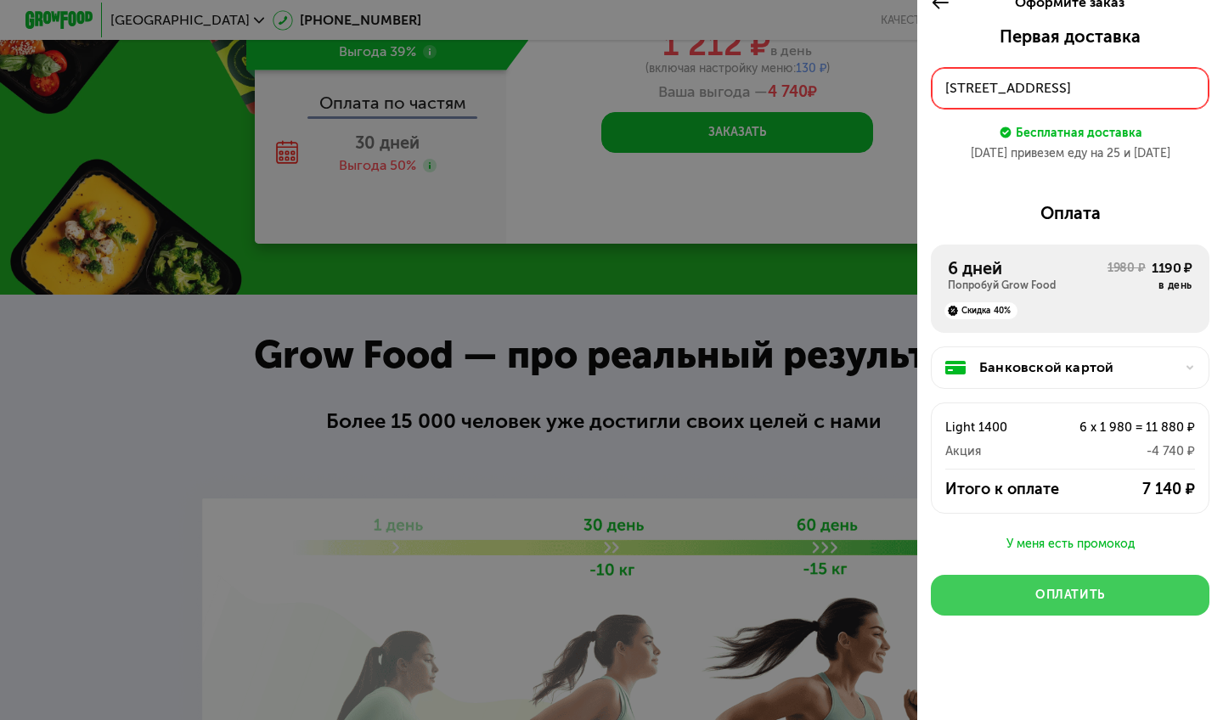
click at [1092, 601] on div "Оплатить" at bounding box center [1070, 595] width 70 height 17
click at [1102, 599] on div "Оплатить" at bounding box center [1070, 595] width 70 height 17
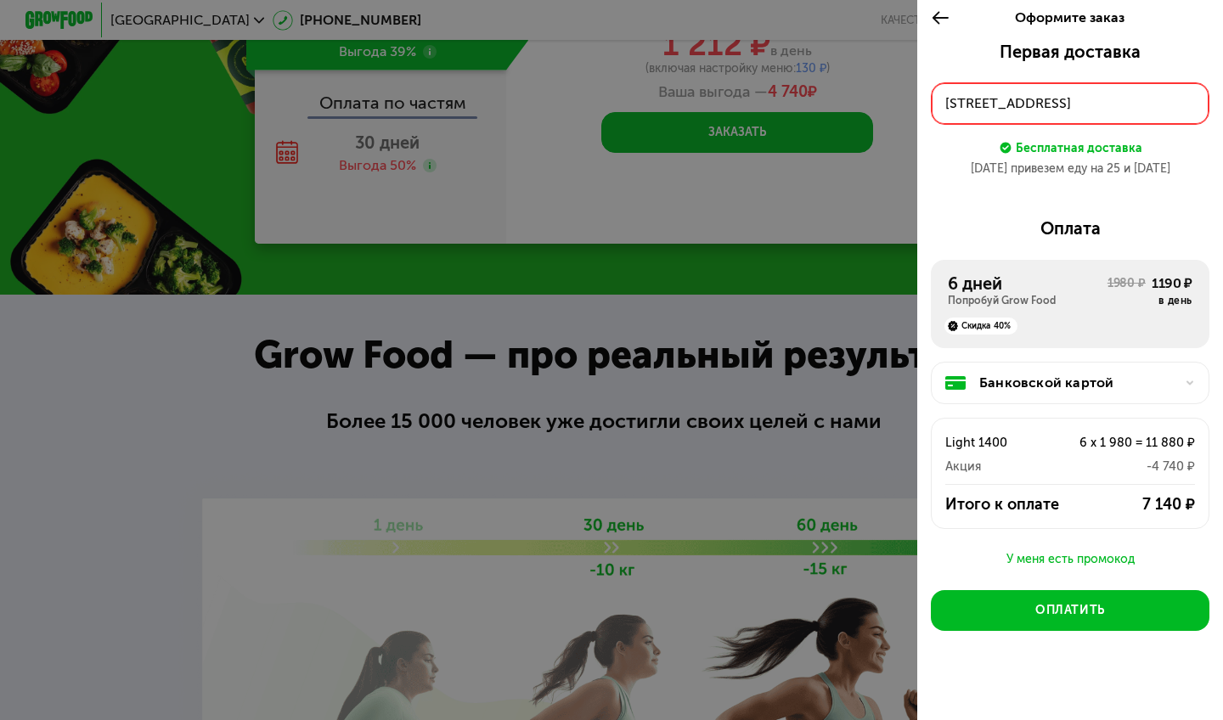
scroll to position [0, 0]
click at [1072, 380] on div "Банковской картой" at bounding box center [1076, 383] width 195 height 20
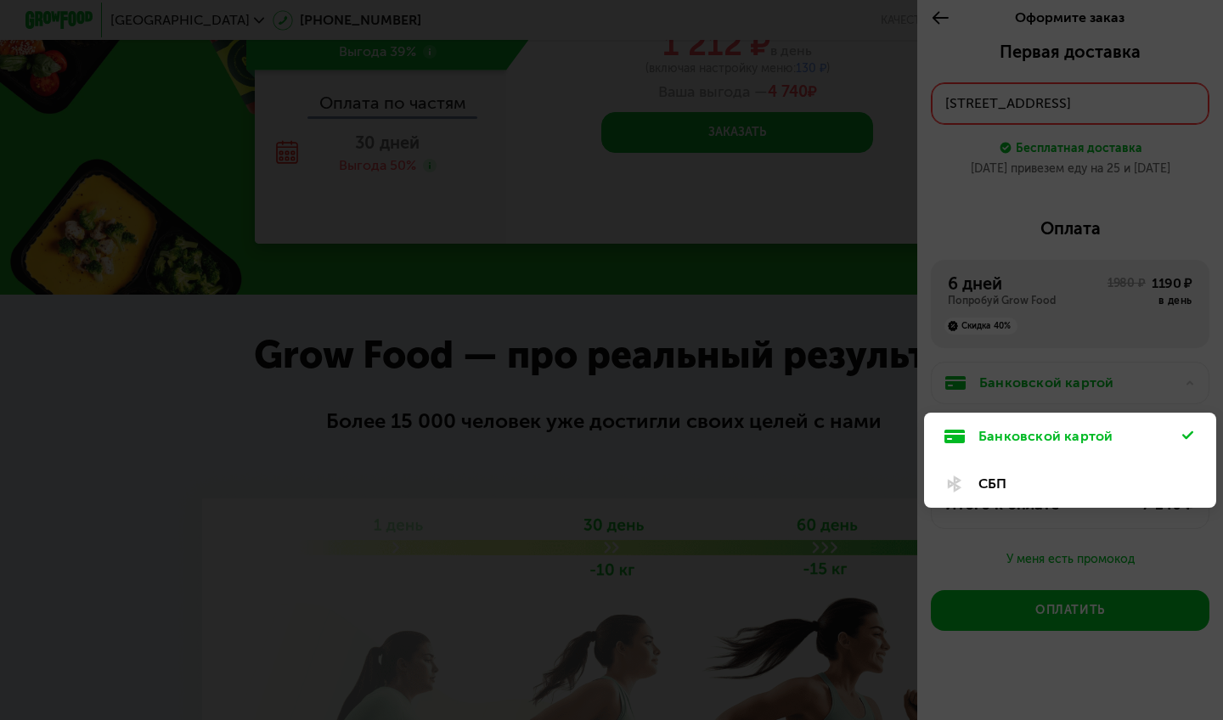
click at [1040, 478] on div "СБП" at bounding box center [1080, 484] width 204 height 20
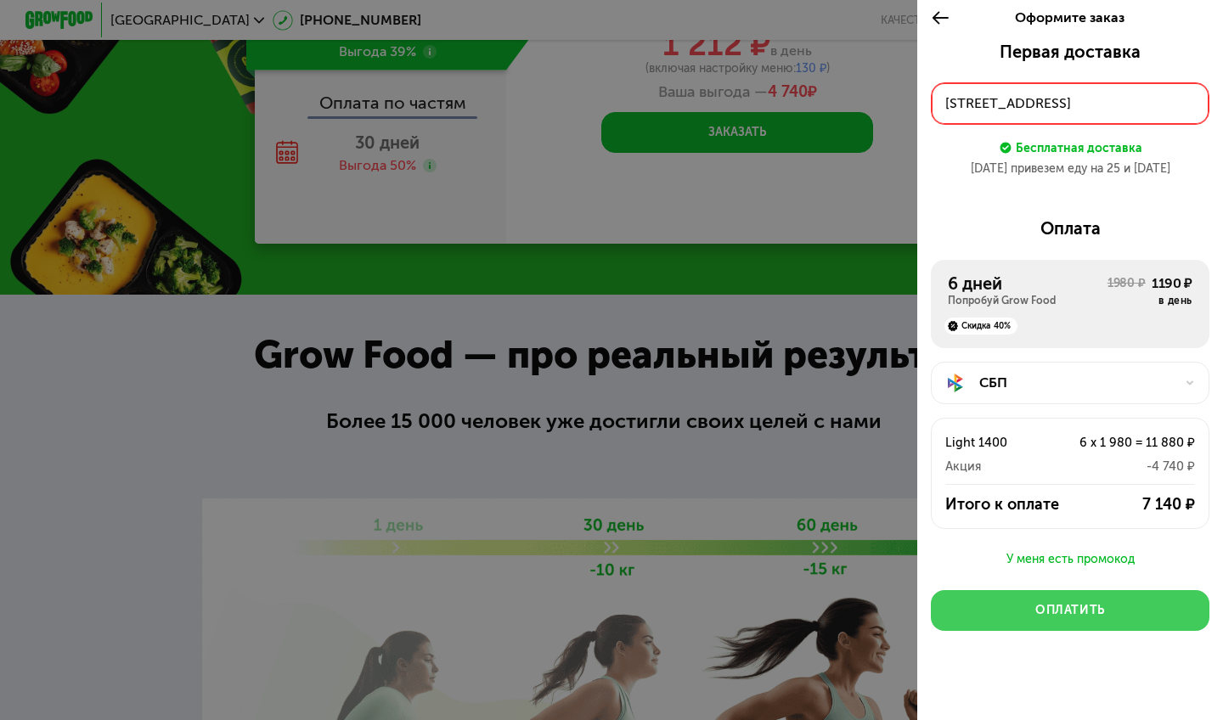
click at [1087, 612] on div "Оплатить" at bounding box center [1070, 610] width 70 height 17
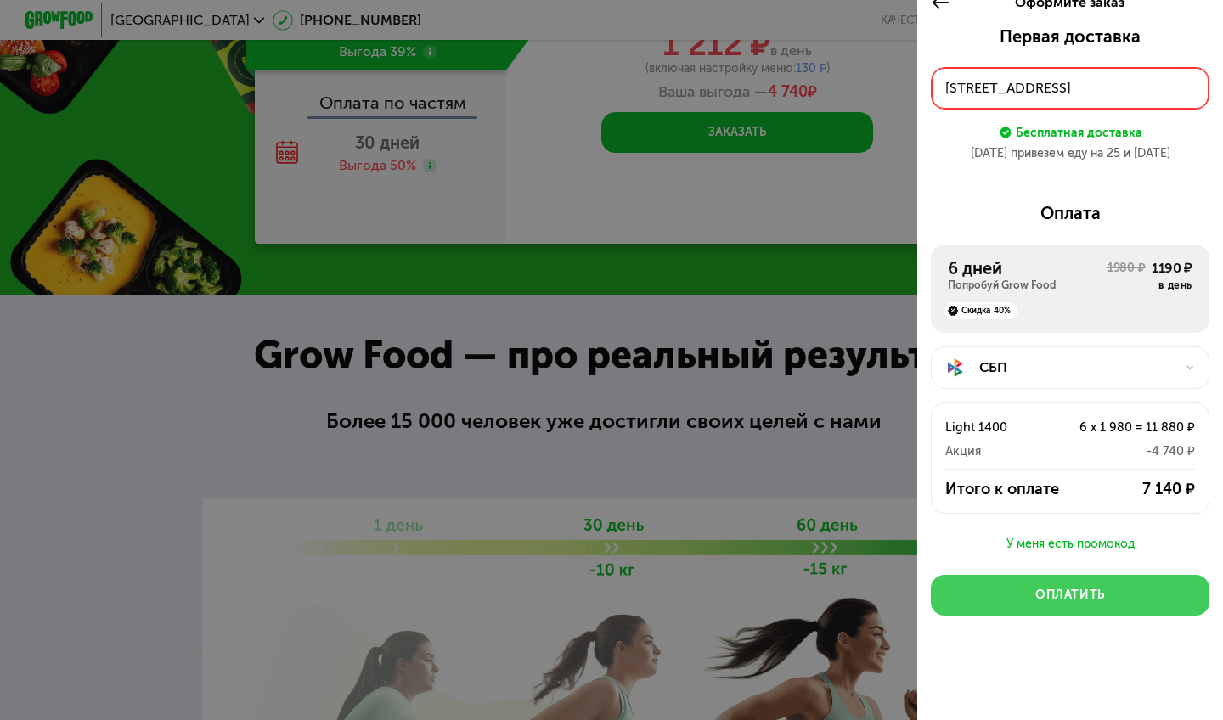
click at [1088, 588] on div "Оплатить" at bounding box center [1070, 595] width 70 height 17
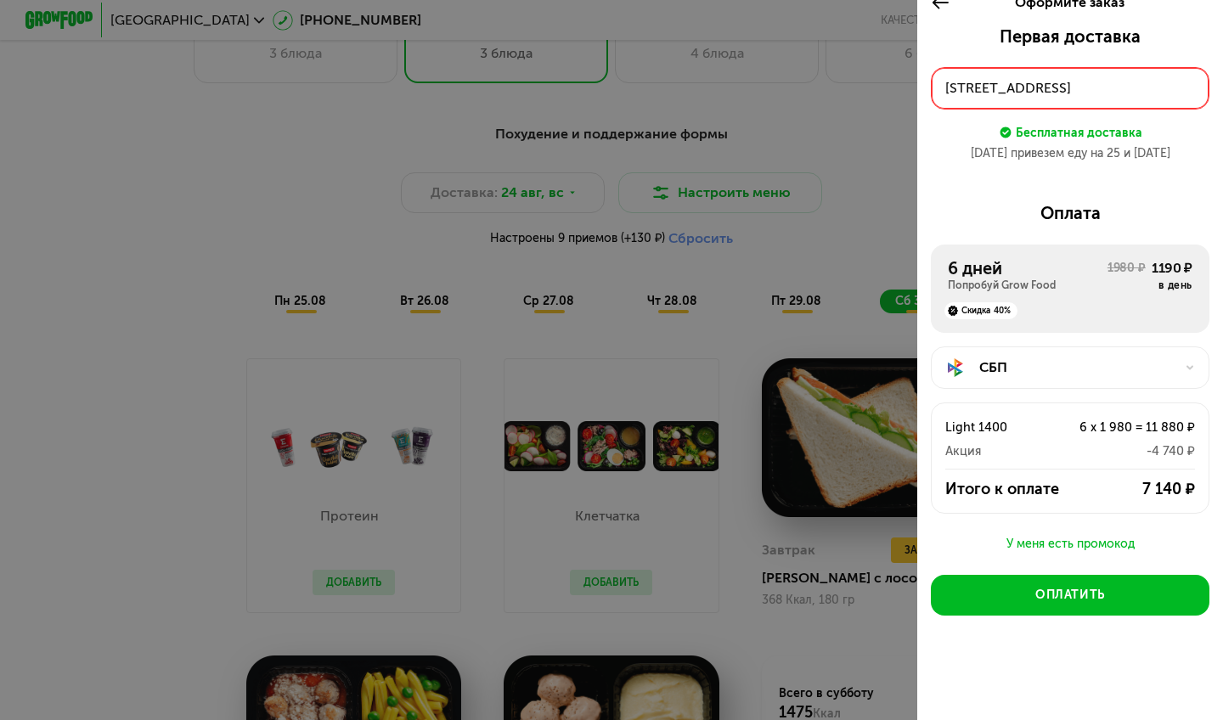
scroll to position [824, 0]
click at [1041, 371] on div "СБП" at bounding box center [1076, 367] width 195 height 20
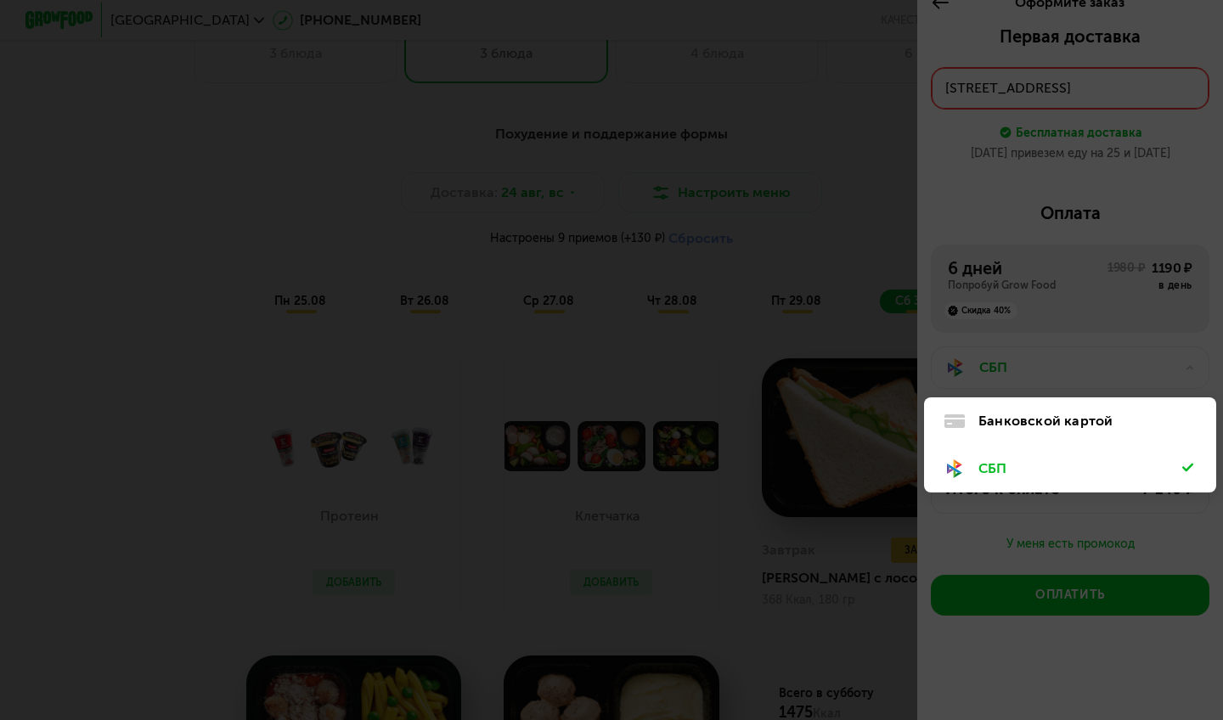
click at [1060, 419] on div "Банковской картой" at bounding box center [1080, 421] width 204 height 20
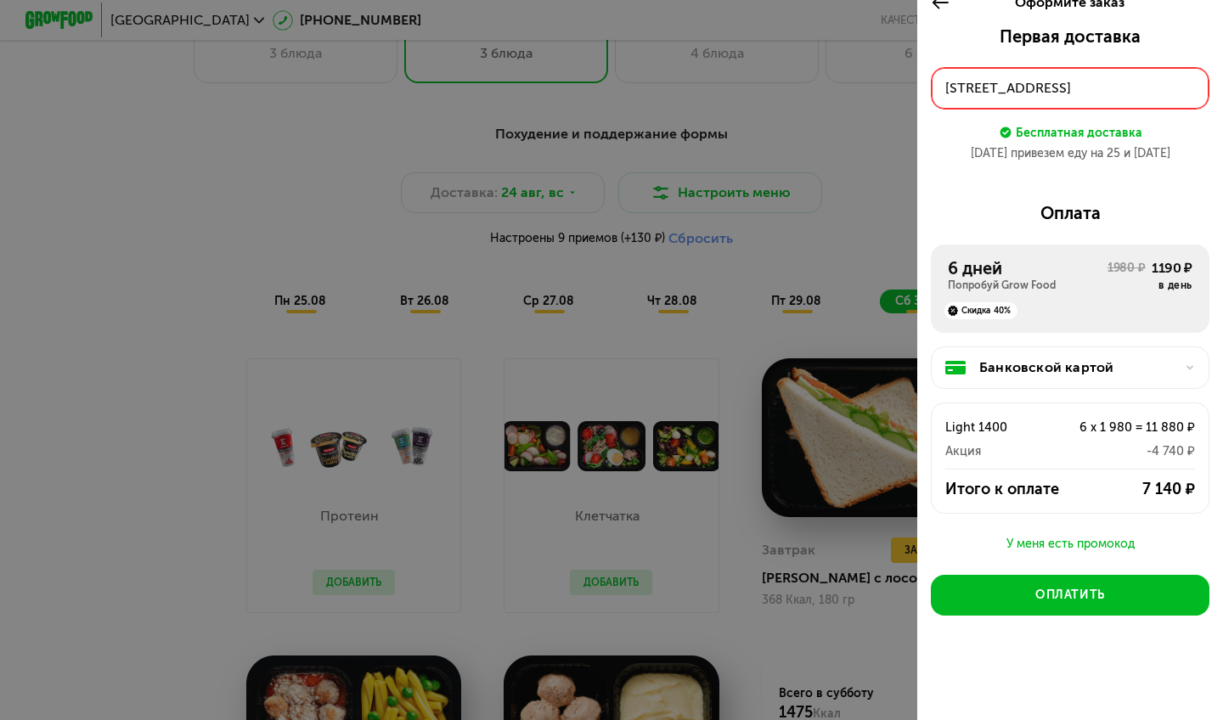
click at [1063, 443] on div "-4 740 ₽" at bounding box center [1119, 451] width 149 height 20
click at [1149, 496] on div "7 140 ₽" at bounding box center [1138, 489] width 112 height 20
click at [1101, 533] on div "Банковской картой Light 1400 6 x 1 980 = 11 880 ₽ Акция -4 740 ₽ Итого к оплате…" at bounding box center [1070, 433] width 278 height 201
click at [1101, 541] on div "У меня есть промокод" at bounding box center [1070, 544] width 278 height 20
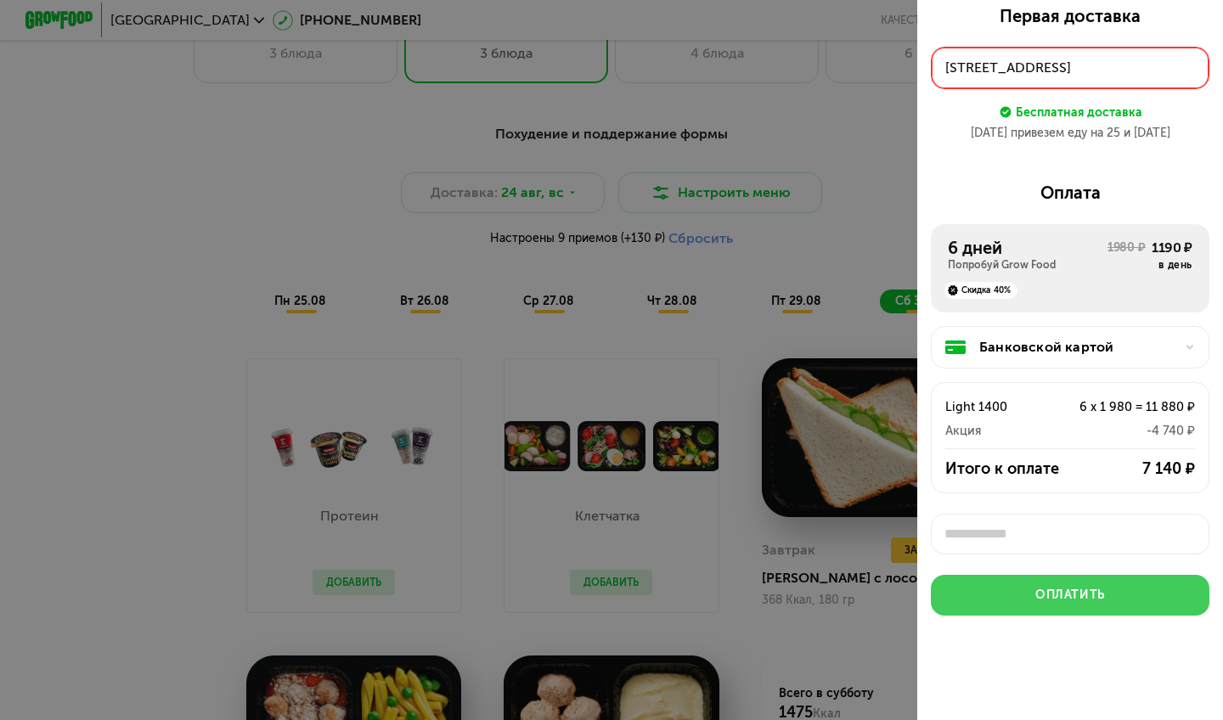
click at [1071, 590] on div "Оплатить" at bounding box center [1070, 595] width 70 height 17
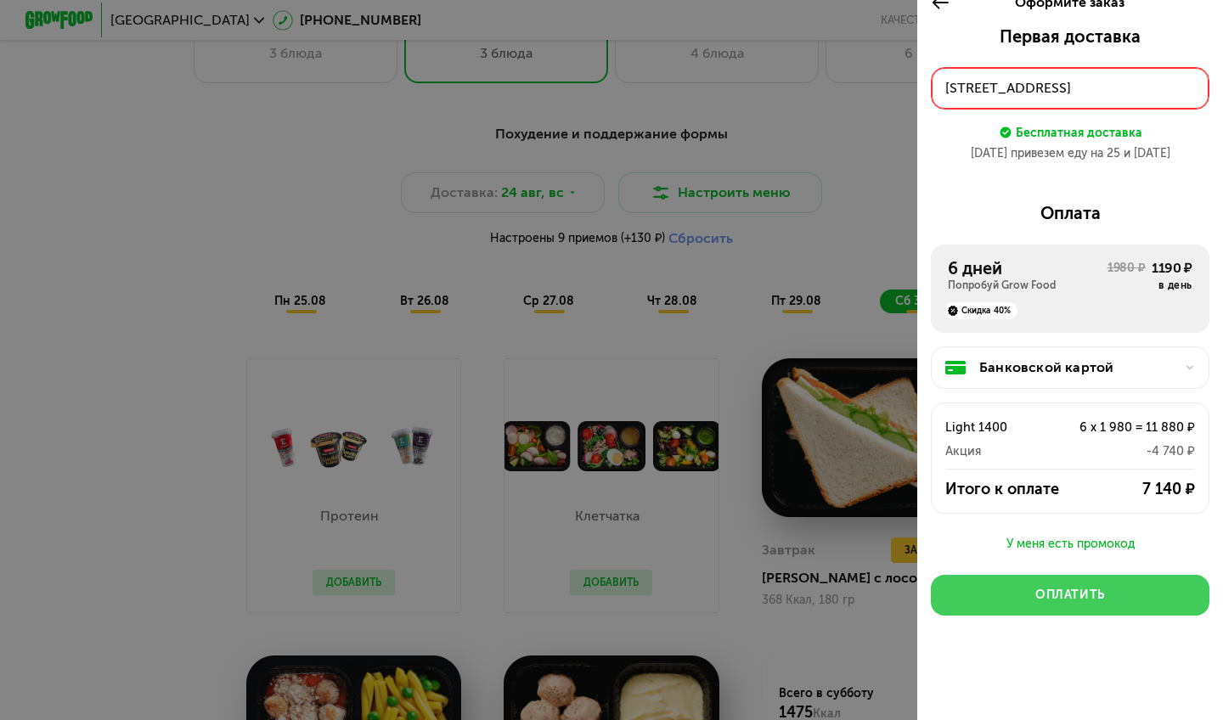
scroll to position [15, 0]
click at [1071, 590] on div "Оплатить" at bounding box center [1070, 595] width 70 height 17
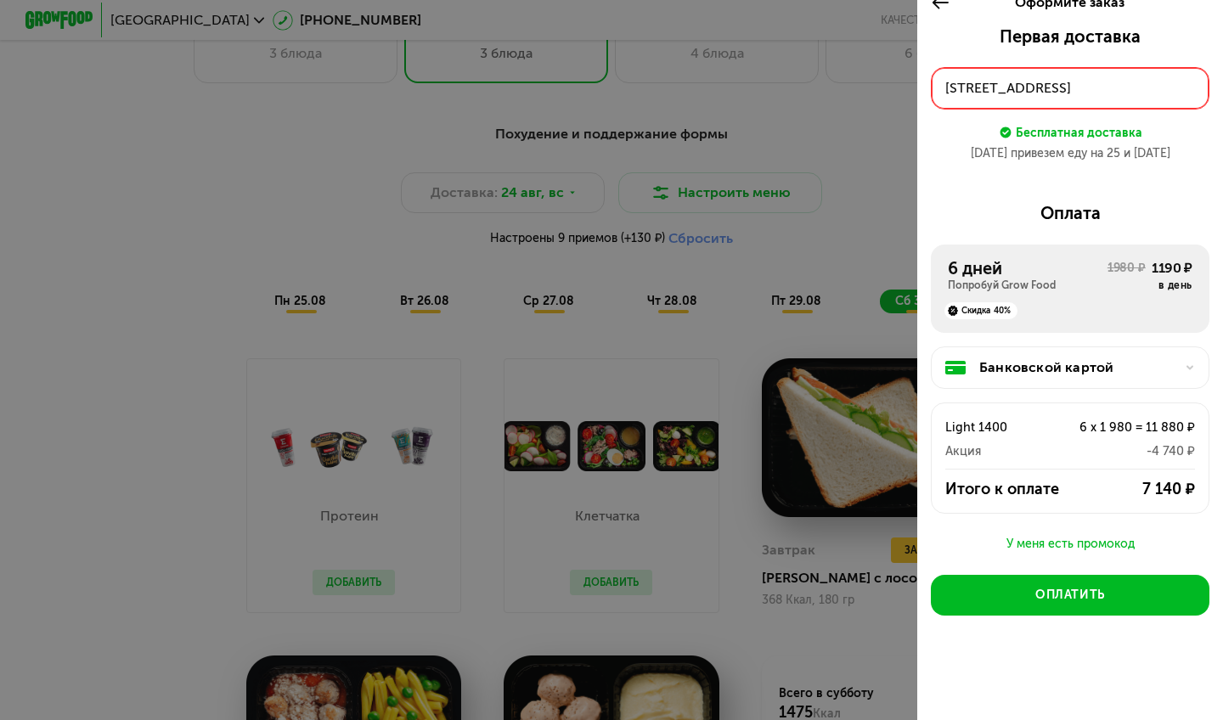
click at [1059, 87] on div "г Дмитров, деревня Подосинки, ул Новые Подосинки, д 32" at bounding box center [1070, 88] width 250 height 20
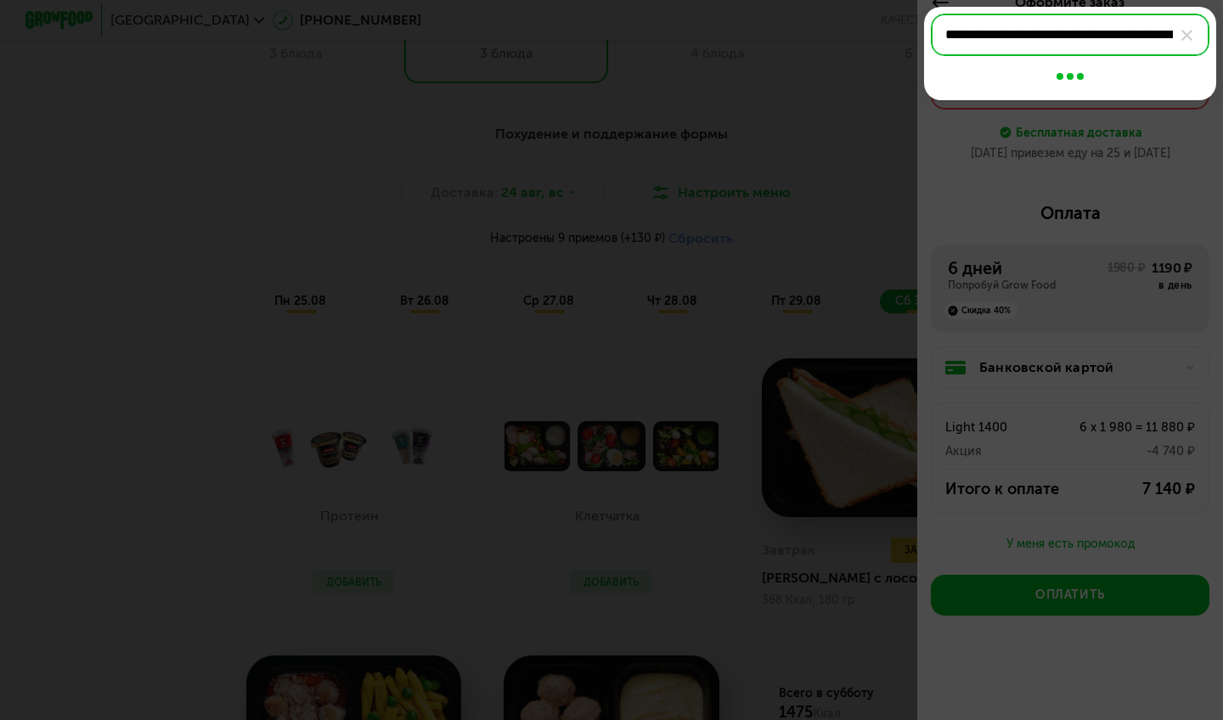
scroll to position [0, 160]
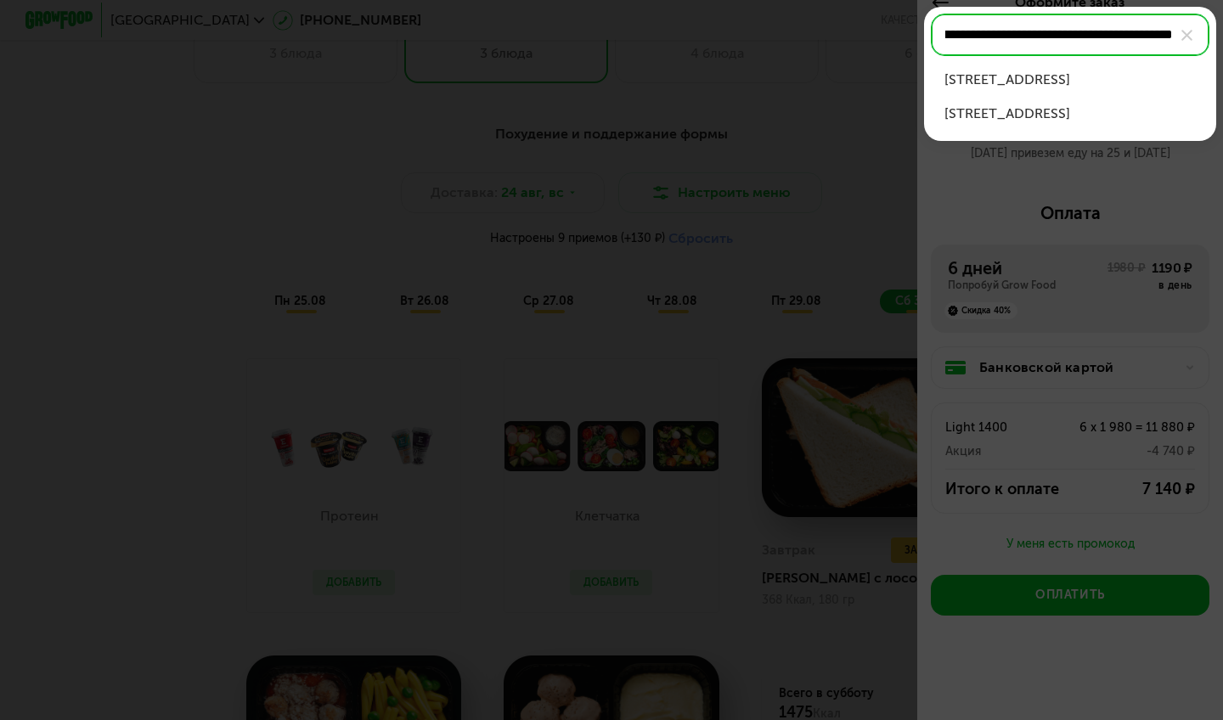
click at [1068, 90] on div "г Дмитров, деревня Подосинки, ул Новые Подосинки, д 32" at bounding box center [1069, 80] width 251 height 20
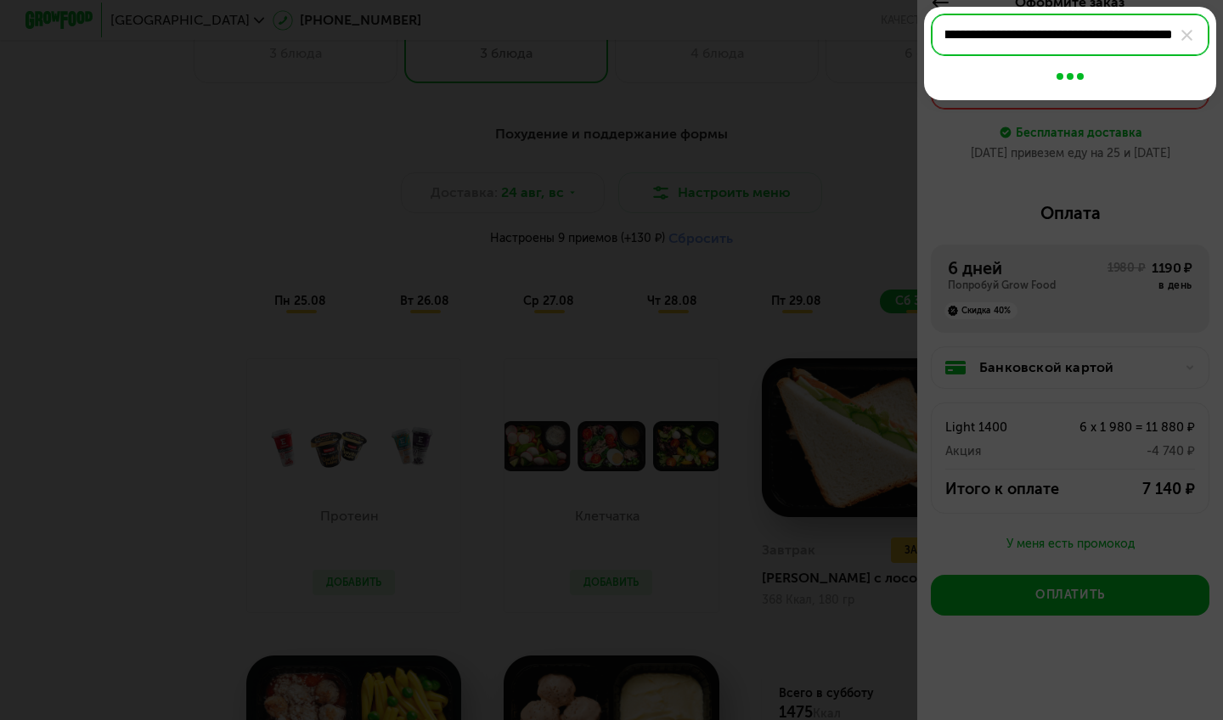
type input "**********"
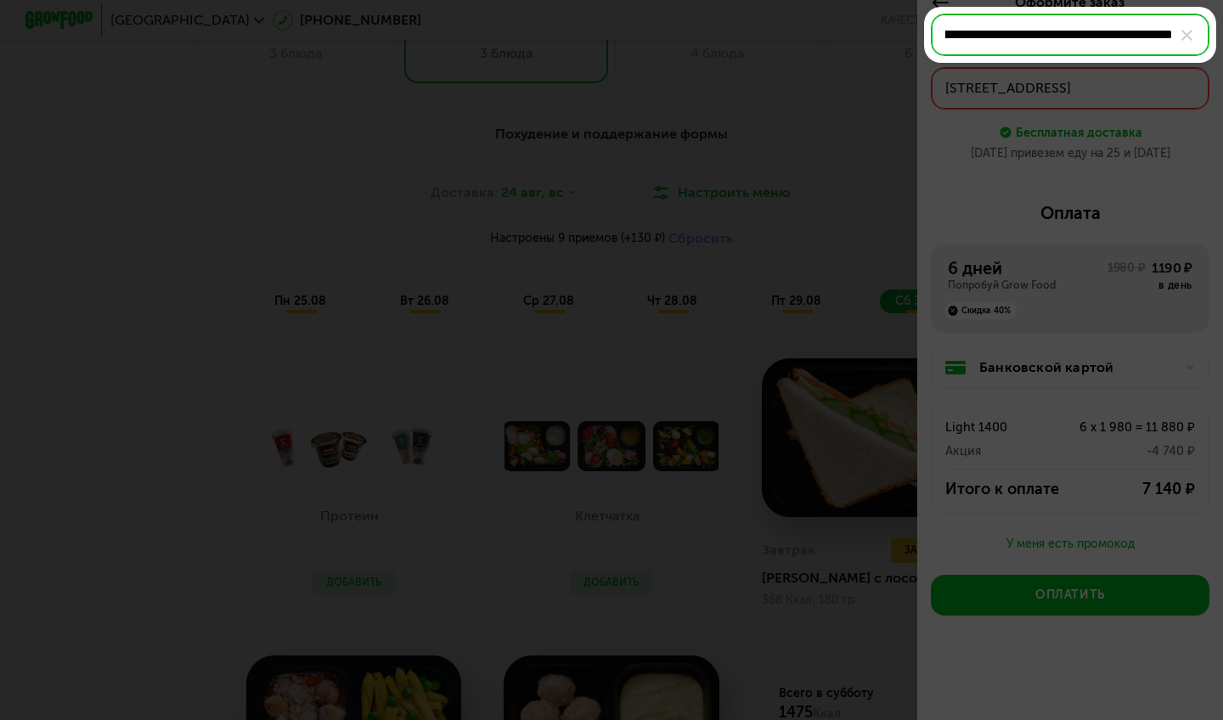
scroll to position [0, 0]
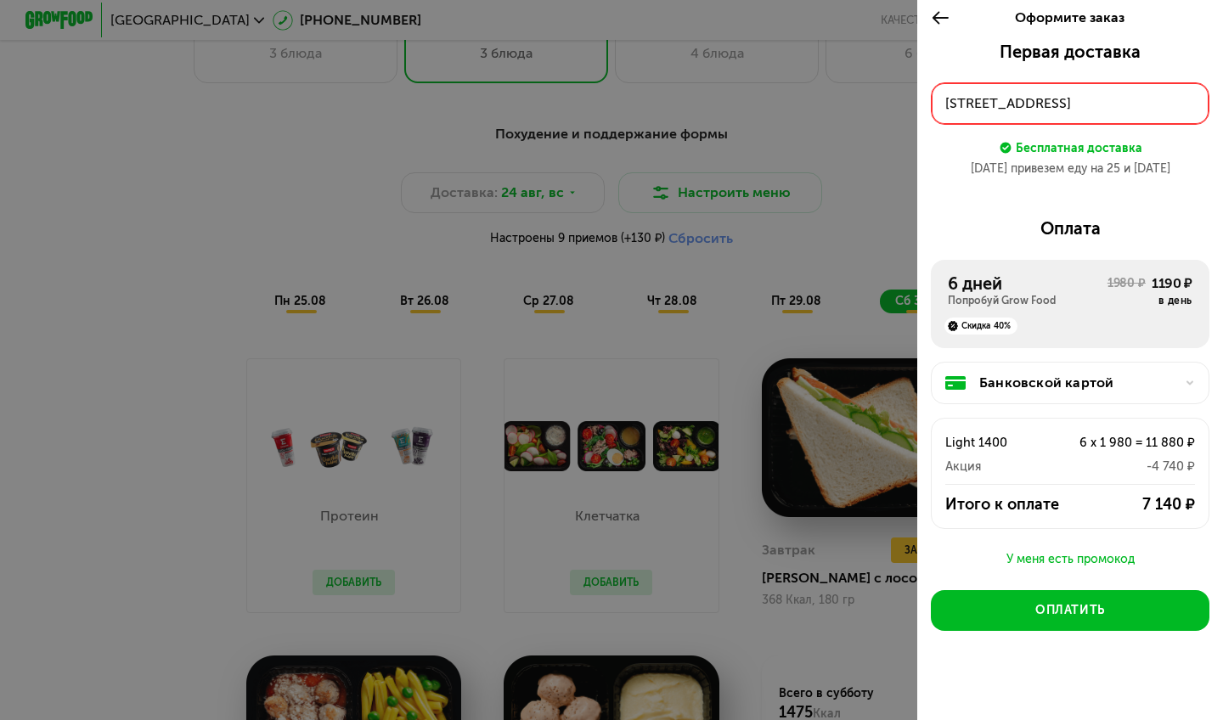
click at [1143, 289] on div "1980 ₽" at bounding box center [1126, 291] width 38 height 32
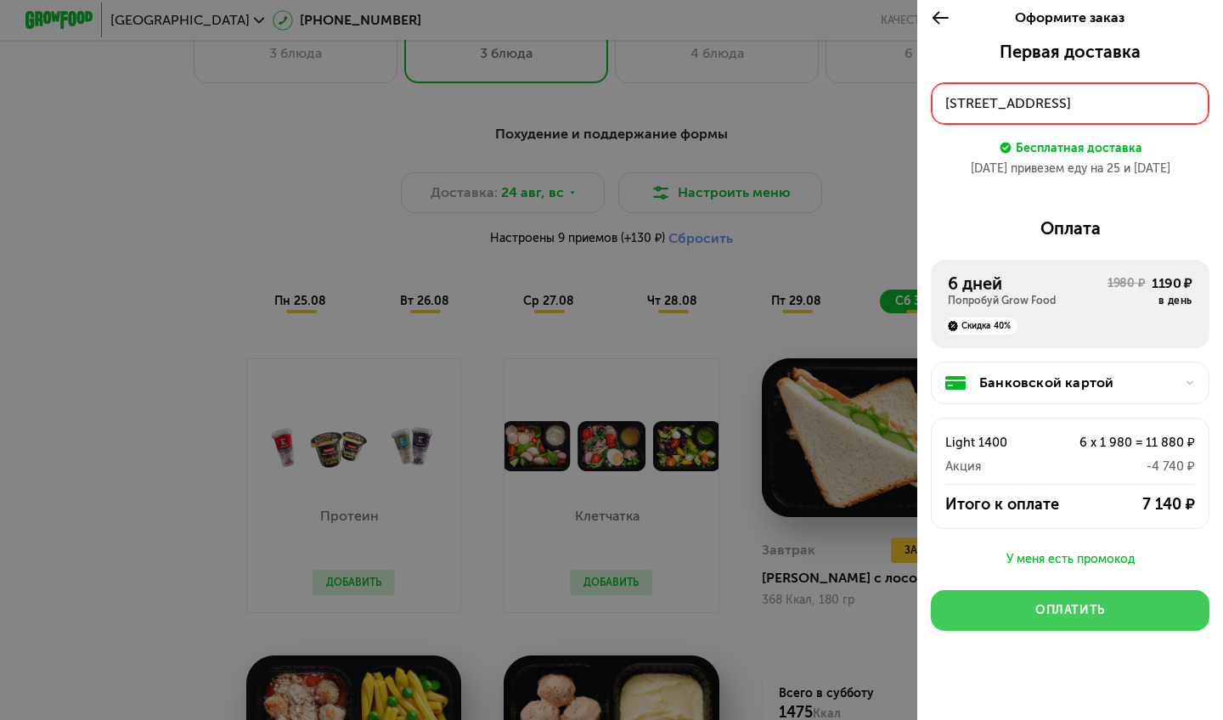
click at [1080, 603] on div "Оплатить" at bounding box center [1070, 610] width 70 height 17
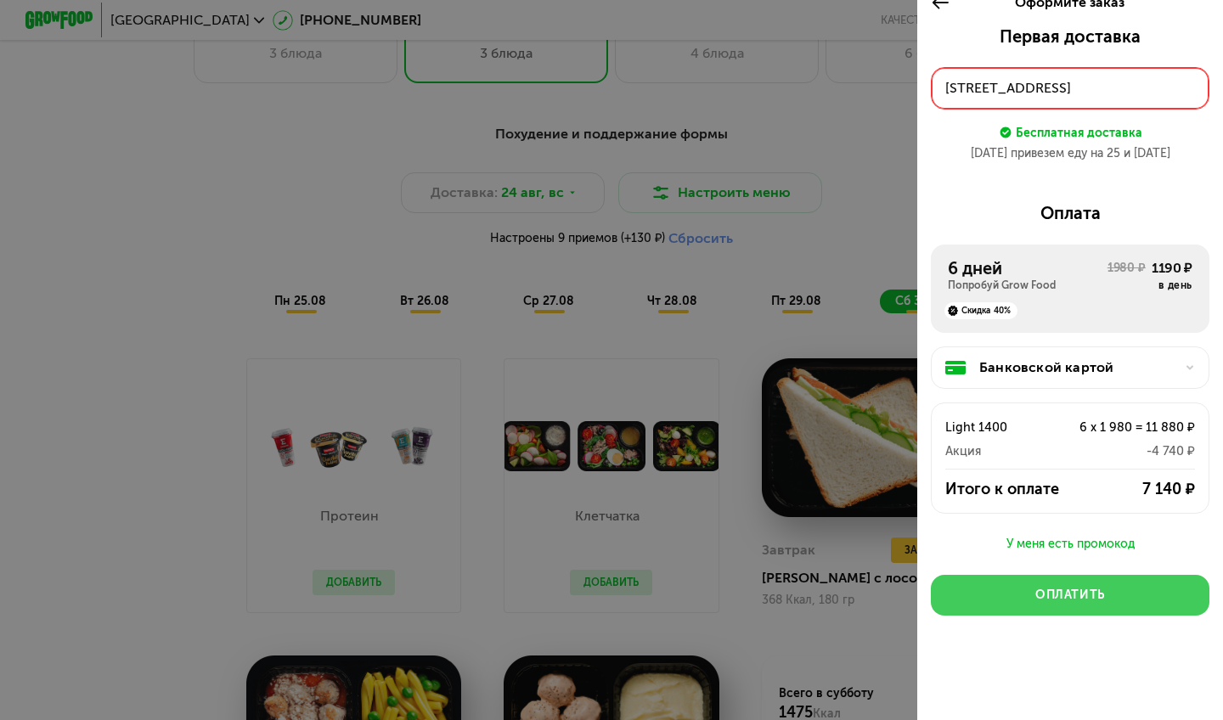
click at [1079, 598] on div "Оплатить" at bounding box center [1070, 595] width 70 height 17
click at [1038, 611] on button "Оплатить" at bounding box center [1070, 595] width 278 height 41
click at [1039, 602] on div "Оплатить" at bounding box center [1070, 595] width 70 height 17
click at [1059, 599] on div "Оплатить" at bounding box center [1070, 595] width 70 height 17
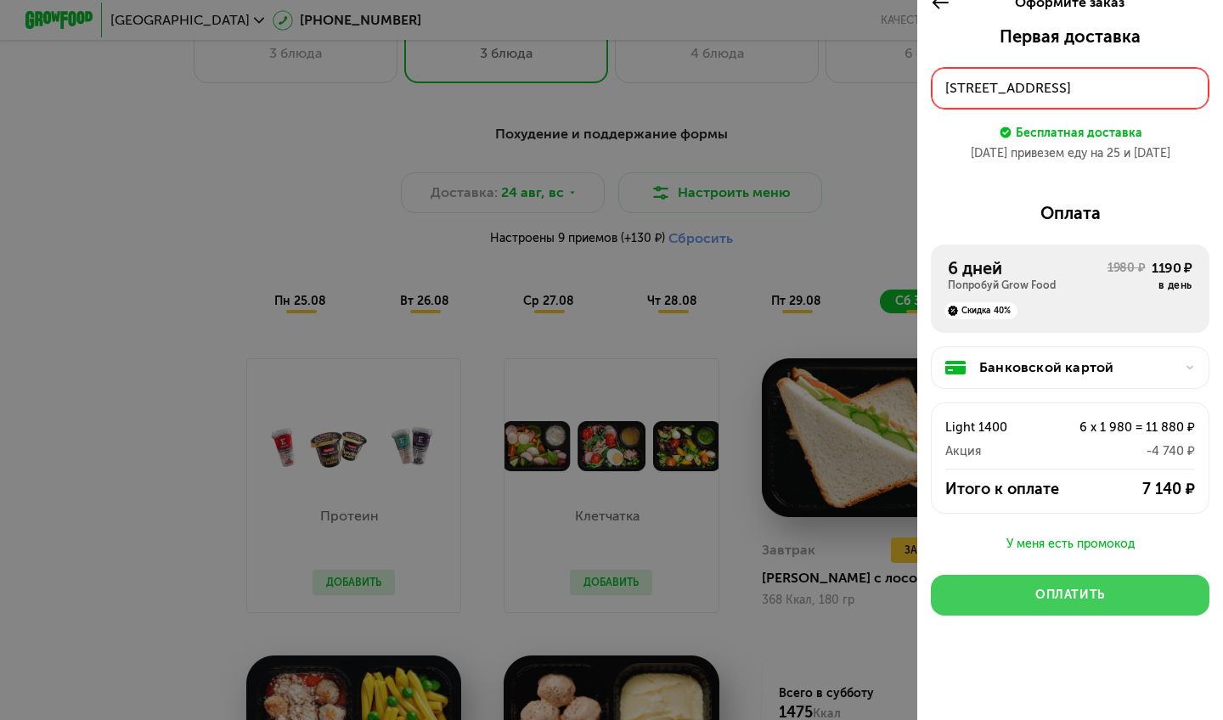
click at [1059, 599] on div "Оплатить" at bounding box center [1070, 595] width 70 height 17
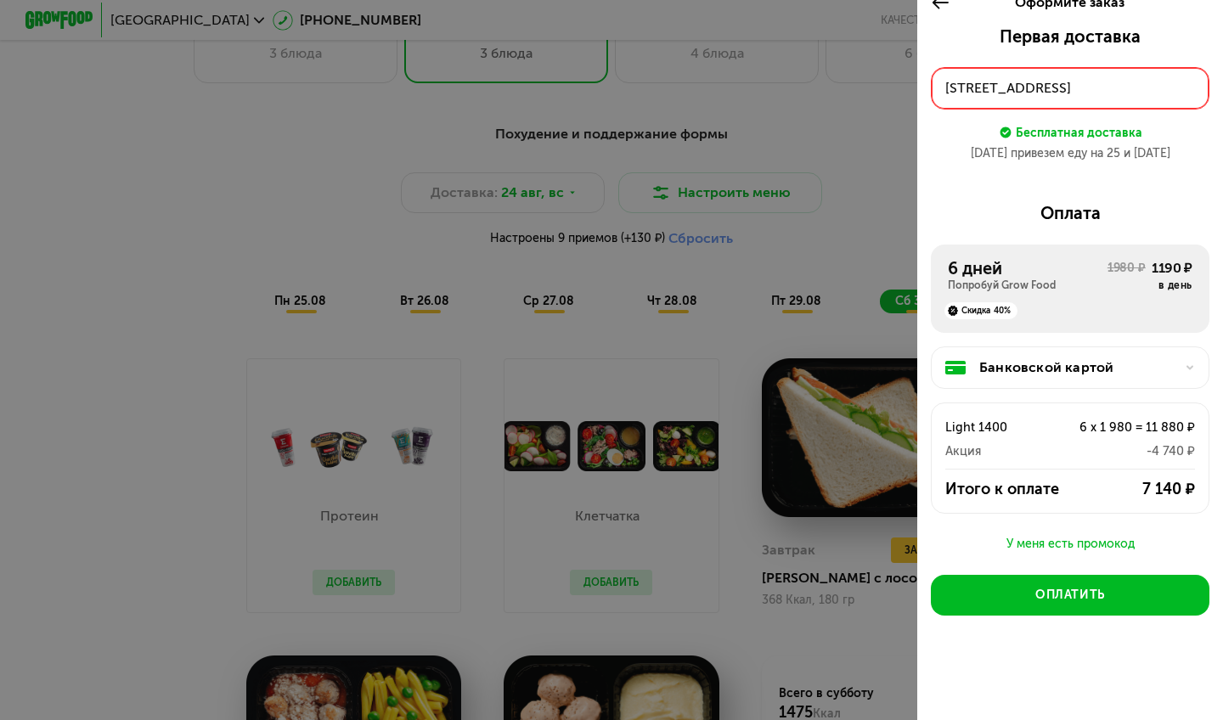
click at [849, 159] on div at bounding box center [611, 360] width 1223 height 720
click at [940, 9] on icon at bounding box center [941, 2] width 20 height 20
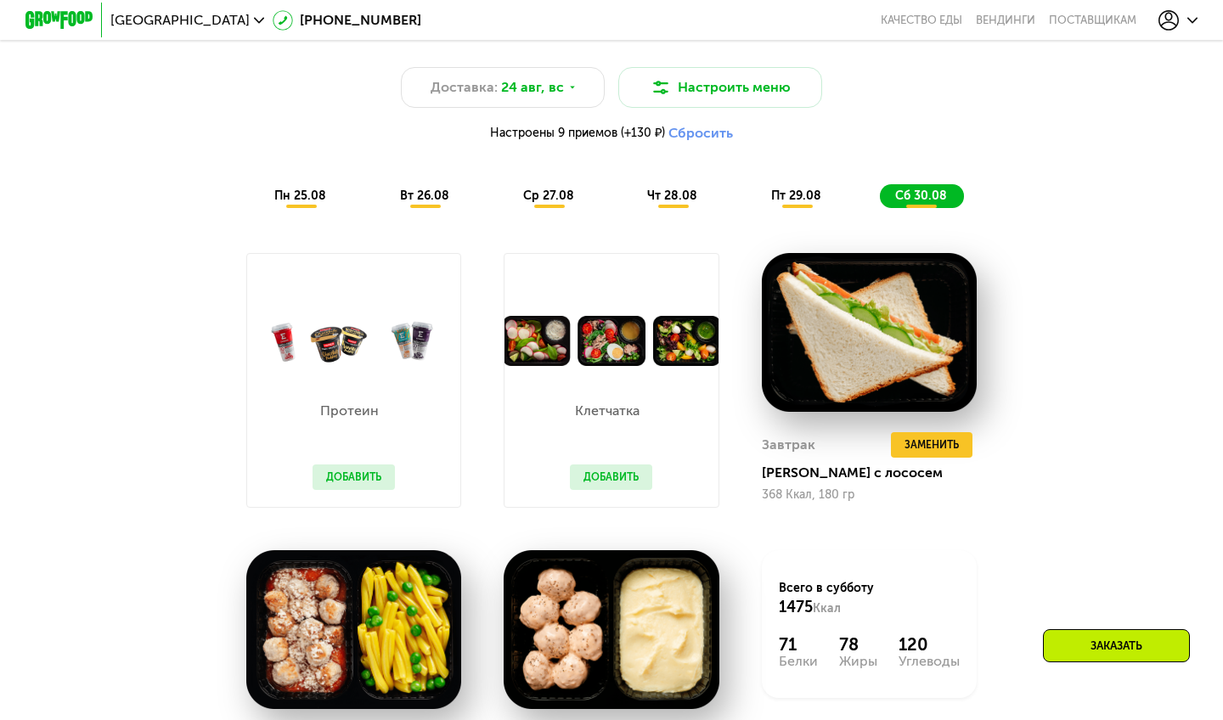
scroll to position [928, 0]
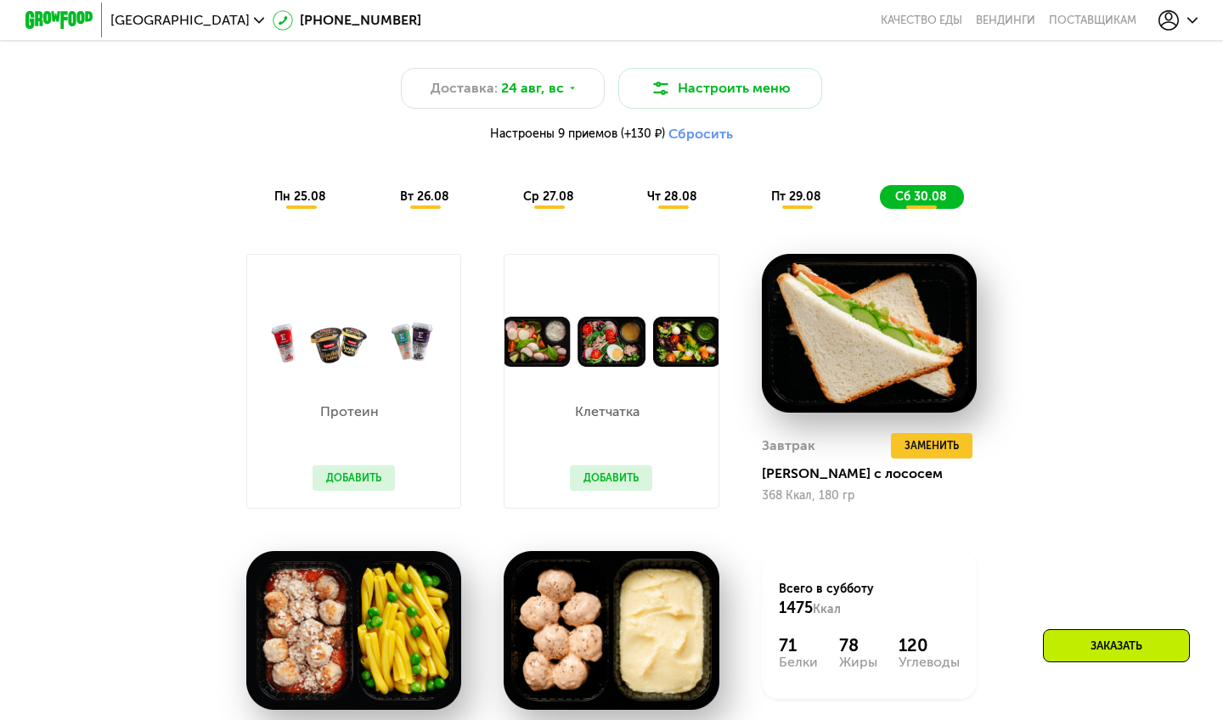
click at [305, 193] on span "пн 25.08" at bounding box center [300, 196] width 52 height 14
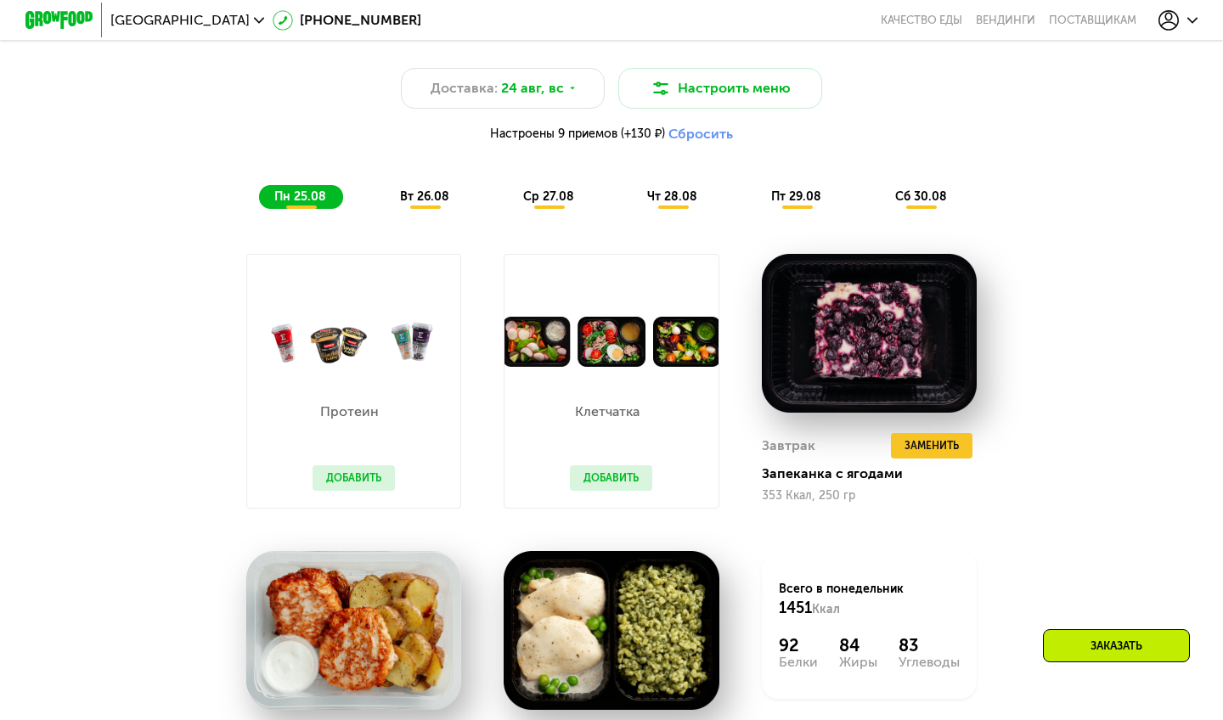
click at [419, 192] on span "вт 26.08" at bounding box center [424, 196] width 49 height 14
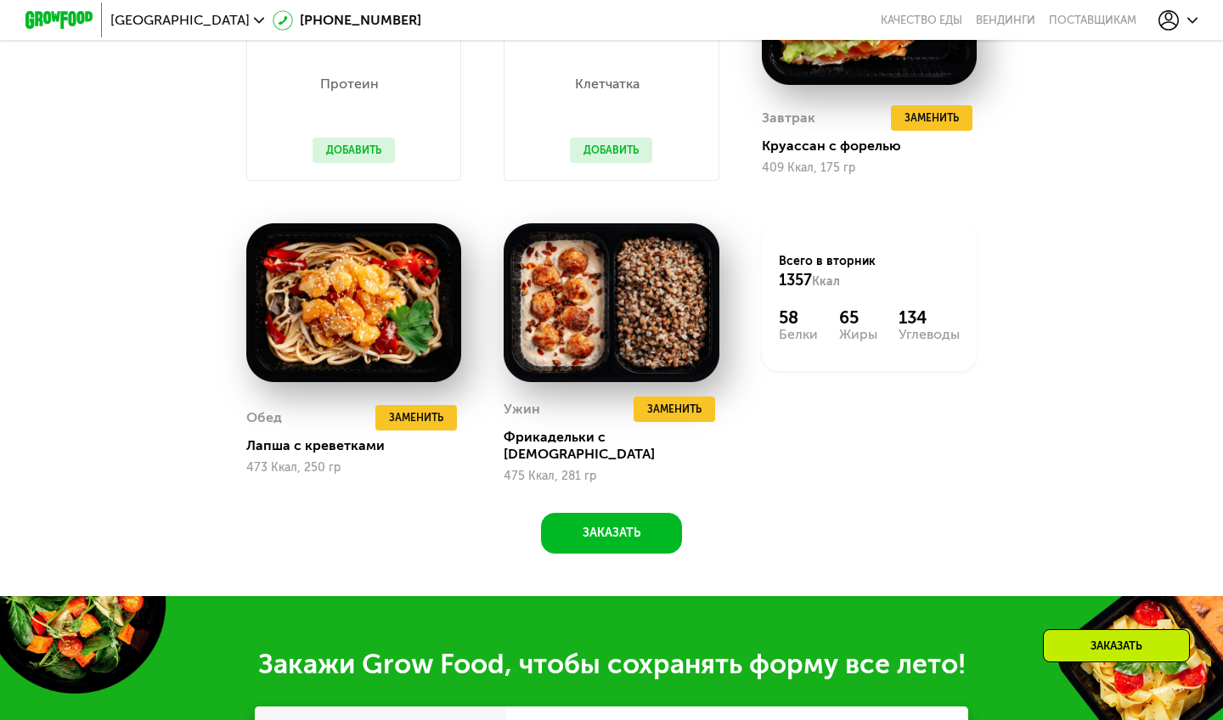
scroll to position [1257, 0]
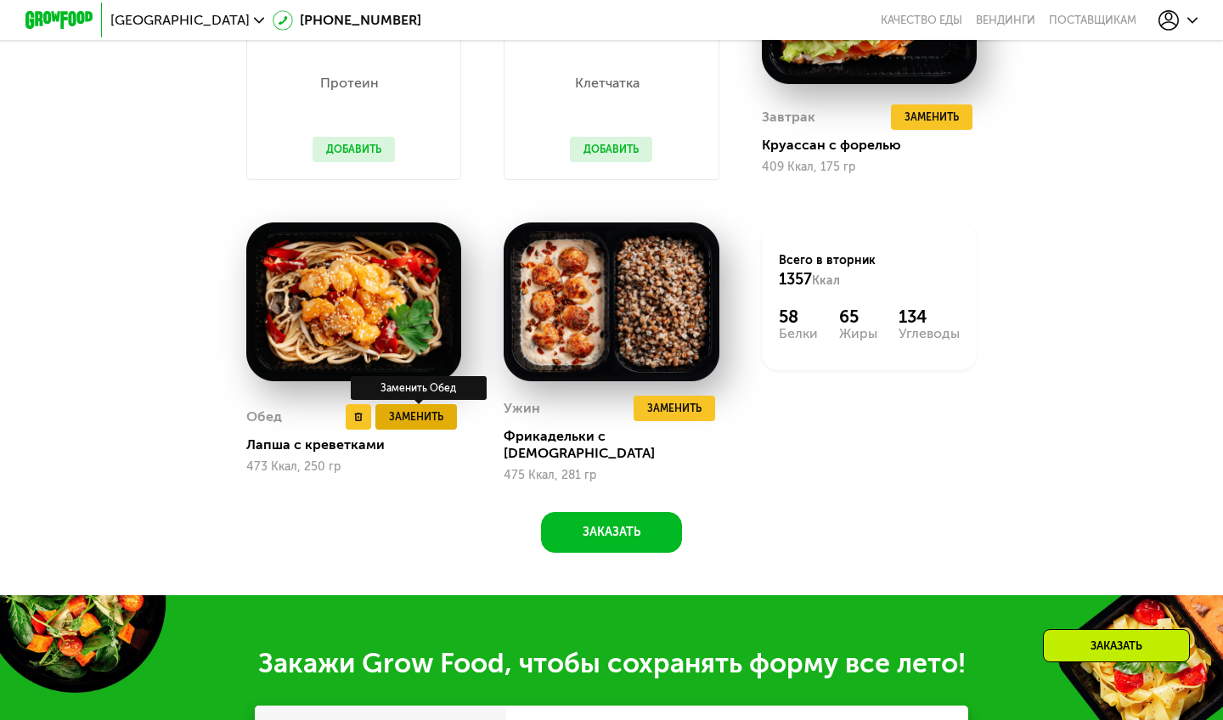
click at [396, 413] on span "Заменить" at bounding box center [416, 416] width 54 height 17
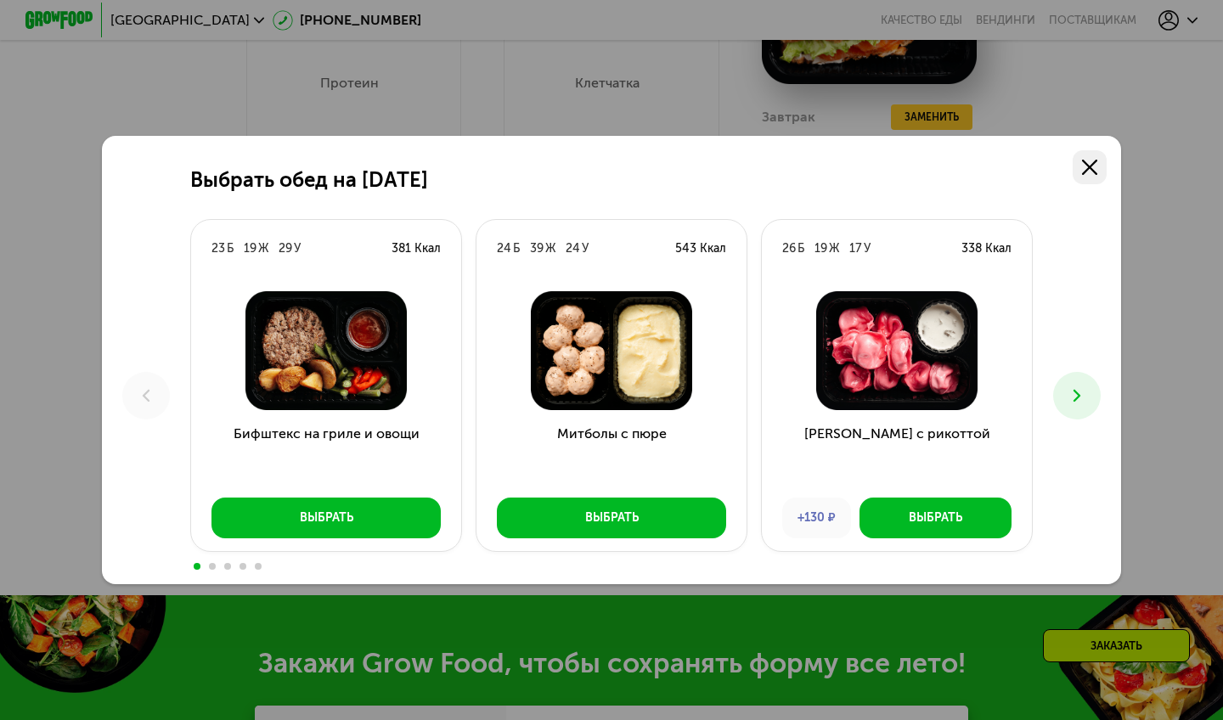
click at [1096, 167] on icon at bounding box center [1089, 167] width 15 height 15
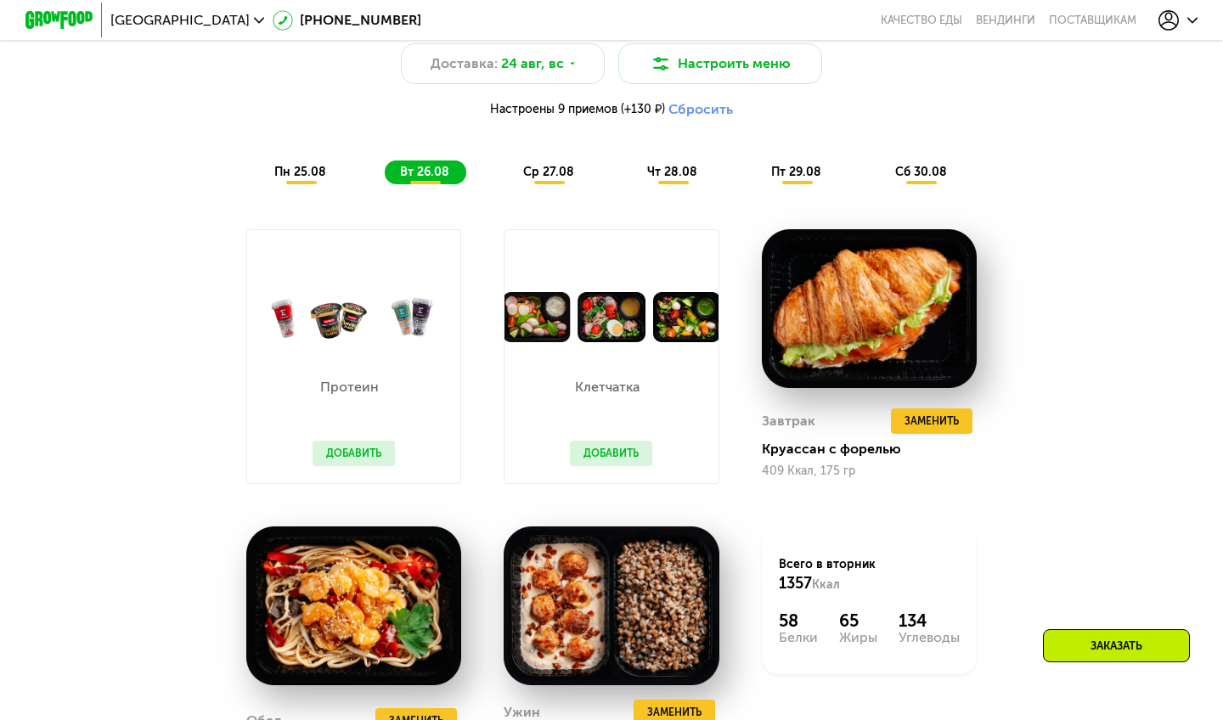
scroll to position [910, 0]
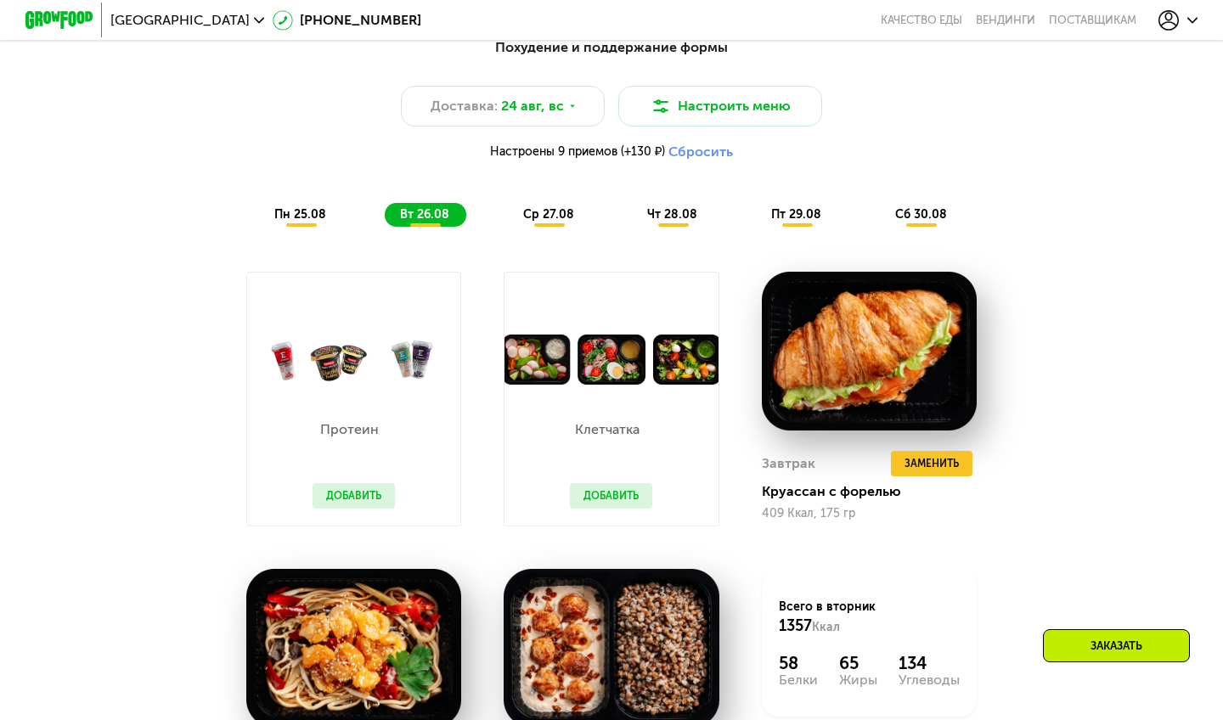
click at [317, 215] on span "пн 25.08" at bounding box center [300, 214] width 52 height 14
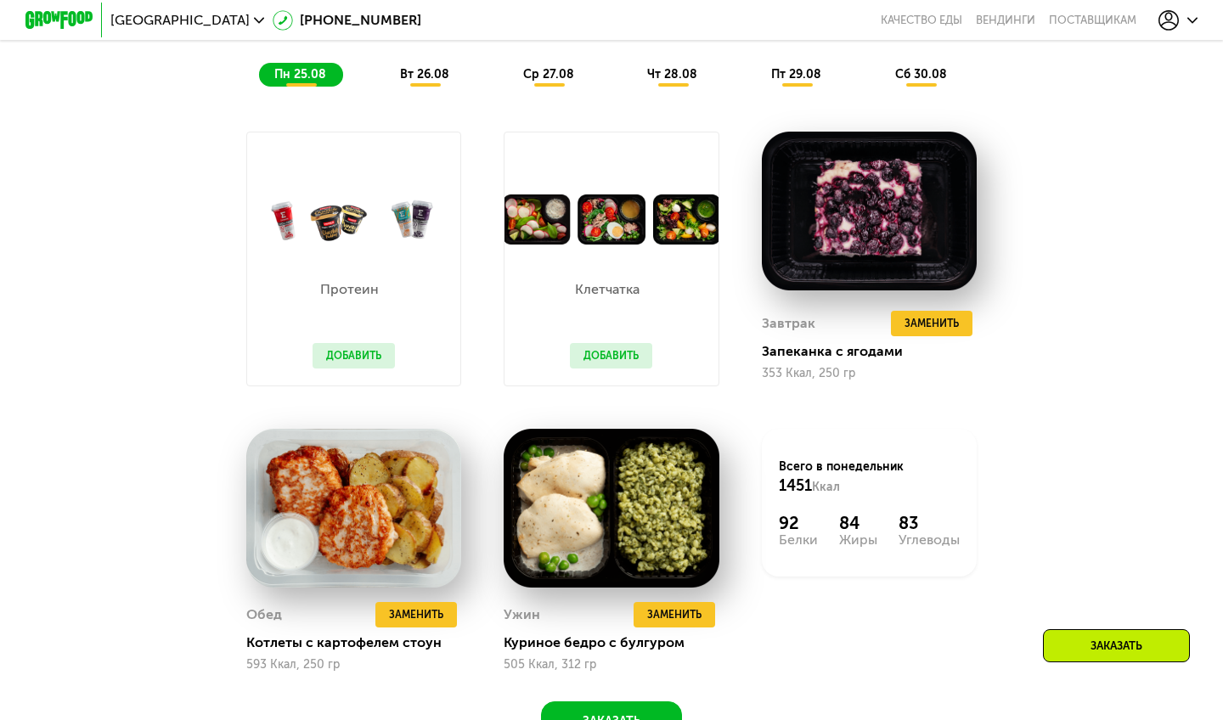
scroll to position [988, 0]
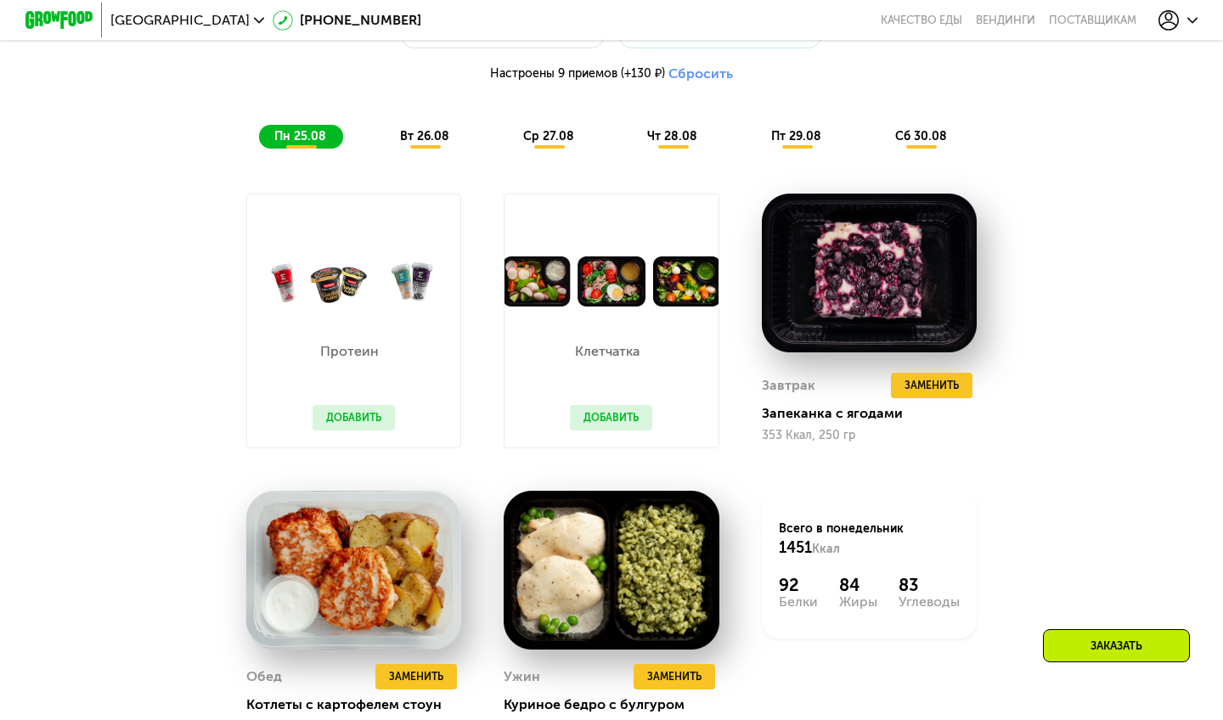
click at [508, 146] on div "вт 26.08" at bounding box center [549, 137] width 83 height 24
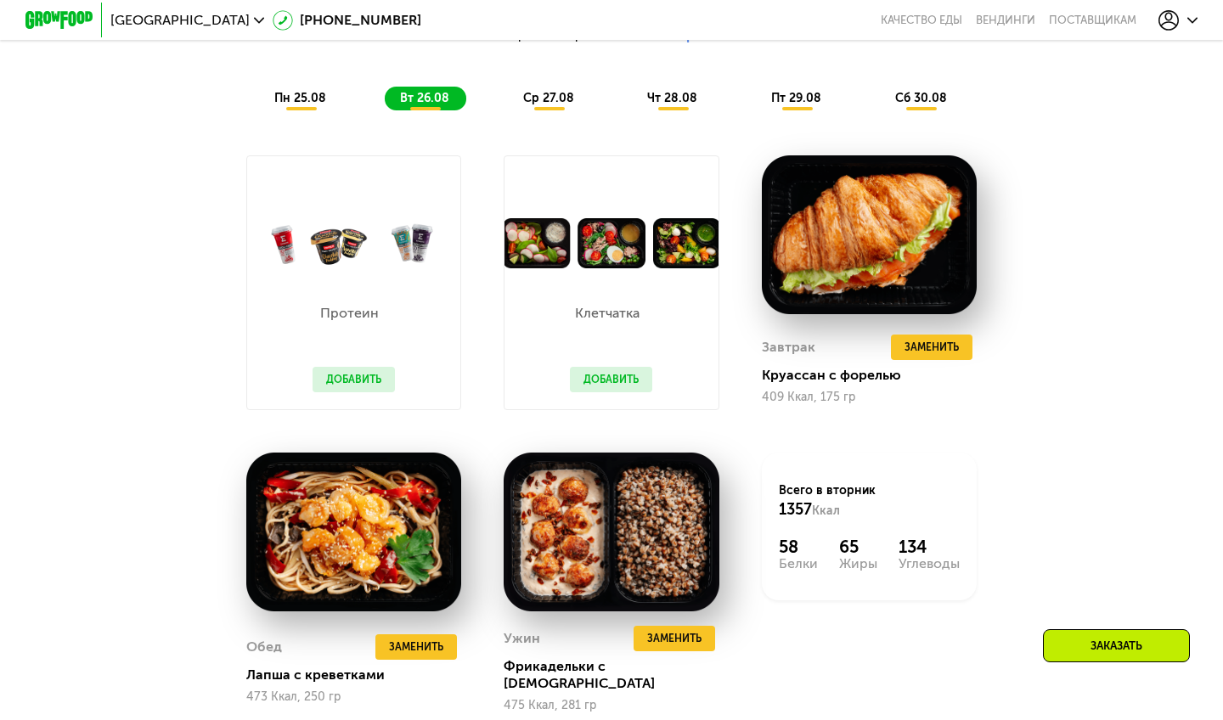
scroll to position [1029, 0]
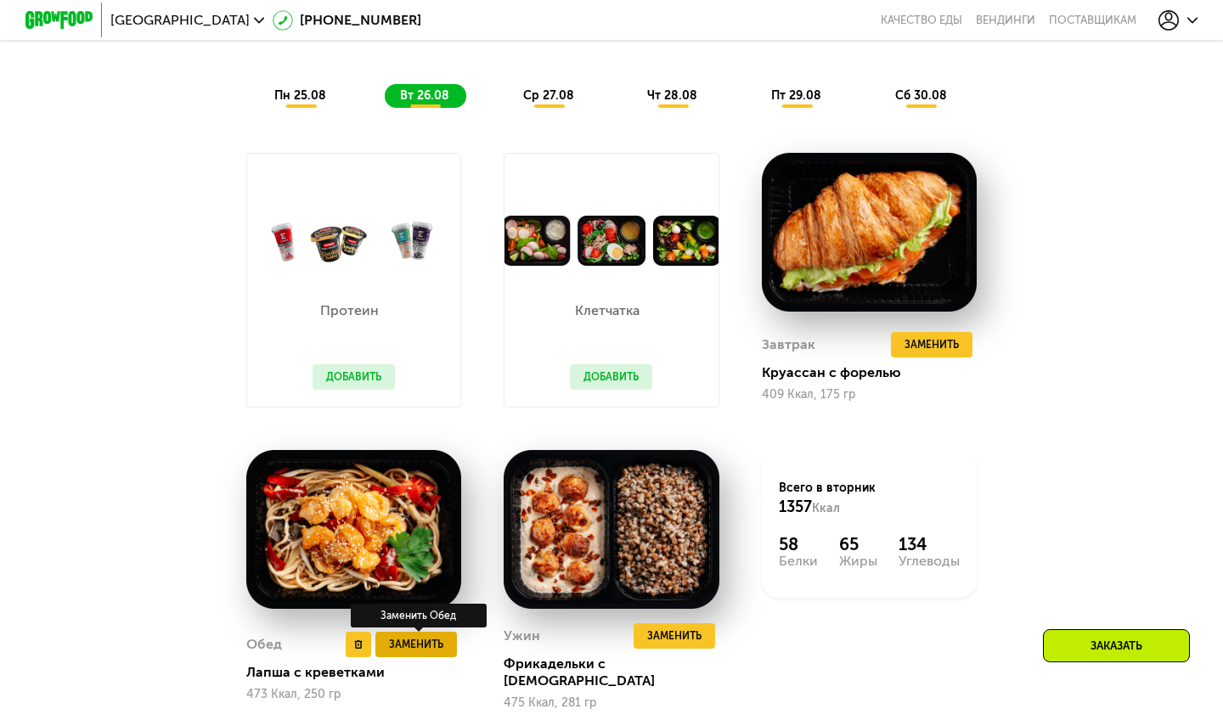
click at [407, 636] on span "Заменить" at bounding box center [416, 644] width 54 height 17
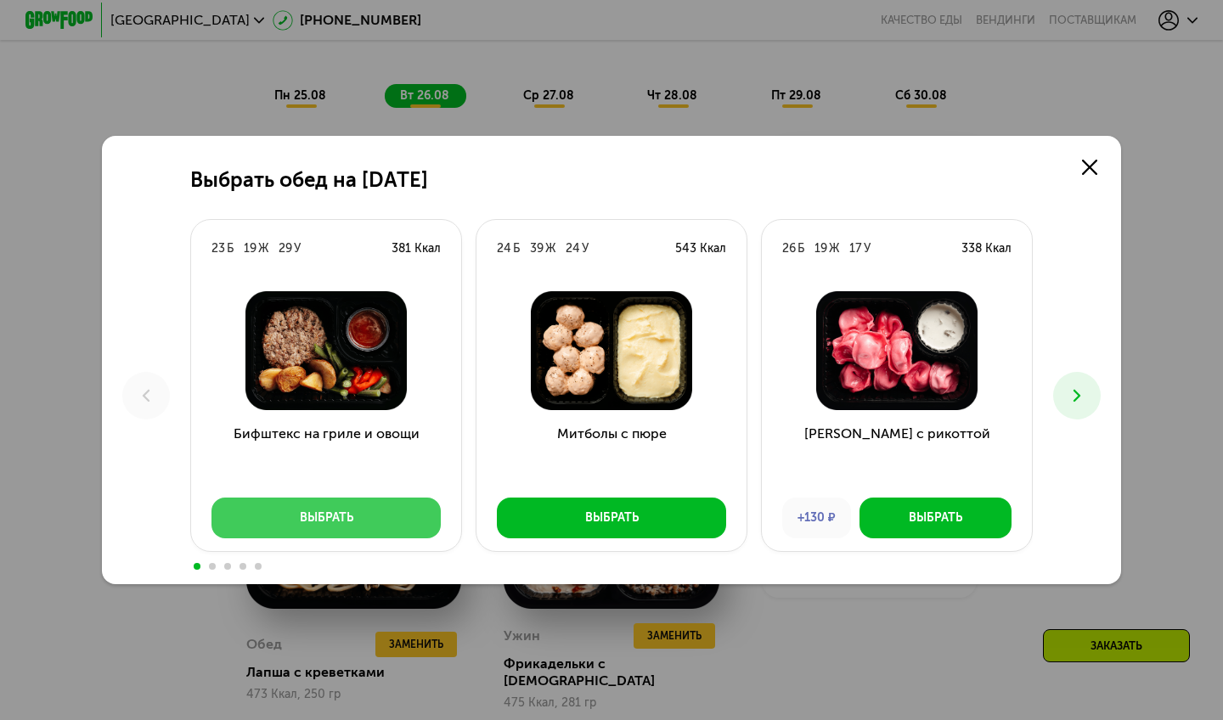
click at [356, 515] on button "Выбрать" at bounding box center [325, 518] width 229 height 41
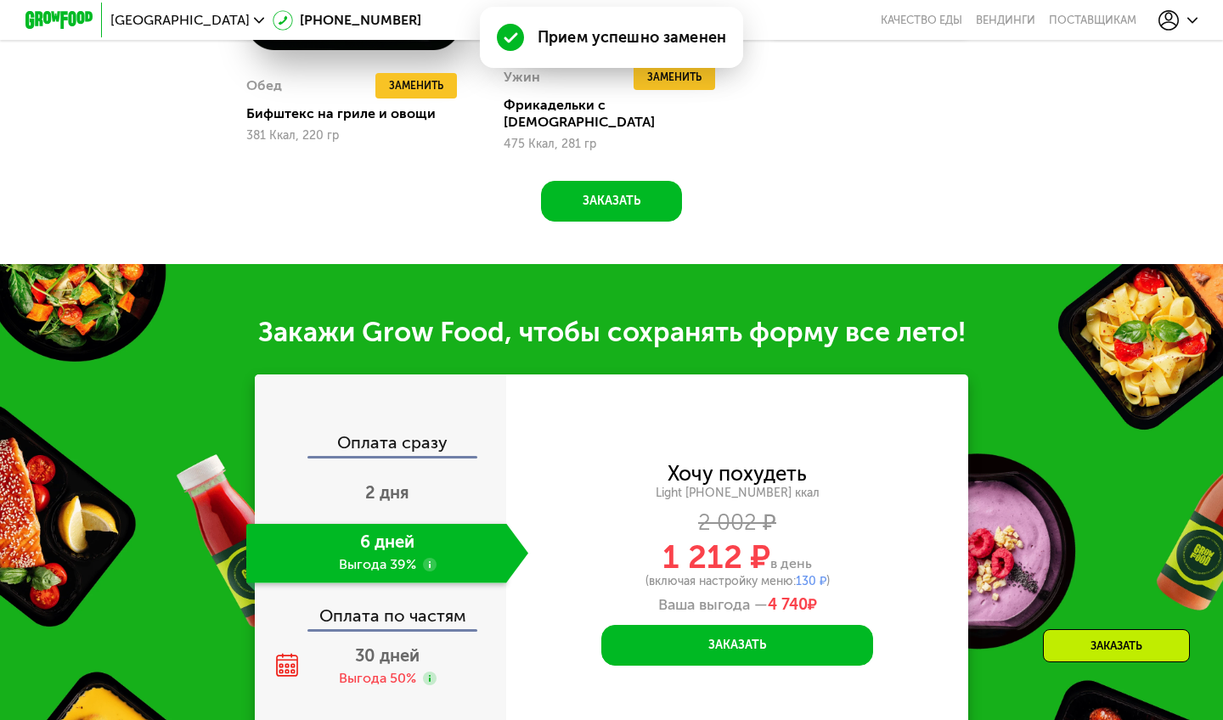
scroll to position [1604, 0]
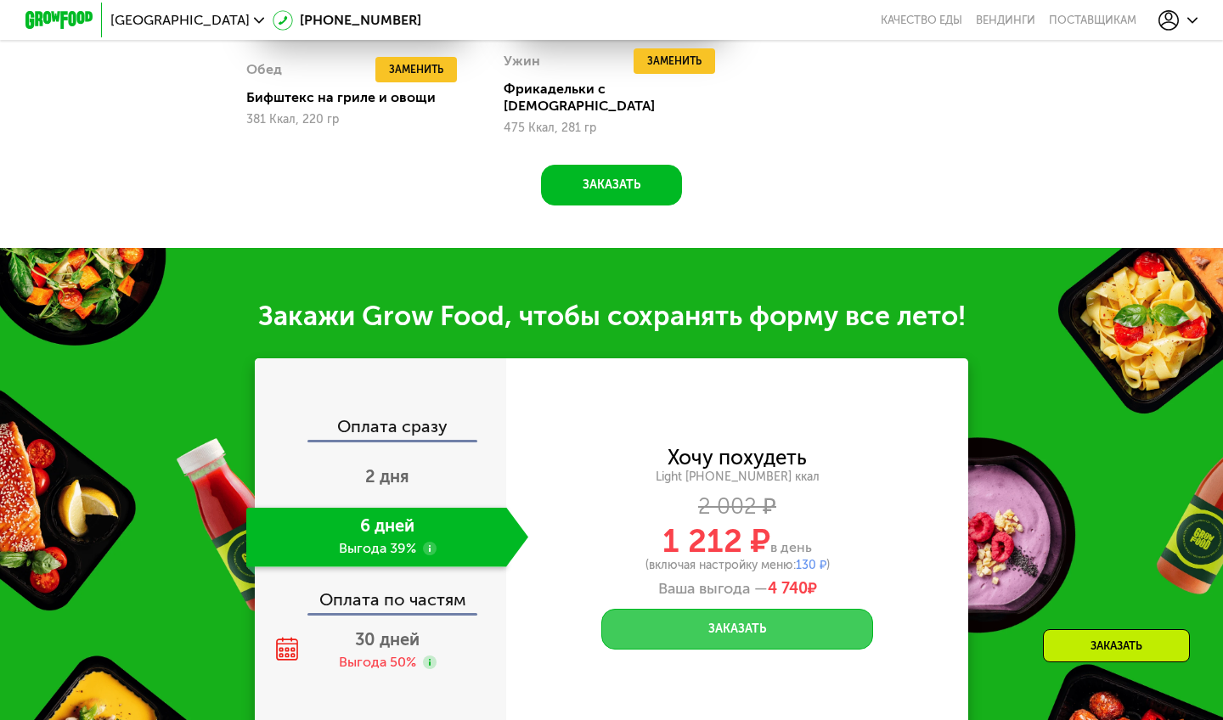
click at [784, 616] on button "Заказать" at bounding box center [737, 629] width 272 height 41
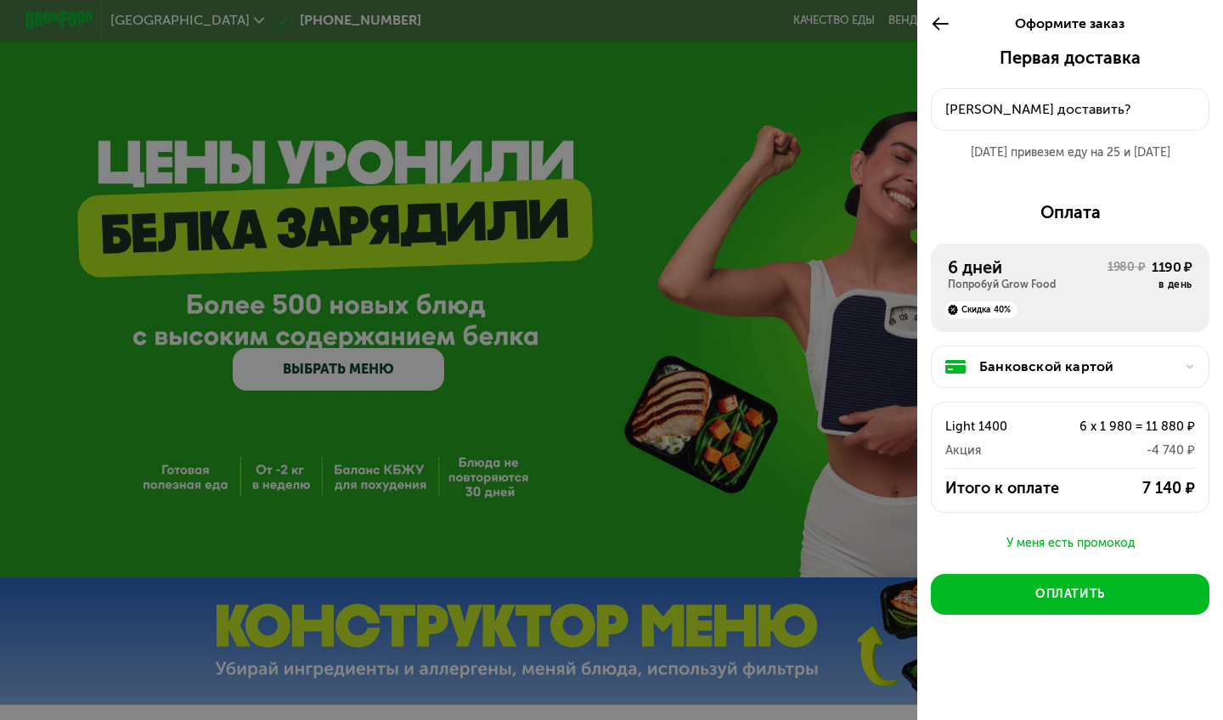
click at [1109, 98] on button "[PERSON_NAME] доставить?" at bounding box center [1070, 109] width 278 height 42
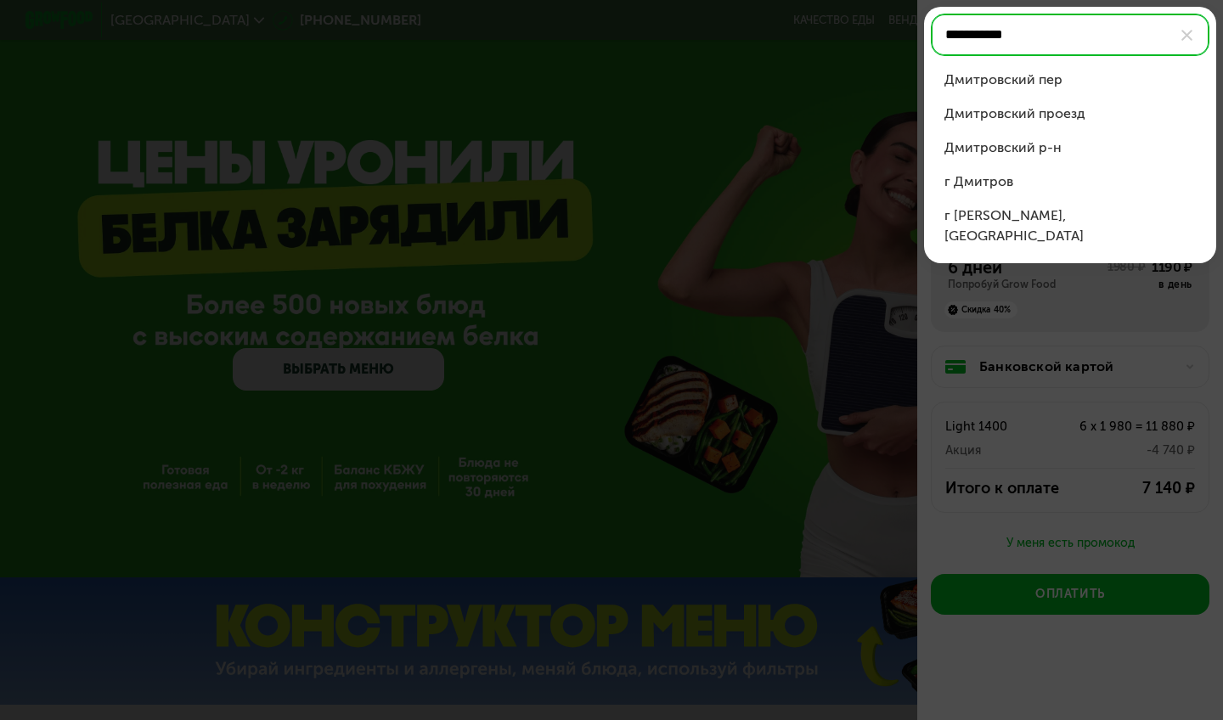
click at [1065, 165] on li "Дмитровский р-н" at bounding box center [1070, 182] width 278 height 34
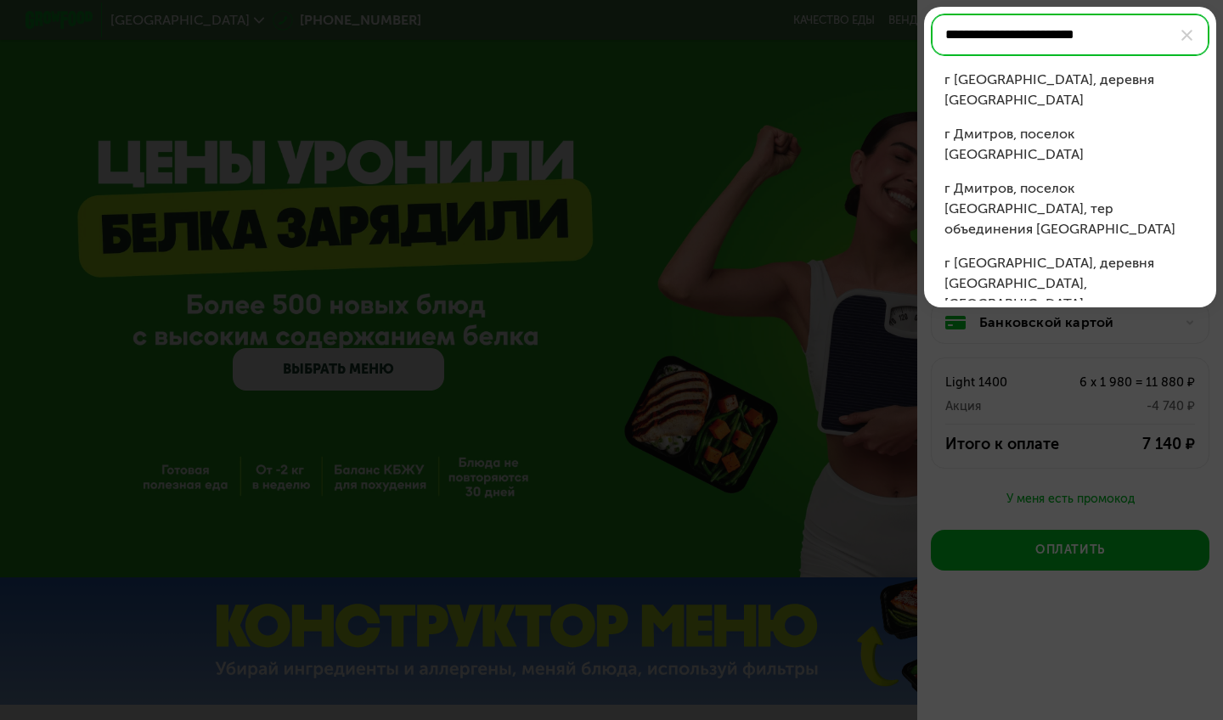
click at [1089, 253] on div "г Дмитров, деревня Подосинки, ул Новые Подосинки" at bounding box center [1069, 283] width 251 height 61
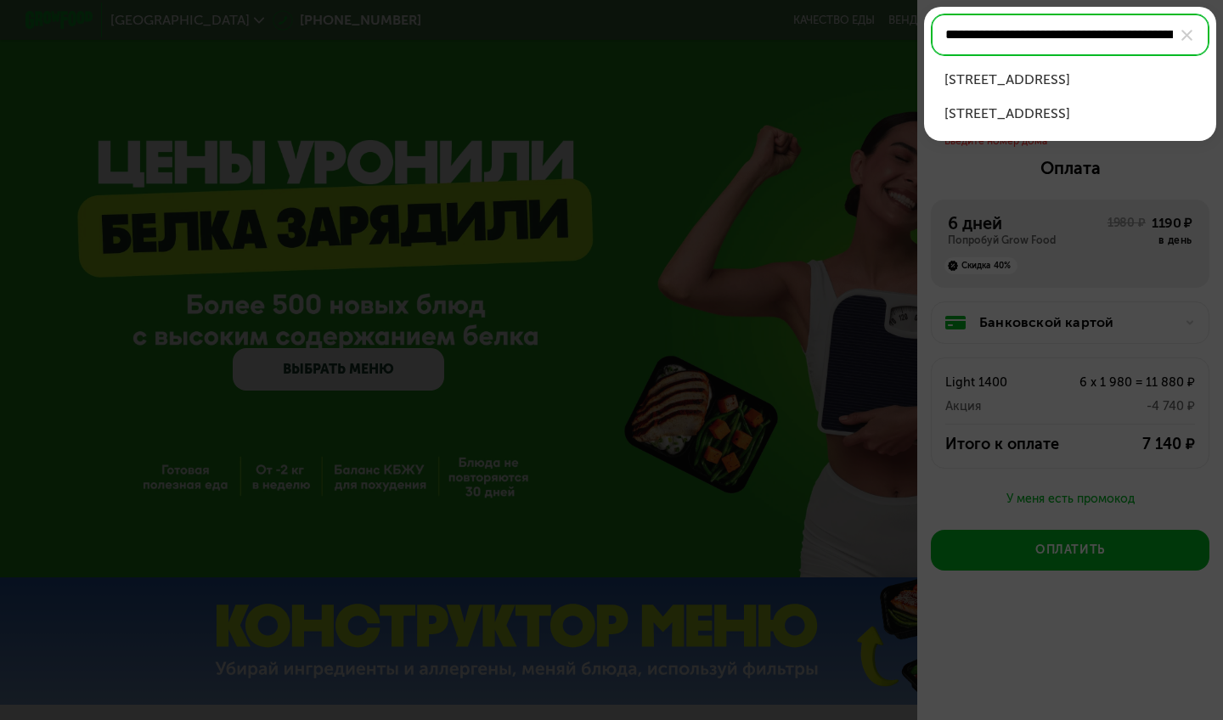
click at [1101, 90] on div "г Дмитров, деревня Подосинки, ул Новые Подосинки, д 32" at bounding box center [1069, 80] width 251 height 20
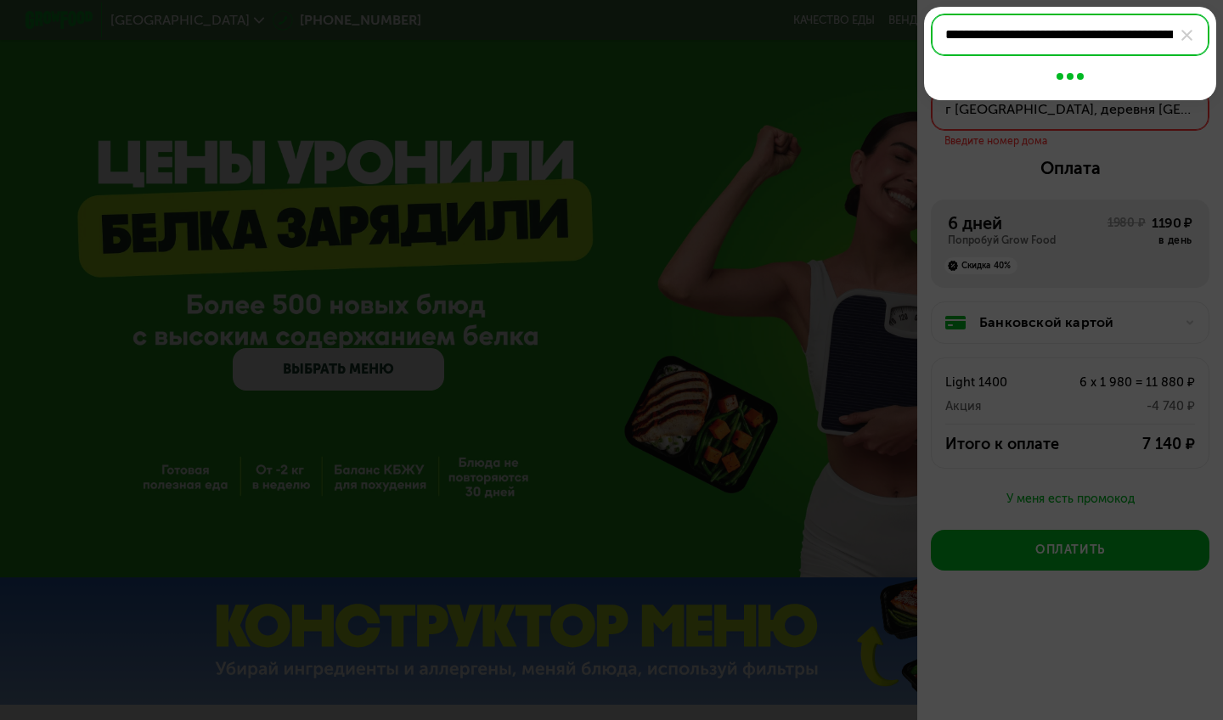
type input "**********"
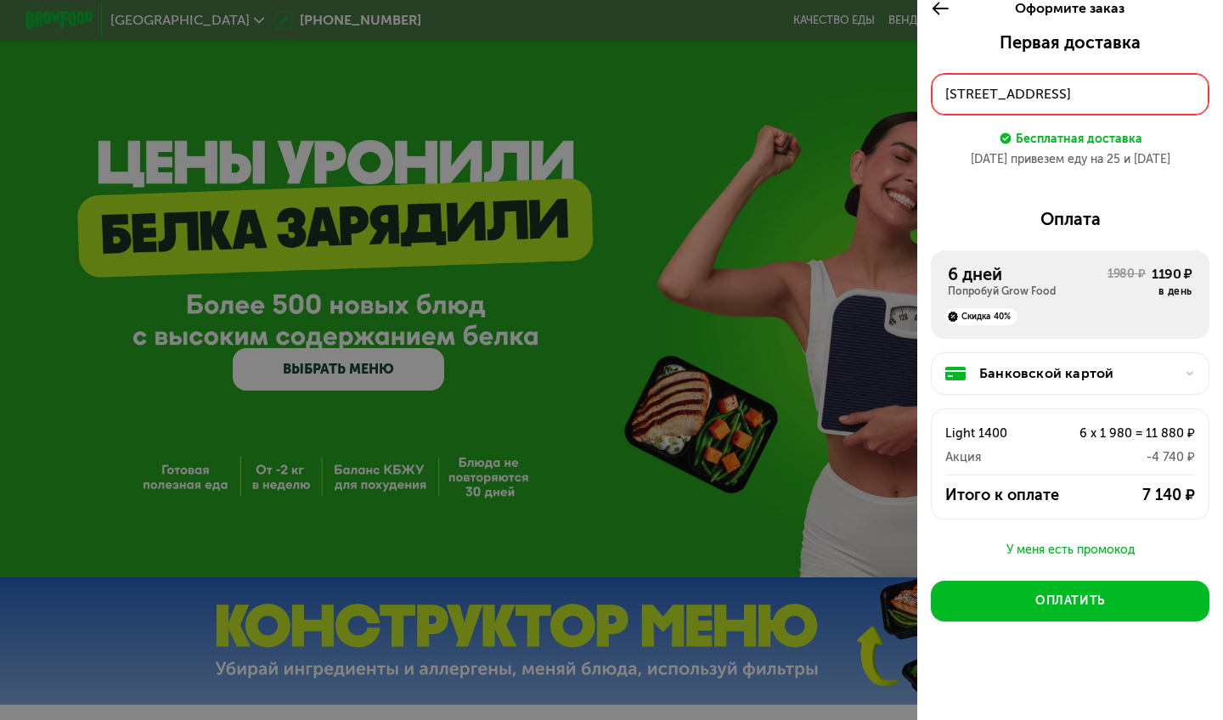
scroll to position [15, 0]
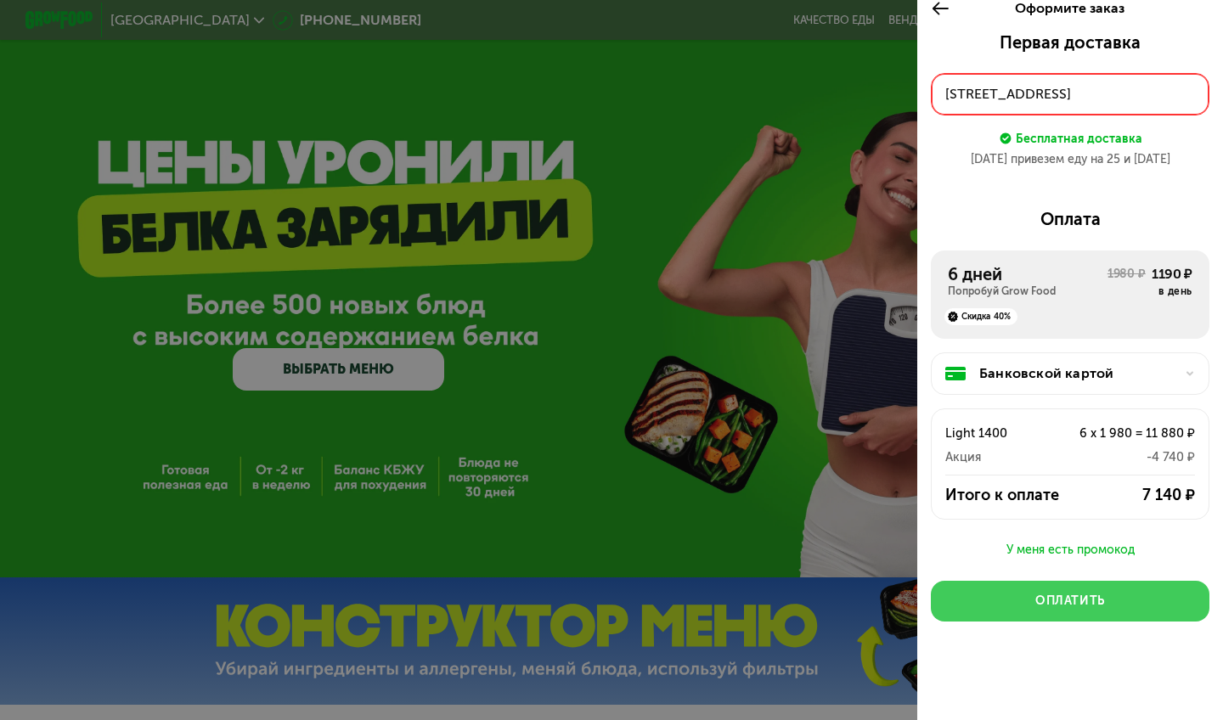
click at [1001, 595] on button "Оплатить" at bounding box center [1070, 601] width 278 height 41
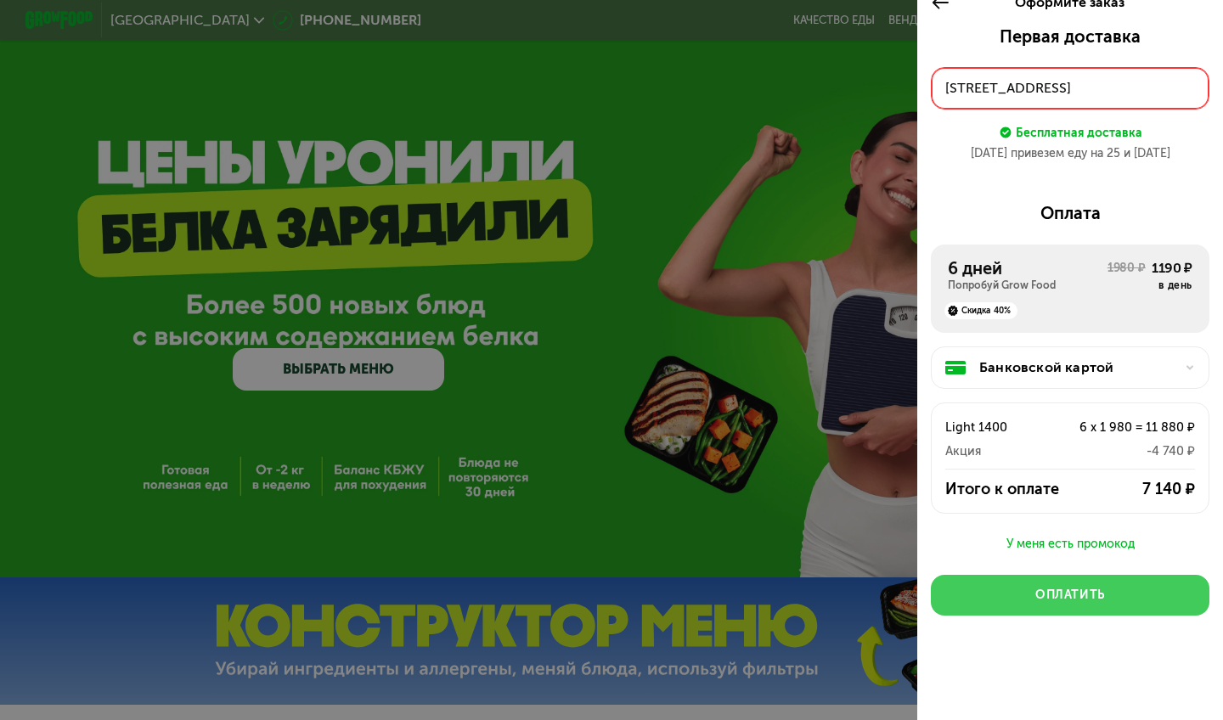
click at [1029, 599] on button "Оплатить" at bounding box center [1070, 595] width 278 height 41
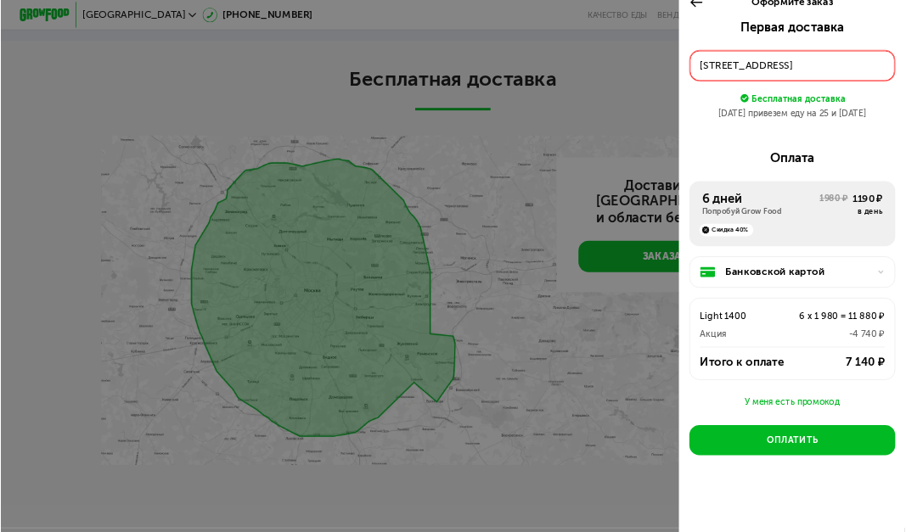
scroll to position [3526, 0]
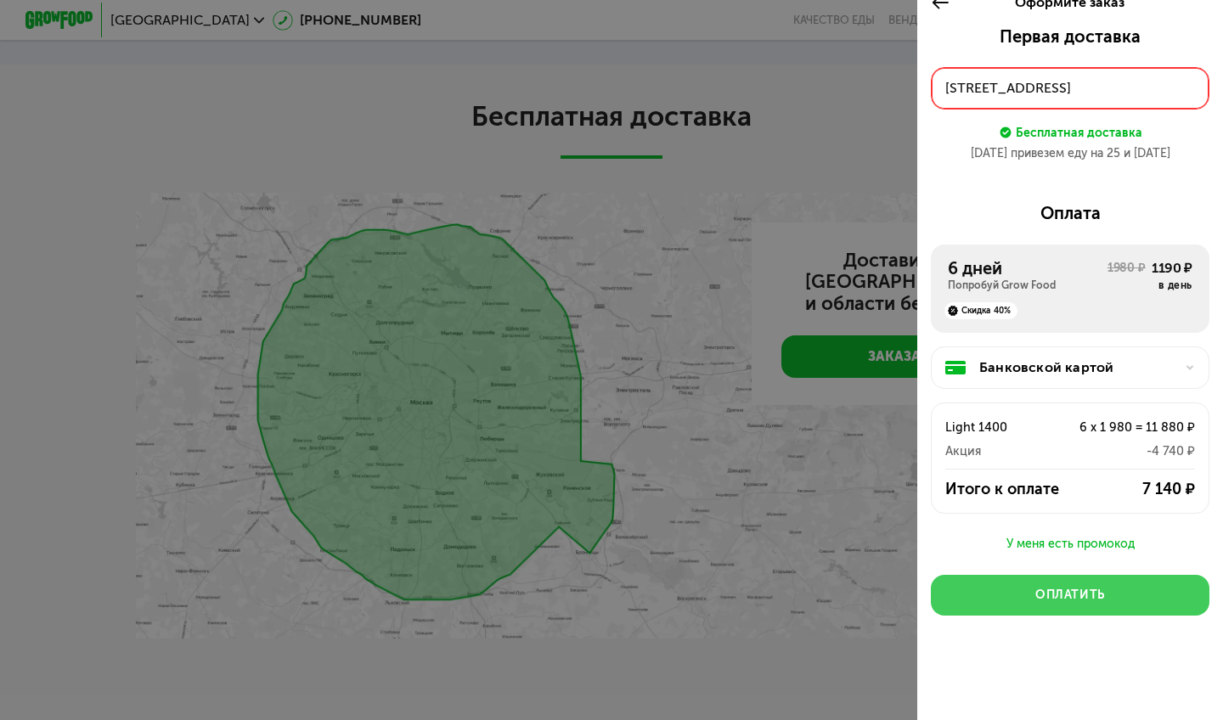
click at [1085, 592] on div "Оплатить" at bounding box center [1070, 595] width 70 height 17
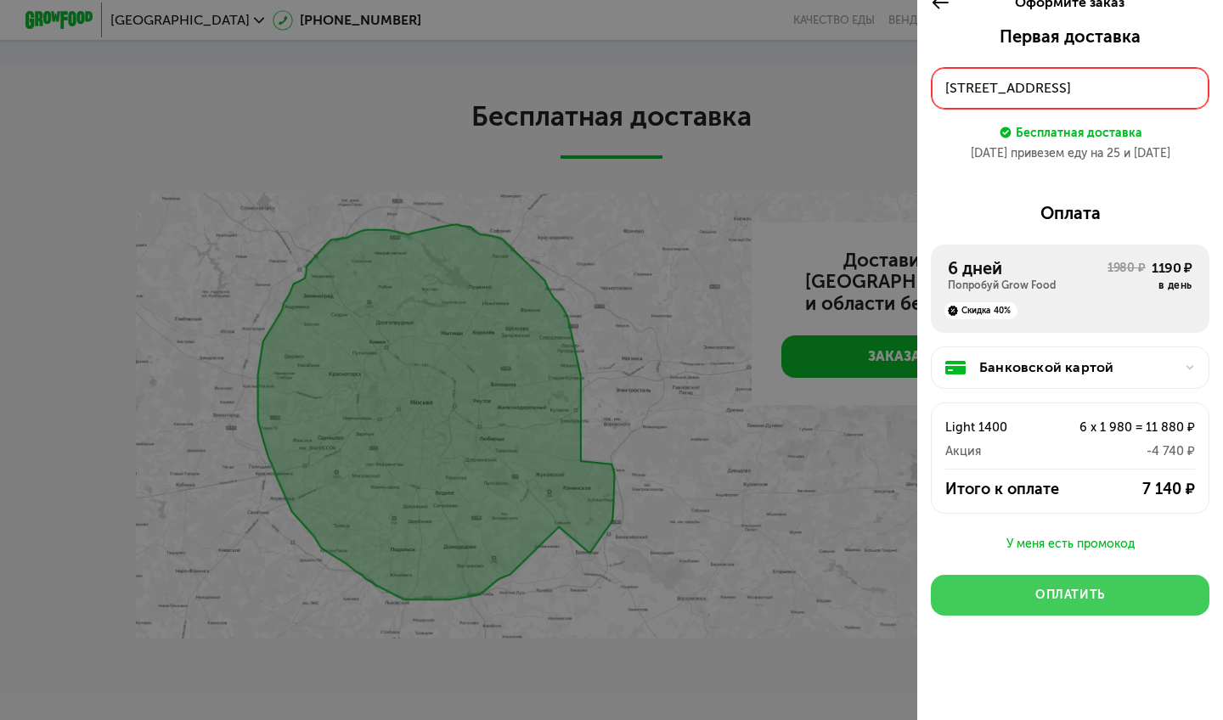
click at [1085, 592] on div "Оплатить" at bounding box center [1070, 595] width 70 height 17
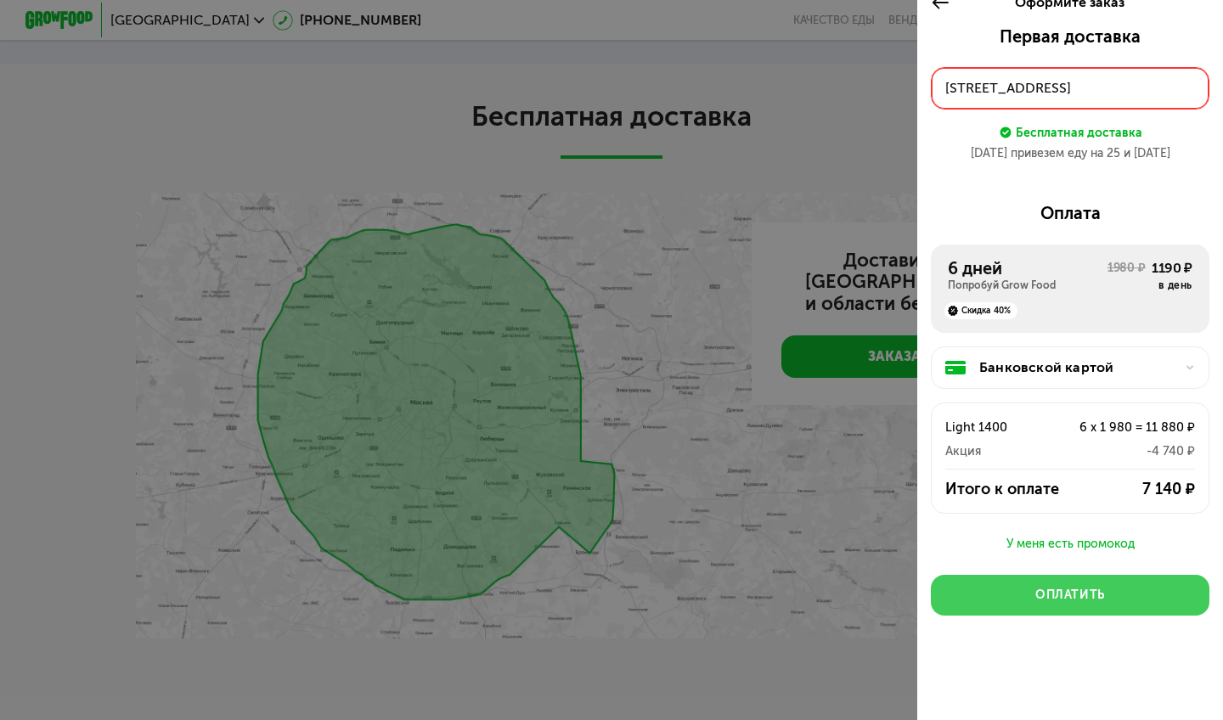
click at [1085, 592] on div "Оплатить" at bounding box center [1070, 595] width 70 height 17
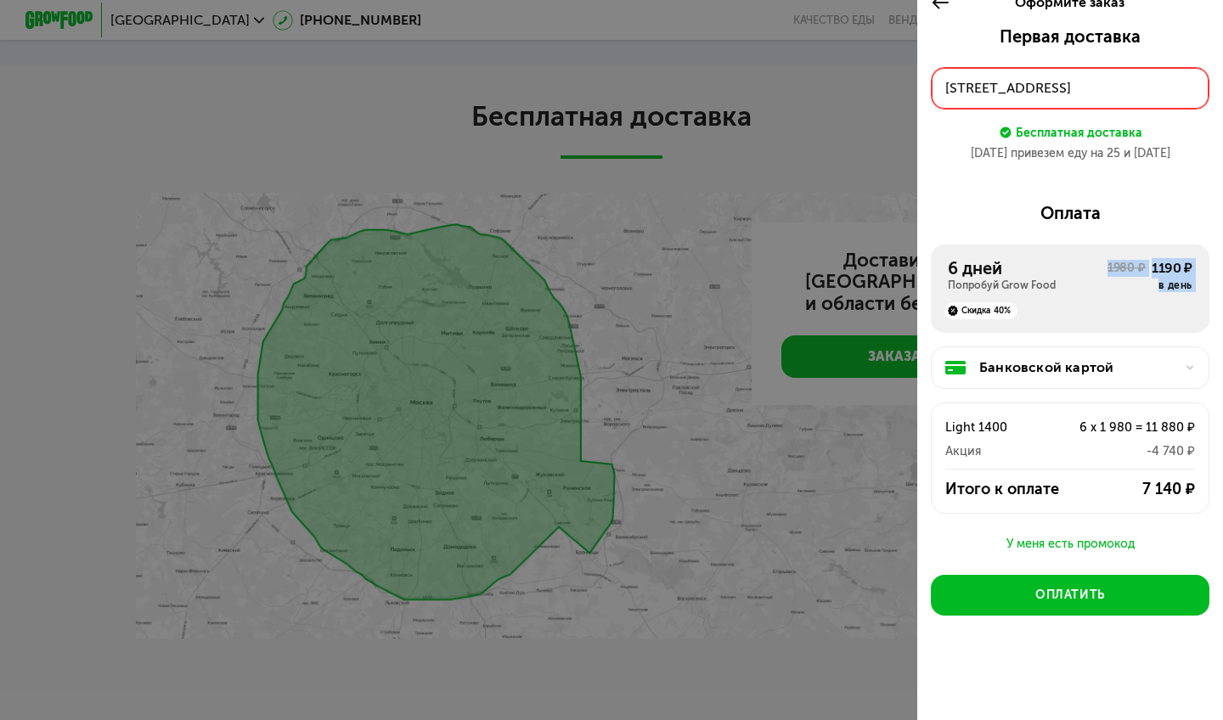
click at [1014, 291] on div "6 дней Попробуй Grow Food 1980 ₽ 1190 ₽ в день Скидка 40%" at bounding box center [1070, 289] width 278 height 88
click at [1046, 273] on div "6 дней" at bounding box center [1027, 268] width 160 height 20
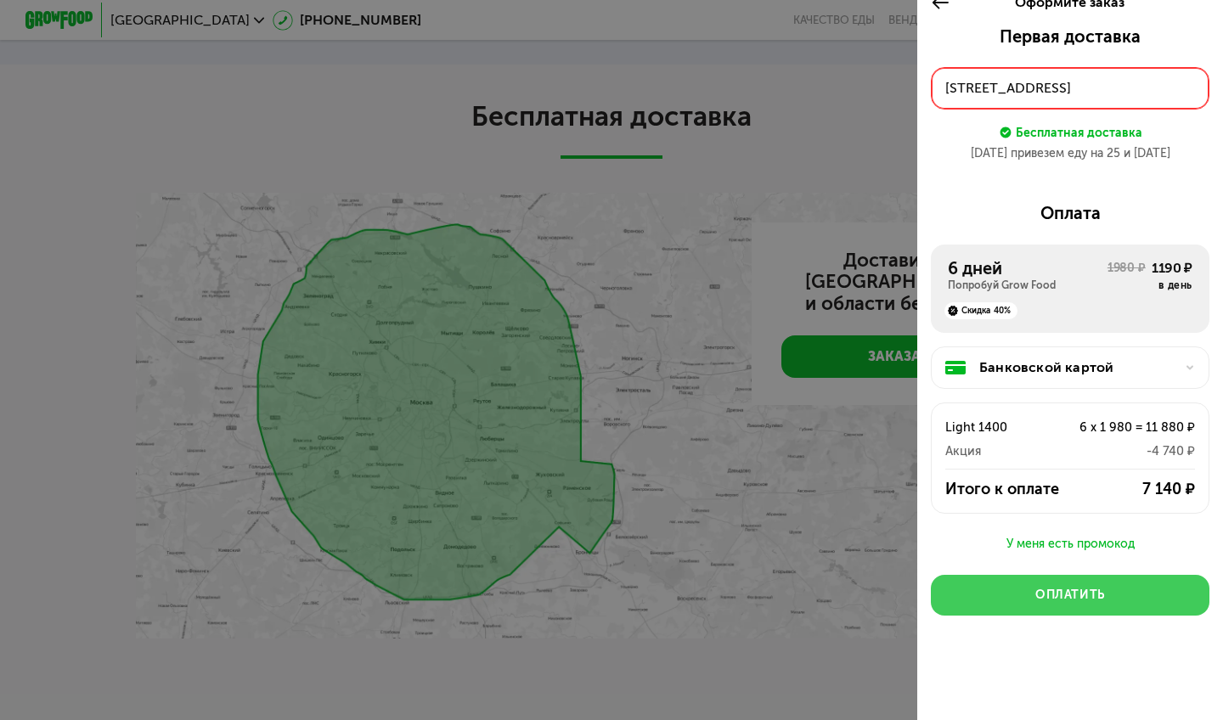
click at [1038, 589] on div "Оплатить" at bounding box center [1070, 595] width 70 height 17
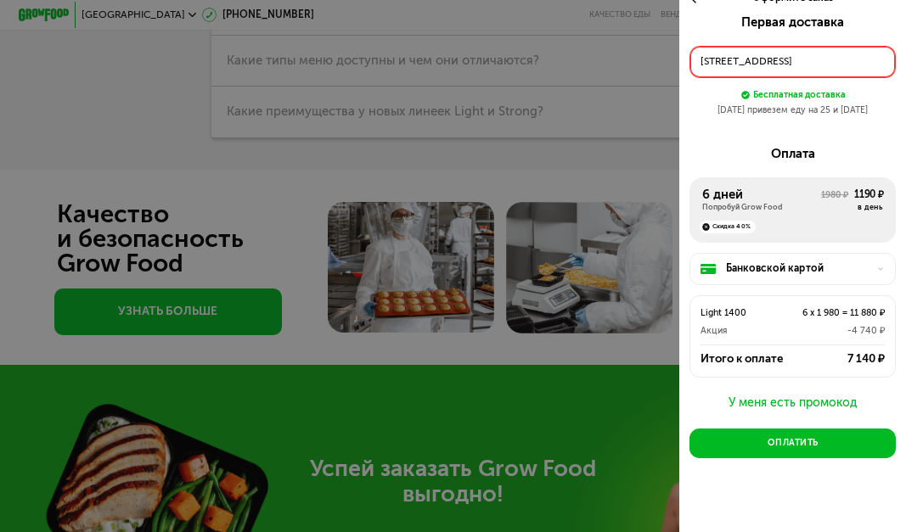
scroll to position [8, 0]
